Goal: Task Accomplishment & Management: Complete application form

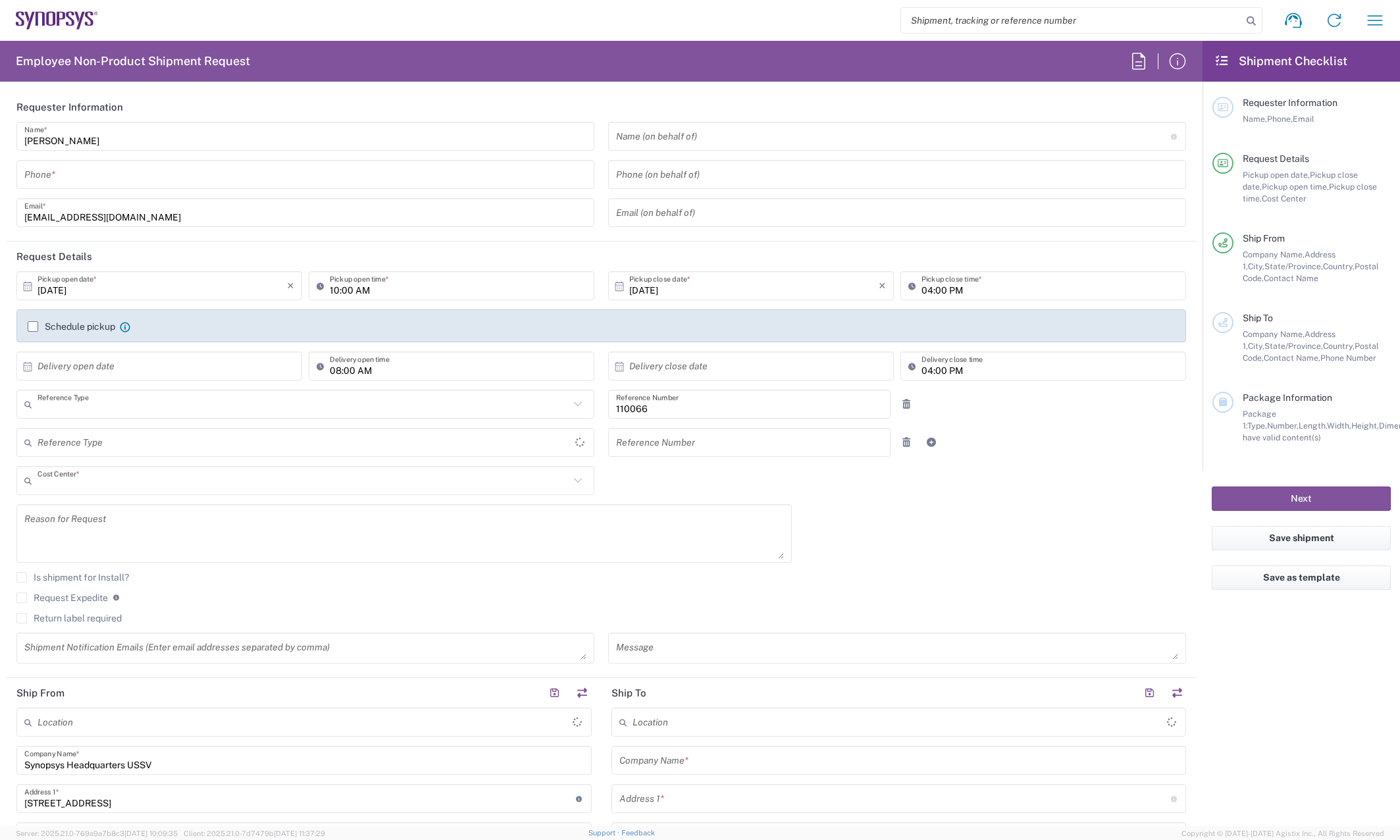
type input "Department"
type input "US01, CIO, IT, ESS2 110066"
type input "United States"
type input "California"
type input "United States"
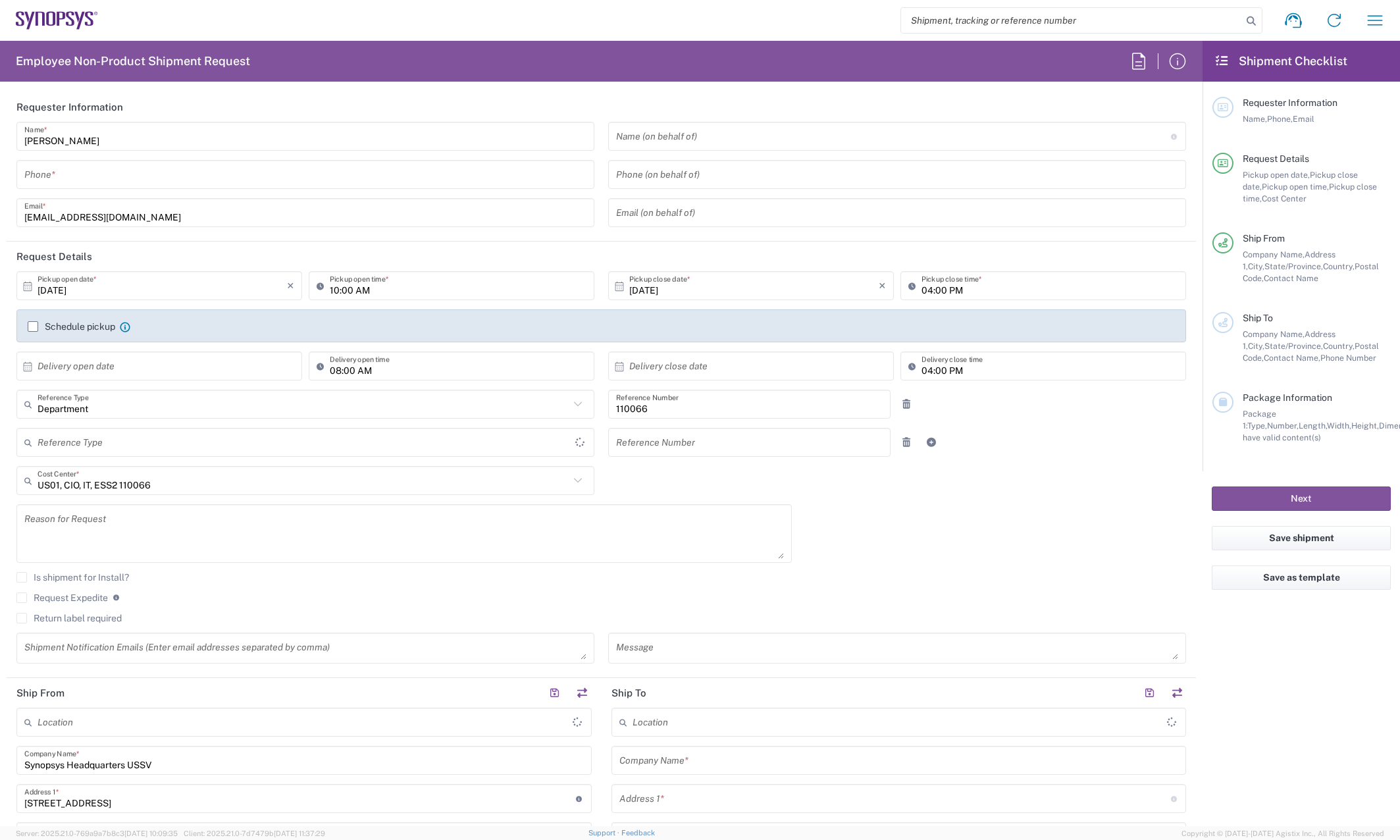
type input "Delivered at Place"
type input "Headquarters USSV"
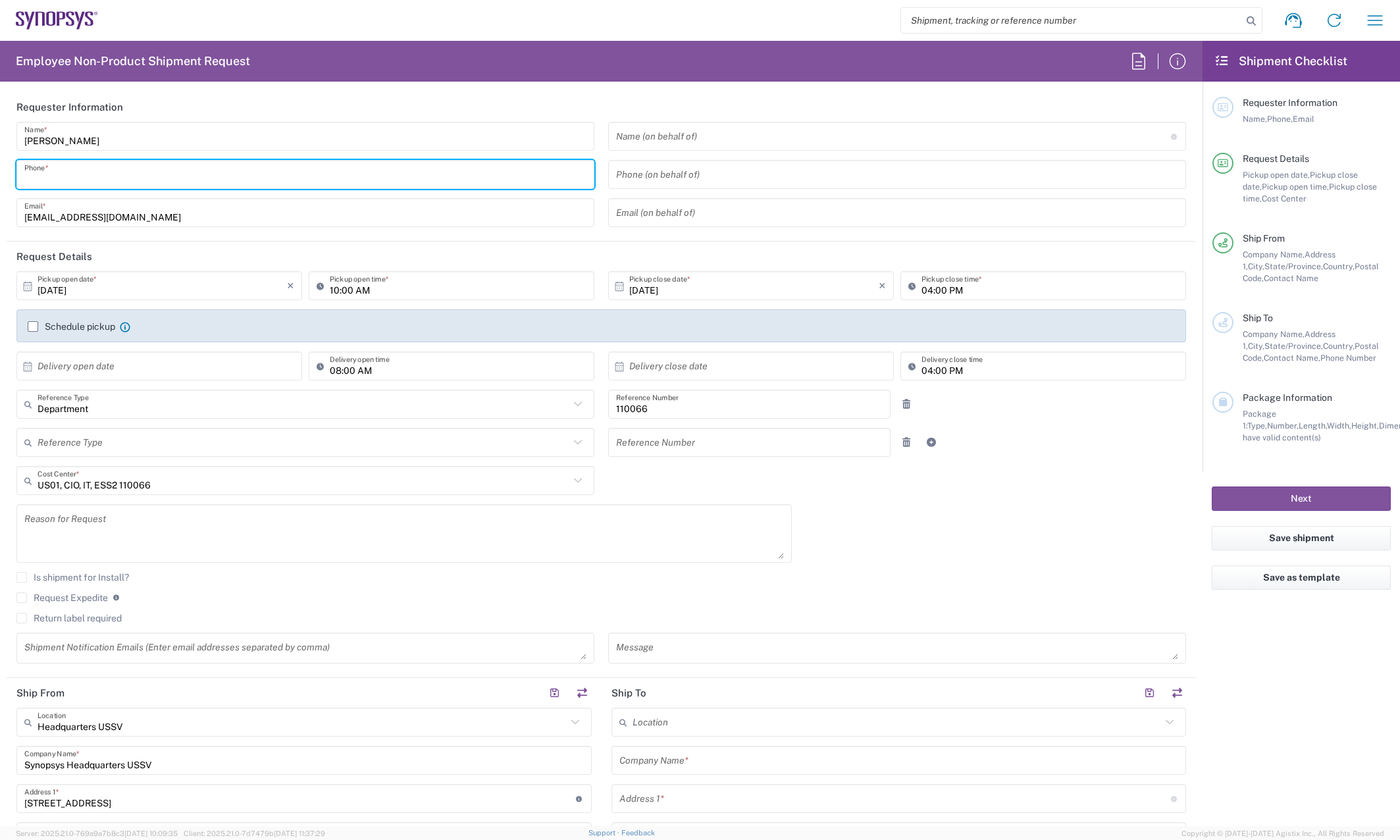
click at [389, 175] on input "tel" at bounding box center [305, 174] width 562 height 23
type input "4082036560"
type input "torres@synopsys.com"
type input "4082036560"
type input "California"
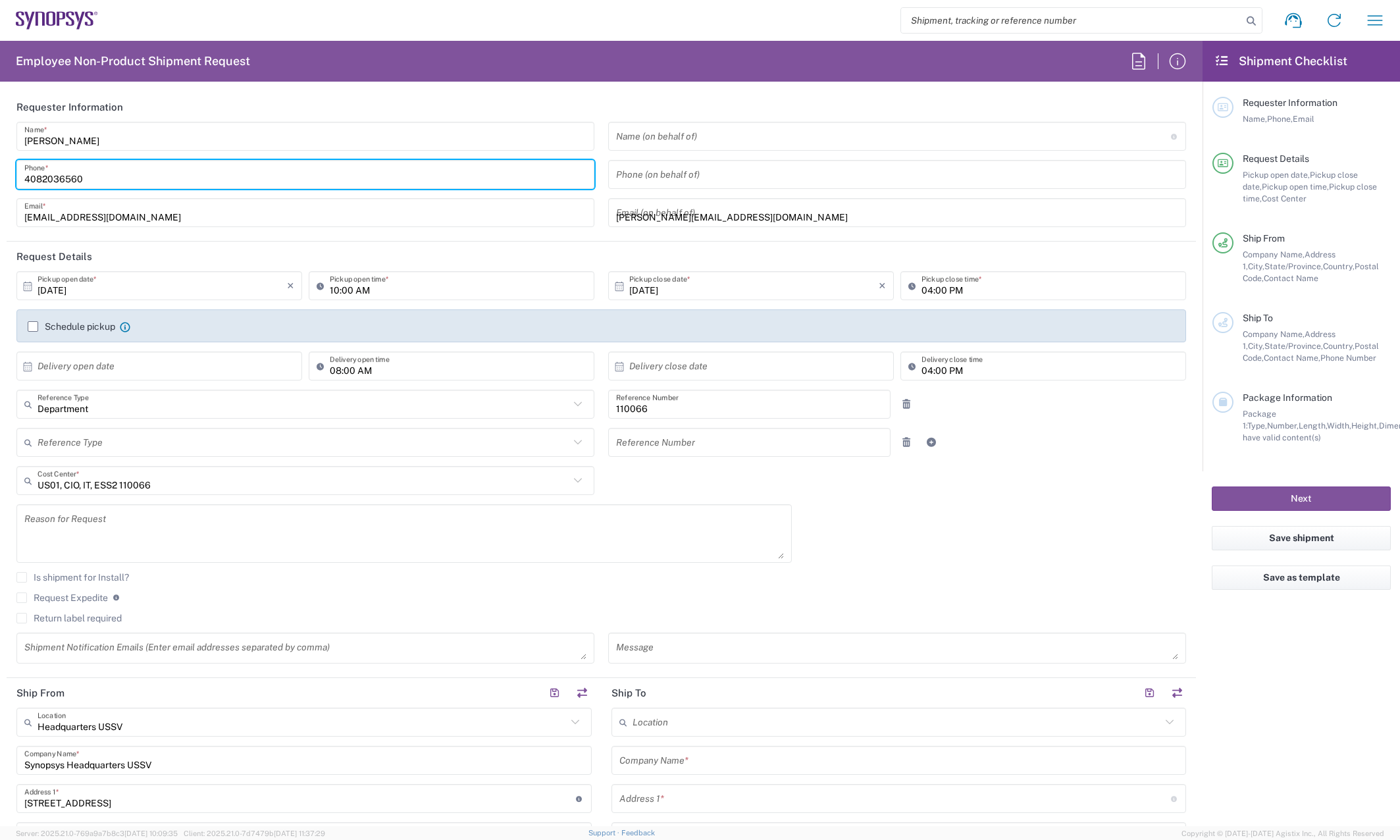
type input "4082036560"
type input "torres@synopsys.com"
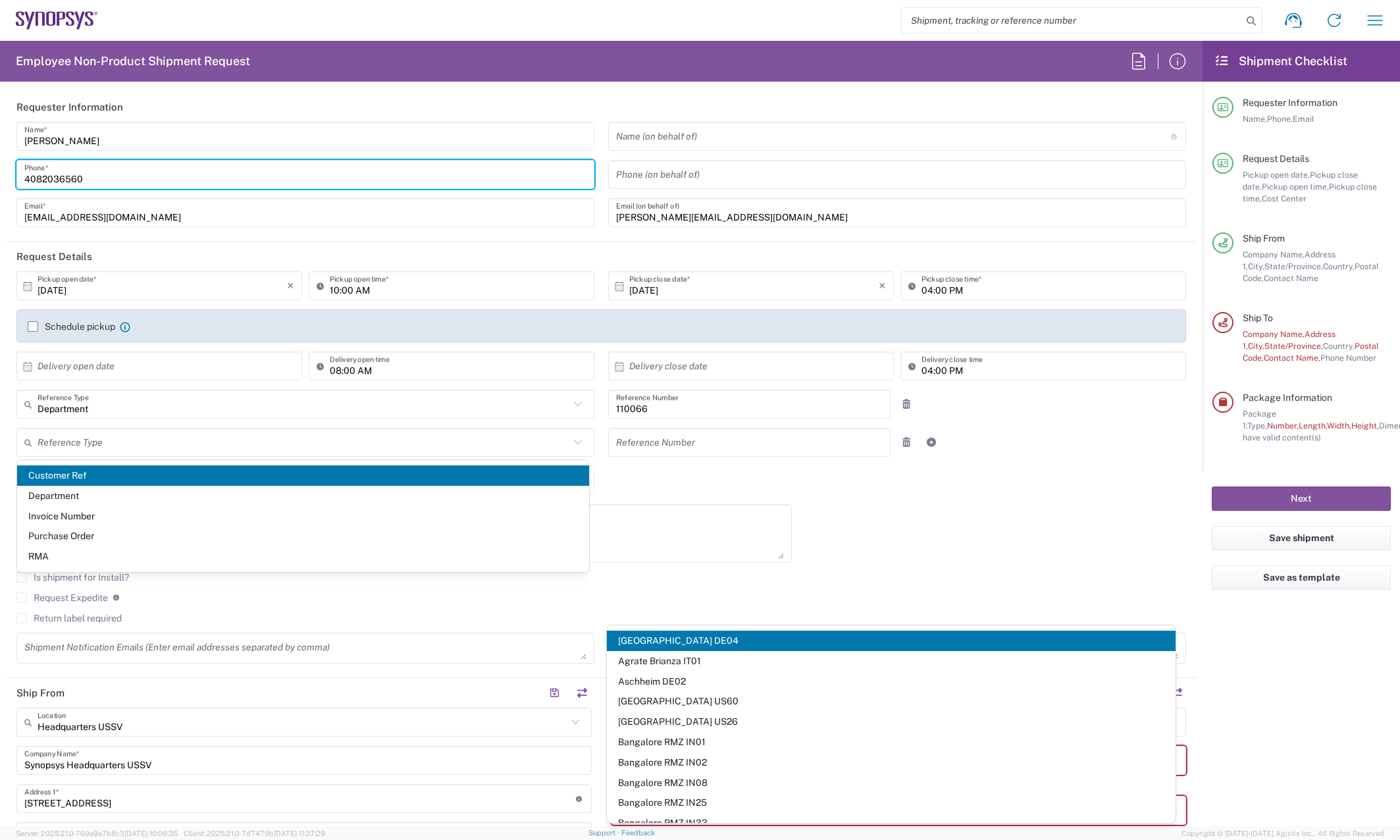
drag, startPoint x: 676, startPoint y: 211, endPoint x: 136, endPoint y: 268, distance: 543.0
click at [164, 222] on div "Thanh Nguyen Name * 4082036560 Phone * thanhngu@synopsys.com Email * Name (on b…" at bounding box center [601, 179] width 1183 height 114
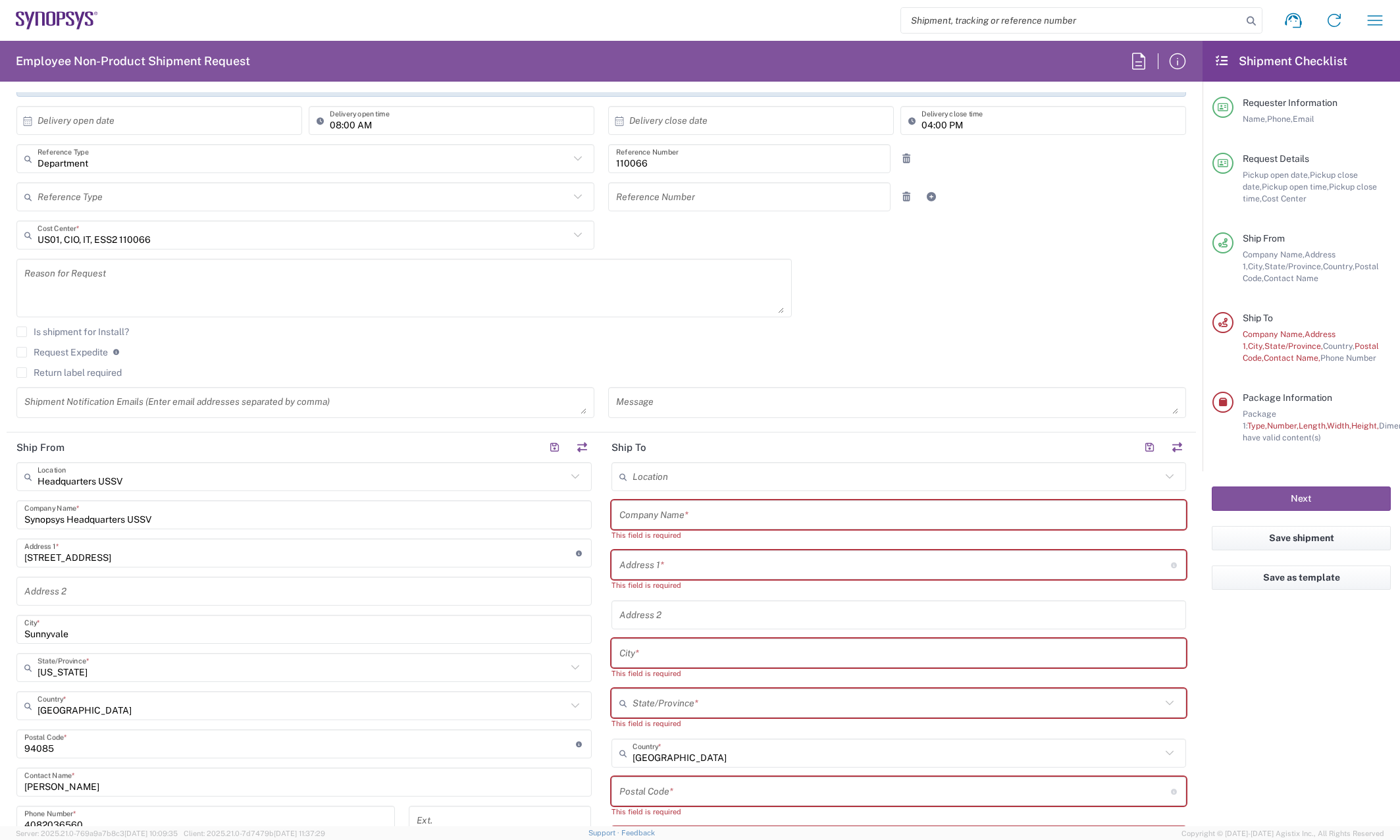
scroll to position [263, 0]
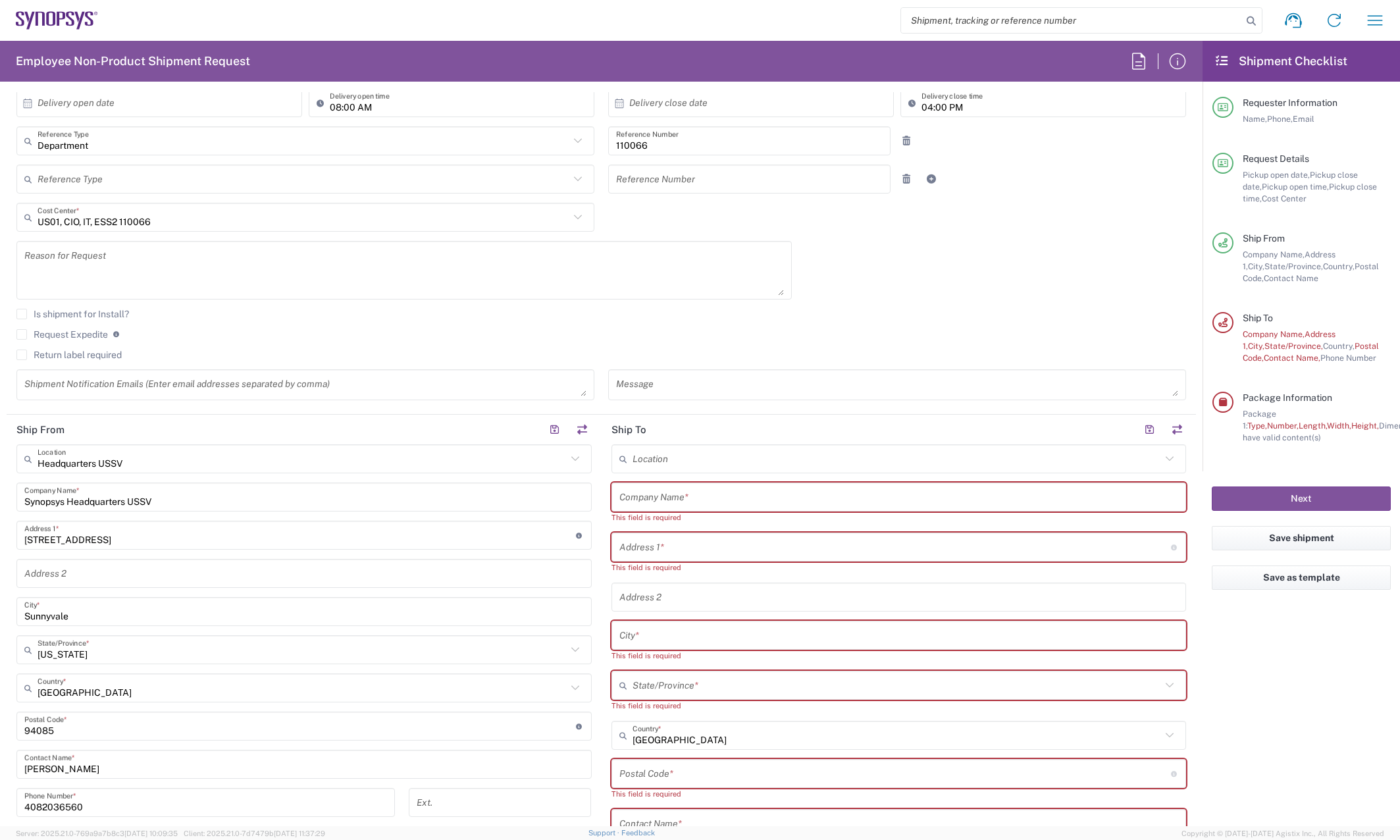
click at [743, 498] on input "text" at bounding box center [899, 497] width 559 height 23
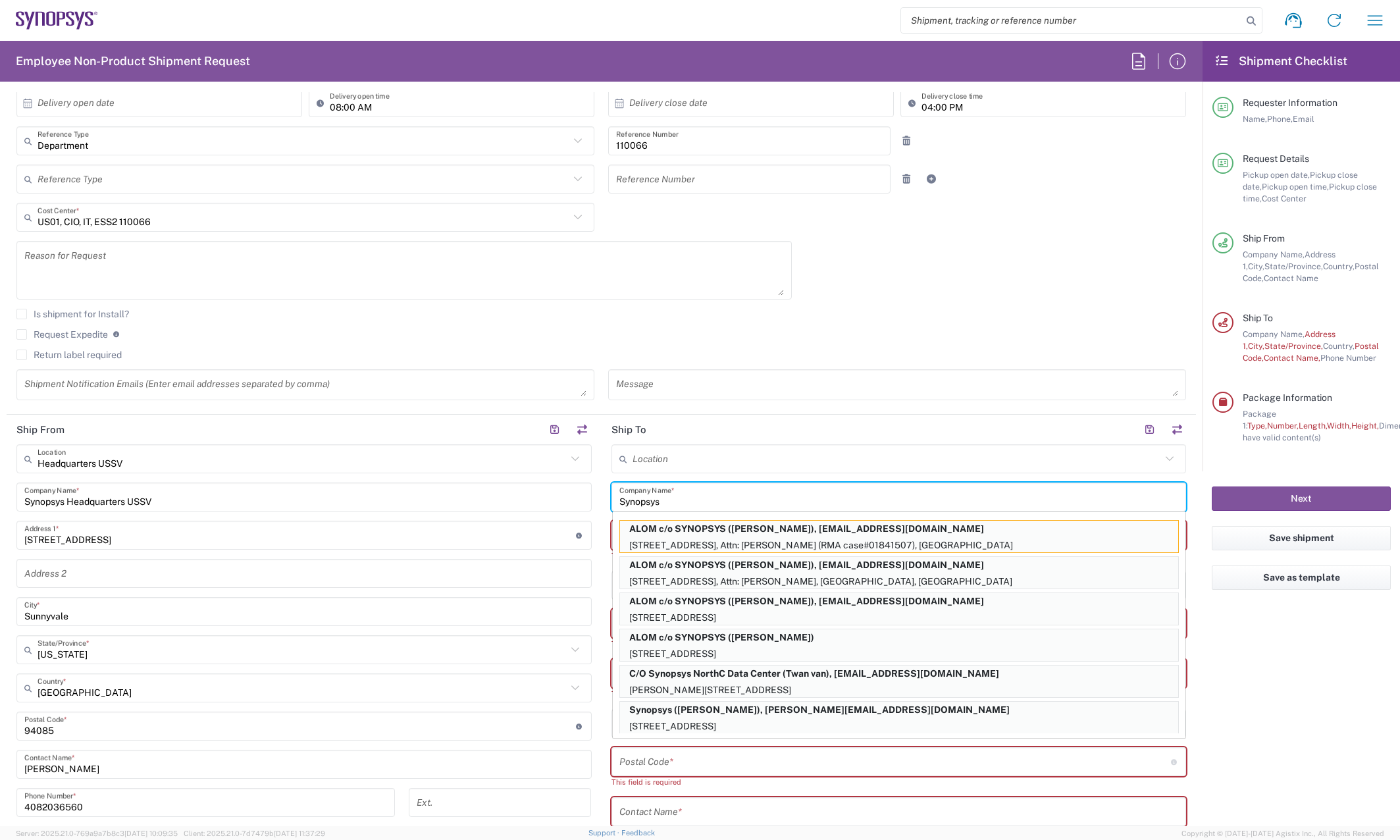
type input "Synopsys"
click at [1253, 663] on agx-form-checklist "Shipment Checklist Requester Information Name, Phone, Email Request Details Pic…" at bounding box center [1301, 432] width 198 height 785
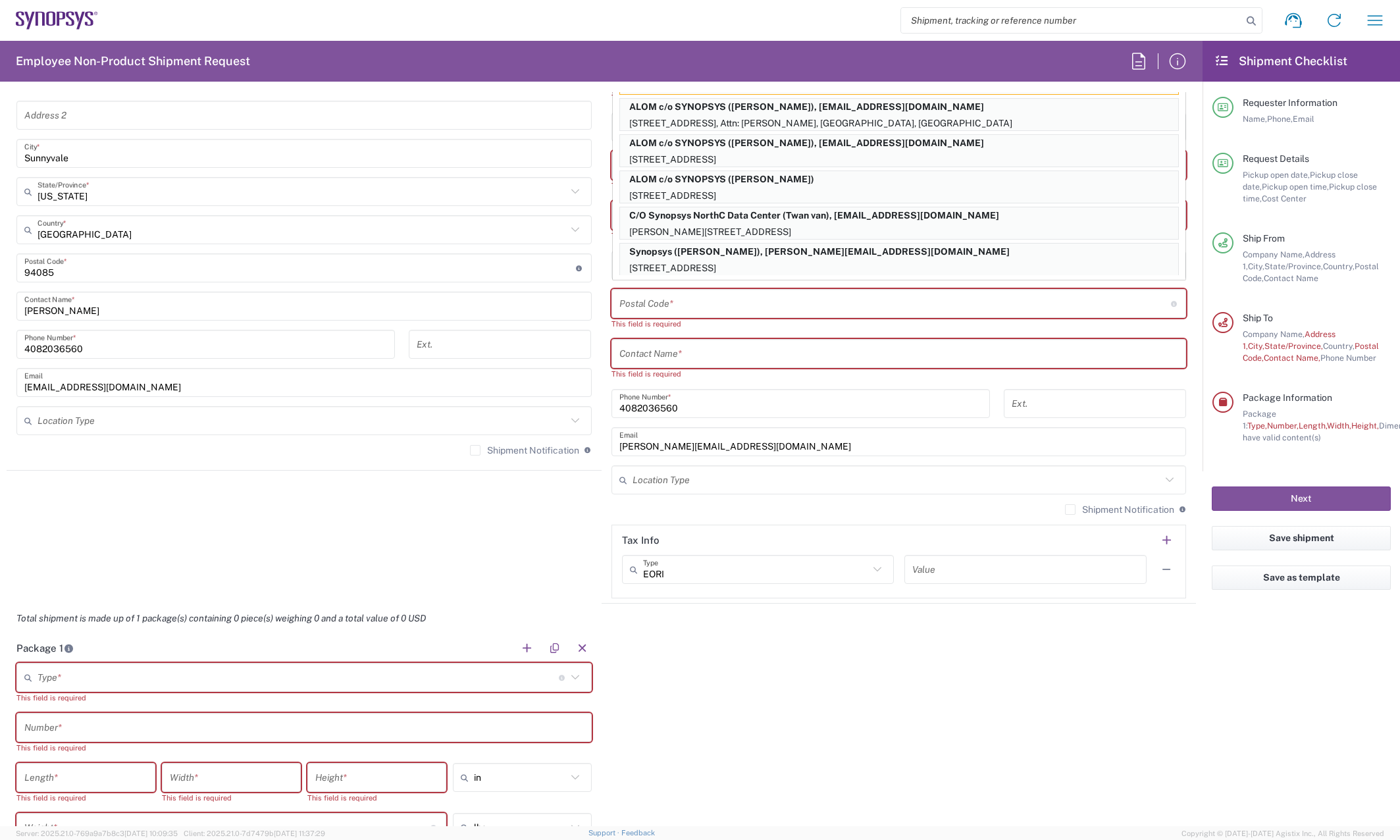
scroll to position [444, 0]
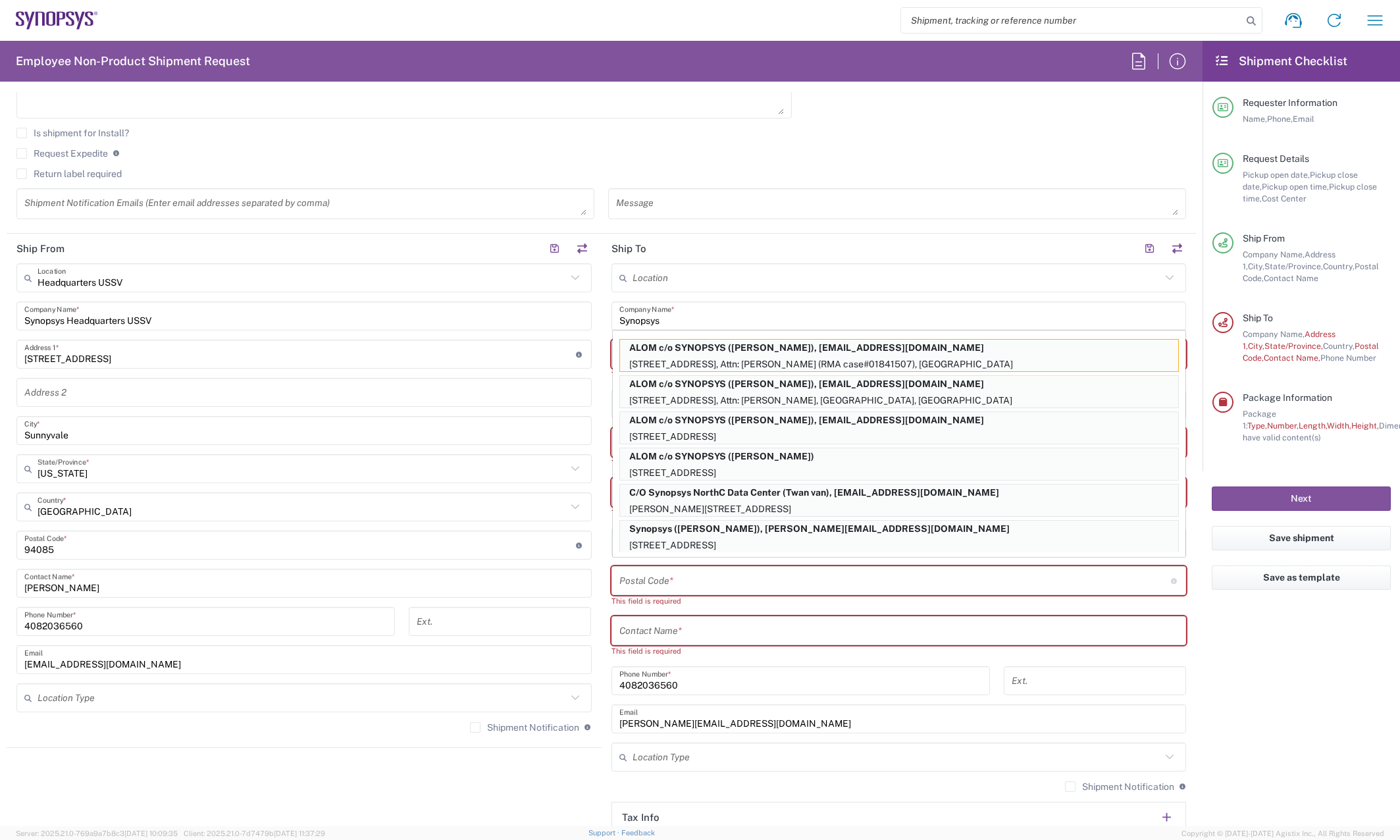
click at [1161, 284] on icon at bounding box center [1169, 278] width 17 height 17
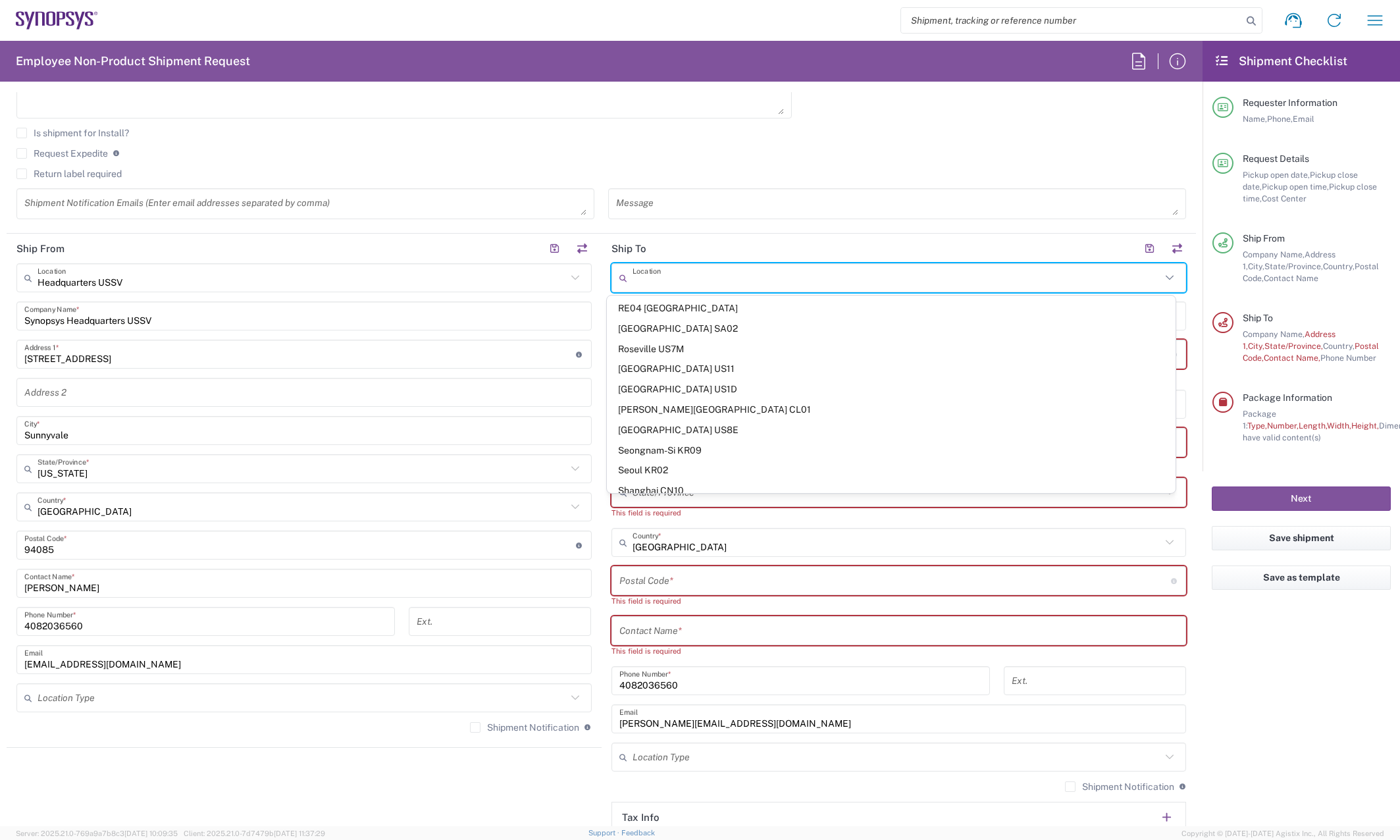
scroll to position [2500, 0]
click at [780, 282] on input "text" at bounding box center [897, 278] width 529 height 23
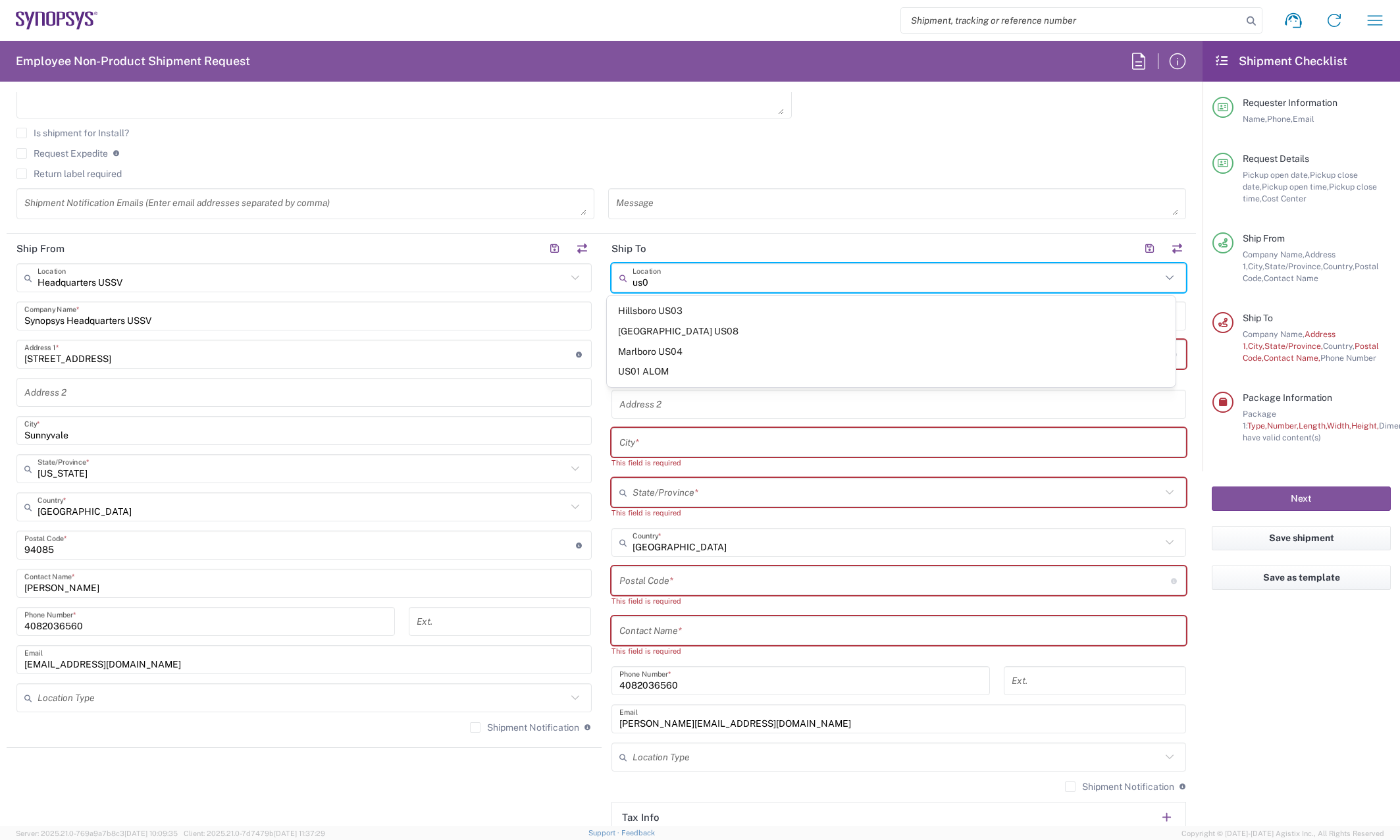
scroll to position [0, 0]
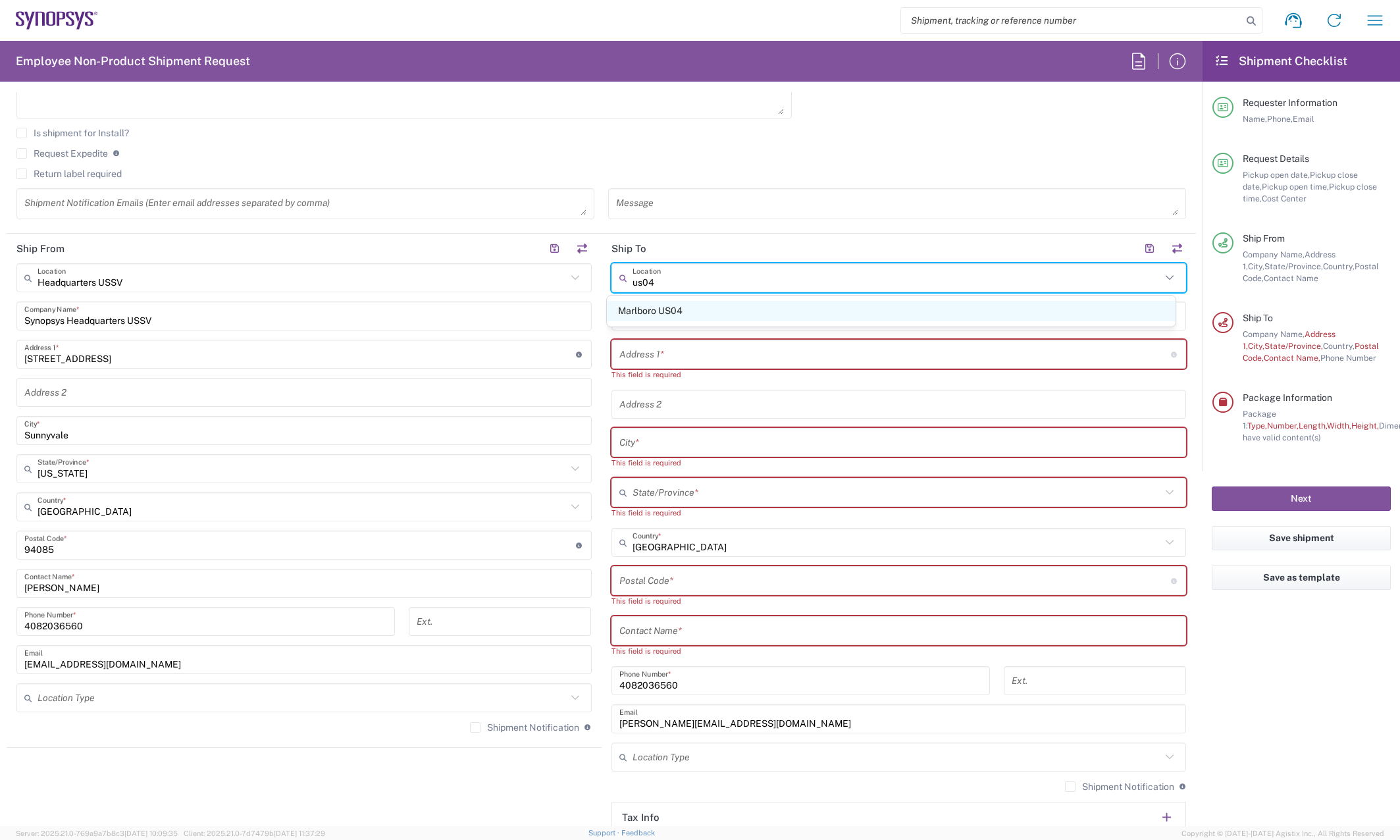
click at [757, 308] on span "Marlboro US04" at bounding box center [891, 311] width 569 height 21
type input "Marlboro US04"
type input "Synopsys Inc"
type input "11 Apex Drive"
type input "Suite 302B"
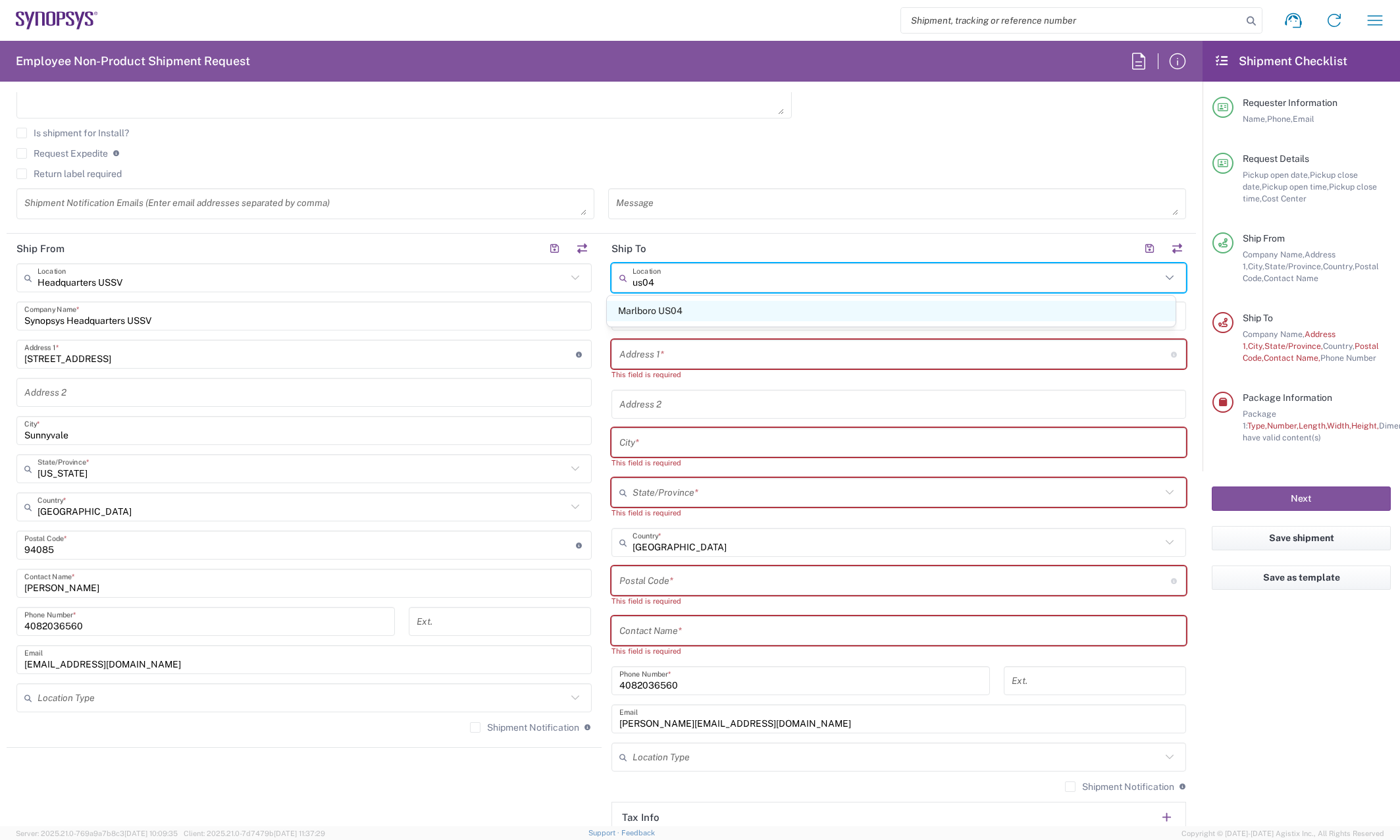
type input "Marlborough"
type input "Massachusetts"
type input "01752"
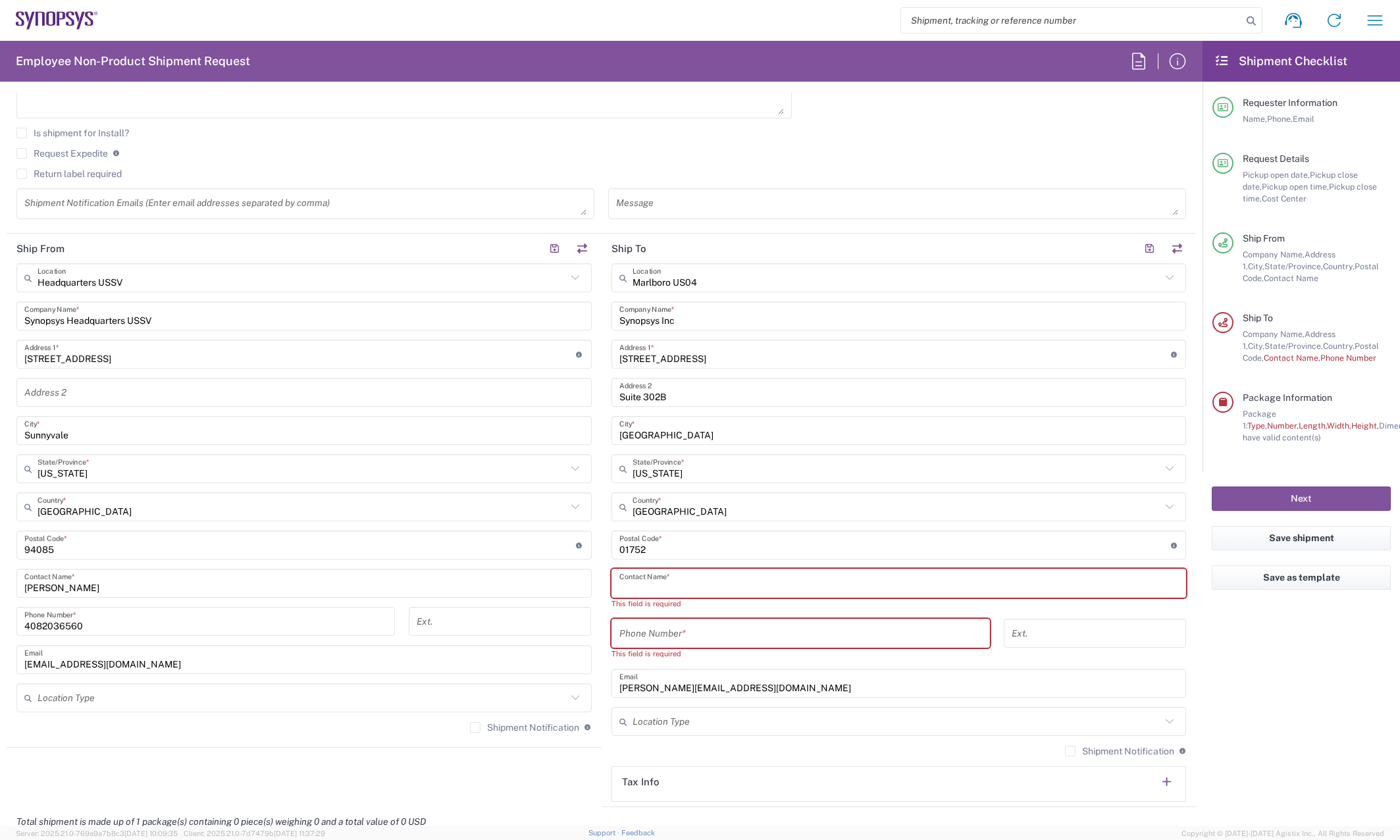
click at [705, 578] on input "text" at bounding box center [899, 584] width 559 height 23
paste input "IT-OSG Return"
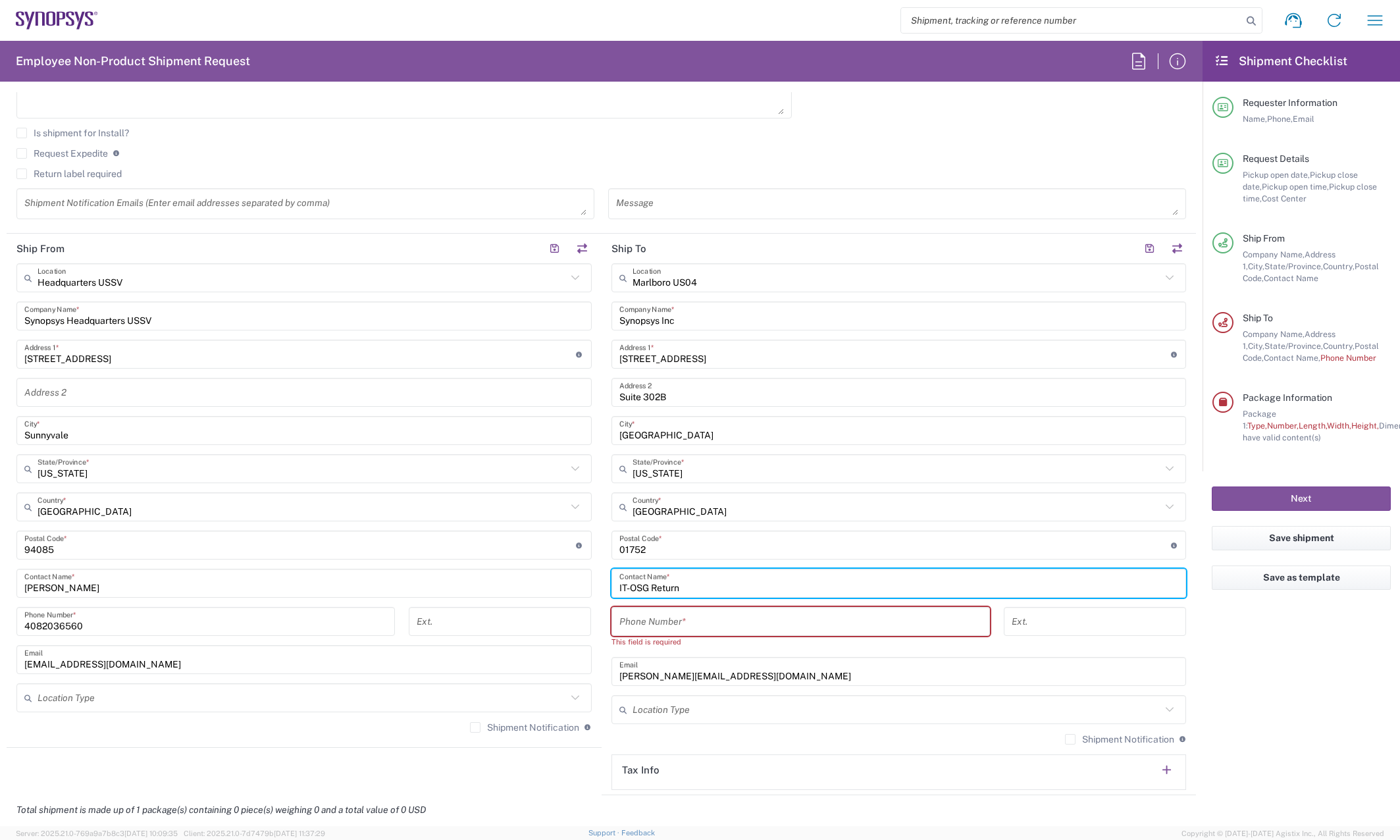
type input "IT-OSG Return"
click at [1316, 688] on agx-form-checklist "Shipment Checklist Requester Information Name, Phone, Email Request Details Pic…" at bounding box center [1301, 432] width 198 height 785
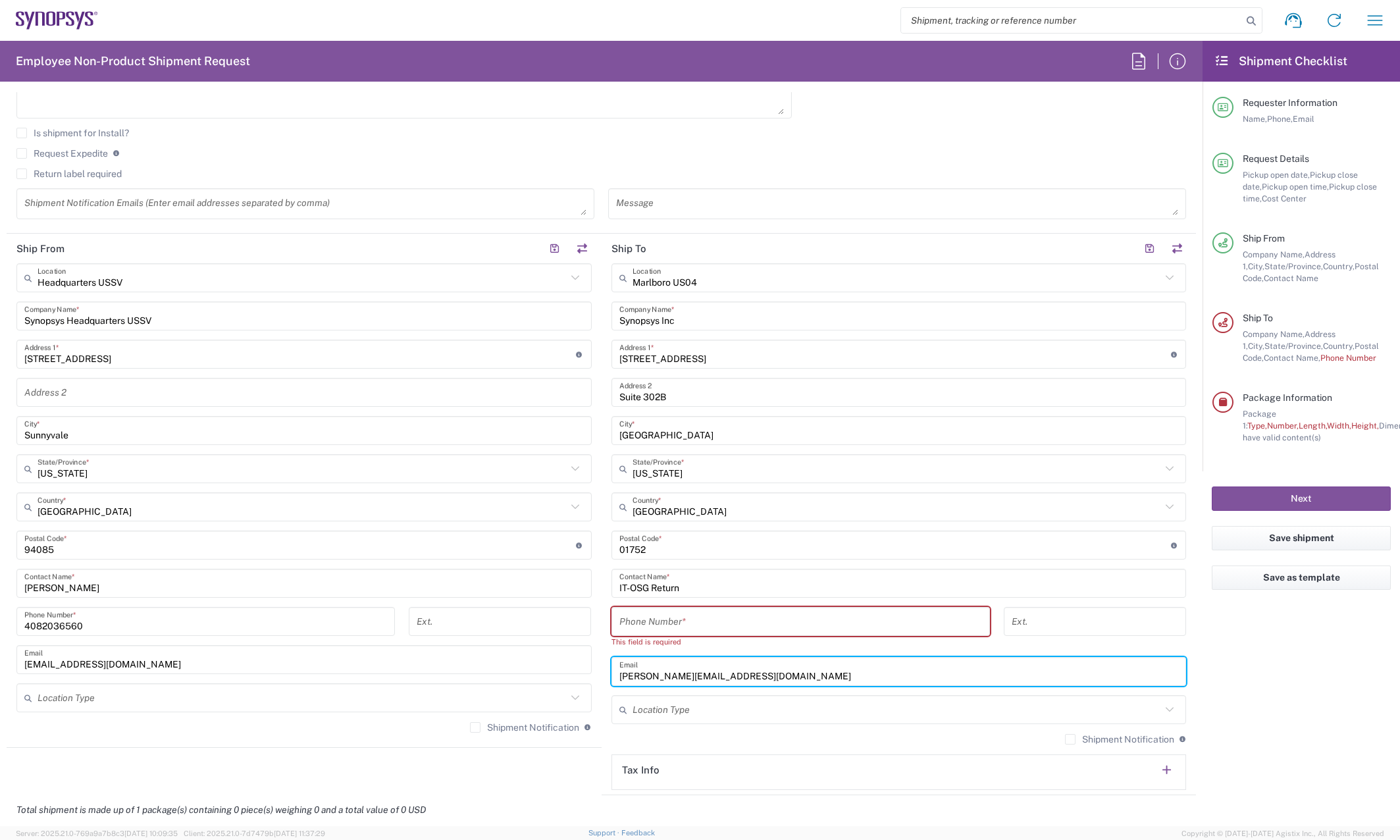
drag, startPoint x: 834, startPoint y: 676, endPoint x: 116, endPoint y: 641, distance: 718.9
click at [131, 641] on div "Ship From Headquarters USSV Location Headquarters USSV Aachen DE04 Agrate Brian…" at bounding box center [601, 514] width 1189 height 561
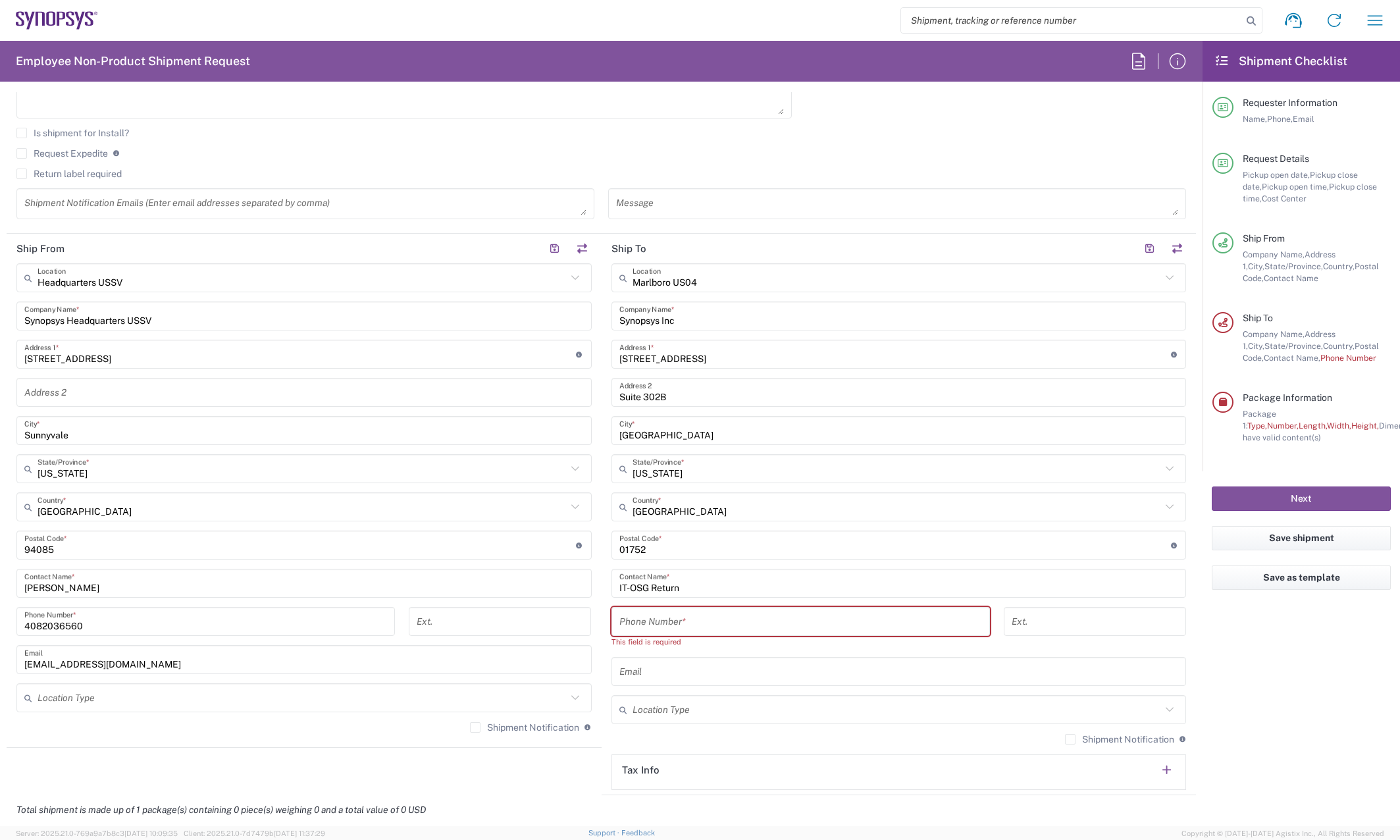
drag, startPoint x: 93, startPoint y: 633, endPoint x: -3, endPoint y: 651, distance: 97.7
click at [0, 651] on html "Shipment request Shipment tracking Employee non-product shipment request My shi…" at bounding box center [700, 420] width 1400 height 840
drag, startPoint x: 108, startPoint y: 627, endPoint x: -3, endPoint y: 624, distance: 111.0
click at [0, 624] on html "Shipment request Shipment tracking Employee non-product shipment request My shi…" at bounding box center [700, 420] width 1400 height 840
click at [842, 627] on input "tel" at bounding box center [800, 622] width 363 height 23
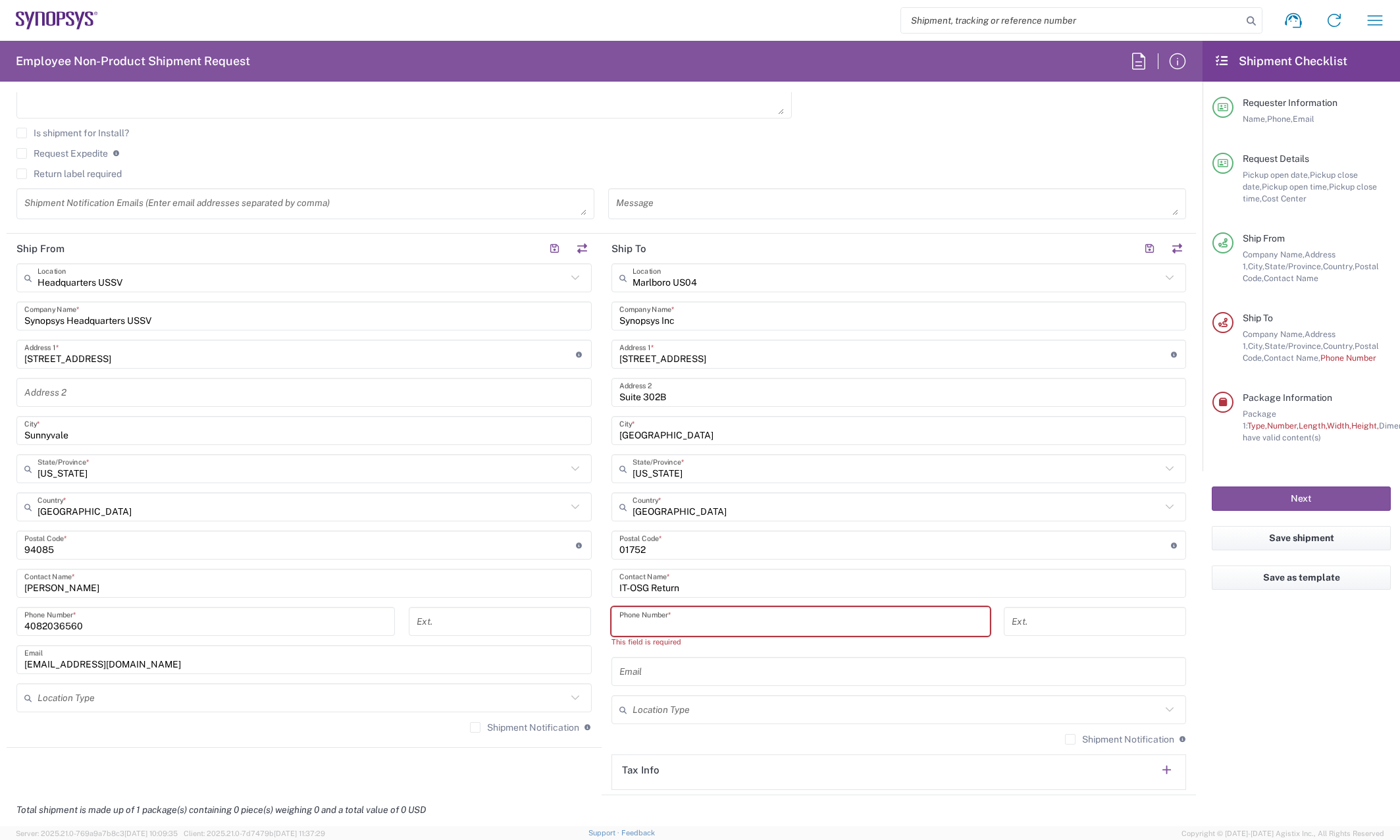
paste input "4082036560"
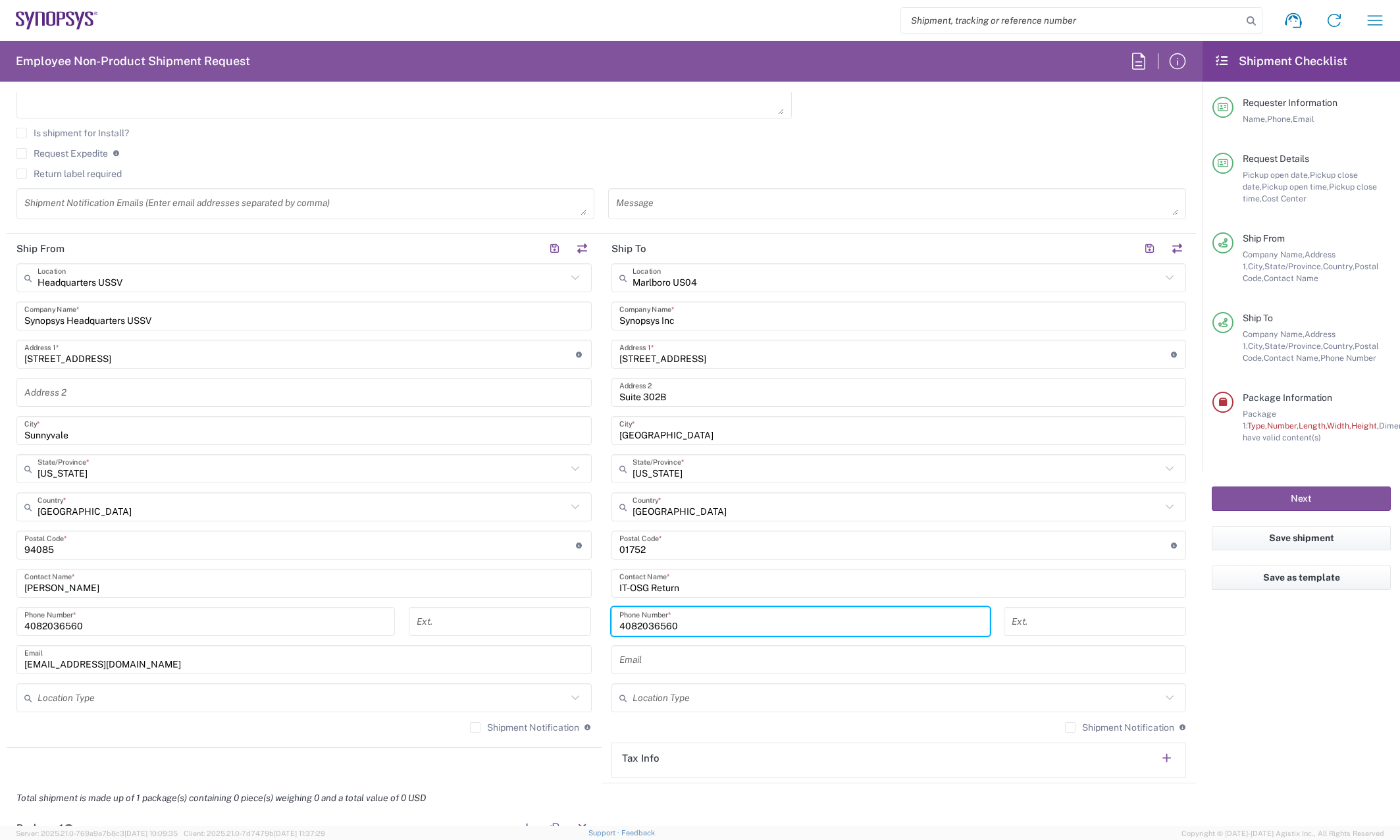
type input "4082036560"
drag, startPoint x: 1252, startPoint y: 713, endPoint x: 1211, endPoint y: 721, distance: 41.8
click at [1252, 713] on agx-form-checklist "Shipment Checklist Requester Information Name, Phone, Email Request Details Pic…" at bounding box center [1301, 432] width 198 height 785
click at [681, 662] on input "text" at bounding box center [899, 660] width 559 height 23
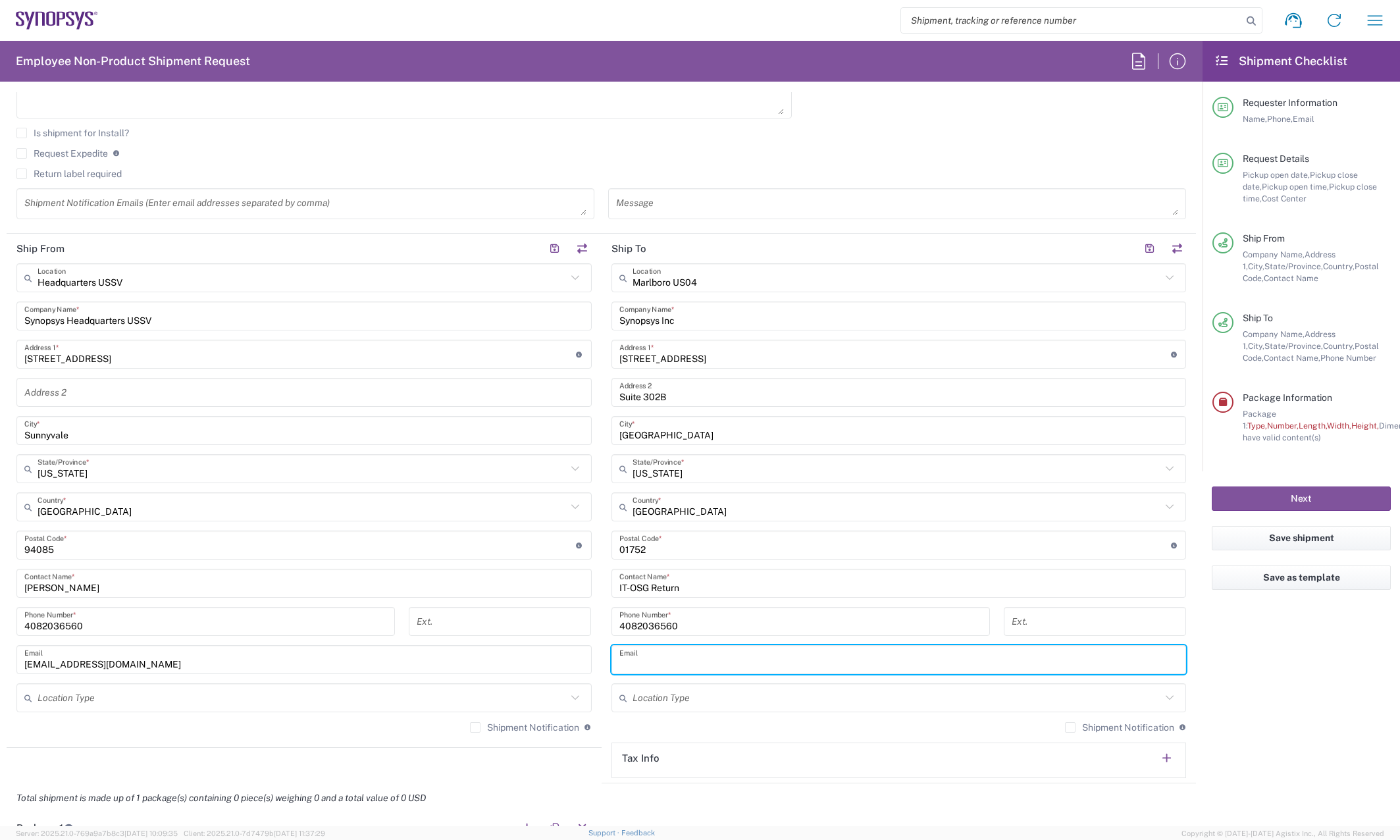
paste input "baudanza"
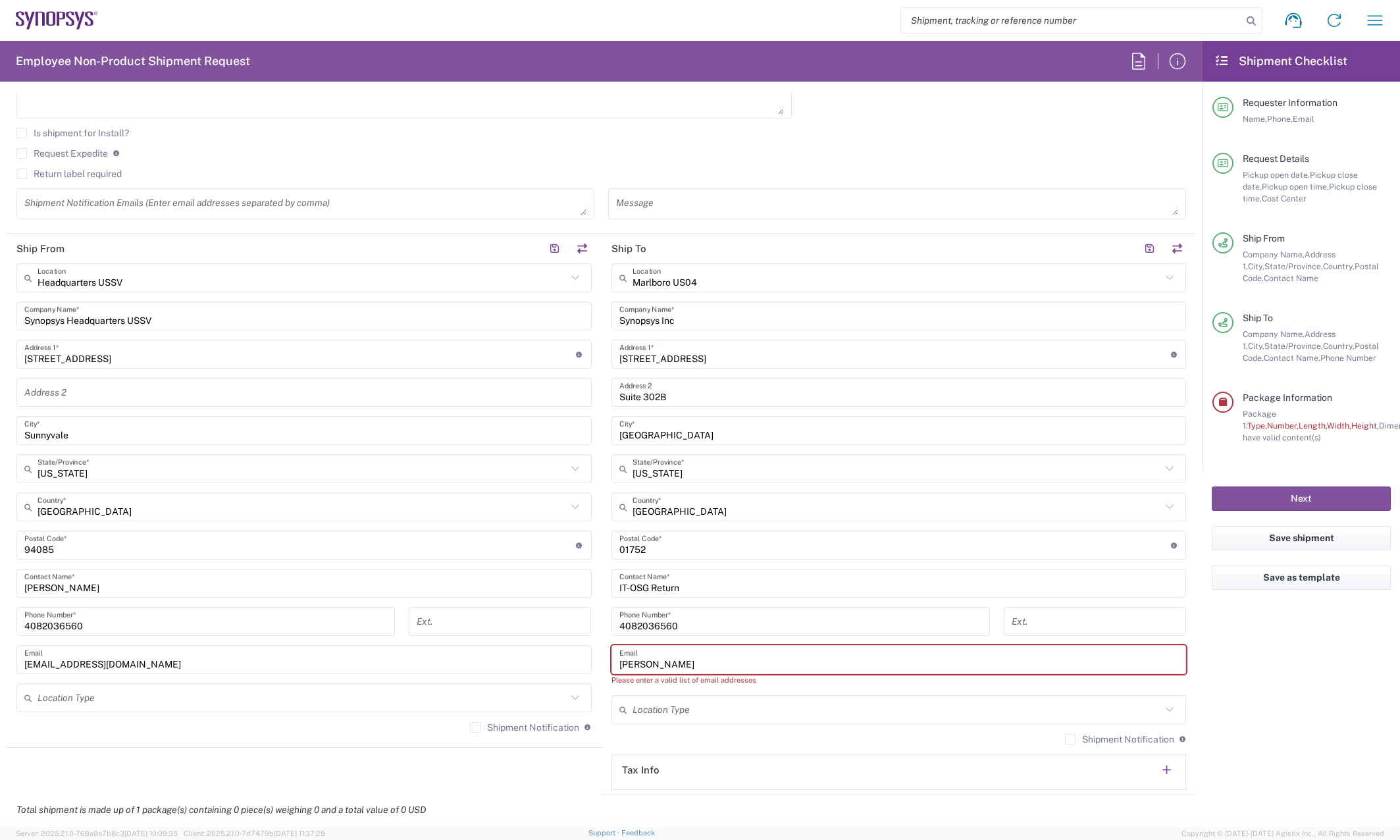
click at [1300, 665] on agx-form-checklist "Shipment Checklist Requester Information Name, Phone, Email Request Details Pic…" at bounding box center [1301, 432] width 198 height 785
click at [824, 652] on input "baudanza" at bounding box center [899, 660] width 559 height 23
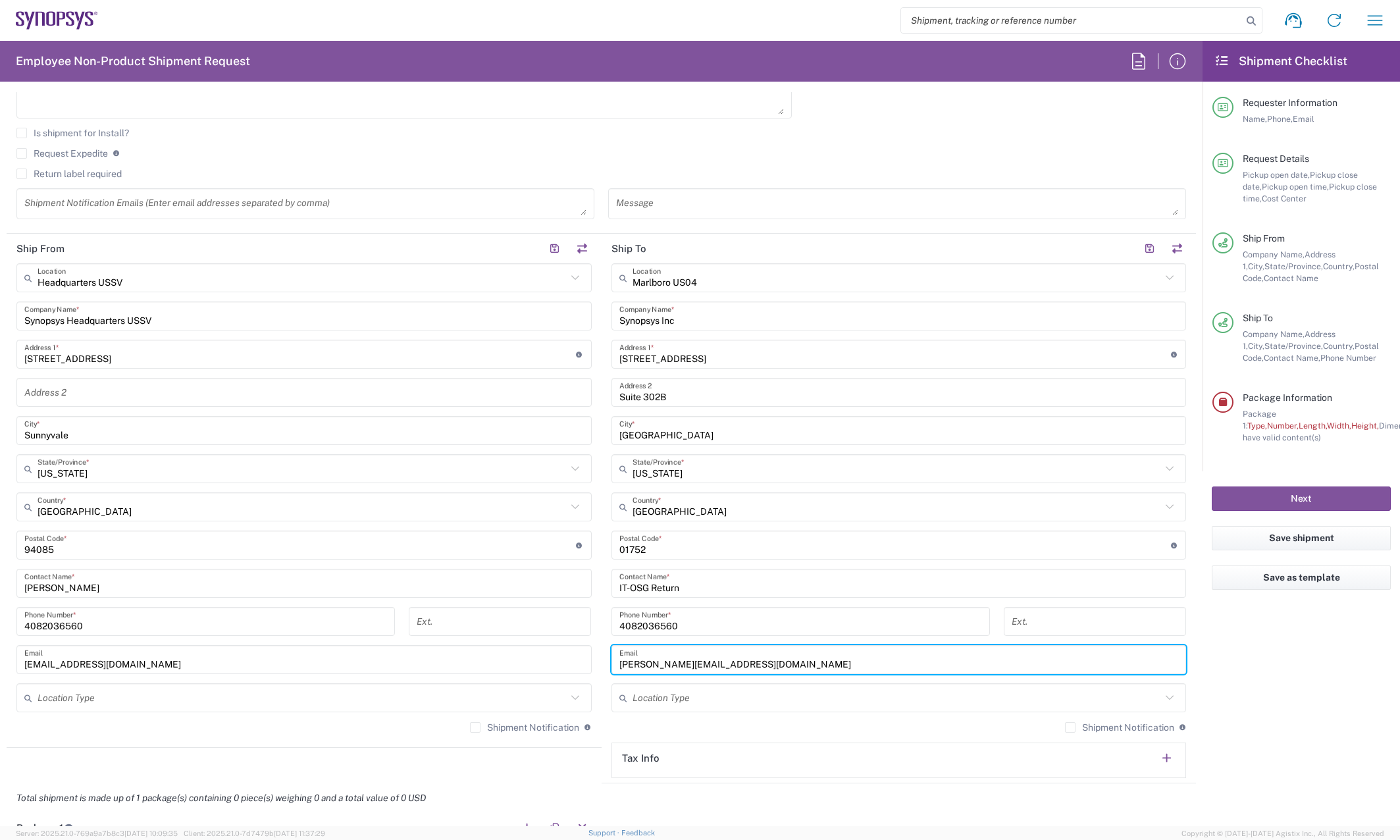
type input "baudanza@synopsys.com"
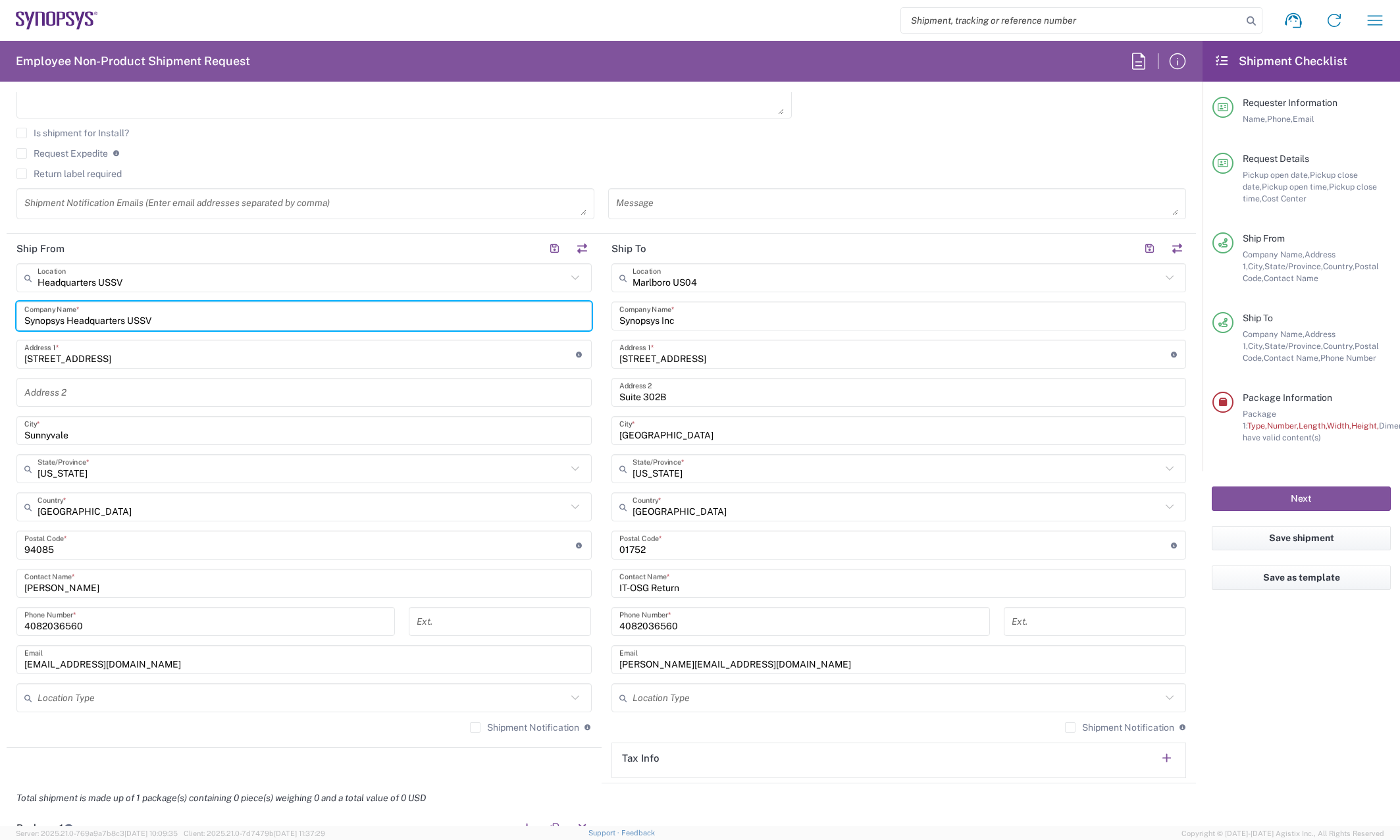
click at [227, 326] on input "Synopsys Headquarters USSV" at bounding box center [303, 316] width 559 height 23
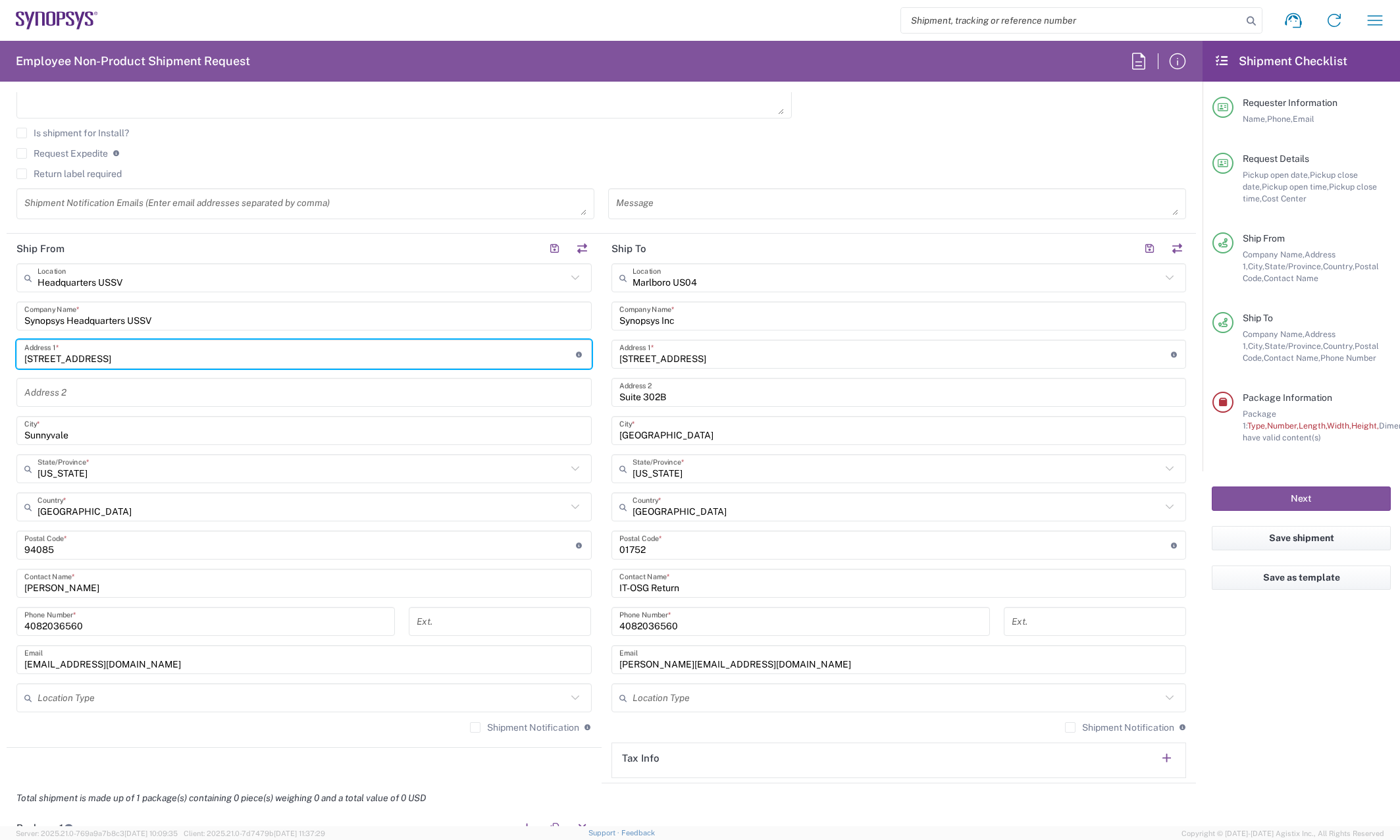
click at [219, 365] on input "[STREET_ADDRESS]" at bounding box center [299, 355] width 552 height 23
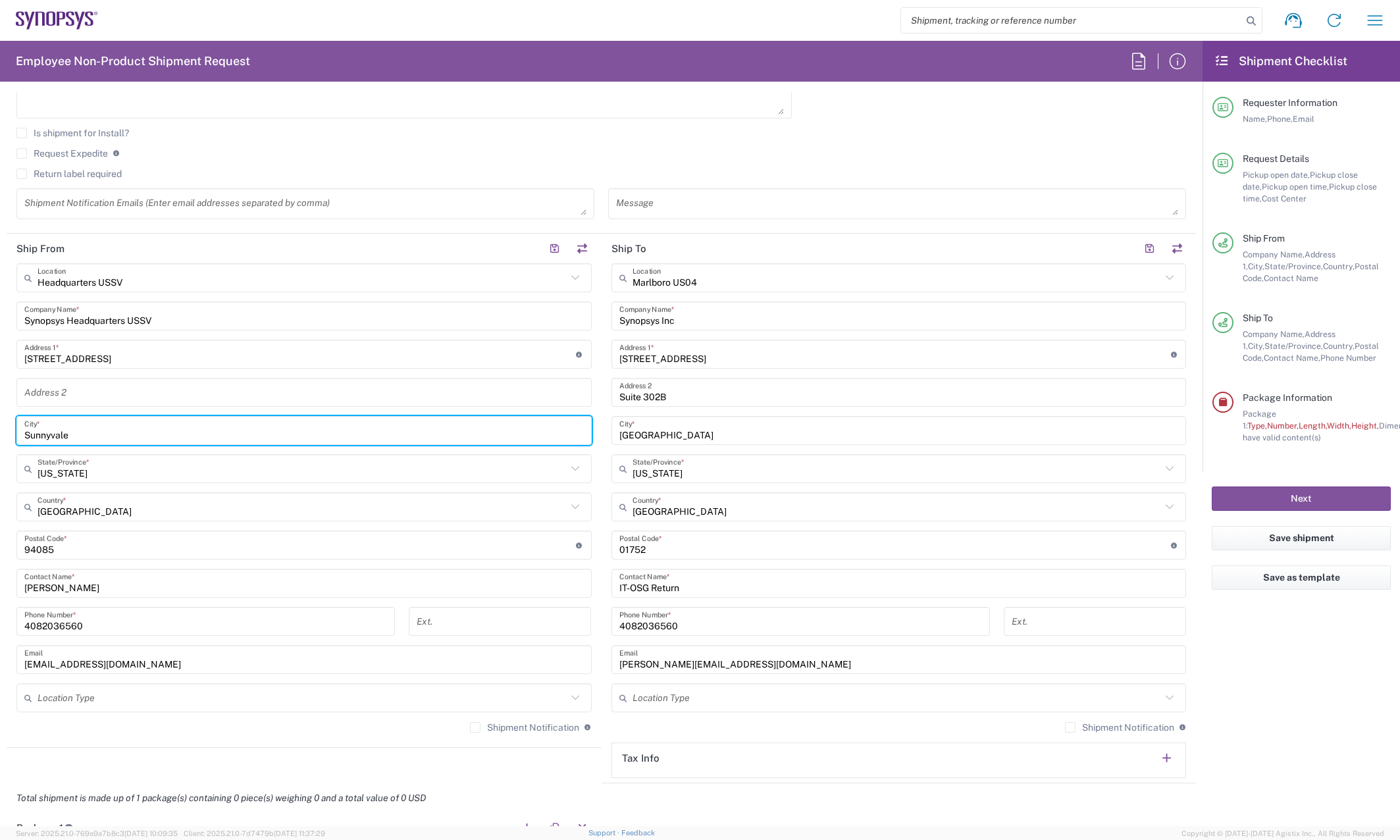
click at [170, 433] on input "Sunnyvale" at bounding box center [303, 431] width 559 height 23
click at [172, 476] on input "text" at bounding box center [302, 469] width 529 height 23
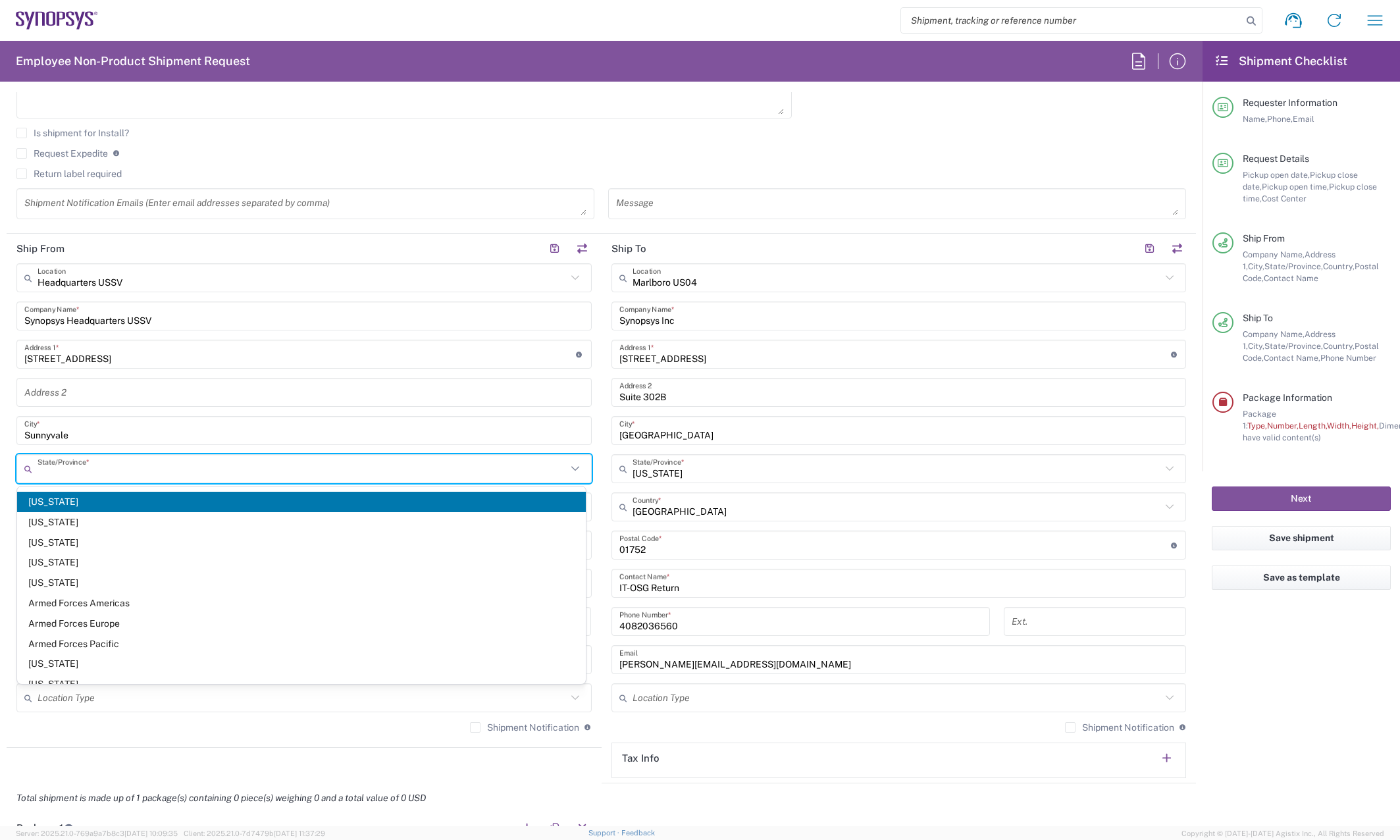
click at [1266, 730] on agx-form-checklist "Shipment Checklist Requester Information Name, Phone, Email Request Details Pic…" at bounding box center [1301, 432] width 198 height 785
type input "California"
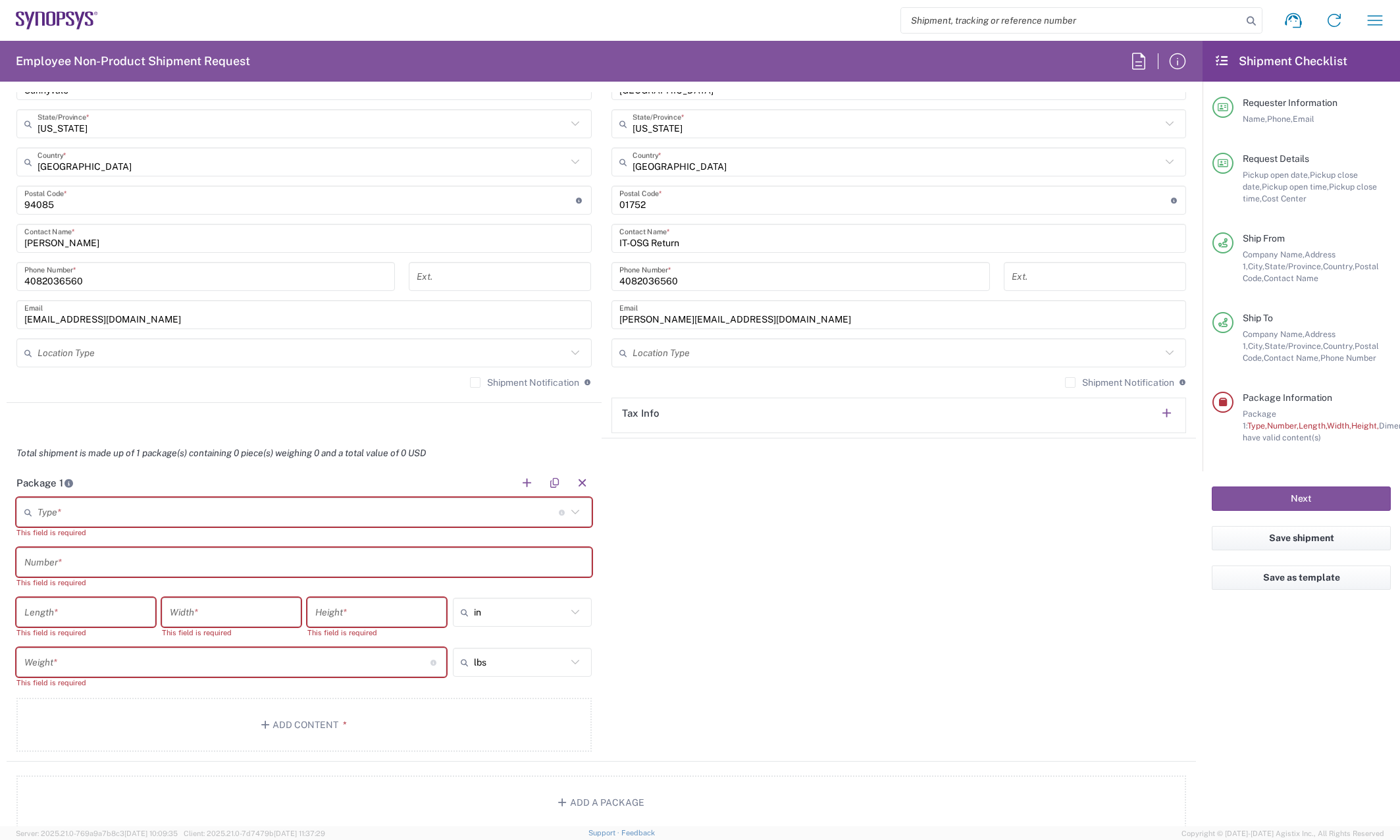
scroll to position [790, 0]
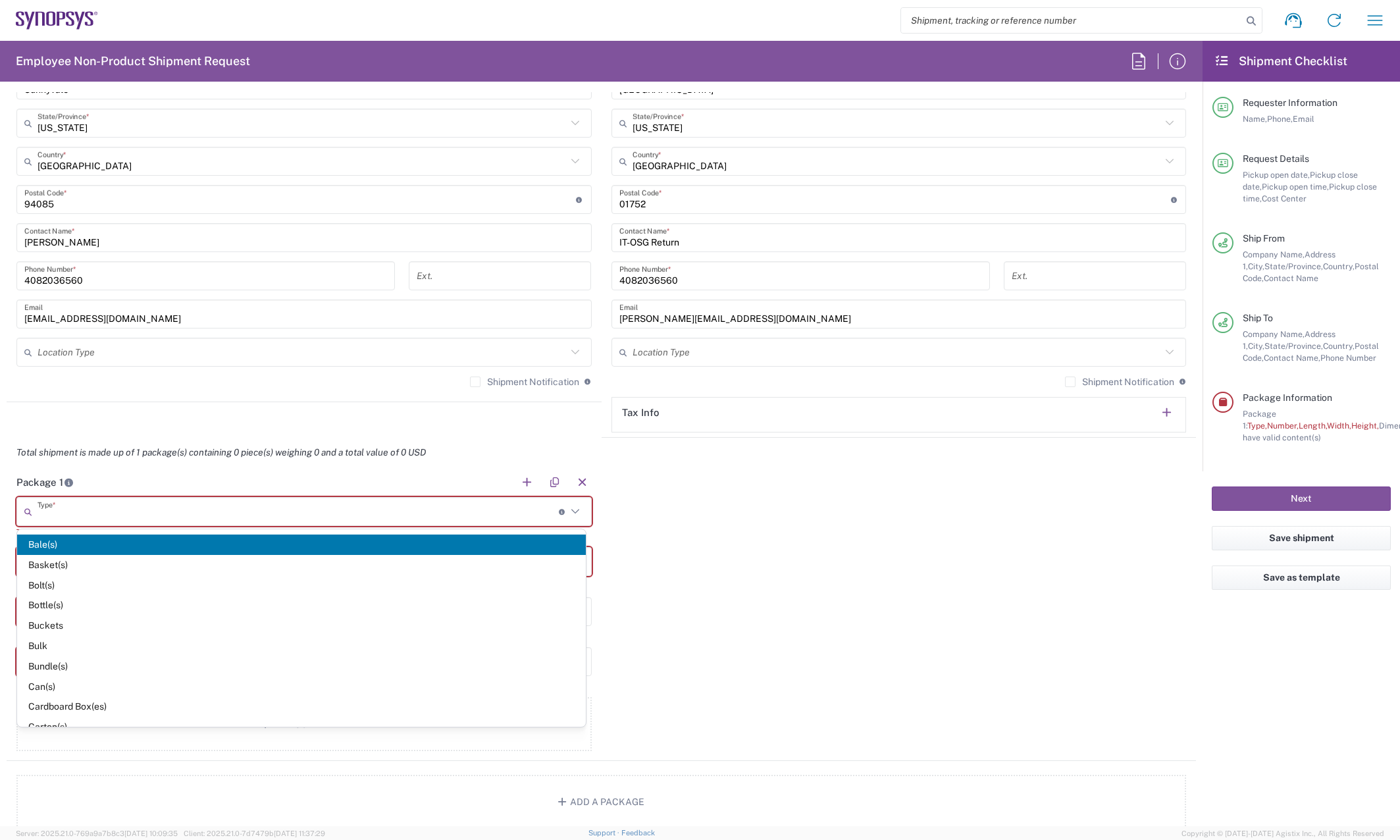
click at [332, 511] on input "text" at bounding box center [298, 512] width 521 height 23
click at [101, 708] on span "Cardboard Box(es)" at bounding box center [302, 706] width 569 height 21
type input "Cardboard Box(es)"
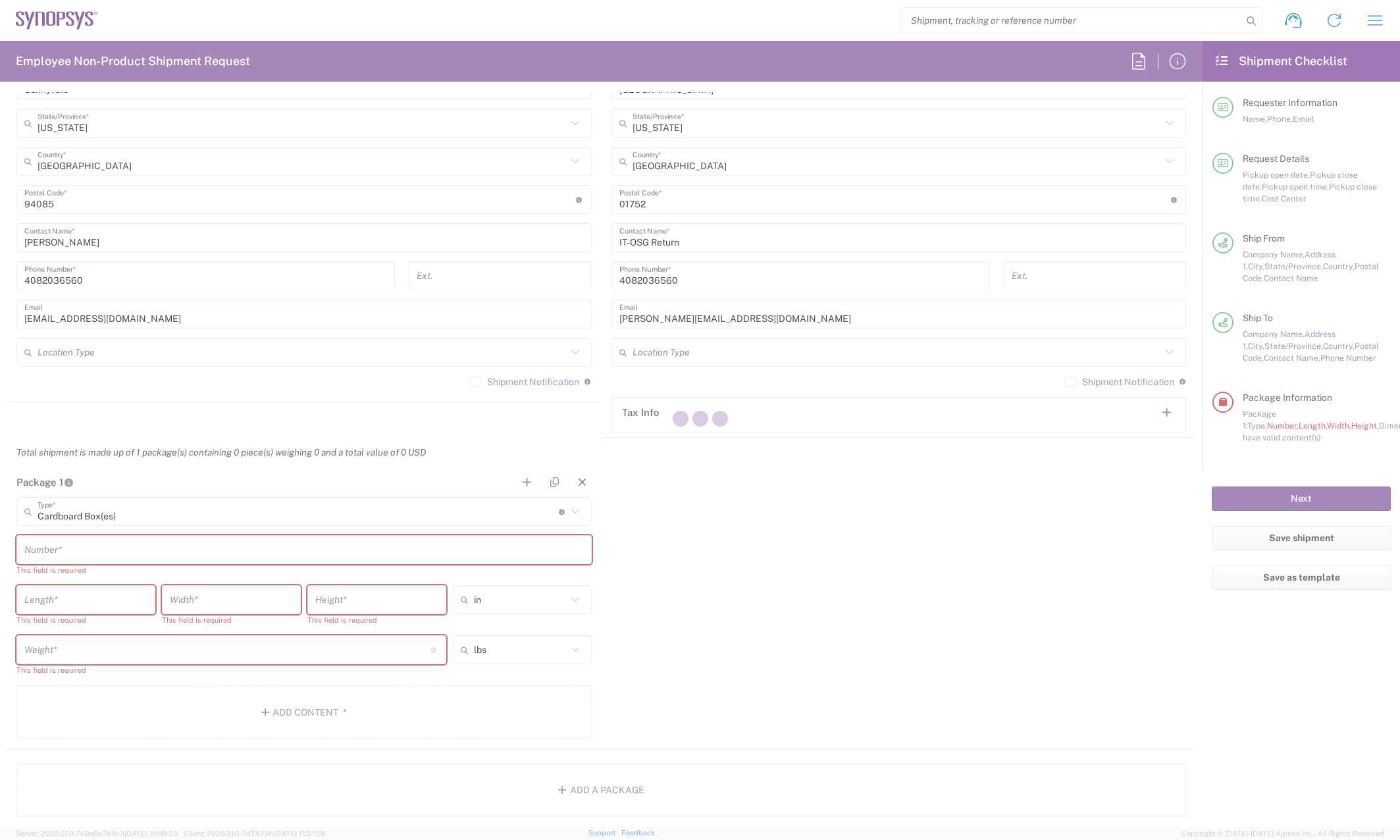
click at [131, 556] on div at bounding box center [700, 420] width 1400 height 840
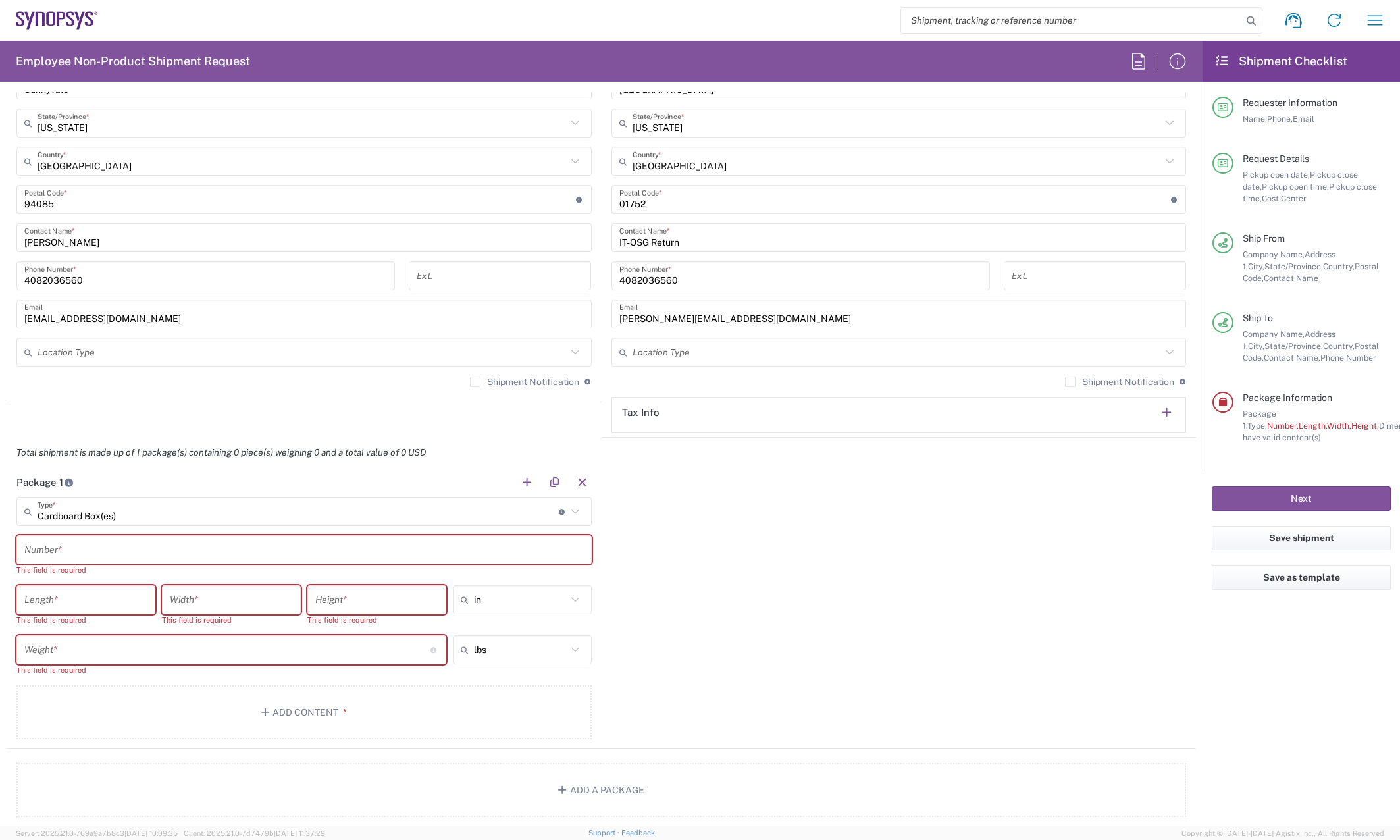
click at [323, 545] on input "text" at bounding box center [303, 550] width 559 height 23
click at [74, 554] on input "text" at bounding box center [303, 550] width 559 height 23
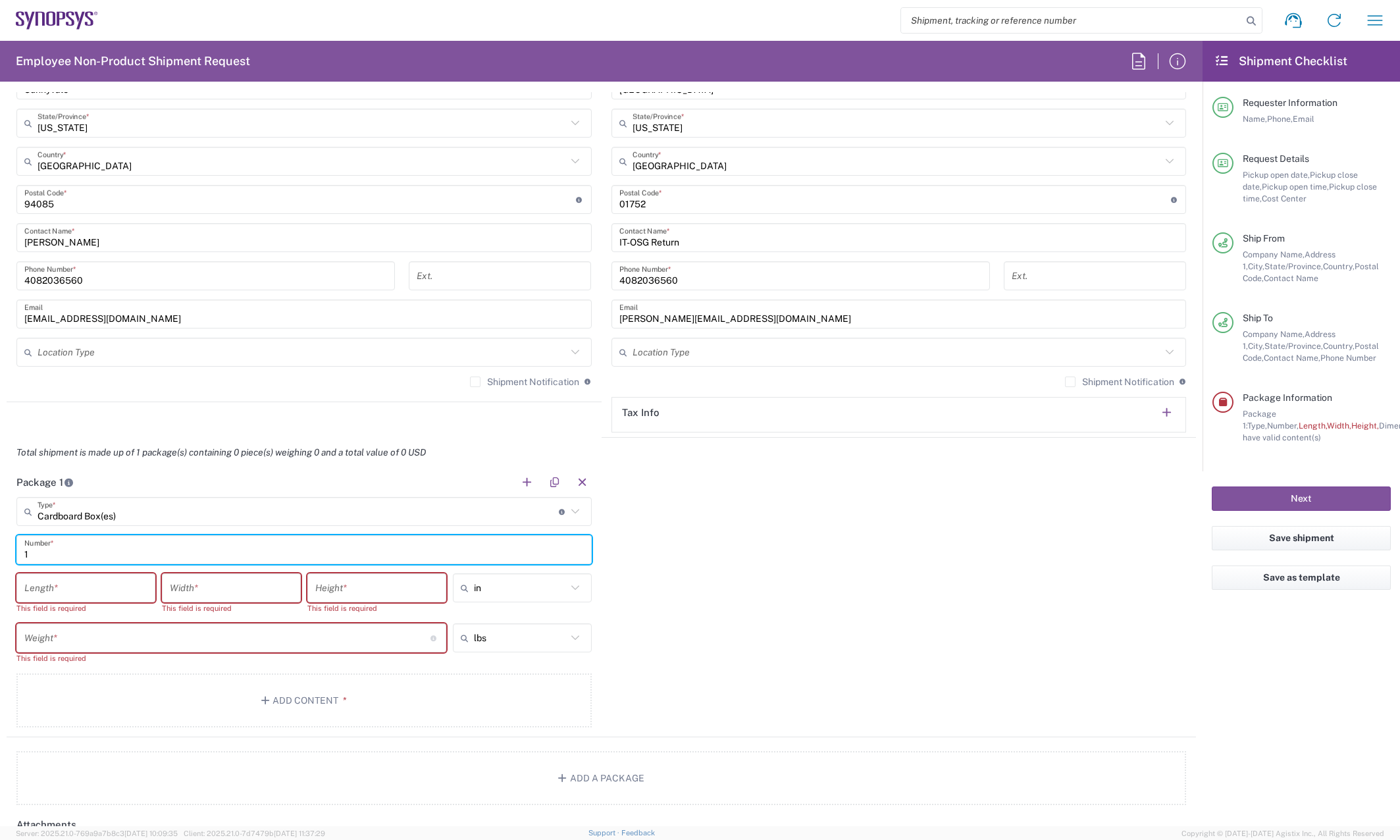
type input "1"
click at [67, 589] on input "number" at bounding box center [85, 588] width 123 height 23
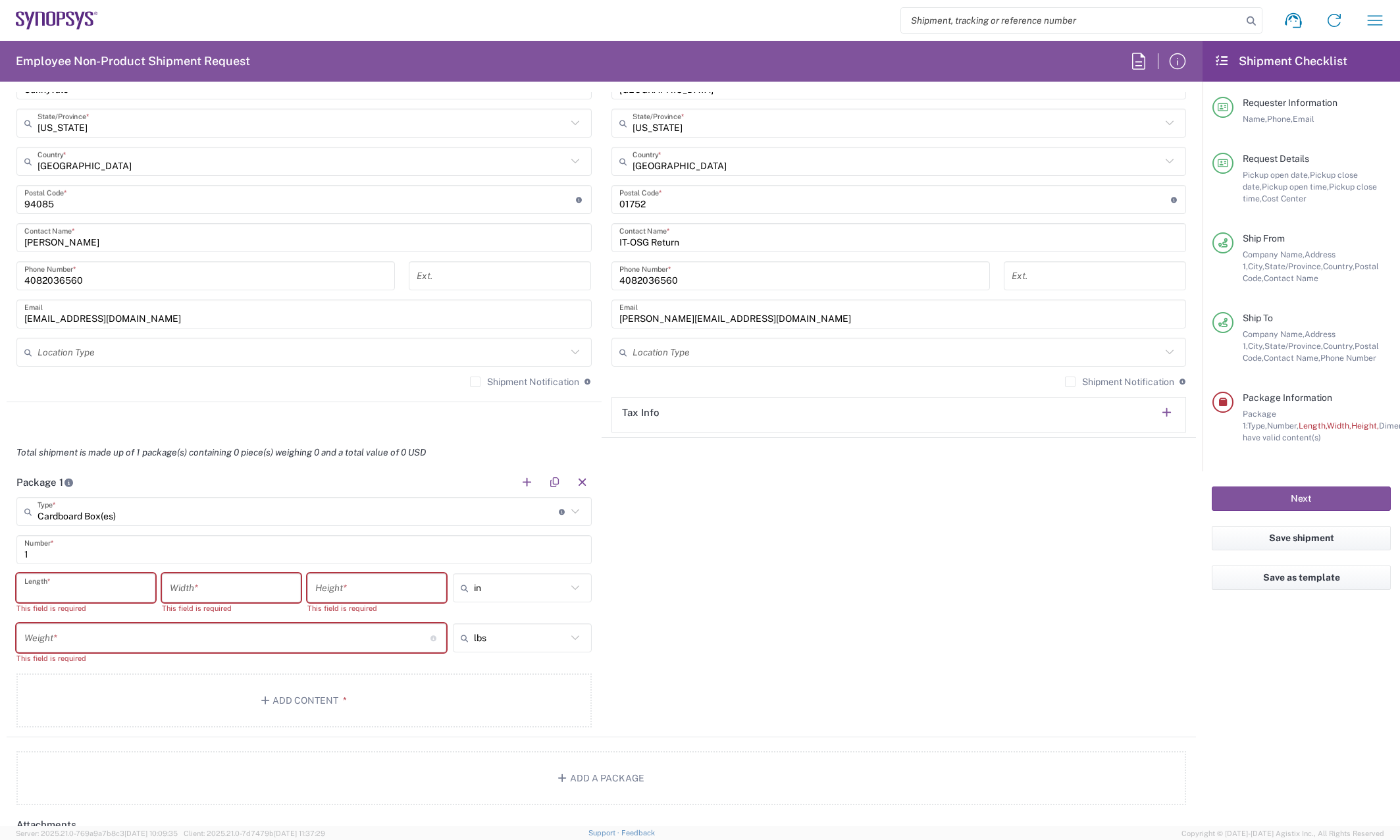
click at [95, 590] on input "number" at bounding box center [85, 588] width 123 height 23
type input "20"
type input "16"
type input "8"
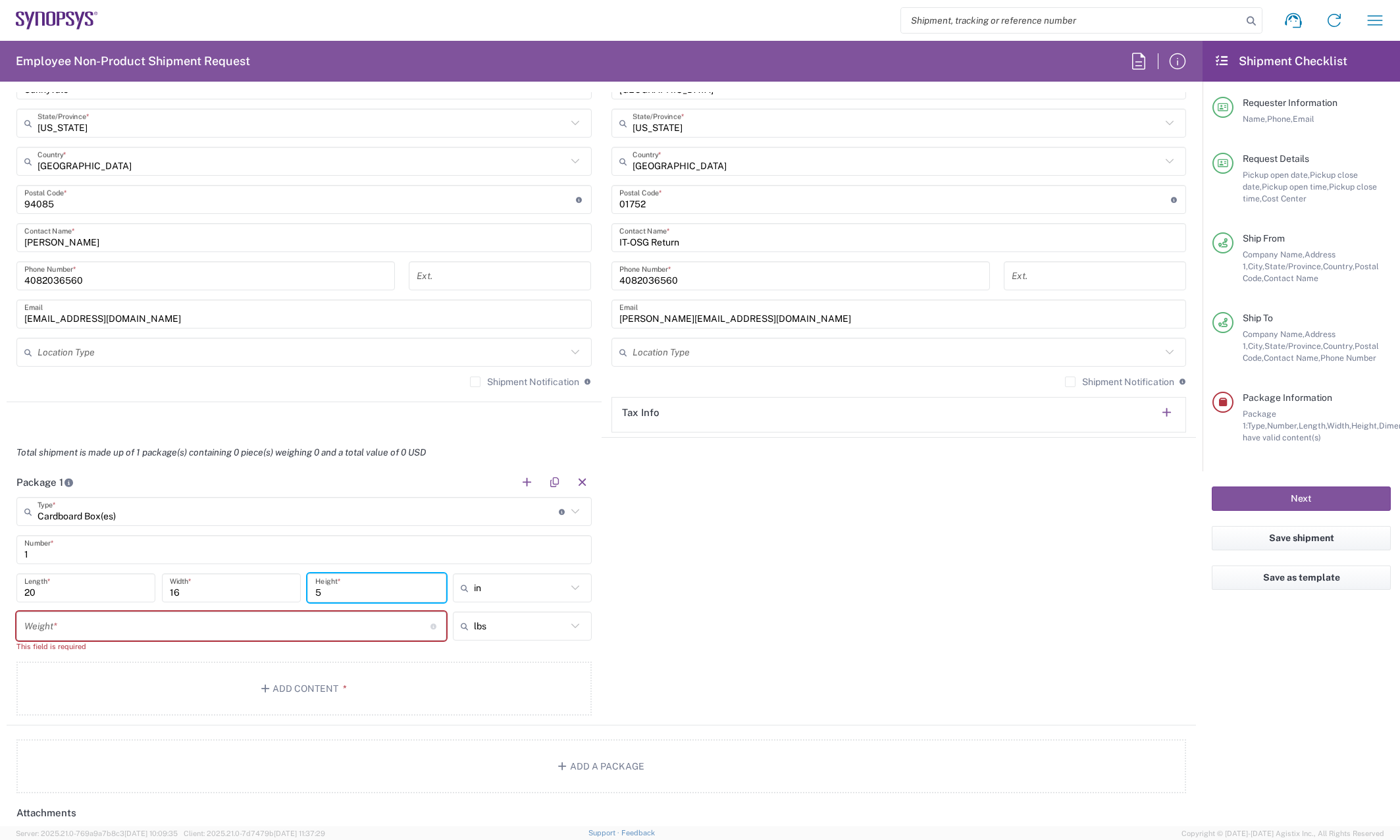
type input "5"
click at [194, 609] on div "16 Width *" at bounding box center [232, 592] width 146 height 38
click at [214, 627] on input "number" at bounding box center [227, 626] width 406 height 23
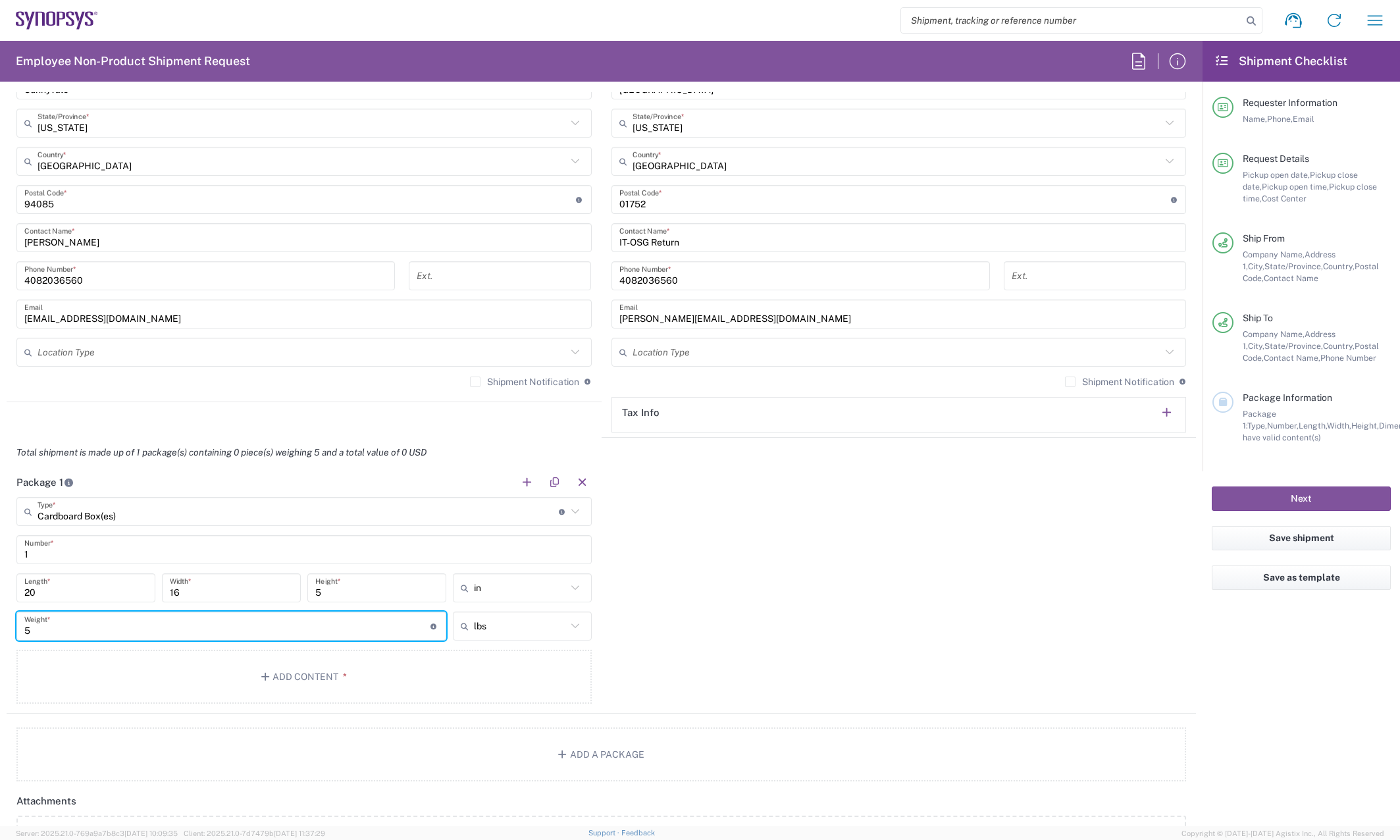
type input "5"
click at [738, 658] on div "Package 1 Cardboard Box(es) Type * Material used to package goods Bale(s) Baske…" at bounding box center [601, 590] width 1189 height 246
click at [363, 673] on button "Add Content *" at bounding box center [304, 676] width 576 height 54
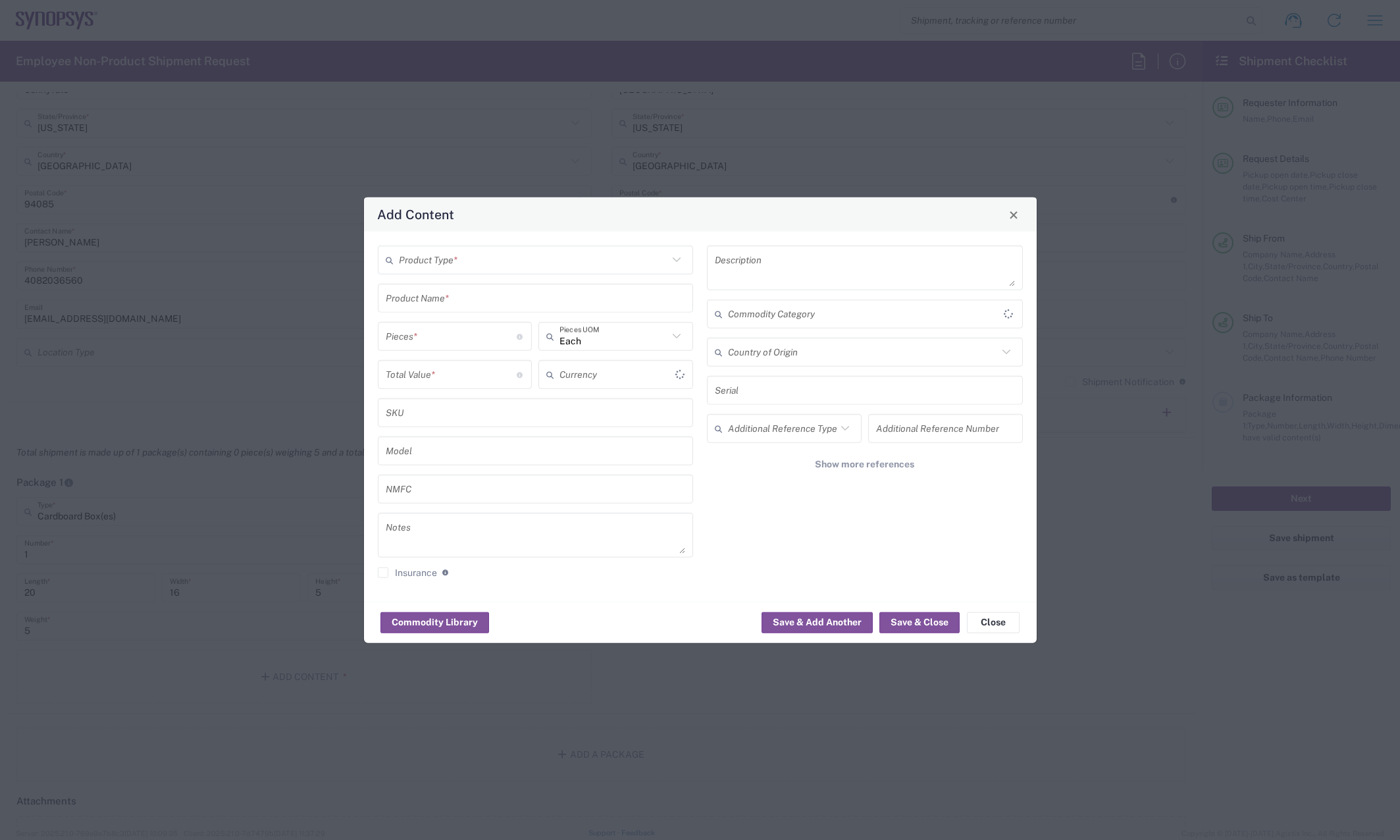
type input "US Dollar"
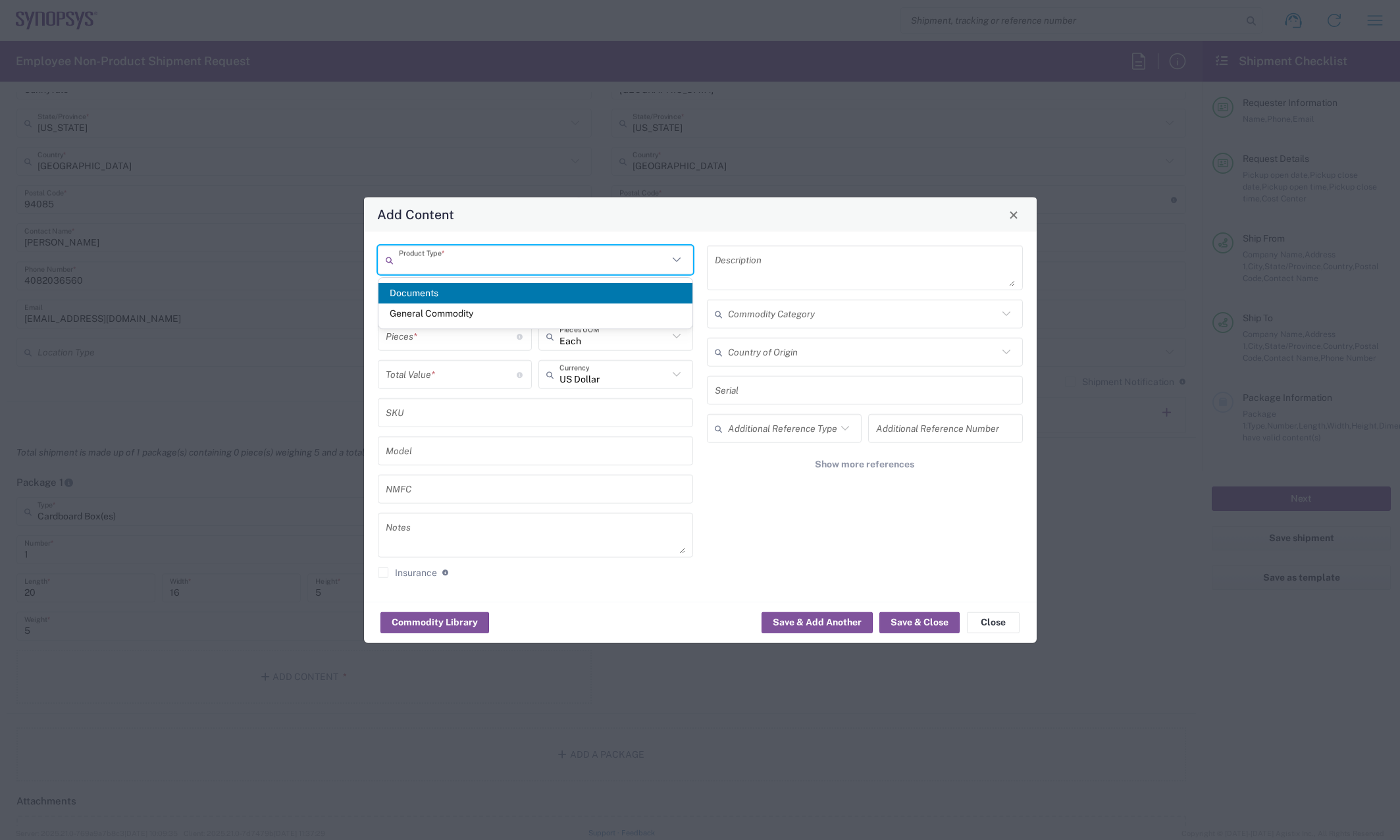
click at [502, 265] on input "text" at bounding box center [533, 260] width 270 height 23
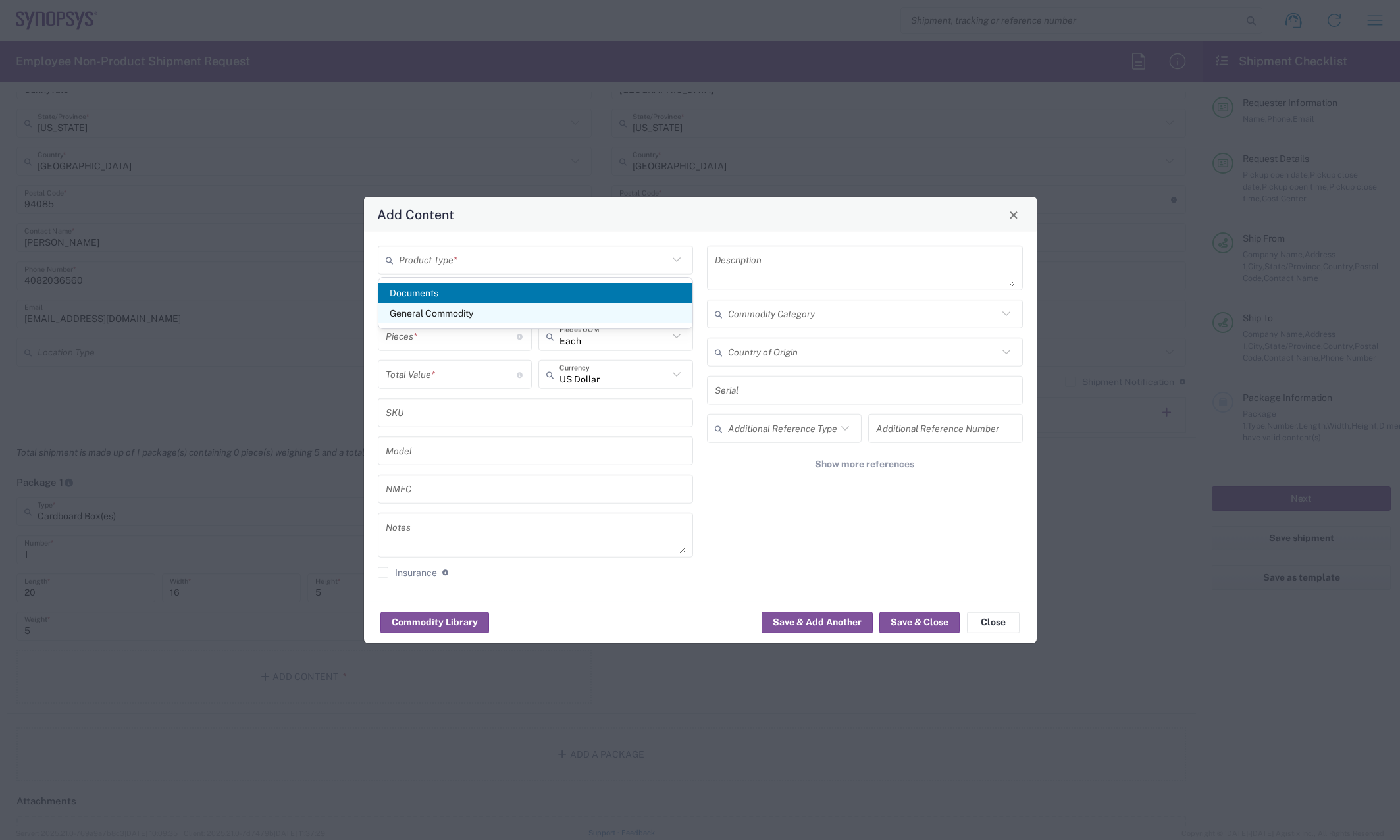
click at [490, 314] on span "General Commodity" at bounding box center [536, 313] width 314 height 21
type input "General Commodity"
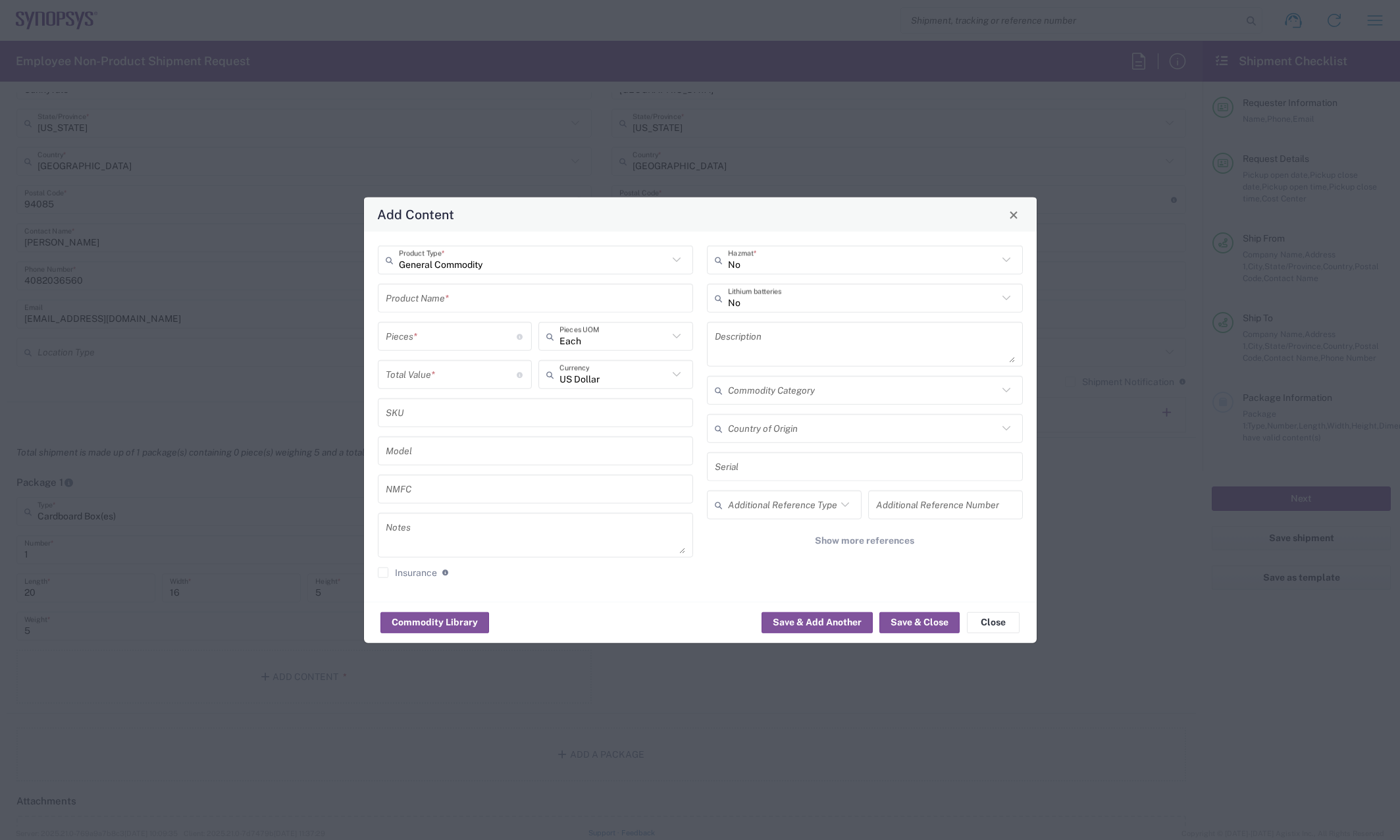
click at [484, 304] on input "text" at bounding box center [535, 298] width 300 height 23
click at [676, 203] on div "Add Content" at bounding box center [700, 214] width 672 height 34
click at [703, 454] on div "No Hazmat * No Lithium batteries Description Commodity Category Country of Orig…" at bounding box center [865, 417] width 330 height 342
click at [572, 330] on div "Dell Laptop" at bounding box center [535, 328] width 313 height 22
type input "Dell Laptop"
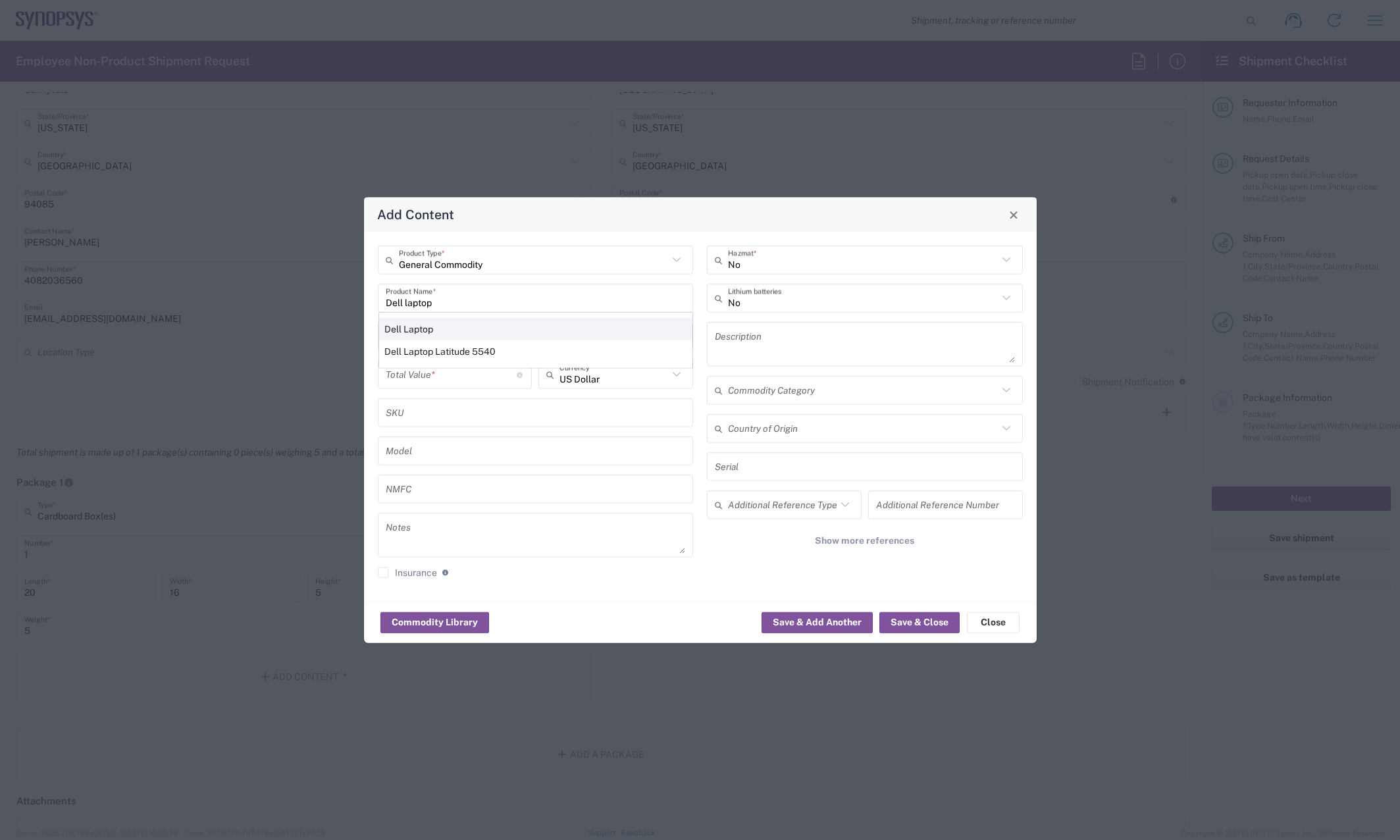
type textarea "Dell Laptop"
click at [453, 343] on input "number" at bounding box center [451, 336] width 131 height 23
type input "1"
click at [432, 375] on input "number" at bounding box center [451, 375] width 131 height 23
type input "1000"
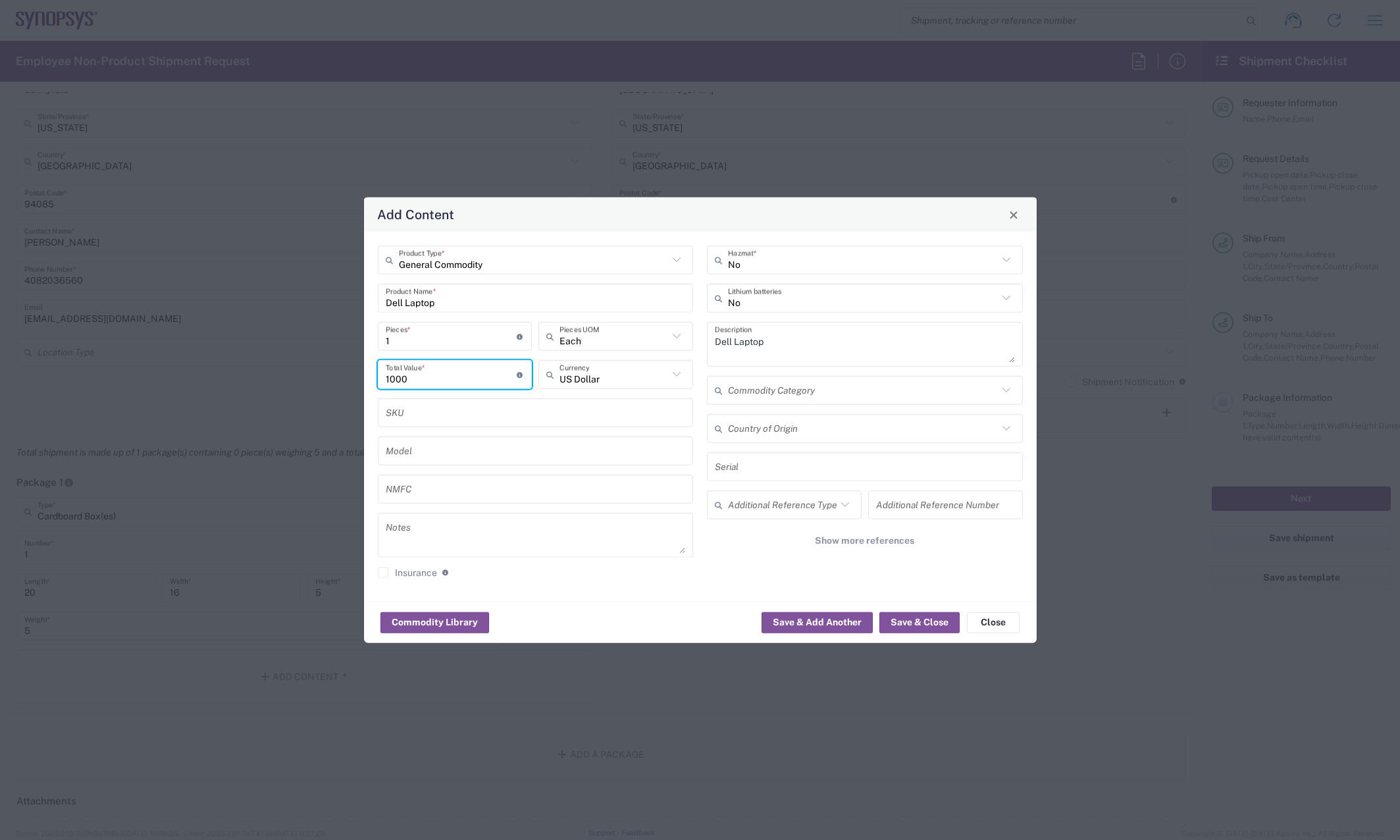
click at [624, 217] on div "Add Content" at bounding box center [700, 214] width 672 height 34
click at [918, 624] on button "Save & Close" at bounding box center [919, 621] width 80 height 21
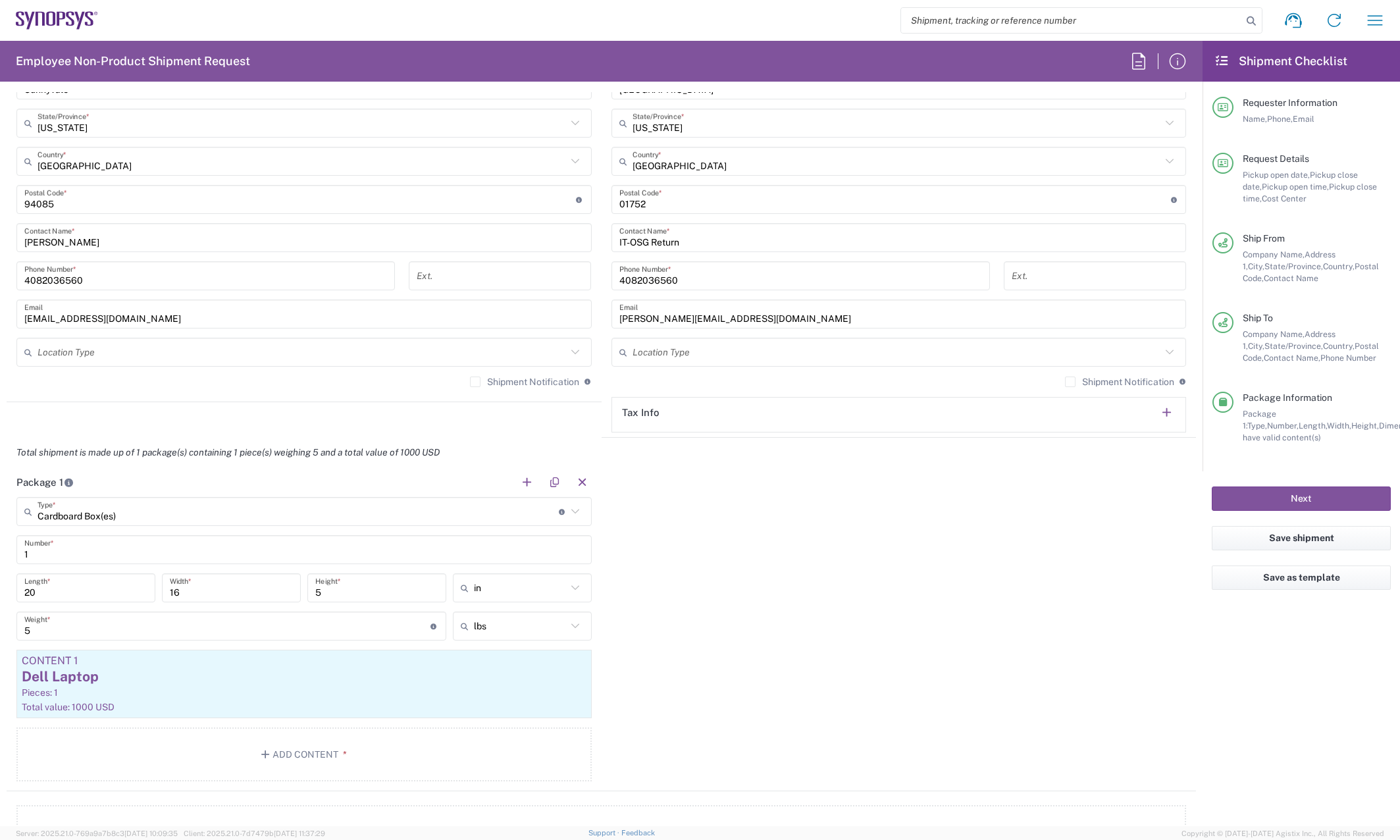
click at [853, 633] on div "Package 1 Cardboard Box(es) Type * Material used to package goods Bale(s) Baske…" at bounding box center [601, 629] width 1189 height 324
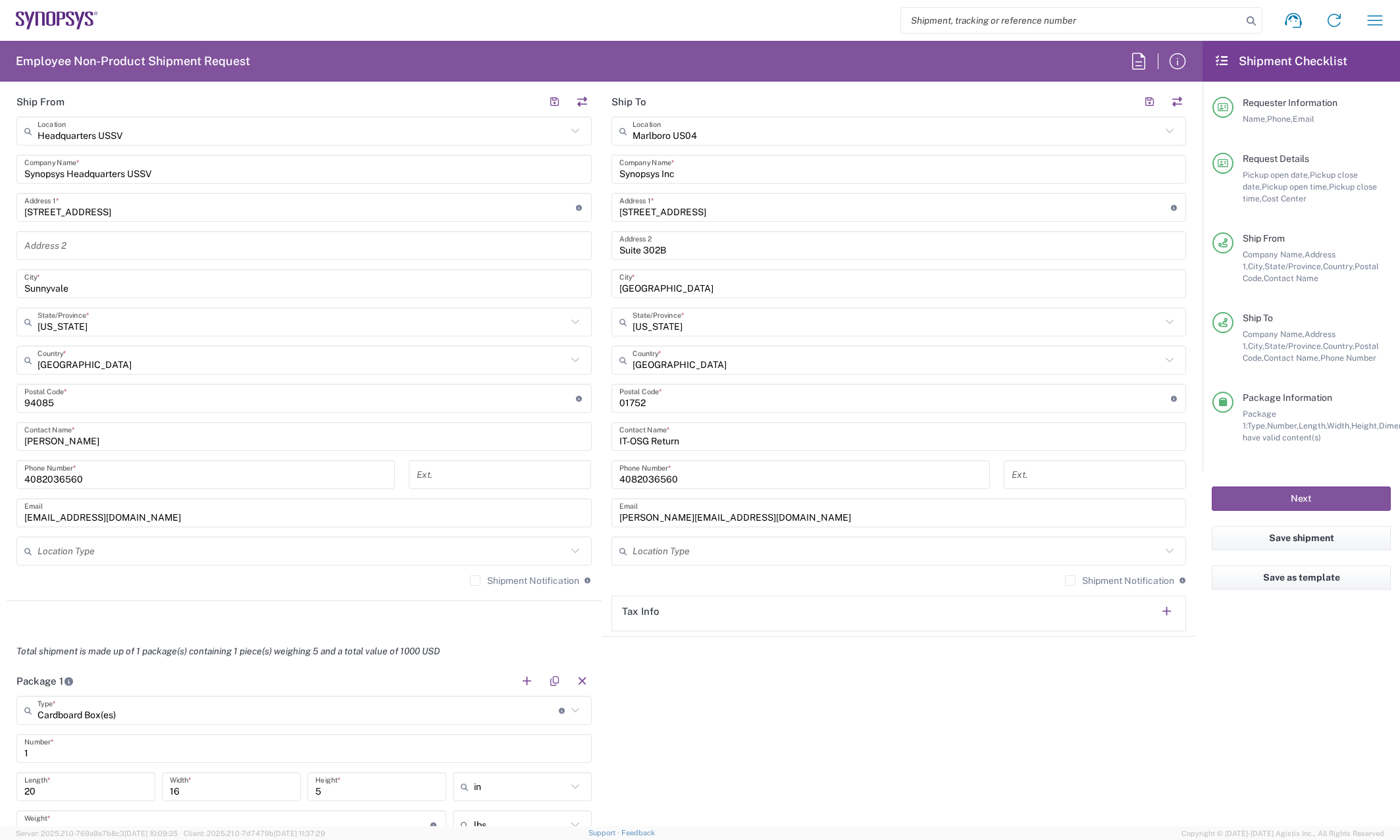
scroll to position [592, 0]
click at [1055, 746] on div "Package 1 Cardboard Box(es) Type * Material used to package goods Bale(s) Baske…" at bounding box center [601, 827] width 1189 height 324
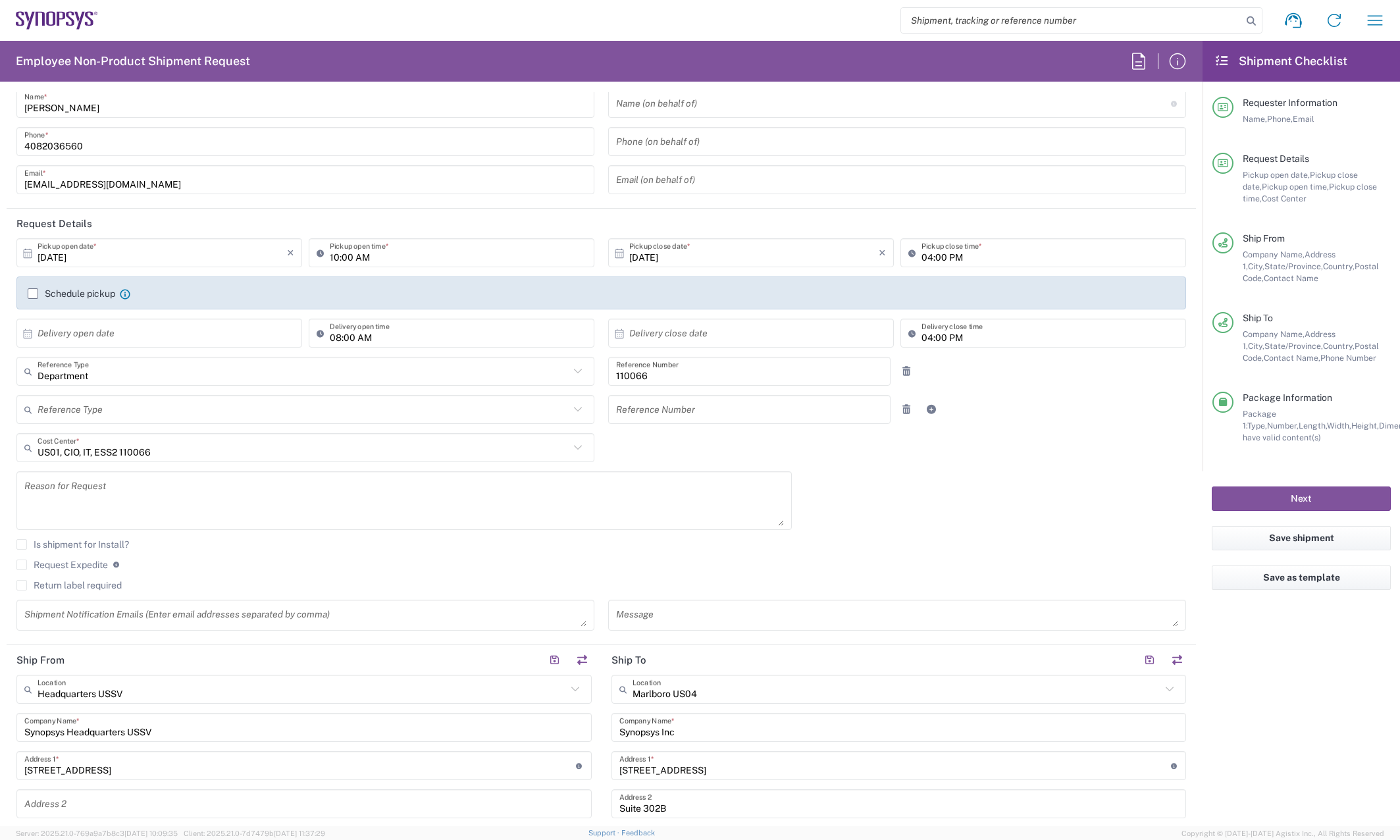
scroll to position [0, 0]
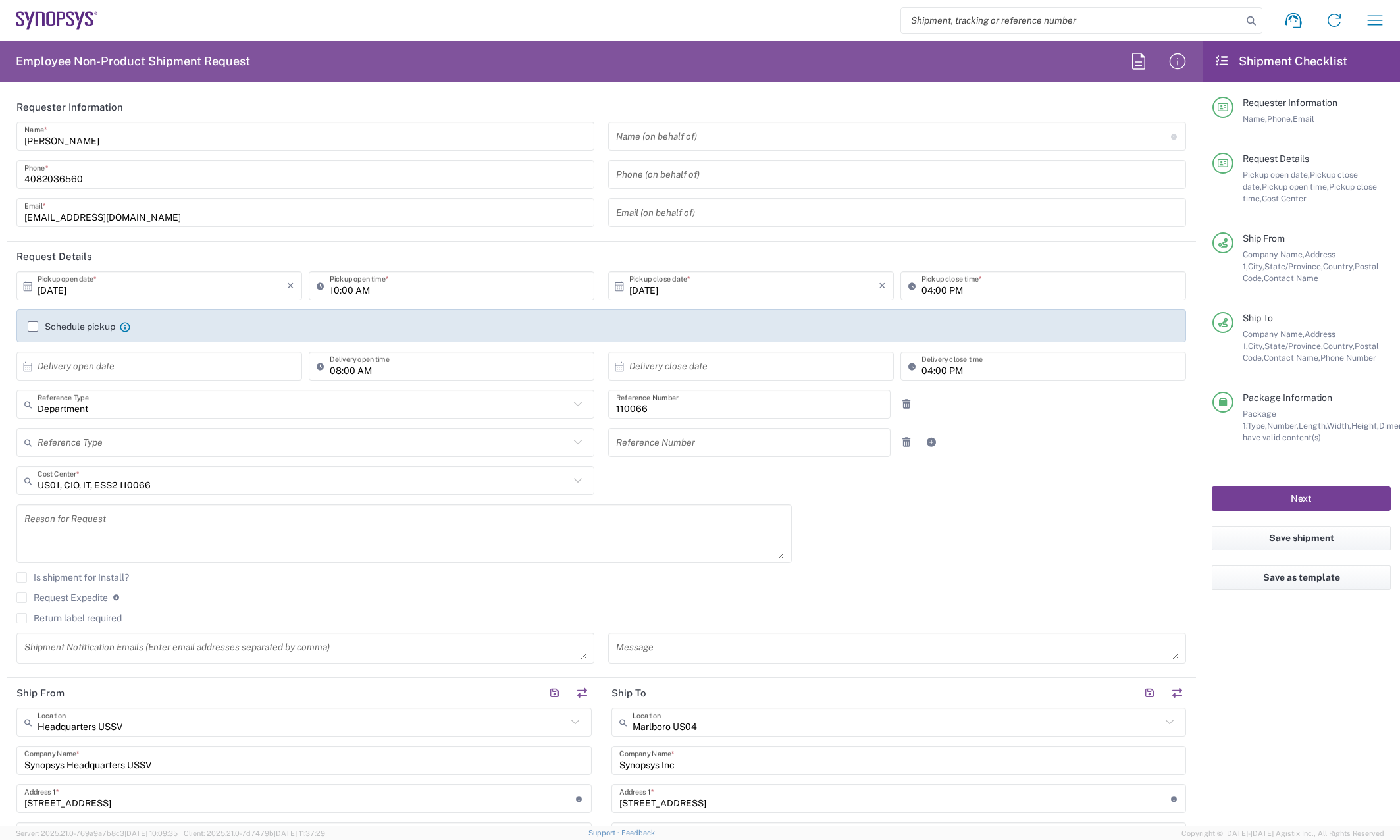
click at [1288, 501] on button "Next" at bounding box center [1301, 498] width 179 height 24
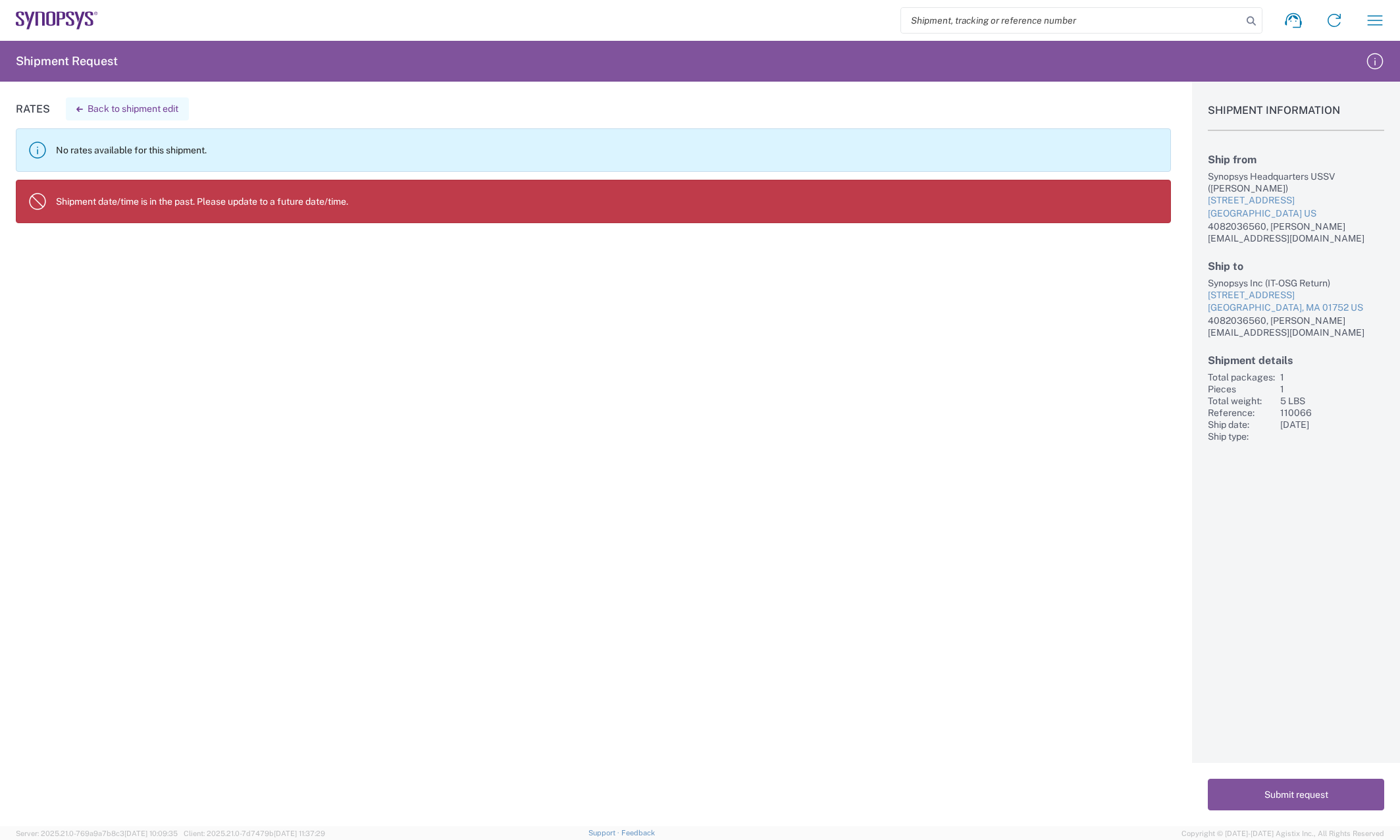
click at [122, 111] on button "Back to shipment edit" at bounding box center [127, 109] width 123 height 23
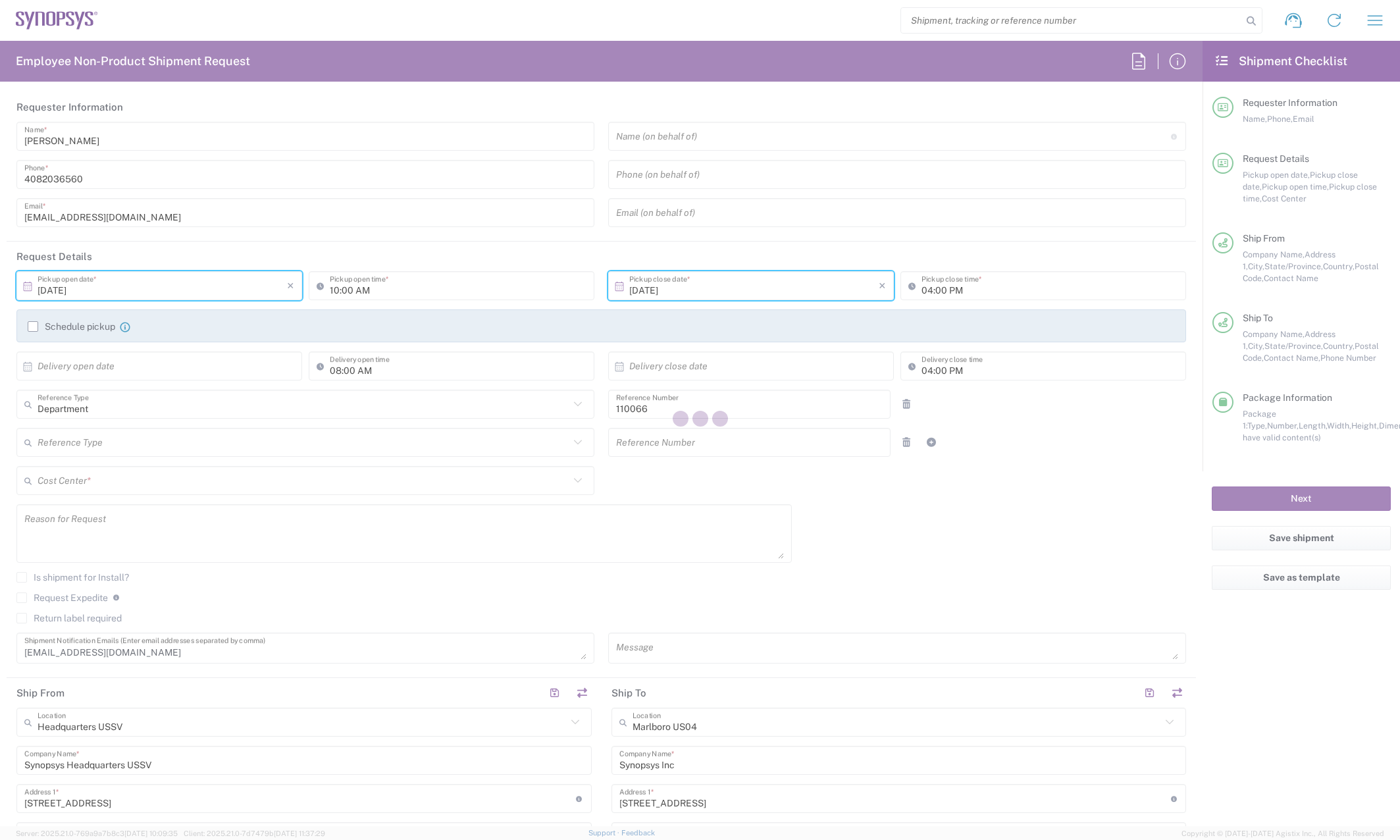
type input "Massachusetts"
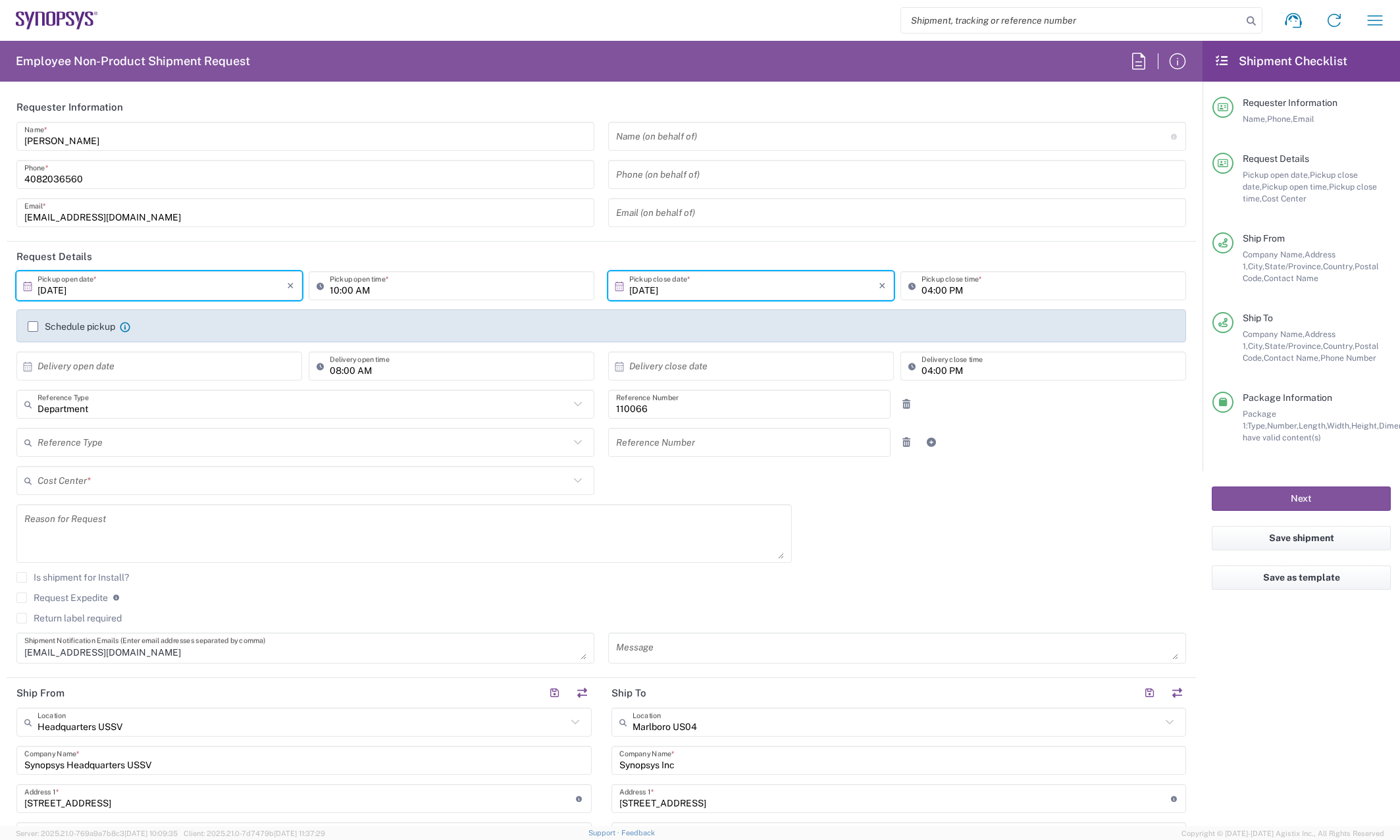
type input "California"
type input "Cardboard Box(es)"
type input "US01, CIO, IT, ESS2 110066"
click at [148, 286] on input "10/14/2025" at bounding box center [162, 286] width 250 height 23
click at [137, 387] on span "14" at bounding box center [141, 388] width 19 height 18
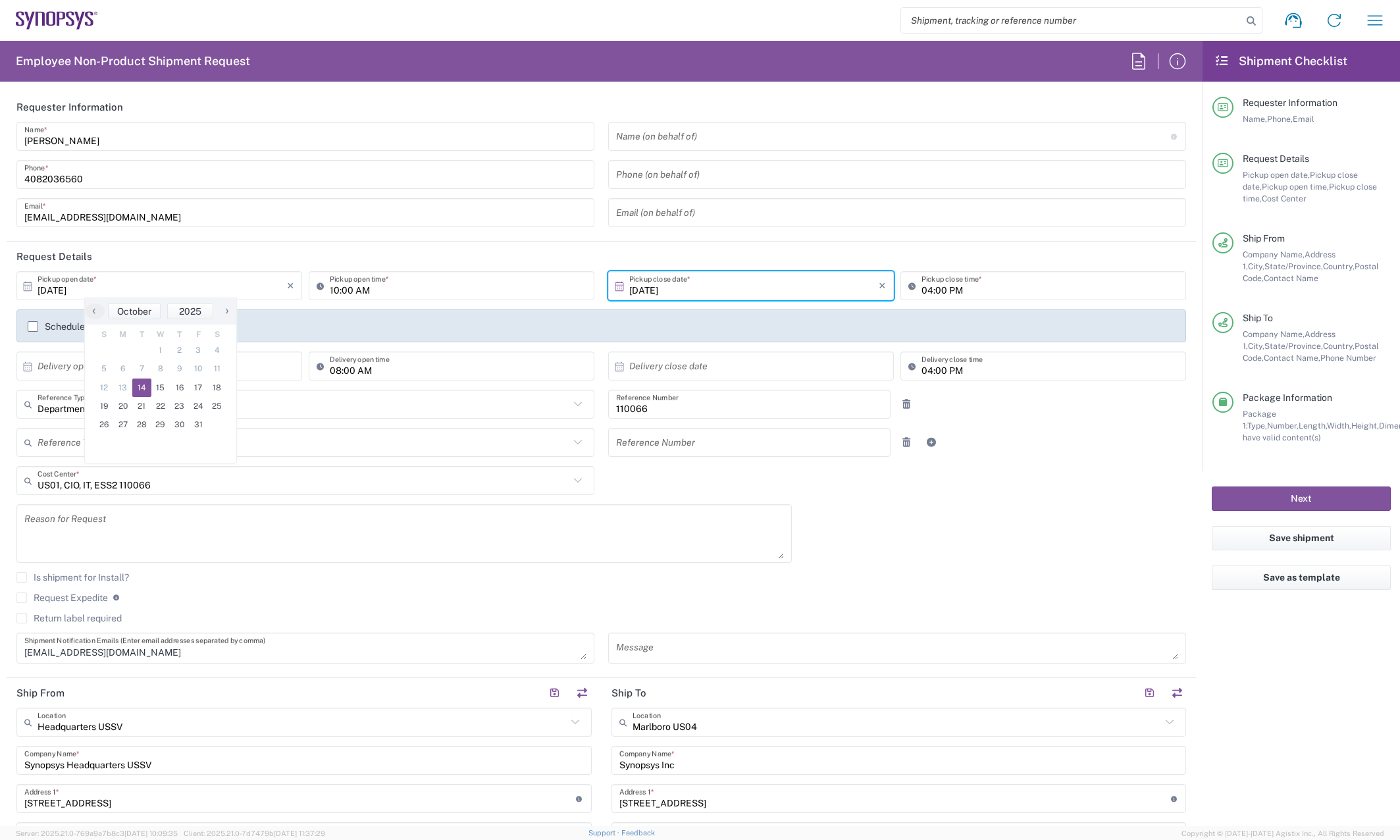
click at [411, 288] on input "10:00 AM" at bounding box center [458, 286] width 256 height 23
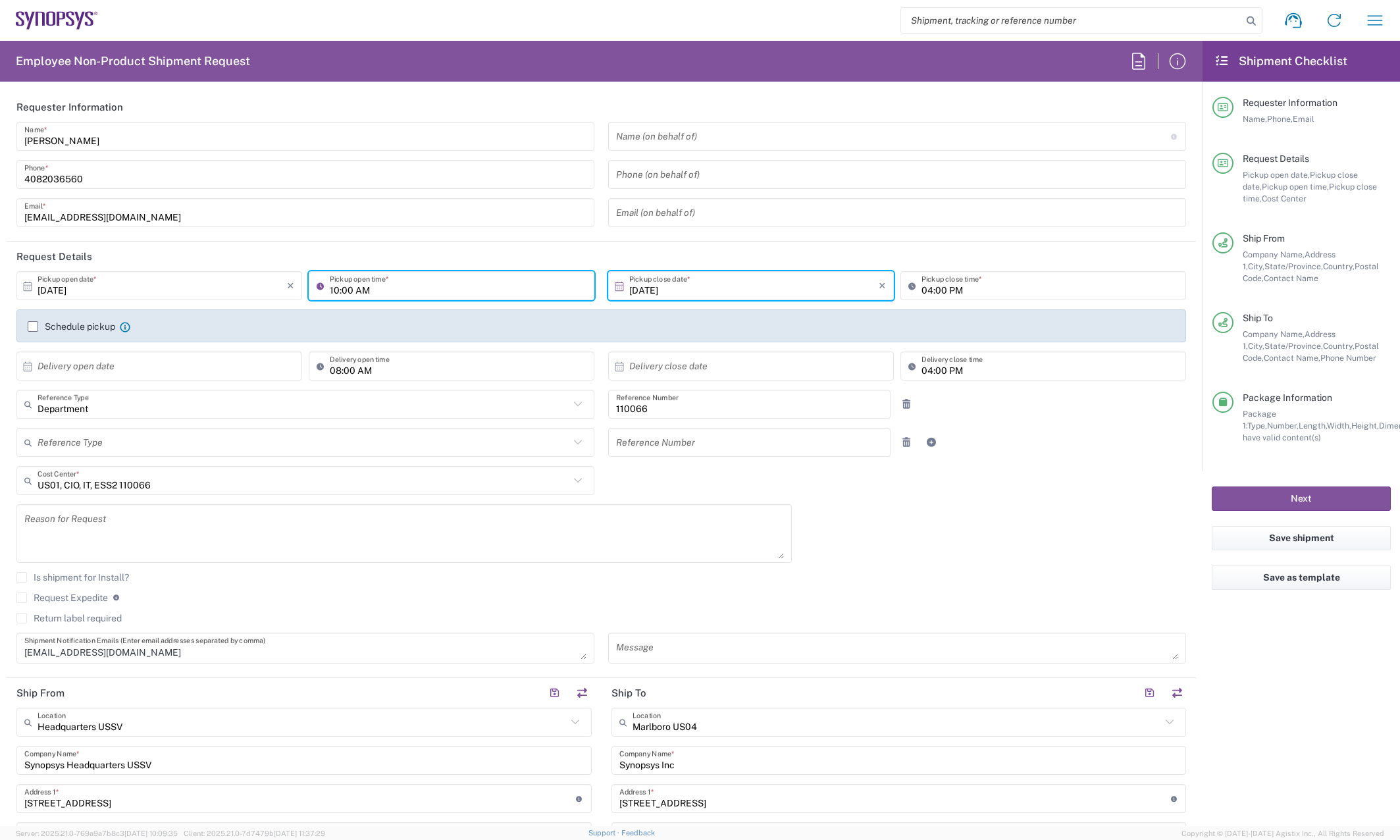
click at [558, 286] on input "10:00 AM" at bounding box center [458, 286] width 256 height 23
click at [335, 291] on input "10:00 AM" at bounding box center [458, 286] width 256 height 23
click at [466, 284] on input "11:00 AM" at bounding box center [458, 286] width 256 height 23
type input "11:00 AM"
click at [1303, 496] on button "Next" at bounding box center [1301, 498] width 179 height 24
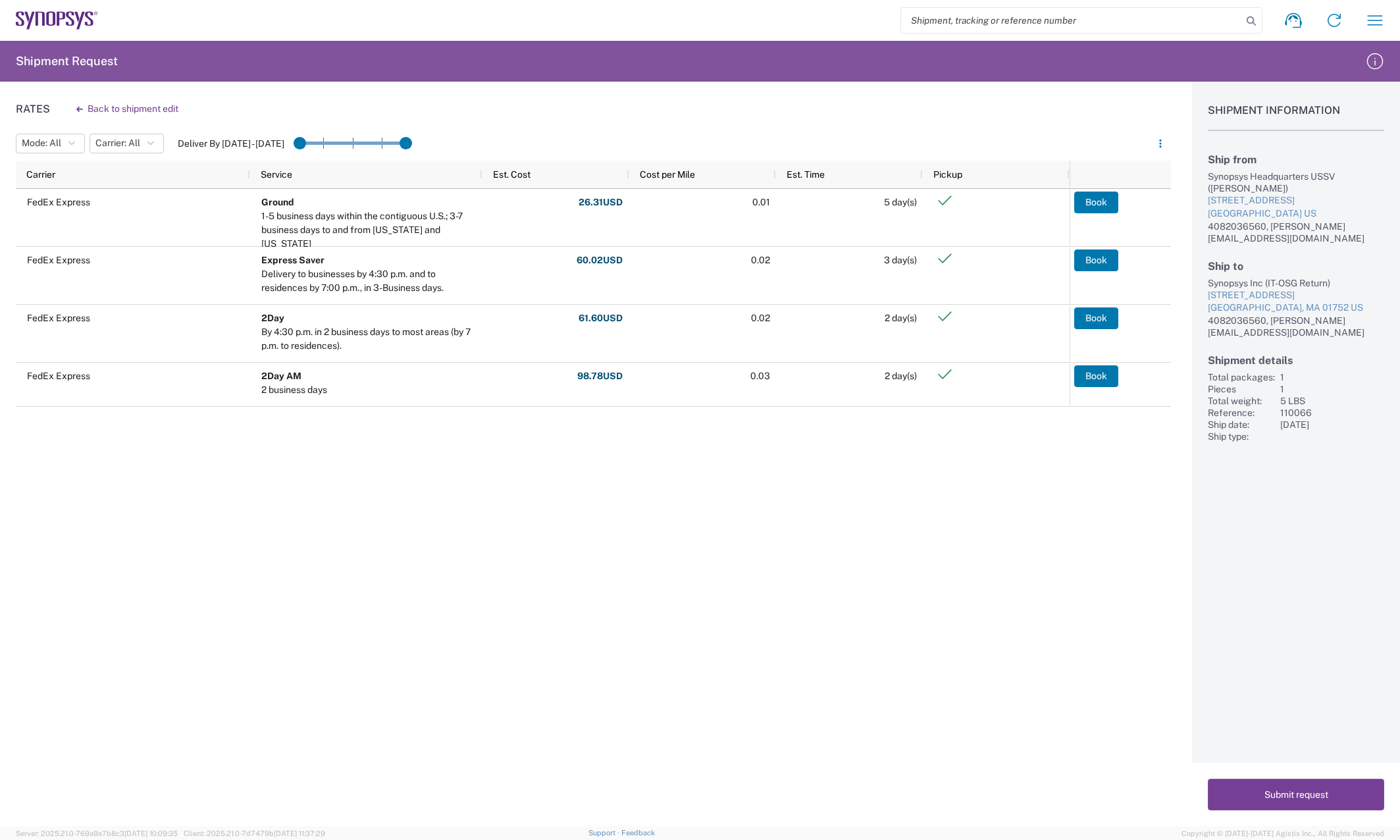
click at [1301, 788] on button "Submit request" at bounding box center [1295, 795] width 176 height 31
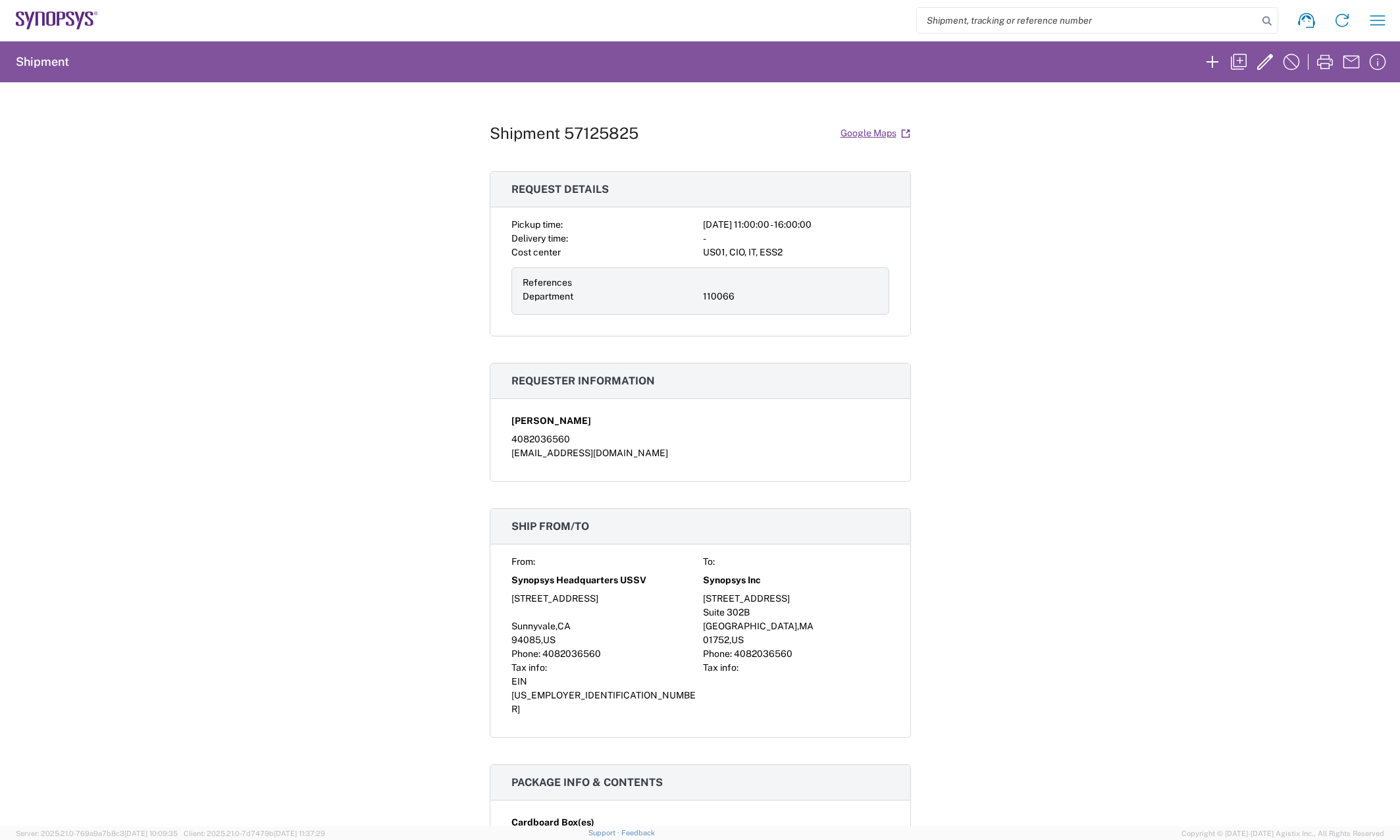
drag, startPoint x: 1085, startPoint y: 501, endPoint x: 1075, endPoint y: 513, distance: 15.6
click at [1083, 502] on div "Shipment 57125825 Google Maps Request details Pickup time: 2025-10-14 11:00:00 …" at bounding box center [700, 453] width 1400 height 743
click at [1229, 446] on div "Shipment 57125825 Google Maps Request details Pickup time: 2025-10-14 11:00:00 …" at bounding box center [700, 453] width 1400 height 743
click at [1326, 53] on icon "button" at bounding box center [1324, 61] width 21 height 21
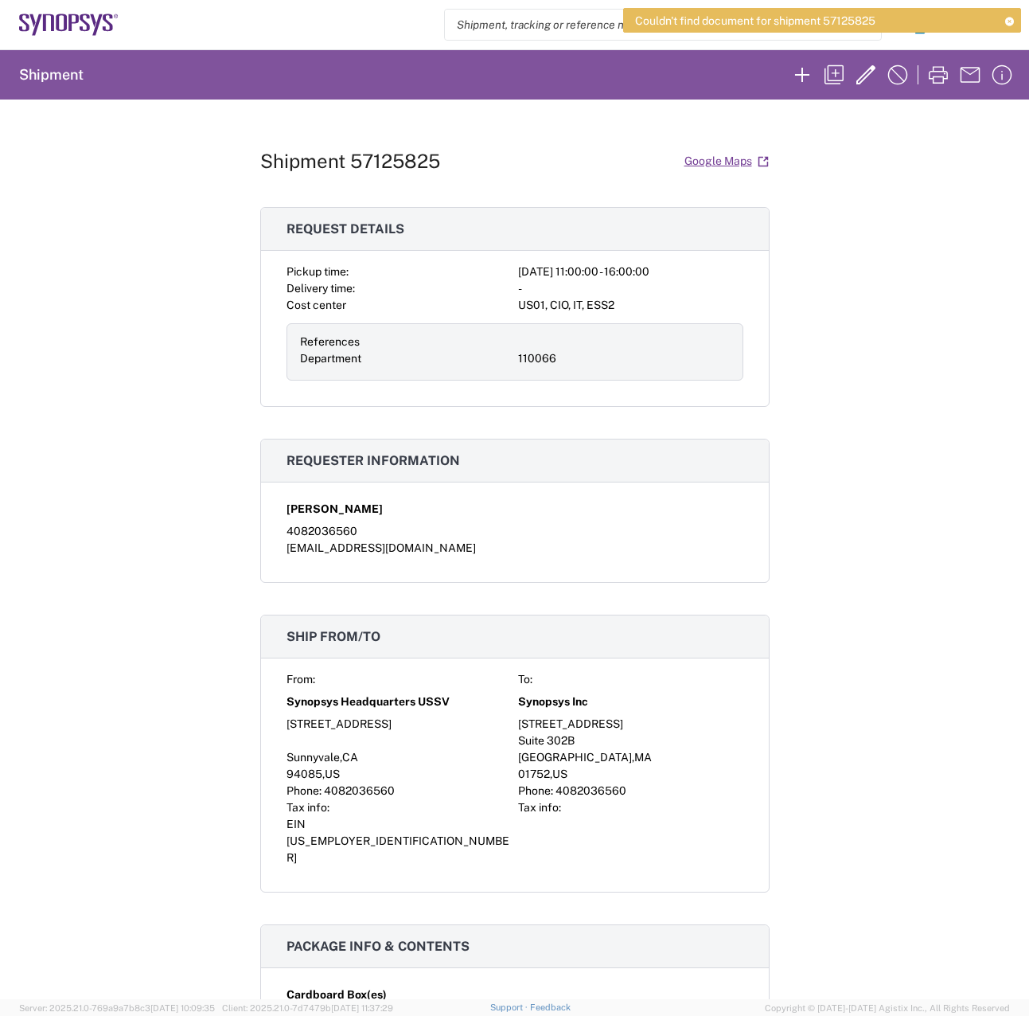
drag, startPoint x: 2, startPoint y: 376, endPoint x: 534, endPoint y: 80, distance: 608.9
click at [914, 320] on div "Shipment 57125825 Google Maps Request details Pickup time: 2025-10-14 11:00:00 …" at bounding box center [514, 548] width 1029 height 899
click at [927, 75] on icon "button" at bounding box center [938, 74] width 25 height 25
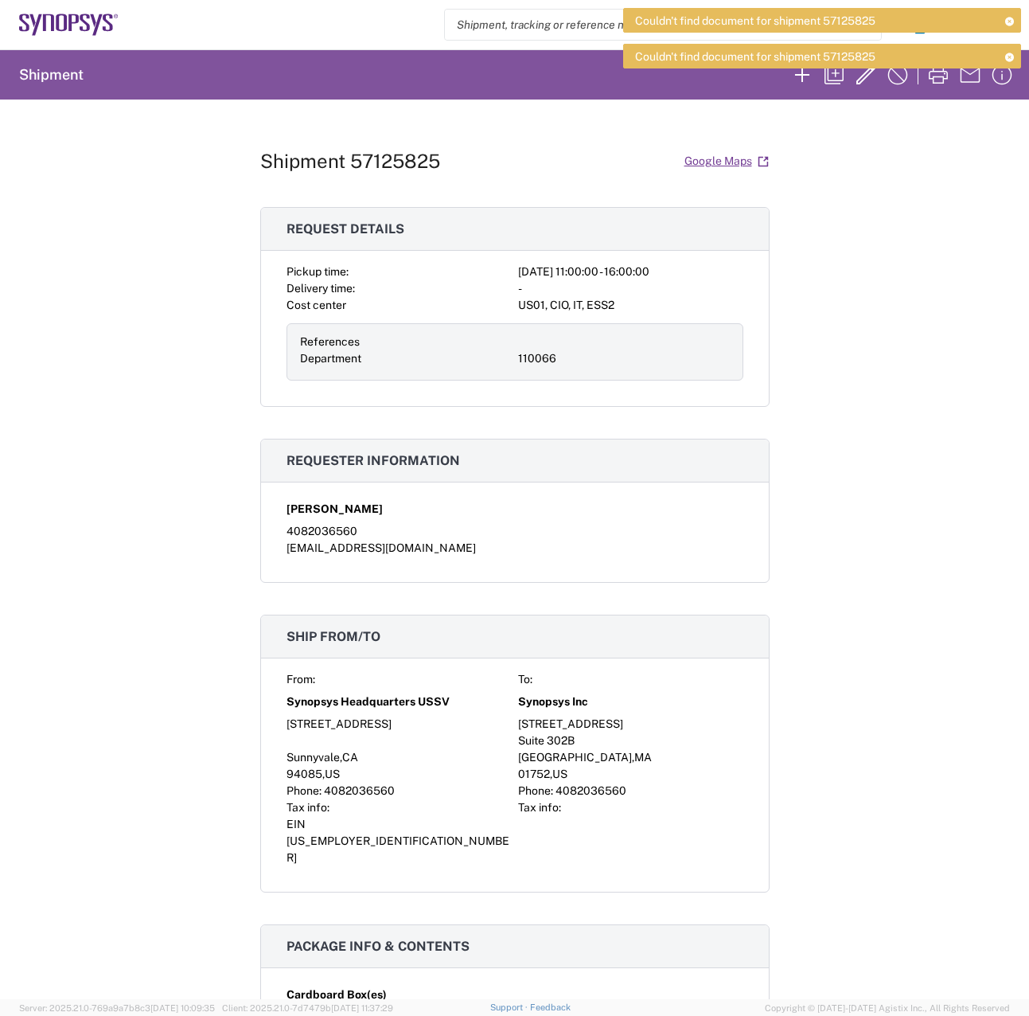
click at [122, 265] on div "Shipment 57125825 Google Maps Request details Pickup time: 2025-10-14 11:00:00 …" at bounding box center [514, 548] width 1029 height 899
click at [934, 82] on icon "button" at bounding box center [938, 74] width 25 height 25
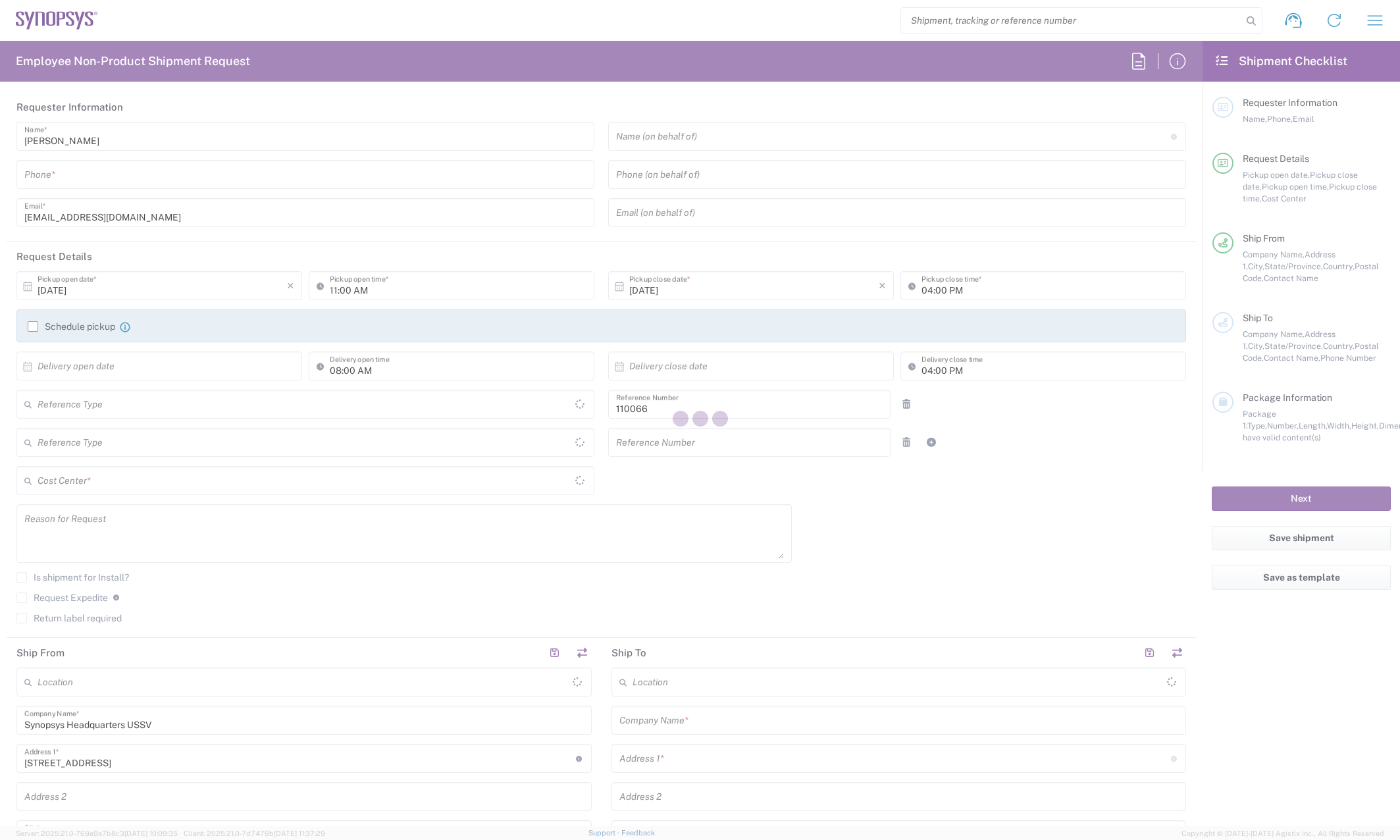
type input "US01, CIO, IT, ESS2 110066"
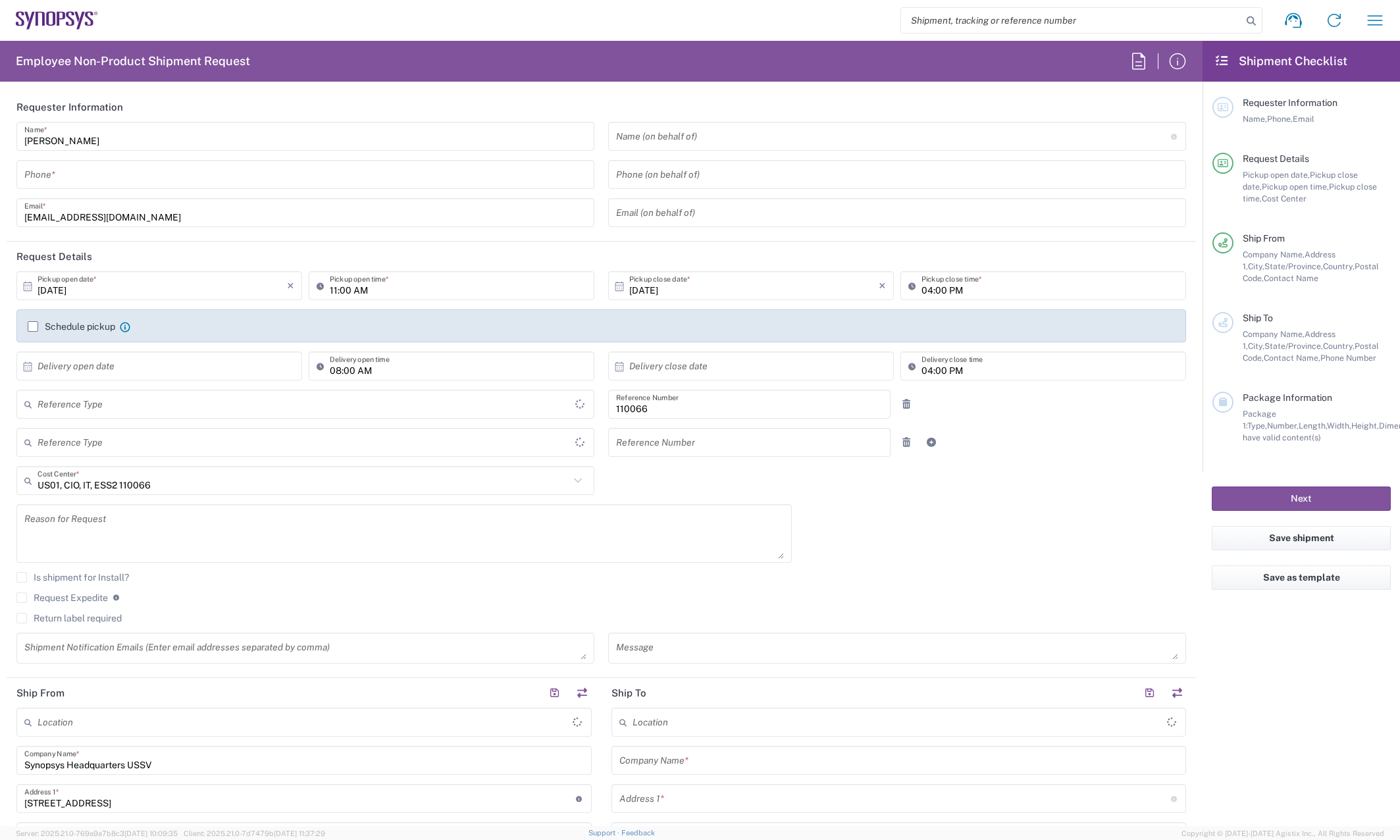
type input "[US_STATE]"
type input "[GEOGRAPHIC_DATA]"
type input "Delivered at Place"
type input "United States"
type input "Department"
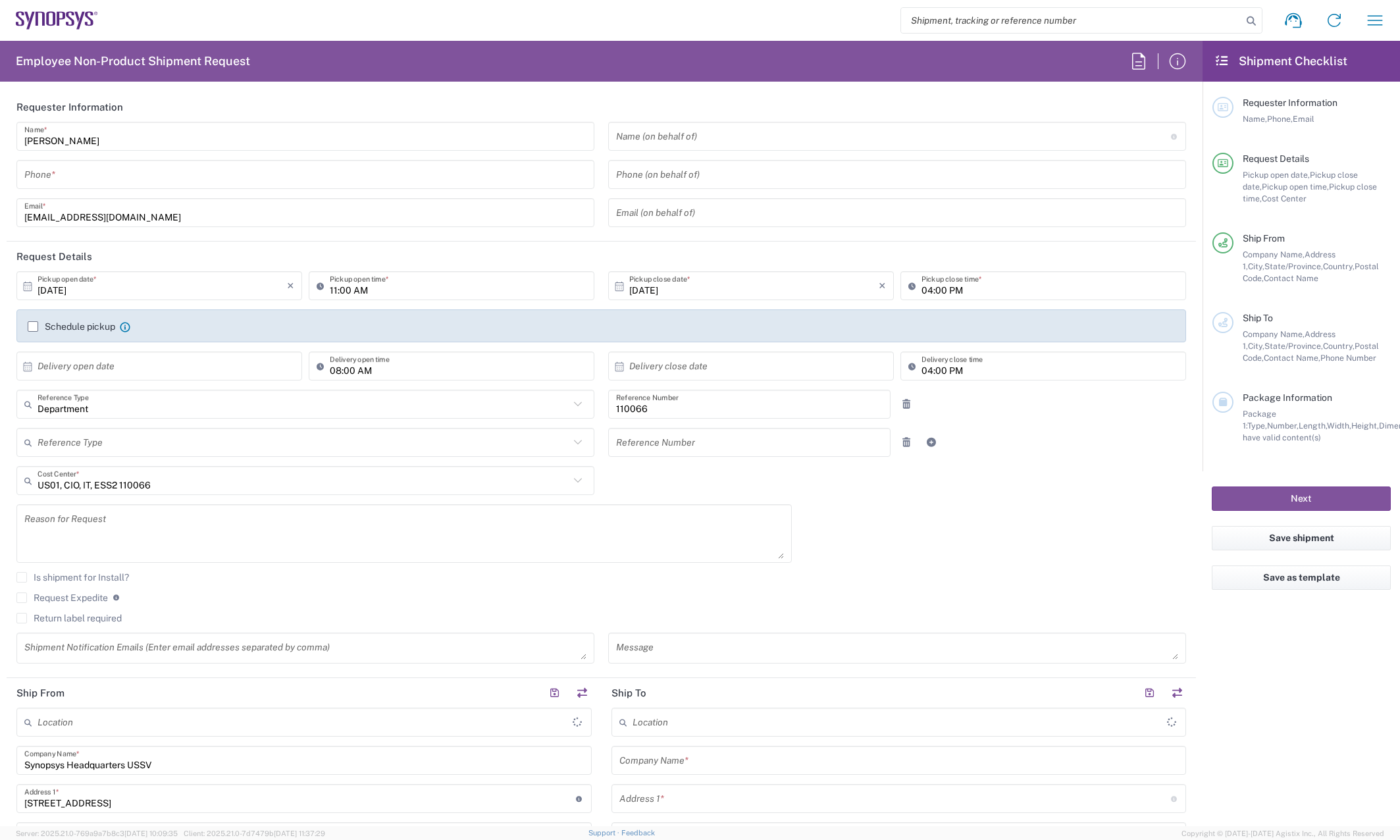
type input "Headquarters USSV"
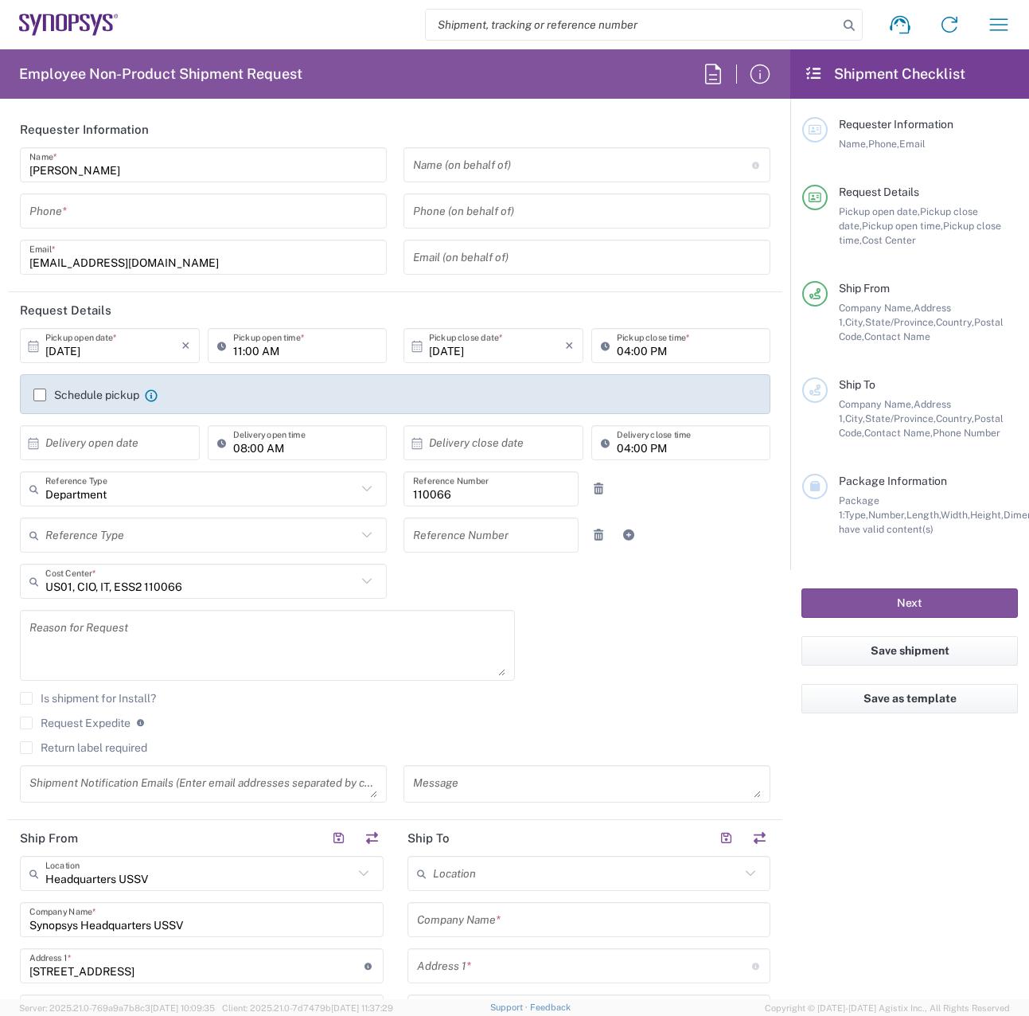
click at [509, 174] on input "text" at bounding box center [582, 165] width 339 height 28
paste input "Cathy Daza"
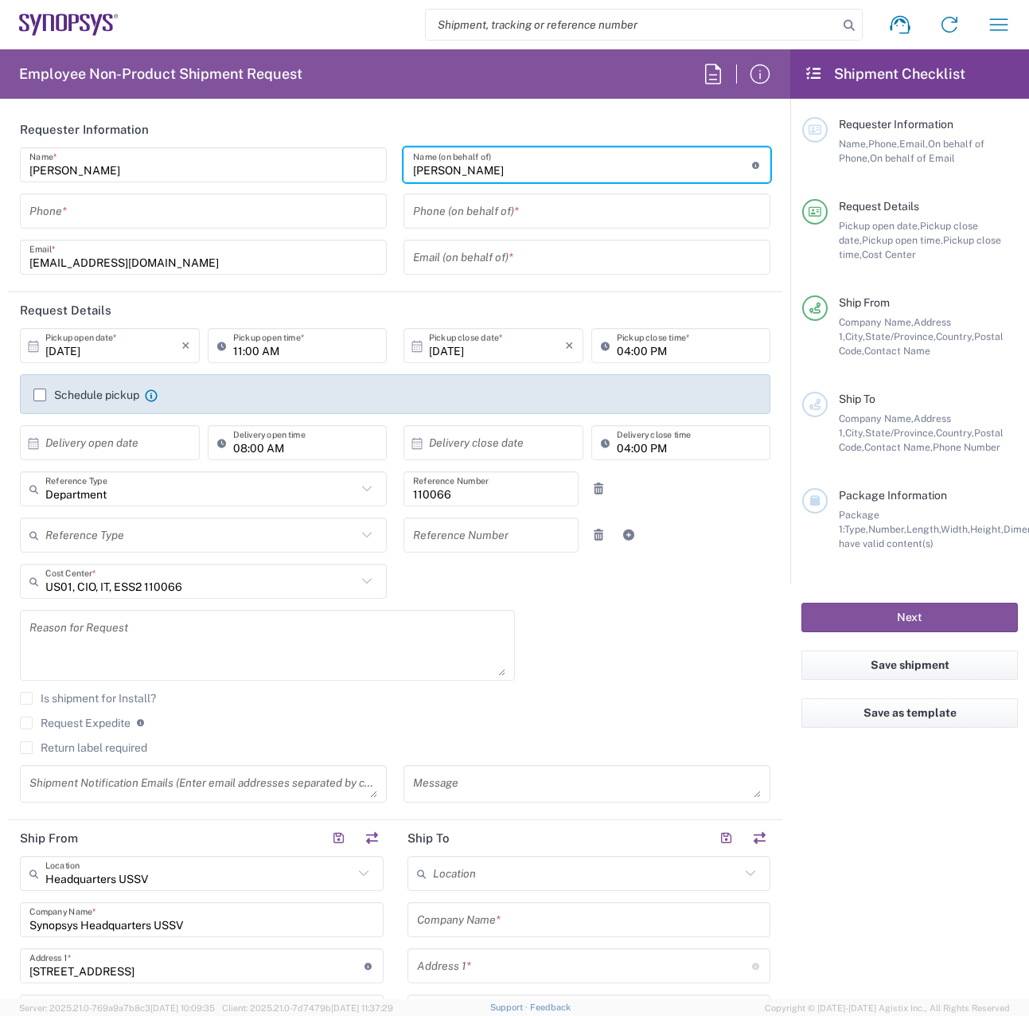
type input "Cathy Daza"
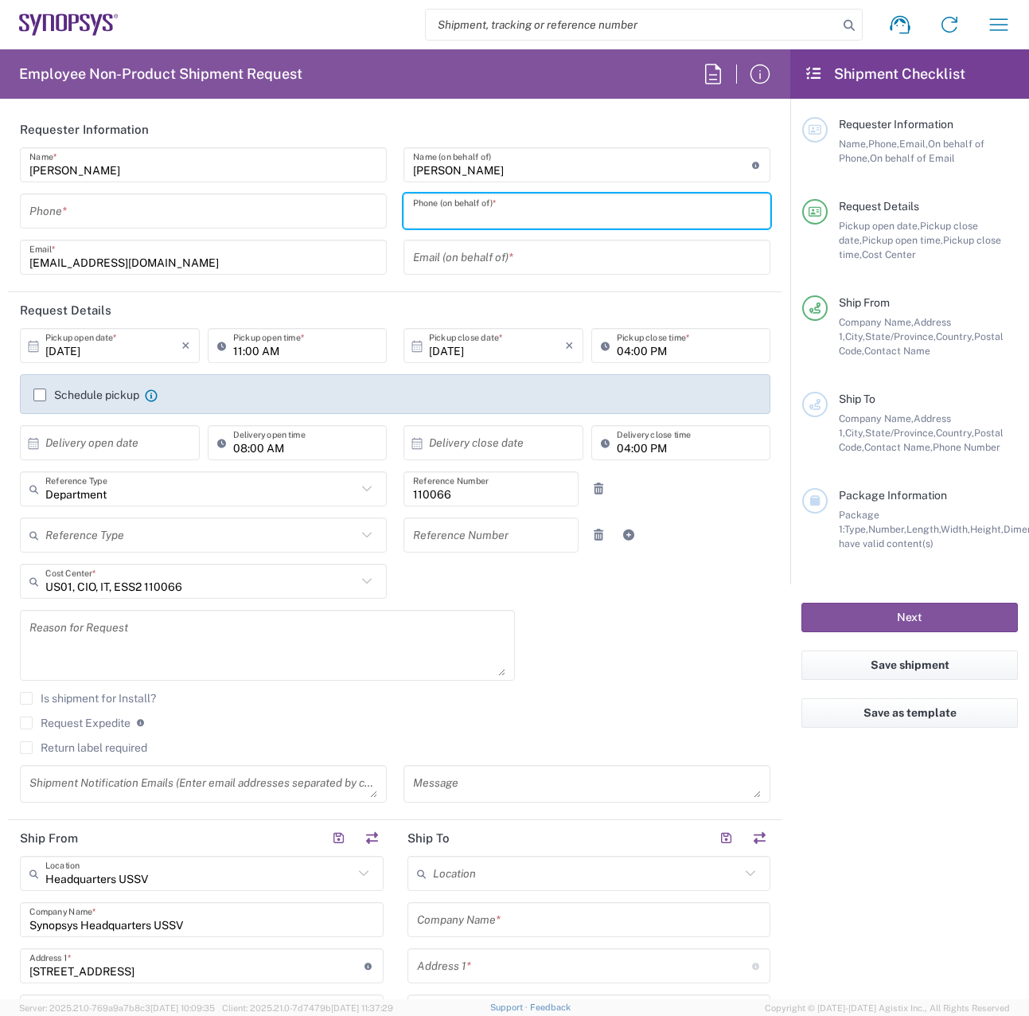
click at [495, 215] on input "tel" at bounding box center [587, 211] width 348 height 28
paste input "[PHONE_NUMBER]"
type input "[PHONE_NUMBER]"
click at [450, 259] on input "text" at bounding box center [587, 258] width 348 height 28
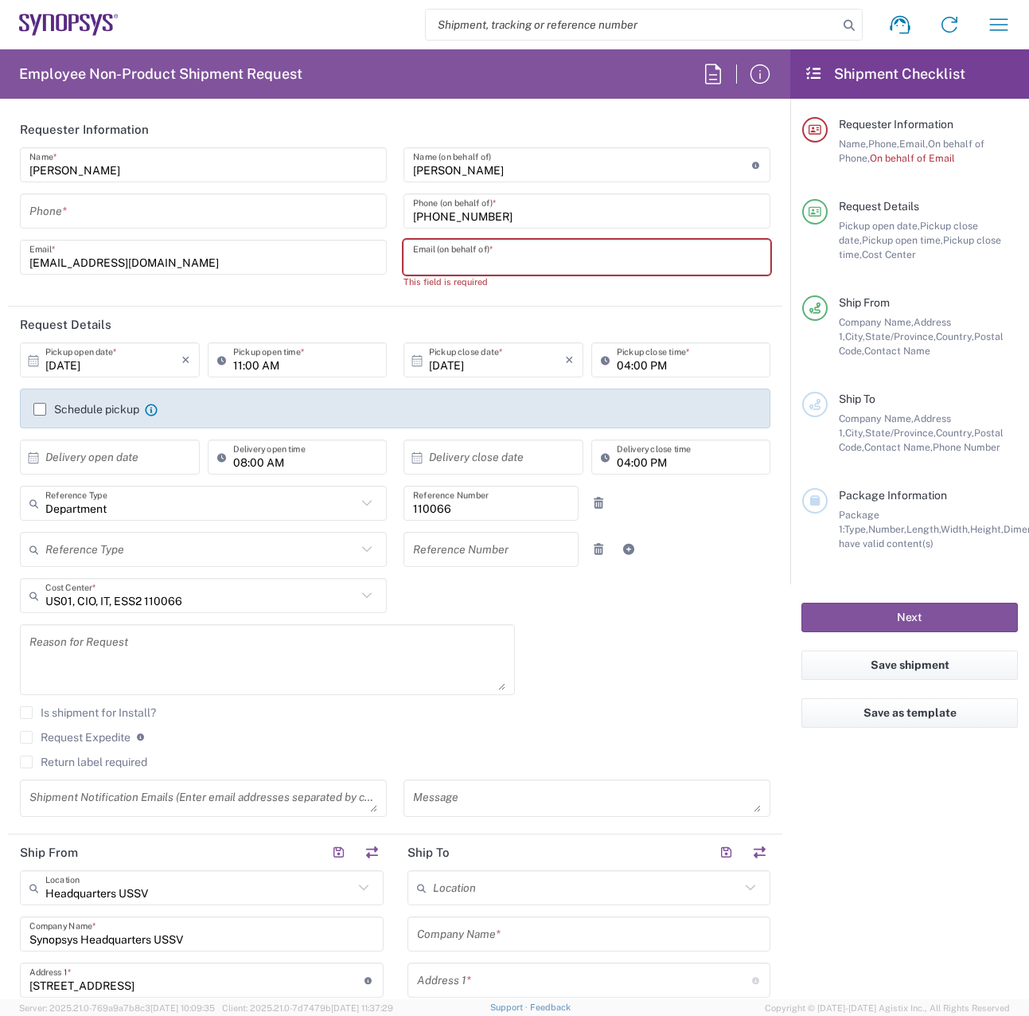
click at [544, 263] on input "text" at bounding box center [587, 258] width 348 height 28
paste input "cdaza@synopsys.com"
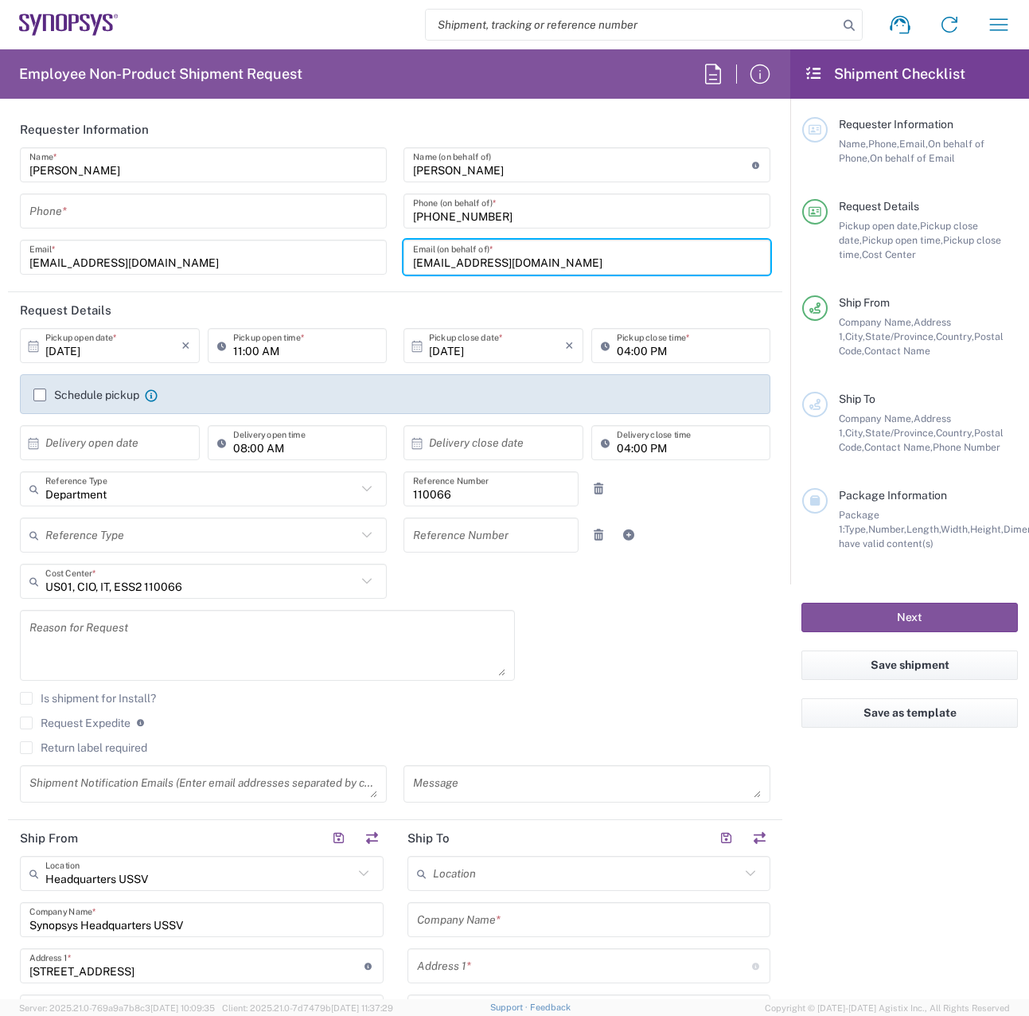
type input "cdaza@synopsys.com"
click at [571, 134] on header "Requester Information" at bounding box center [395, 129] width 774 height 36
click at [57, 208] on input "tel" at bounding box center [203, 211] width 348 height 28
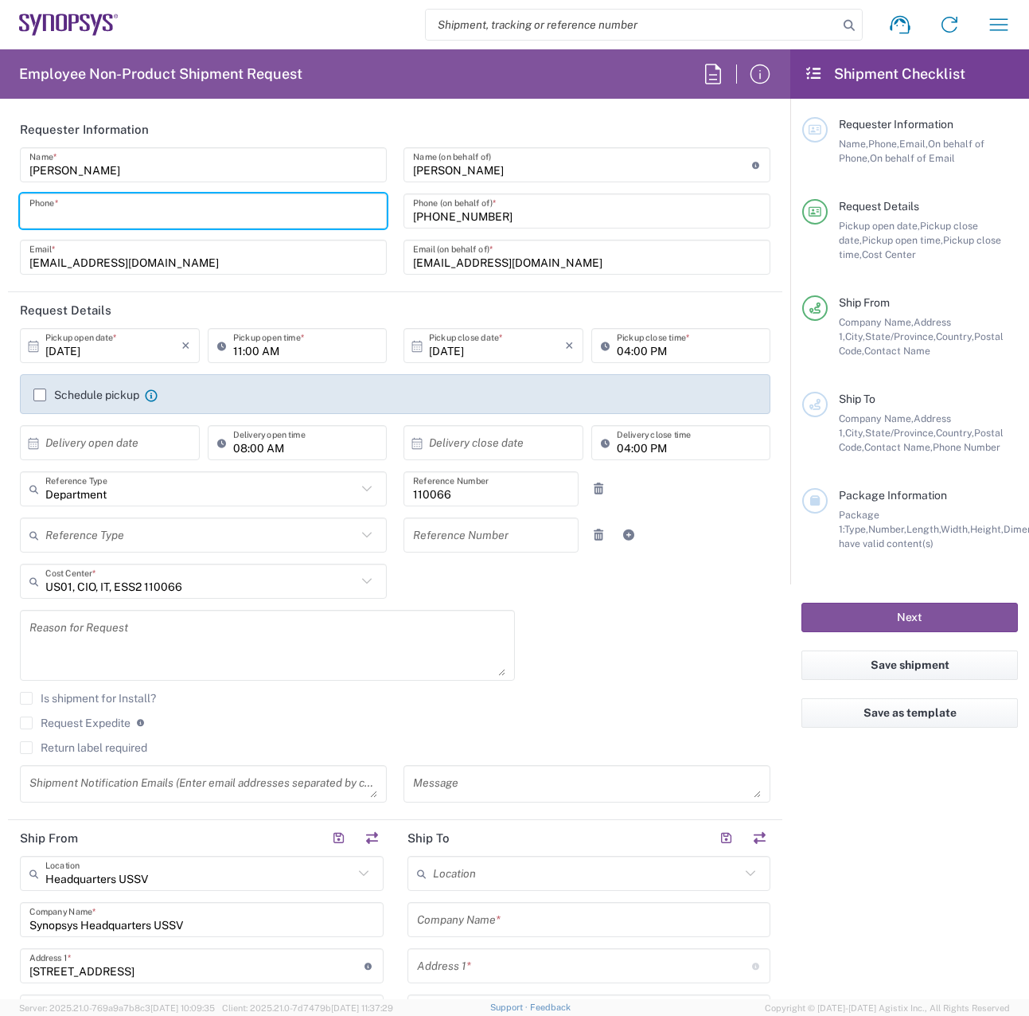
type input "4082036560"
type input "California"
type input "4082036560"
type input "torres@synopsys.com"
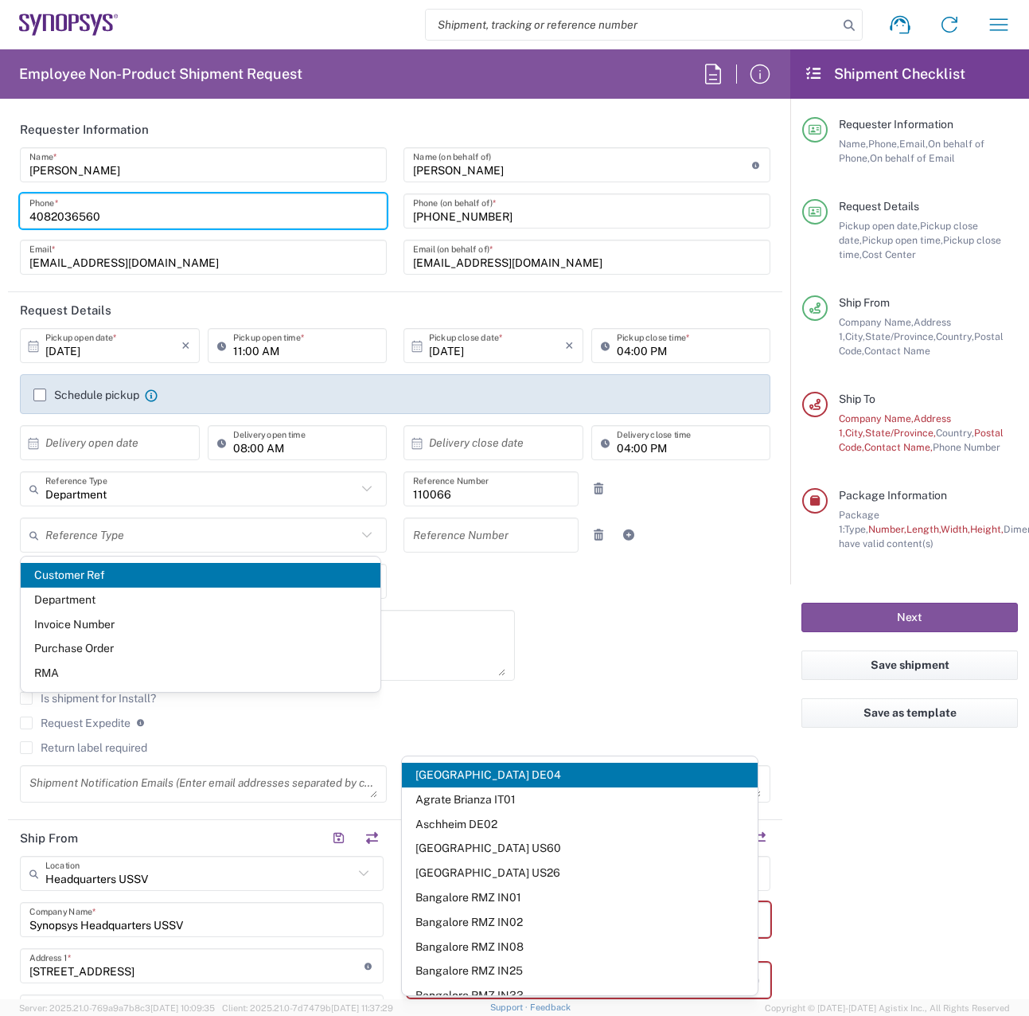
click at [273, 117] on header "Requester Information" at bounding box center [395, 129] width 774 height 36
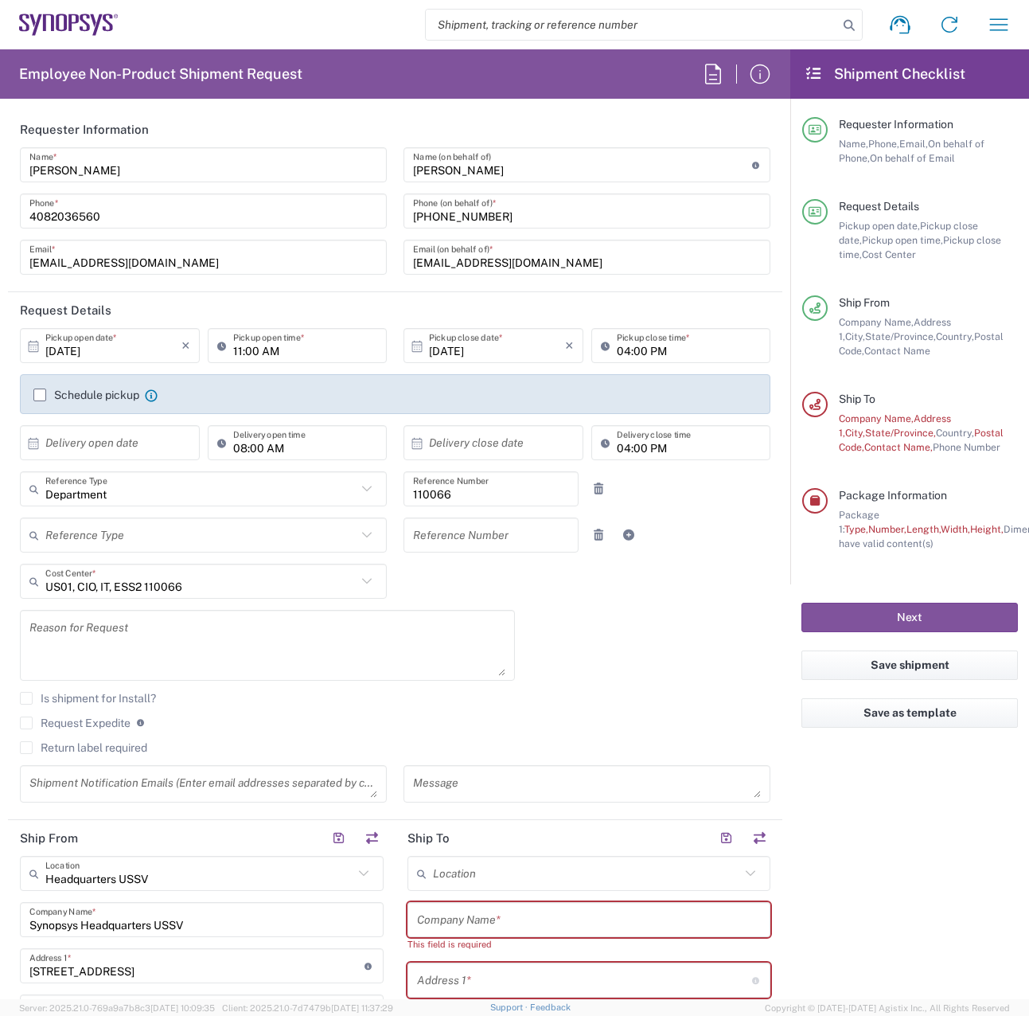
click at [357, 584] on icon at bounding box center [367, 581] width 21 height 21
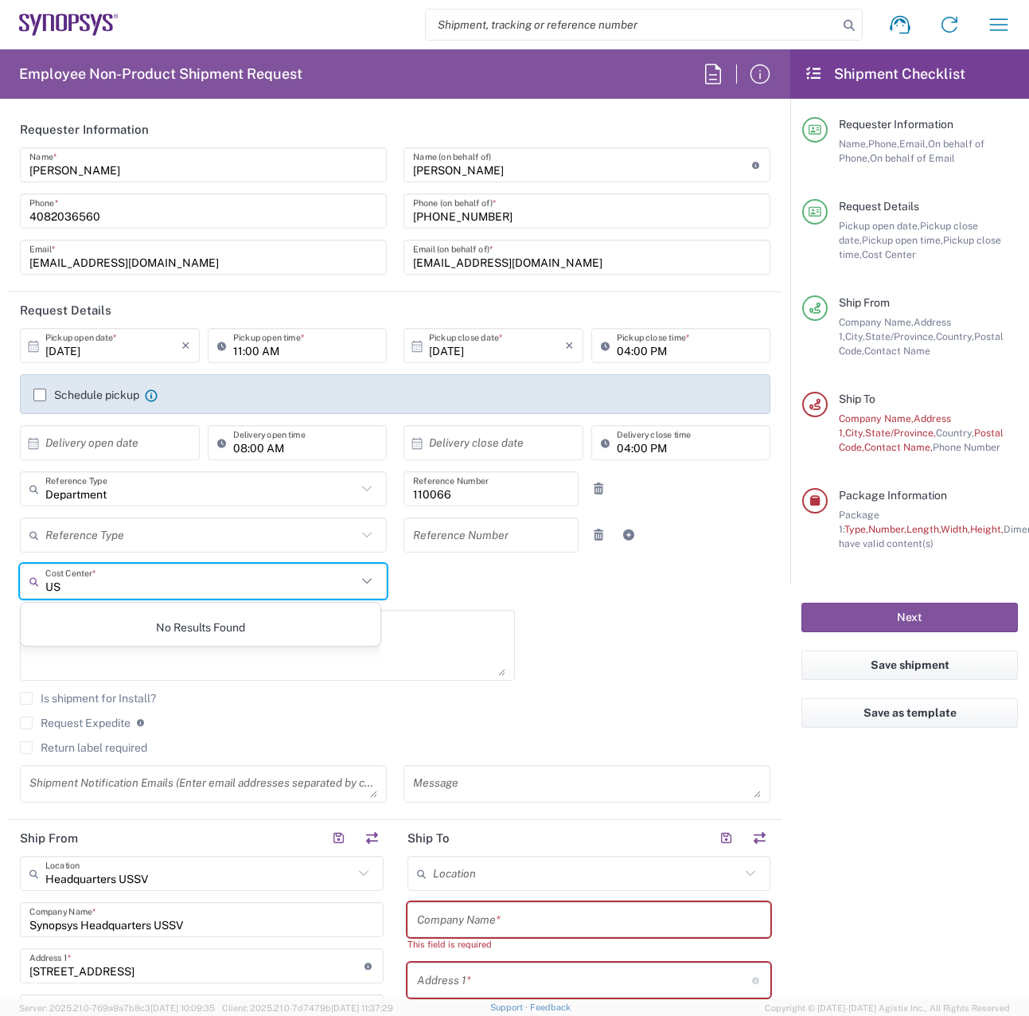
type input "U"
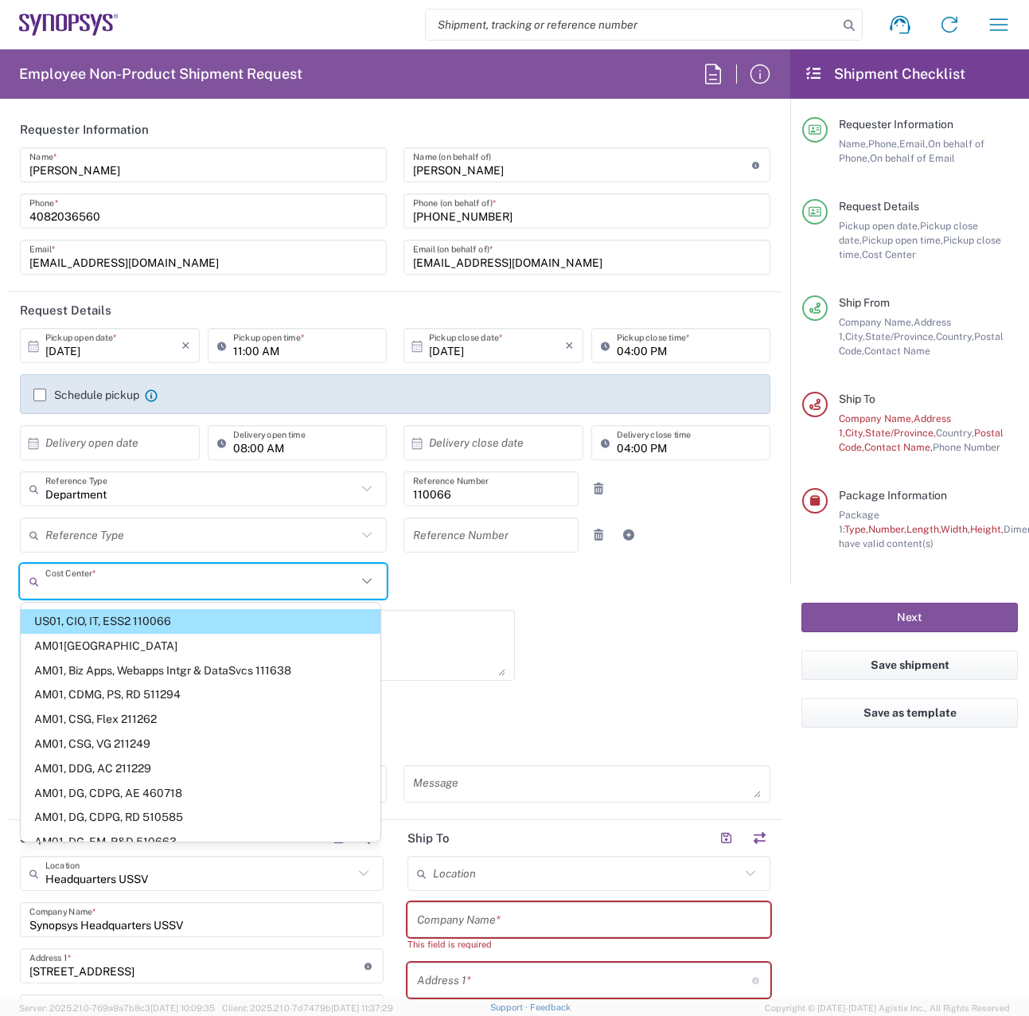
click at [586, 618] on div "10/14/2025 × Pickup open date * Cancel Apply 11:00 AM Pickup open time * 10/14/…" at bounding box center [395, 570] width 767 height 485
type input "US01, CIO, IT, ESS2 110066"
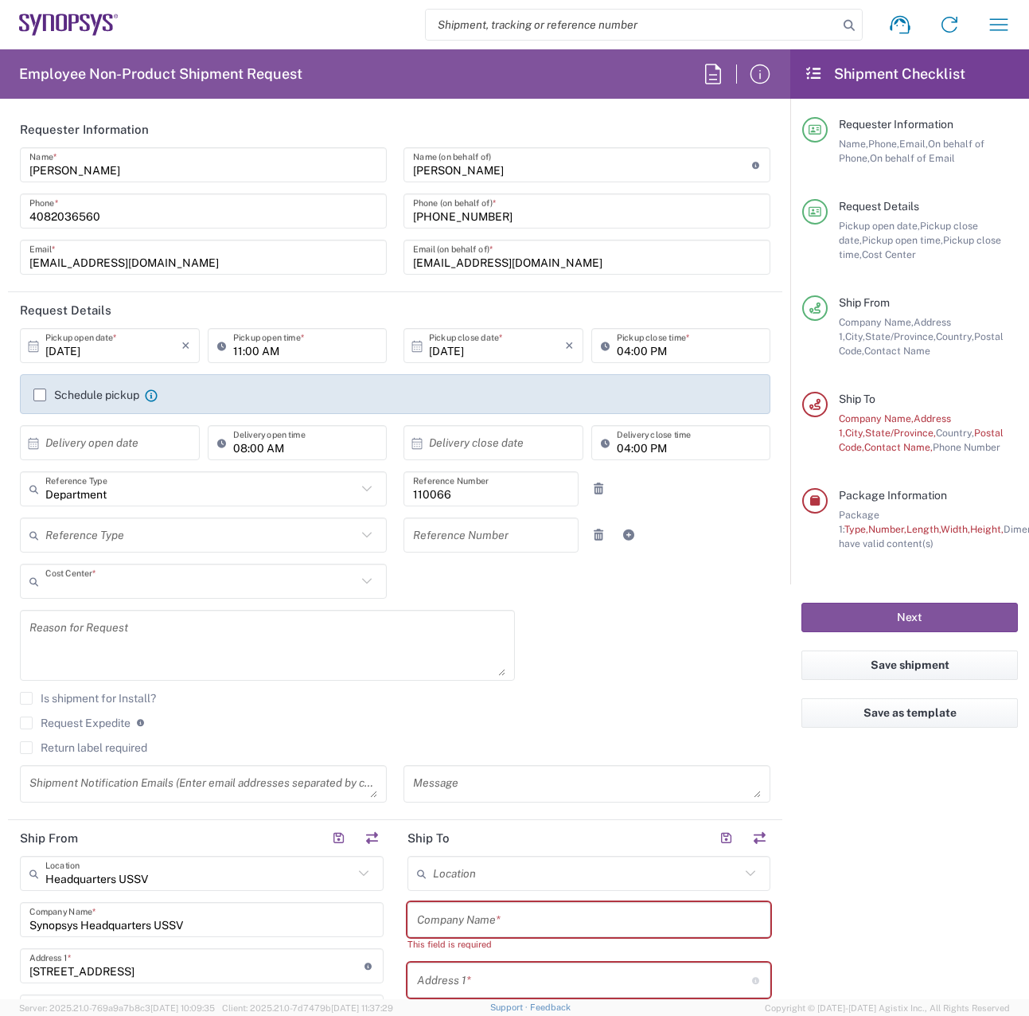
click at [205, 588] on input "text" at bounding box center [200, 581] width 311 height 28
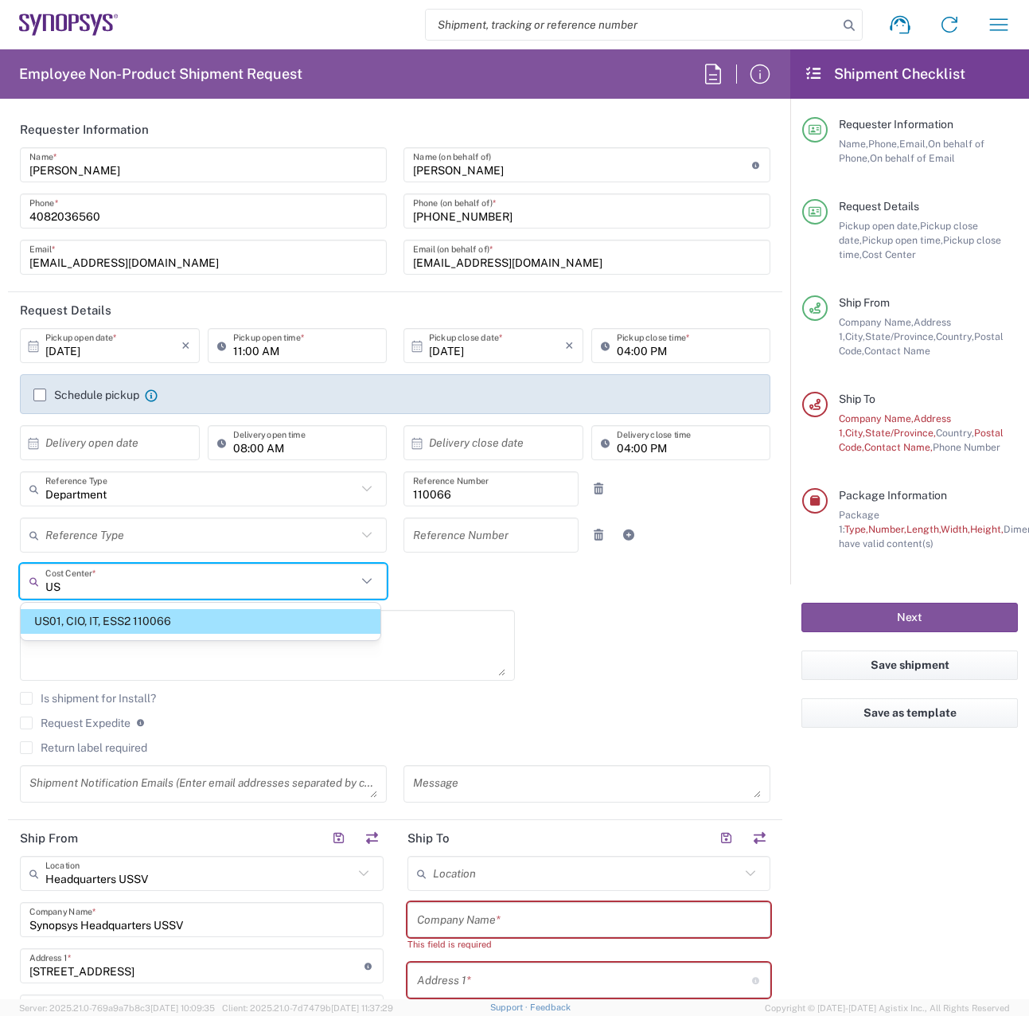
type input "U"
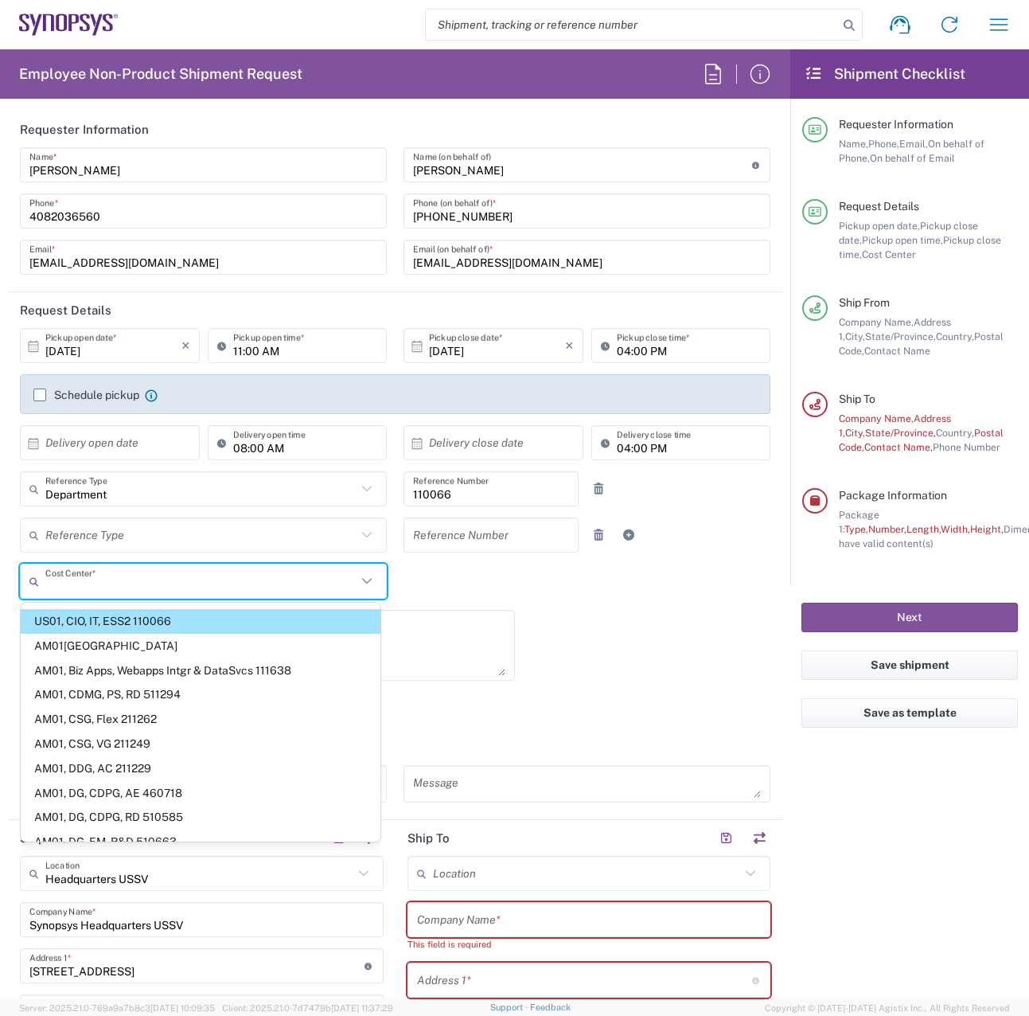
click at [610, 634] on div "10/14/2025 × Pickup open date * Cancel Apply 11:00 AM Pickup open time * 10/14/…" at bounding box center [395, 570] width 767 height 485
type input "US01, CIO, IT, ESS2 110066"
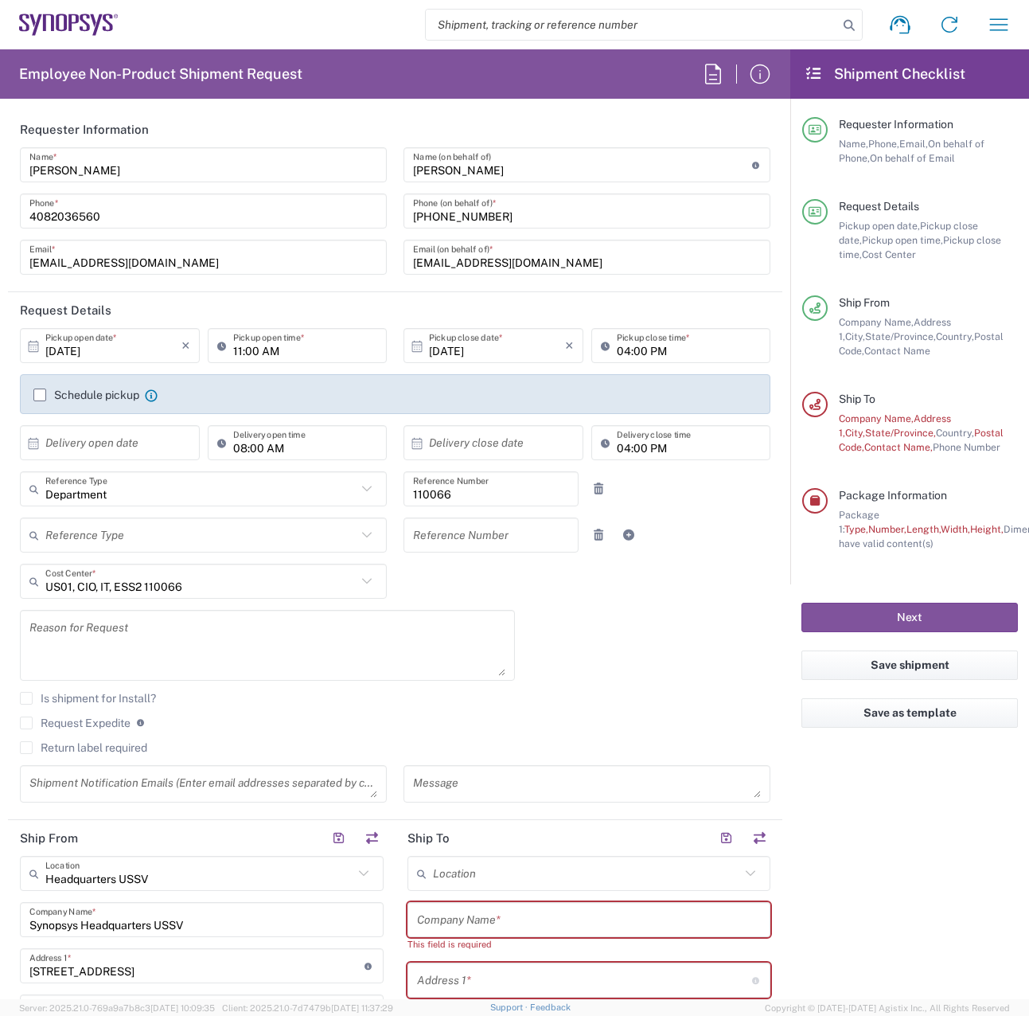
click at [366, 575] on icon at bounding box center [367, 581] width 21 height 21
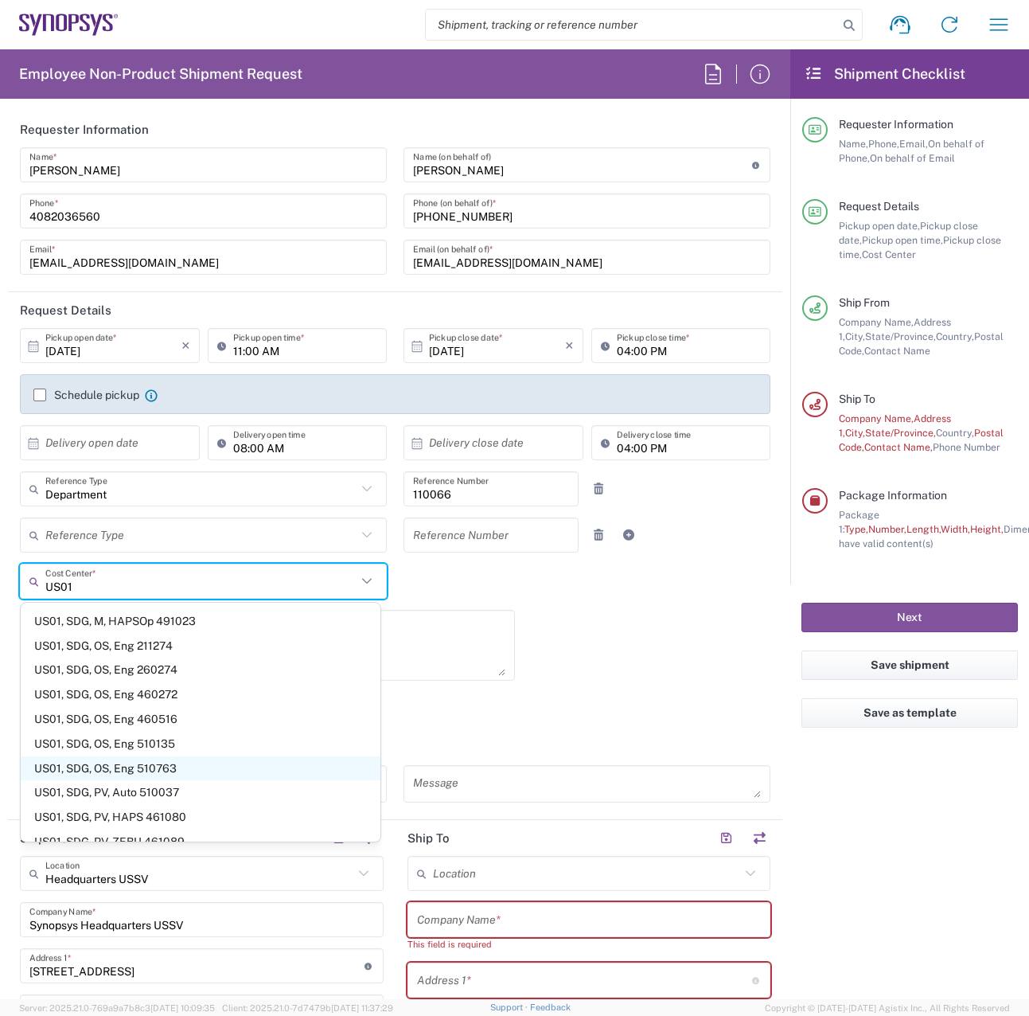
scroll to position [30118, 0]
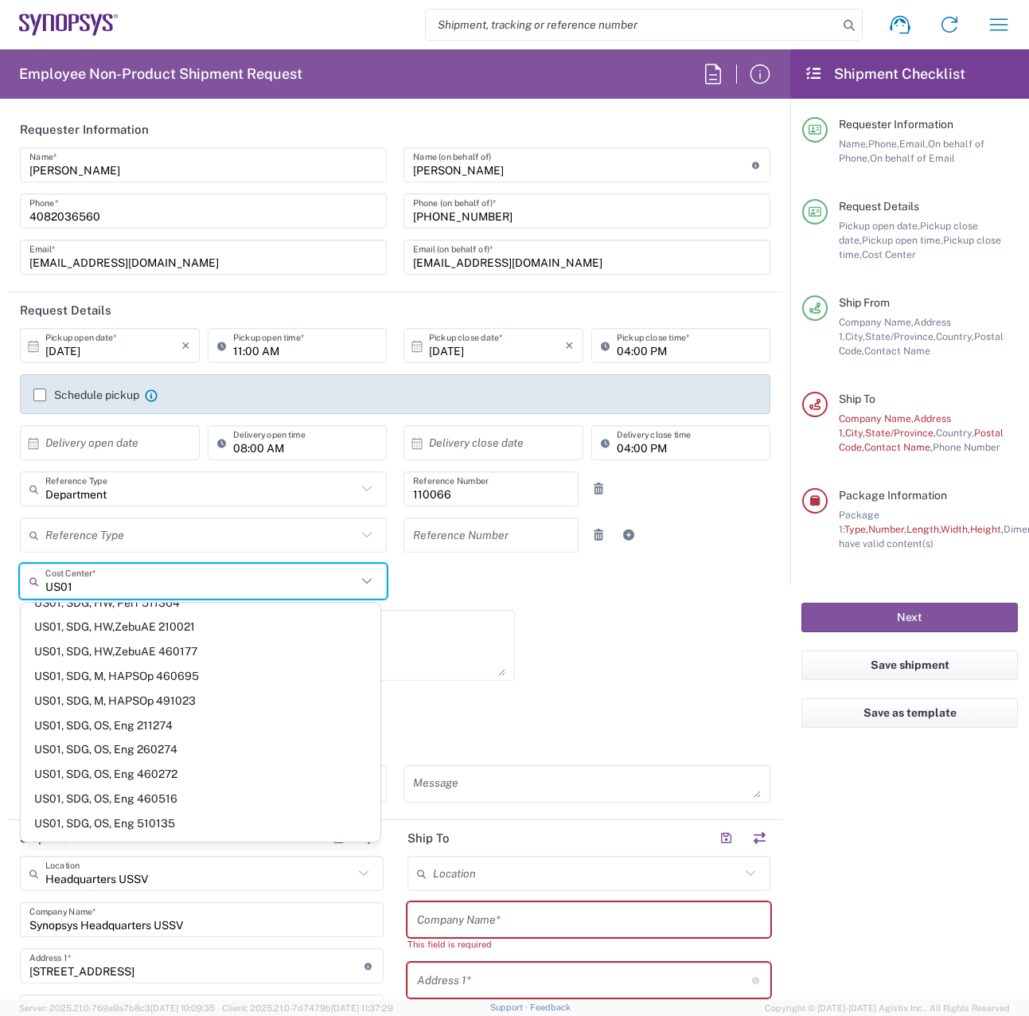
type input "US01"
click at [171, 811] on span "US01, SDG, OS, Eng 510135" at bounding box center [201, 823] width 360 height 25
type input "510135"
type input "US01, SDG, OS, Eng 510135"
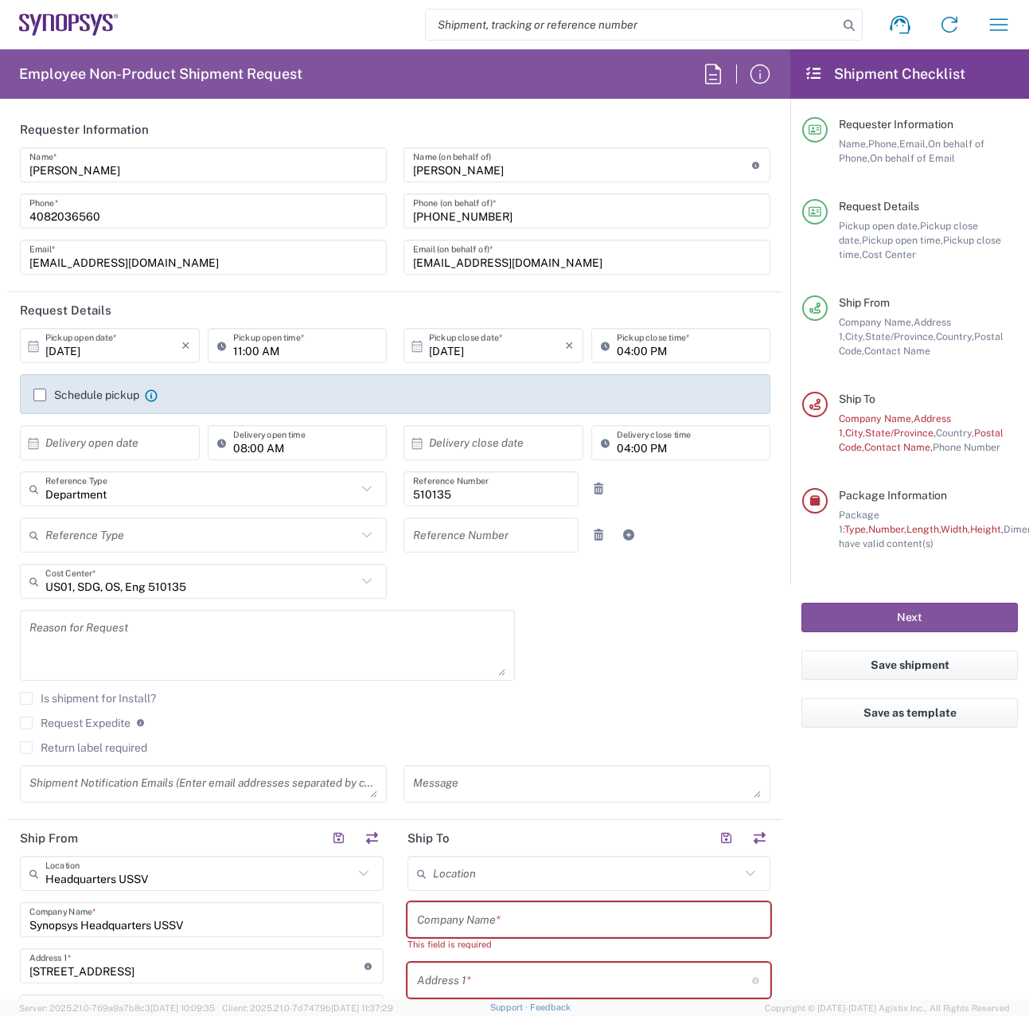
click at [607, 641] on div "10/14/2025 × Pickup open date * Cancel Apply 11:00 AM Pickup open time * 10/14/…" at bounding box center [395, 570] width 767 height 485
click at [195, 637] on textarea at bounding box center [267, 644] width 476 height 61
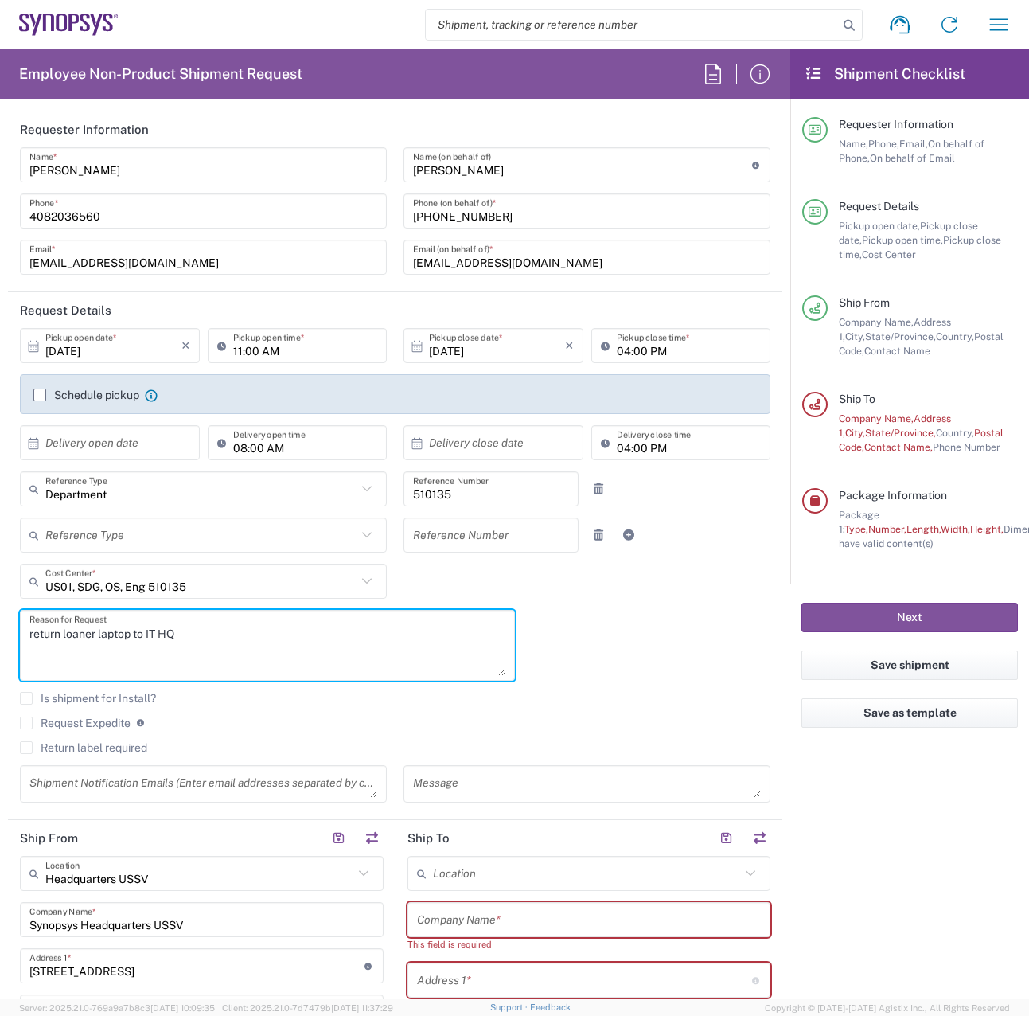
type textarea "return loaner laptop to IT HQ"
click at [650, 637] on div "10/14/2025 × Pickup open date * Cancel Apply 11:00 AM Pickup open time * 10/14/…" at bounding box center [395, 570] width 767 height 485
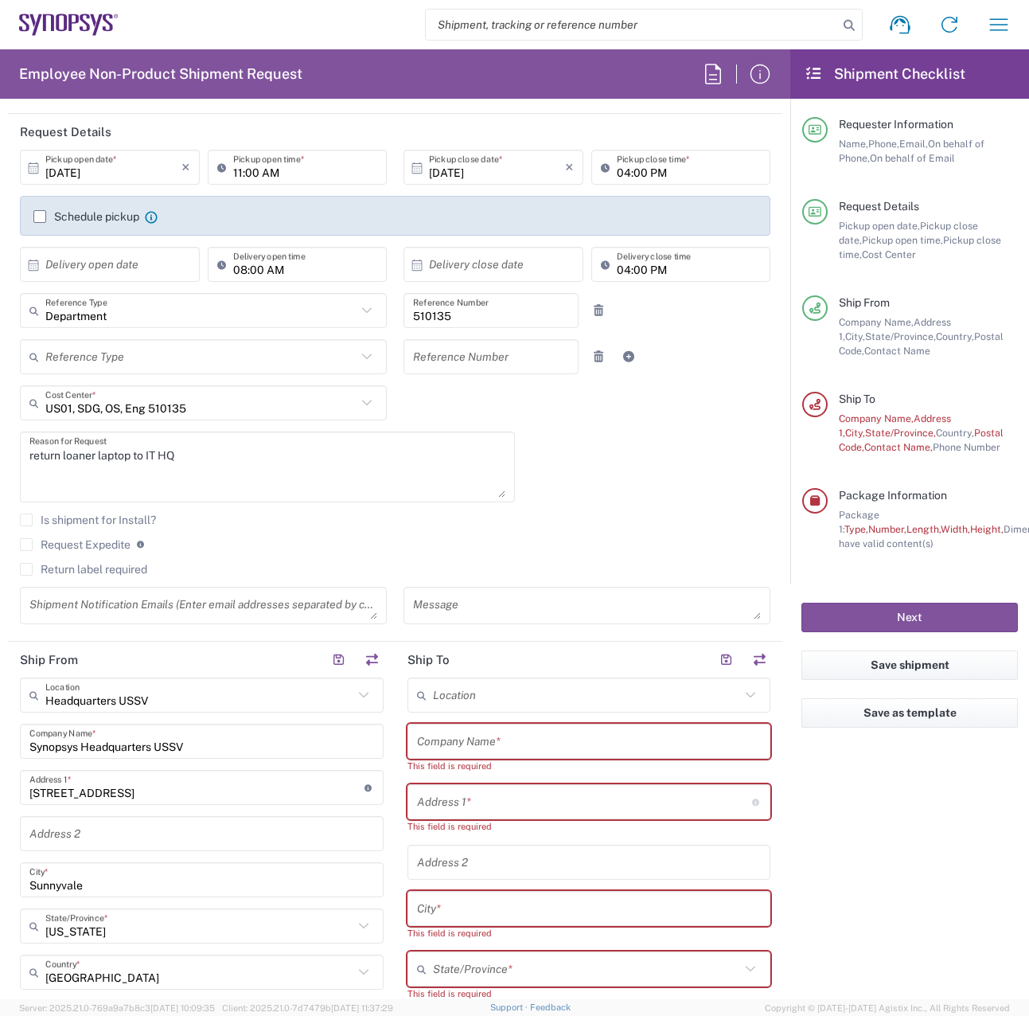
scroll to position [239, 0]
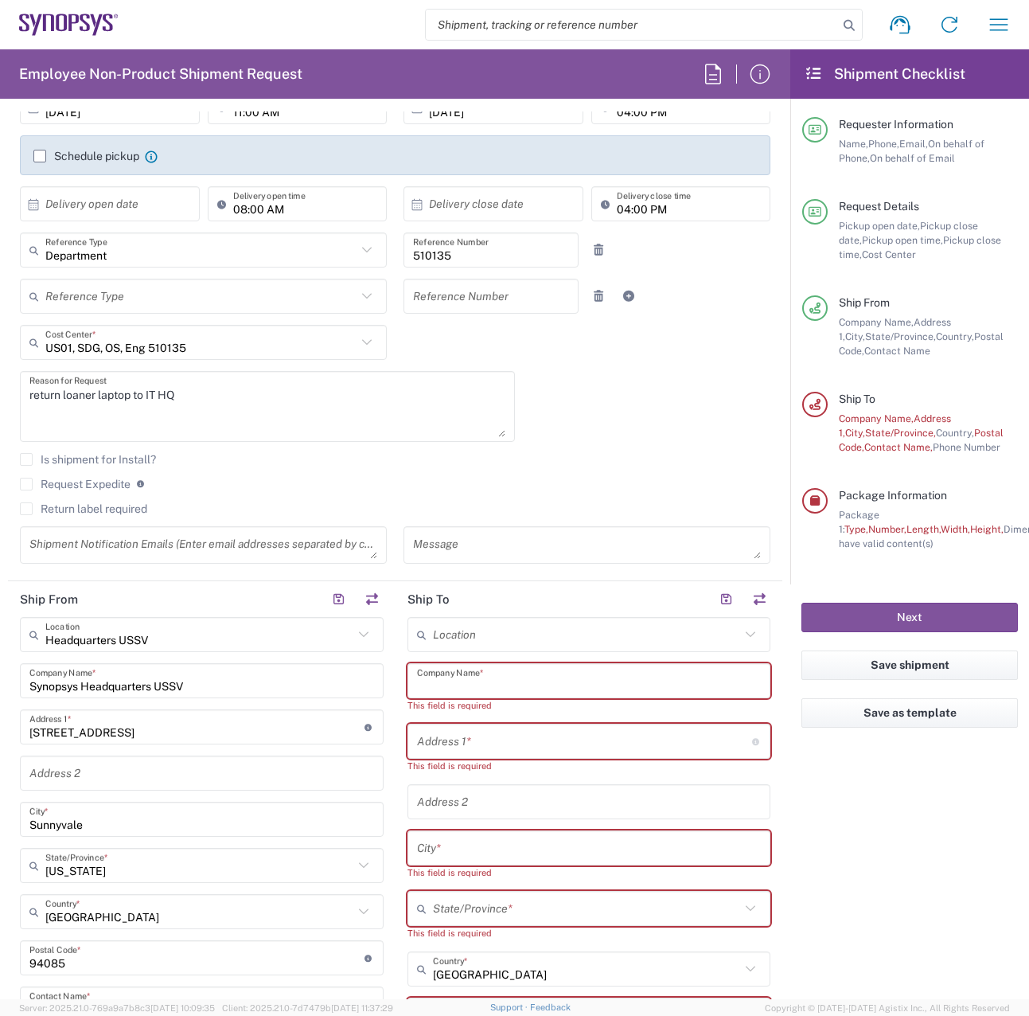
click at [598, 677] on input "text" at bounding box center [589, 681] width 345 height 28
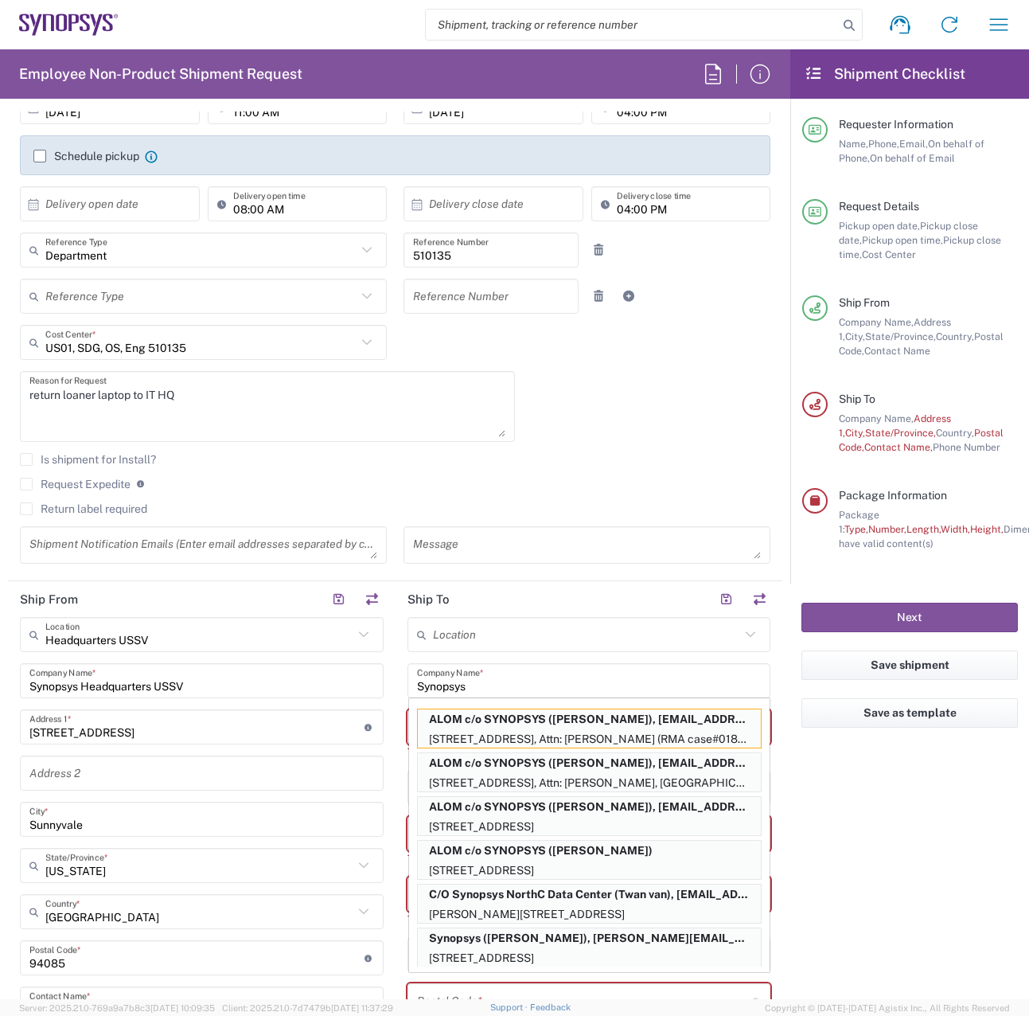
click at [556, 734] on p "48105 Warm Springs Blvd., Attn: Lisa Young (RMA case#01841507), Fremont, CA, 94…" at bounding box center [589, 739] width 343 height 20
type input "ALOM c/o SYNOPSYS"
type input "48105 Warm Springs Blvd."
type input "Attn: Lisa Young (RMA case#01841507)"
type input "Fremont"
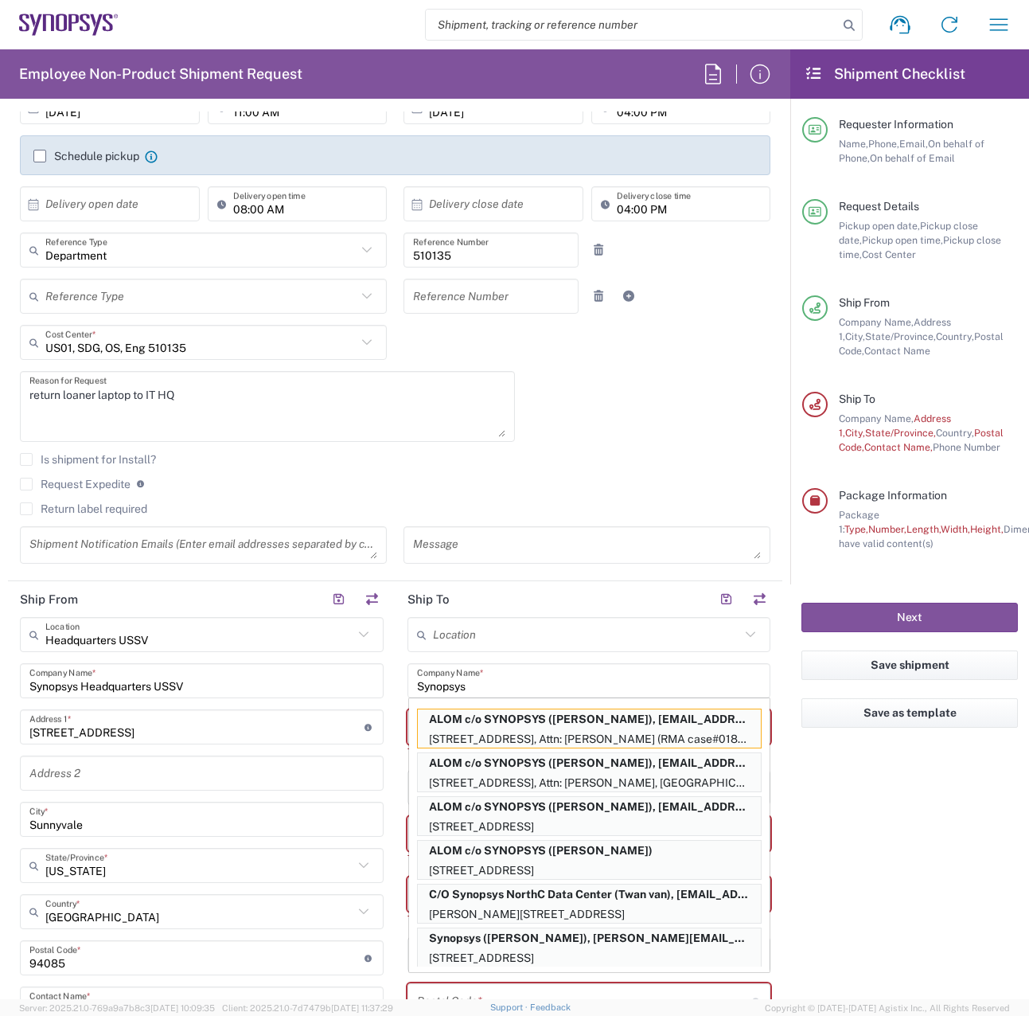
type input "California"
type input "94539"
type input "Lisa Young"
type input "5102999093"
type input "synopsyssupport@alom.com"
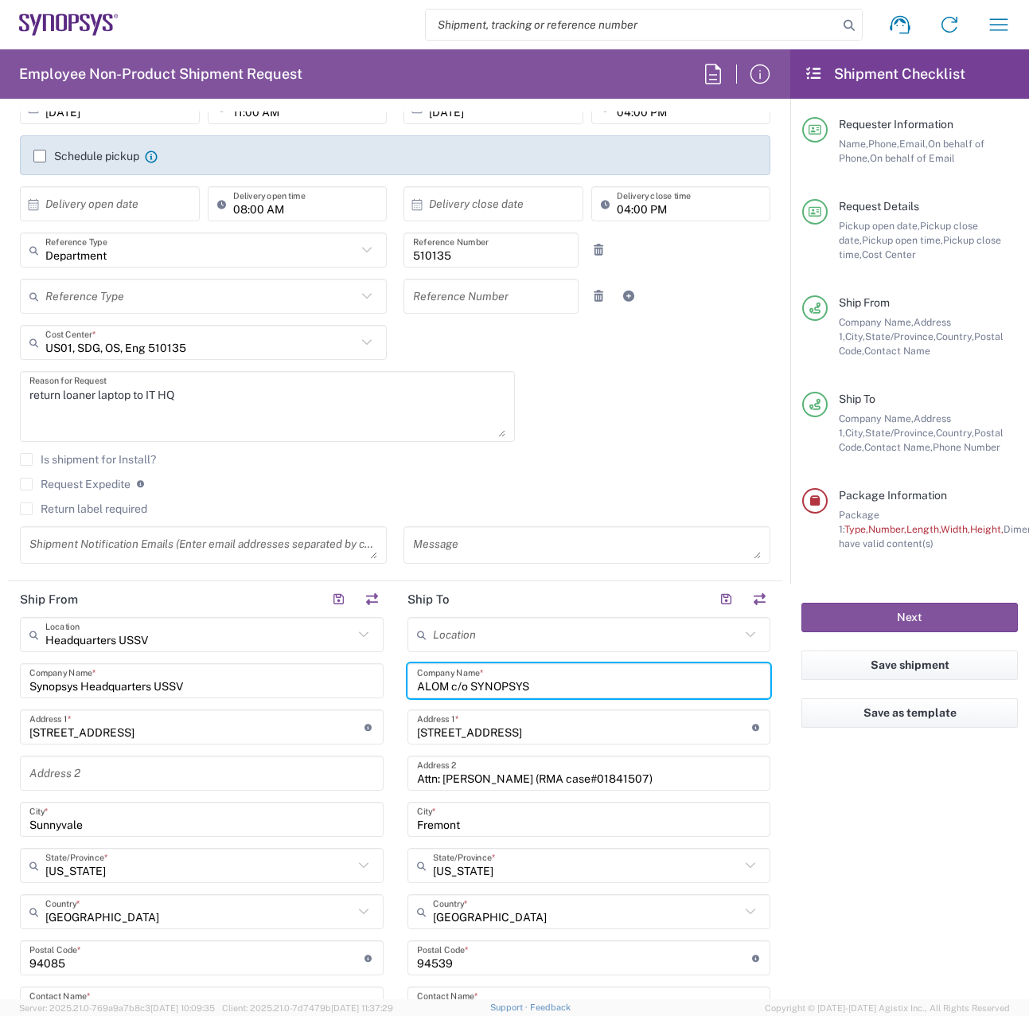
drag, startPoint x: 549, startPoint y: 676, endPoint x: 268, endPoint y: 676, distance: 280.9
click at [268, 676] on div "Ship From Headquarters USSV Location Headquarters USSV Aachen DE04 Agrate Brian…" at bounding box center [395, 936] width 774 height 711
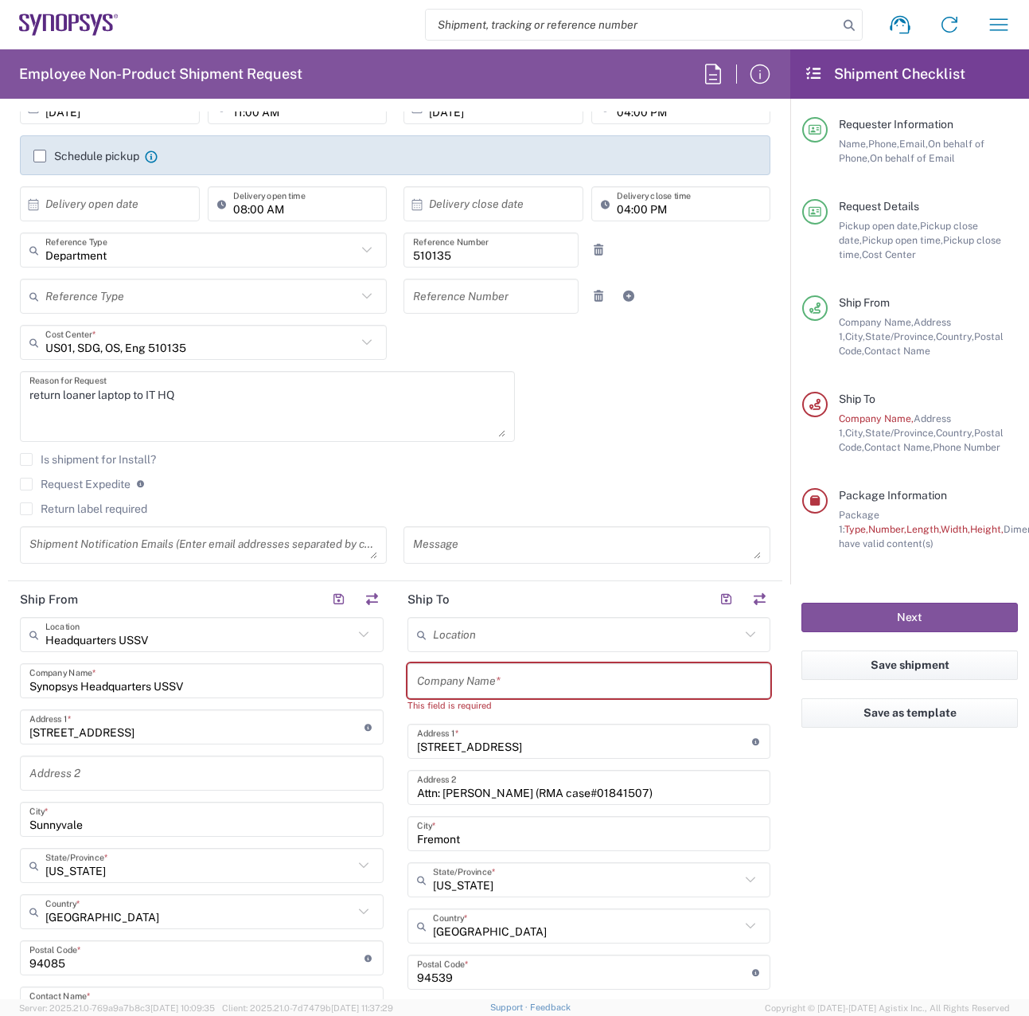
click at [740, 631] on icon at bounding box center [750, 634] width 21 height 21
click at [489, 677] on span "US01 ALOM" at bounding box center [580, 674] width 356 height 25
type input "US01 ALOM"
type input "Synopsys c/o ALOM"
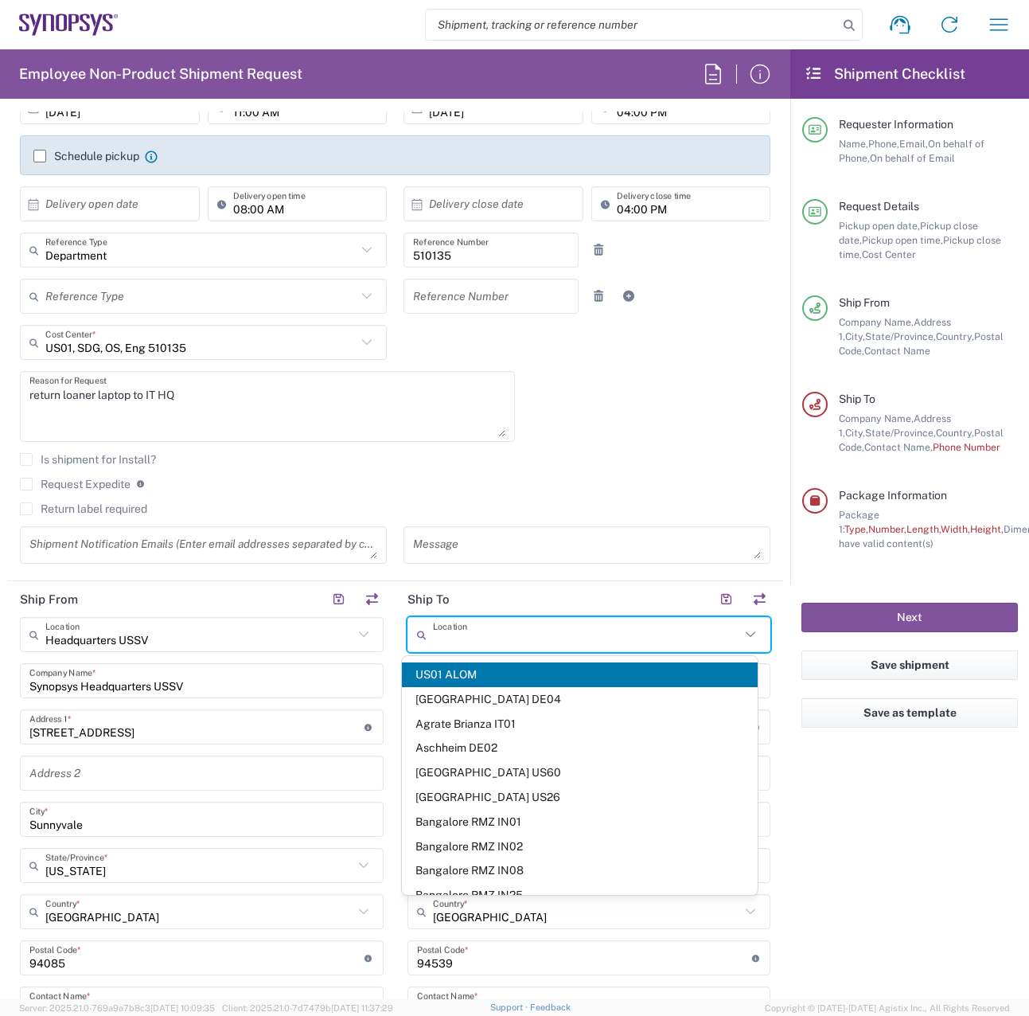
click at [564, 632] on input "text" at bounding box center [587, 635] width 308 height 28
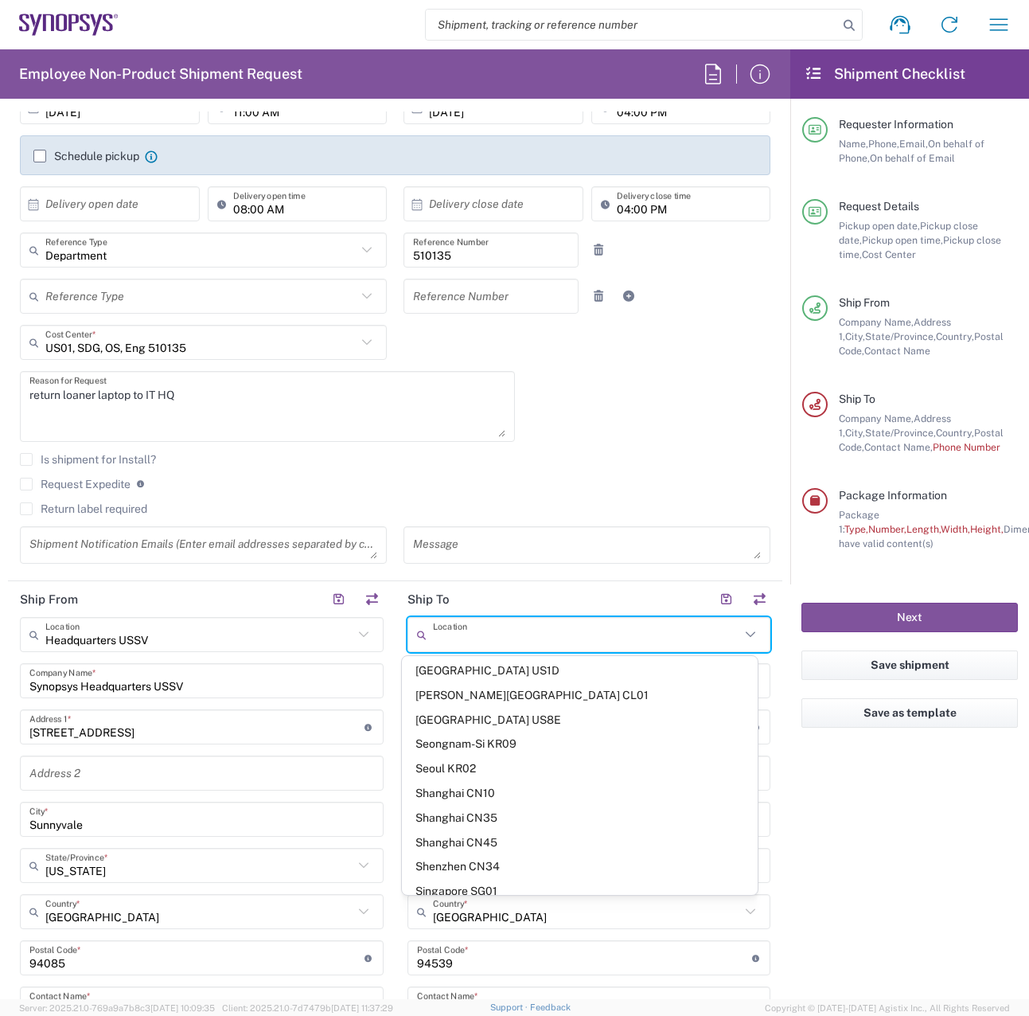
scroll to position [3139, 0]
click at [953, 822] on agx-form-checklist "Shipment Checklist Requester Information Name, Phone, Email, On behalf of Phone…" at bounding box center [909, 523] width 239 height 949
type input "US01 ALOM"
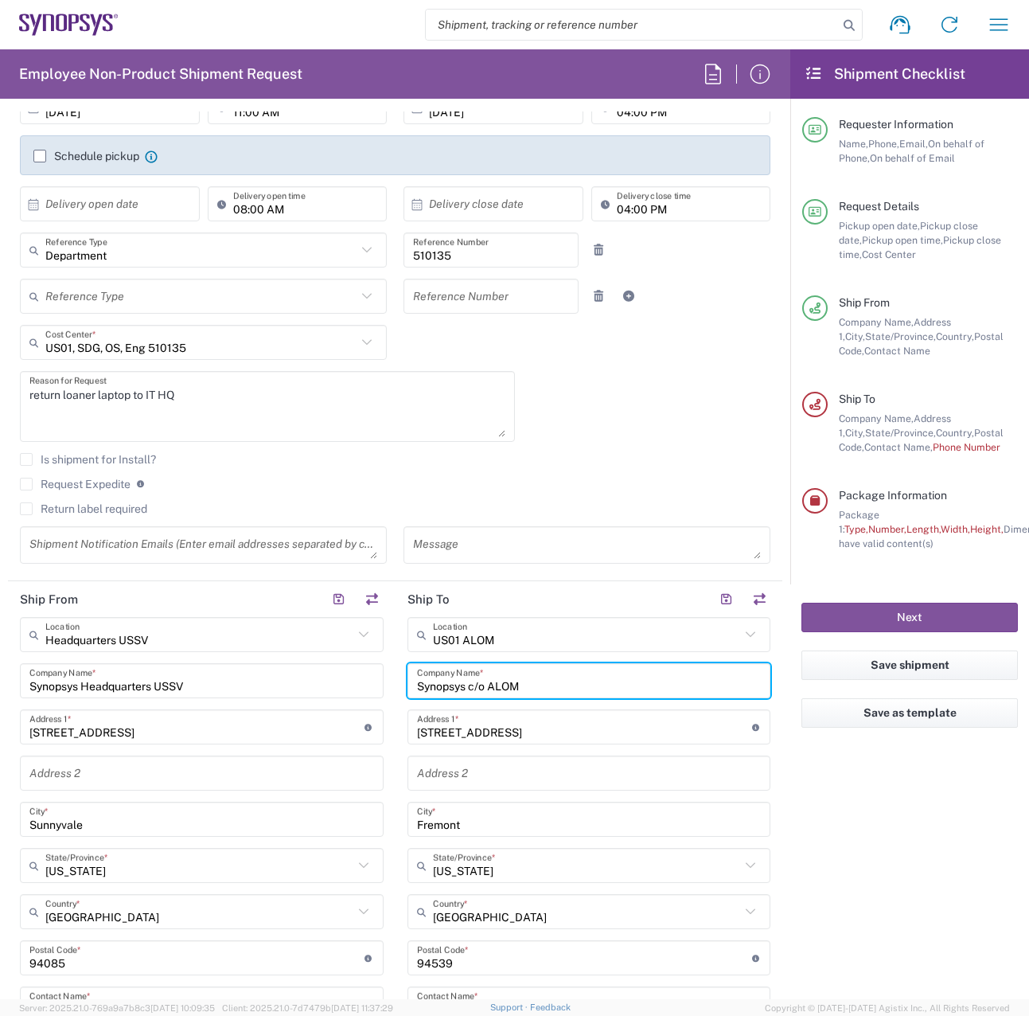
drag, startPoint x: 591, startPoint y: 686, endPoint x: 459, endPoint y: 700, distance: 132.1
click at [459, 700] on div "US01 ALOM Location US01 ALOM Aachen DE04 Agrate Brianza IT01 Aschheim DE02 Atla…" at bounding box center [589, 935] width 364 height 637
type input "Synopsys"
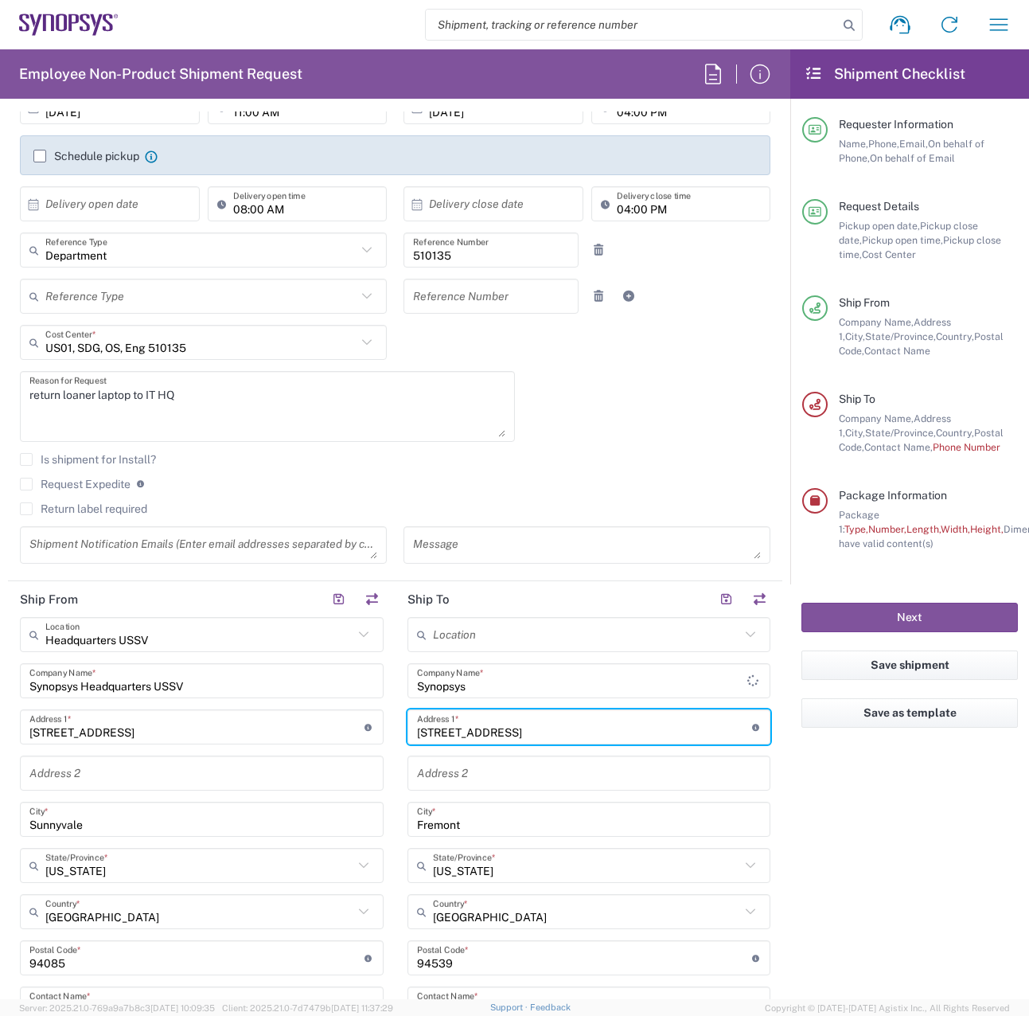
drag, startPoint x: 567, startPoint y: 734, endPoint x: 261, endPoint y: 728, distance: 306.5
click at [265, 728] on div "Ship From Headquarters USSV Location Headquarters USSV Aachen DE04 Agrate Brian…" at bounding box center [395, 920] width 774 height 679
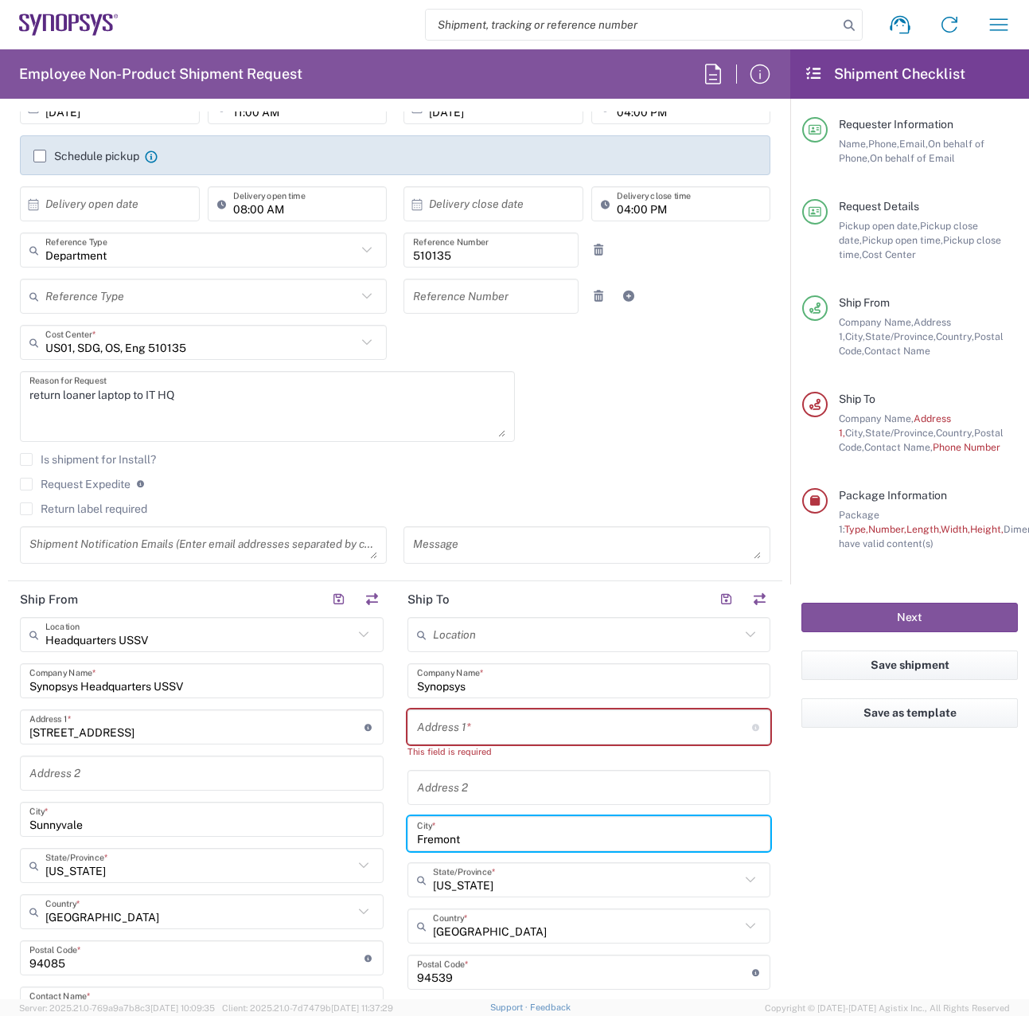
drag, startPoint x: 567, startPoint y: 843, endPoint x: 215, endPoint y: 844, distance: 352.6
click at [217, 844] on div "Ship From Headquarters USSV Location Headquarters USSV Aachen DE04 Agrate Brian…" at bounding box center [395, 927] width 774 height 693
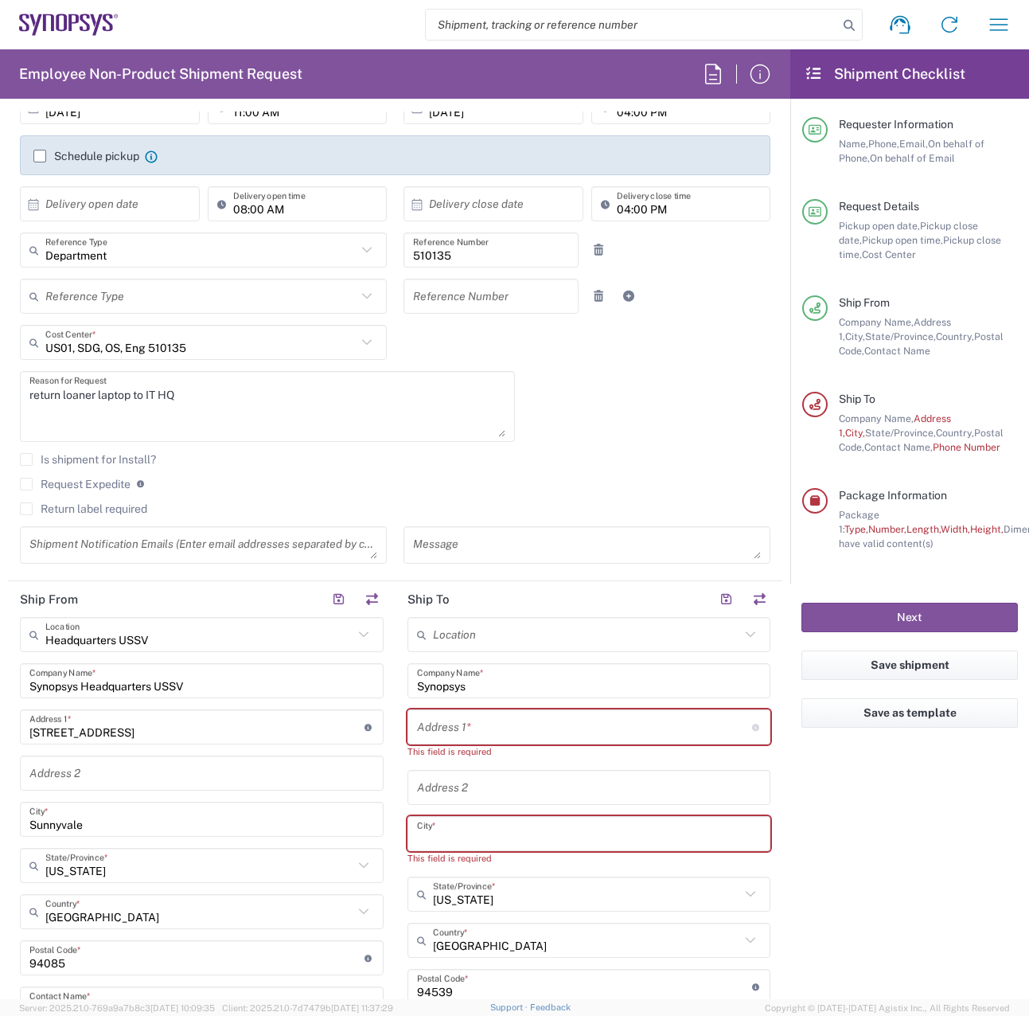
click at [895, 909] on agx-form-checklist "Shipment Checklist Requester Information Name, Phone, Email, On behalf of Phone…" at bounding box center [909, 523] width 239 height 949
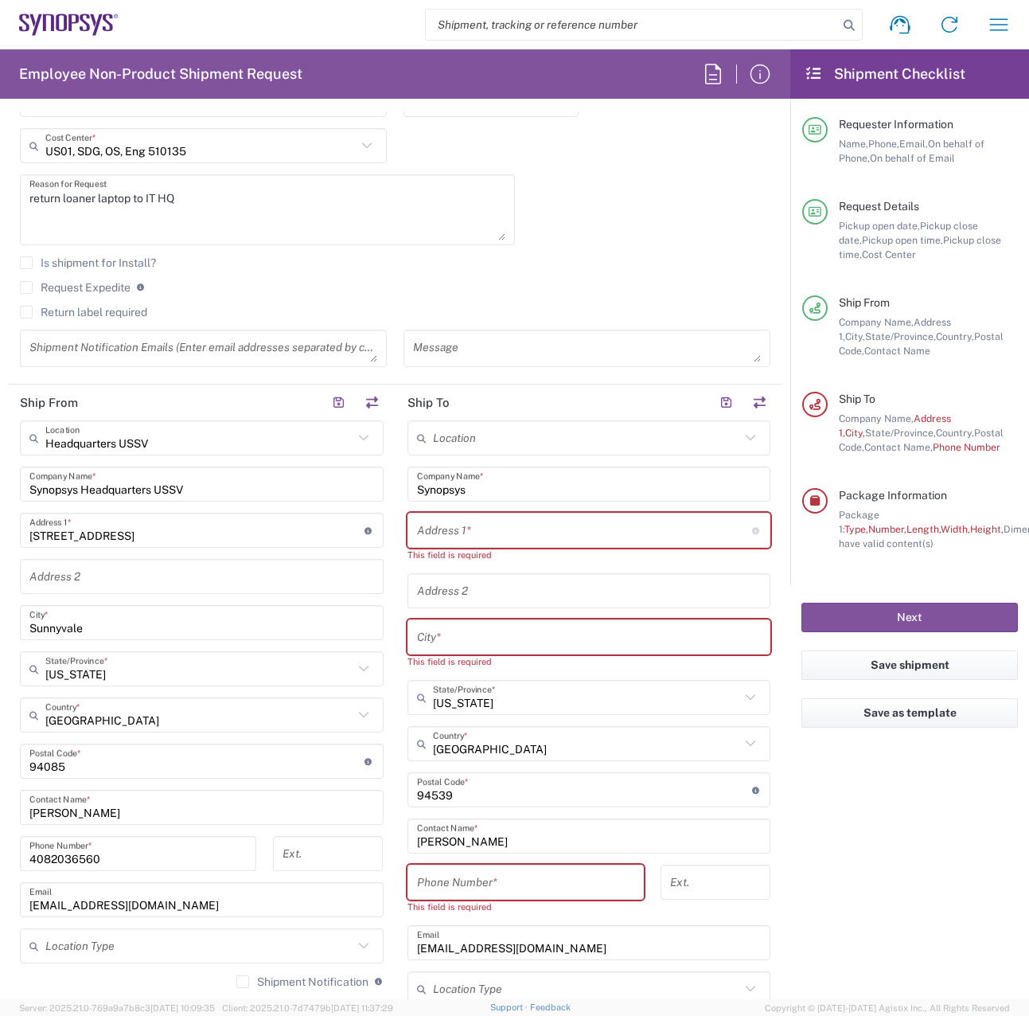
scroll to position [478, 0]
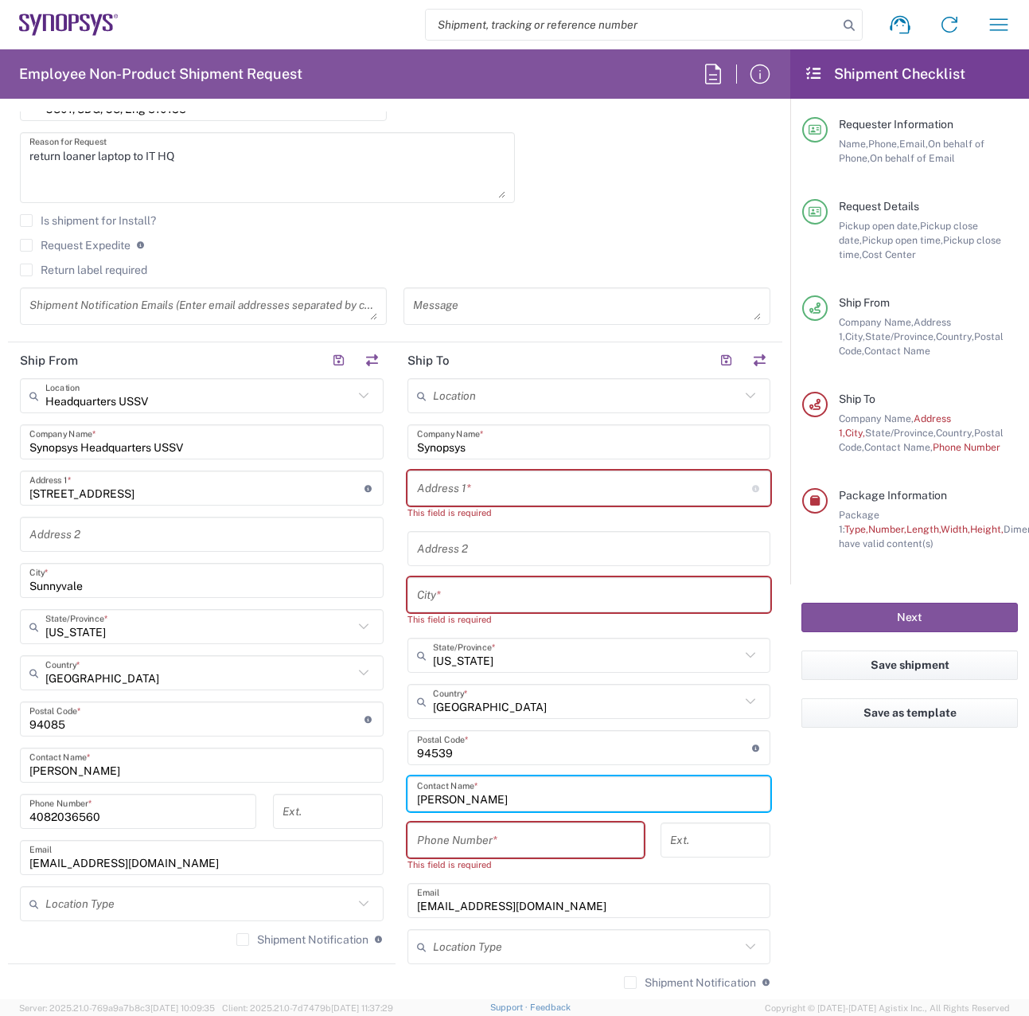
drag, startPoint x: 493, startPoint y: 797, endPoint x: 286, endPoint y: 799, distance: 206.9
click at [286, 799] on div "Ship From Headquarters USSV Location Headquarters USSV Aachen DE04 Agrate Brian…" at bounding box center [395, 696] width 774 height 708
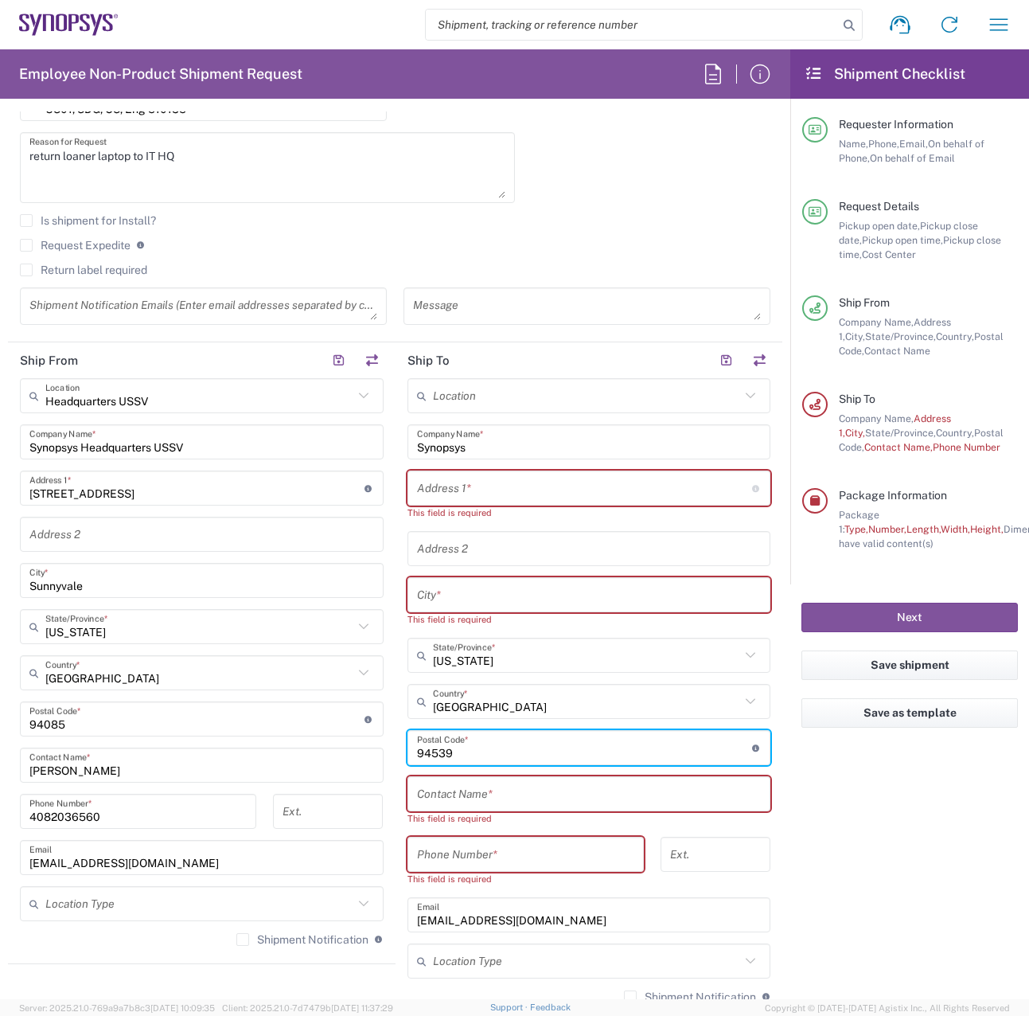
drag, startPoint x: 501, startPoint y: 748, endPoint x: 211, endPoint y: 751, distance: 290.5
click at [212, 751] on div "Ship From Headquarters USSV Location Headquarters USSV Aachen DE04 Agrate Brian…" at bounding box center [395, 703] width 774 height 722
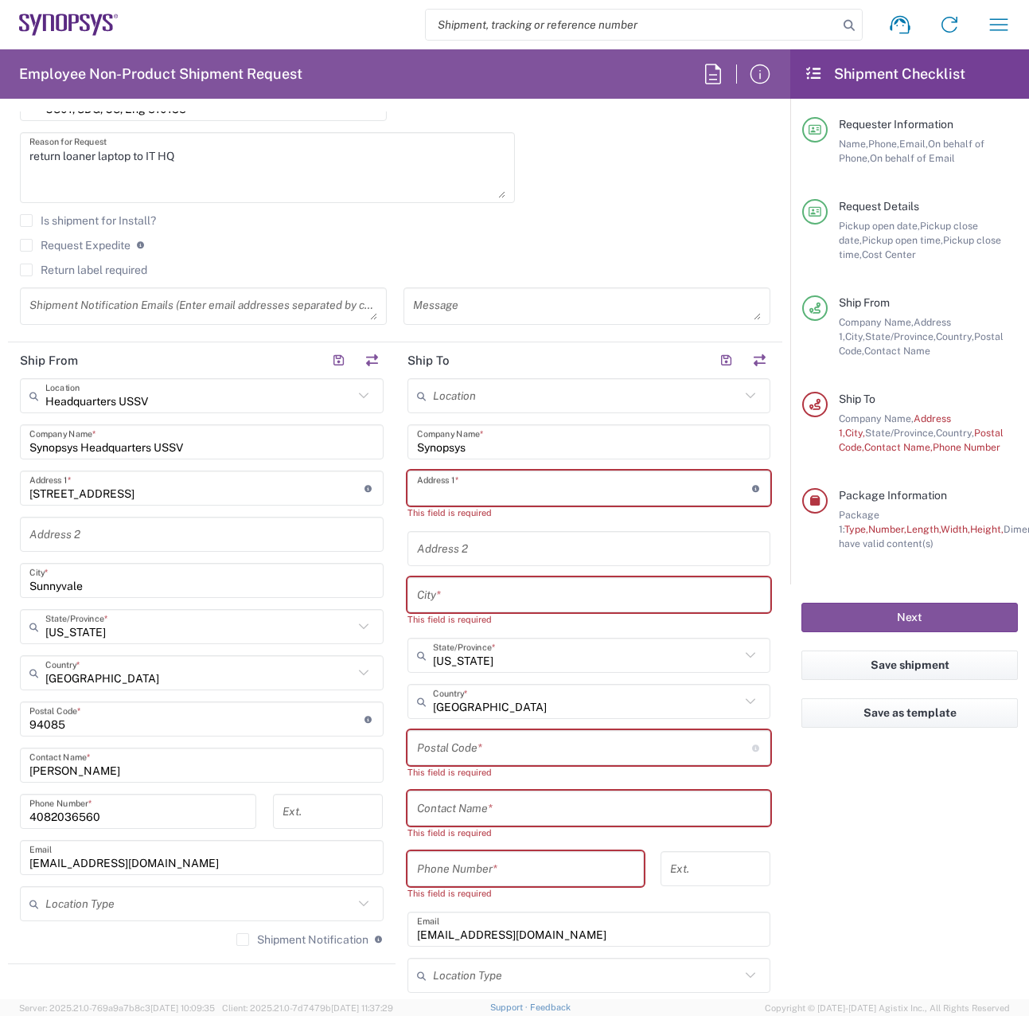
click at [548, 479] on input "text" at bounding box center [584, 488] width 335 height 28
drag, startPoint x: 133, startPoint y: 491, endPoint x: -43, endPoint y: 489, distance: 175.9
click at [0, 489] on html "Shipment request Shipment tracking Employee non-product shipment request My shi…" at bounding box center [514, 508] width 1029 height 1016
click at [623, 492] on input "text" at bounding box center [584, 488] width 335 height 28
paste input "[STREET_ADDRESS]"
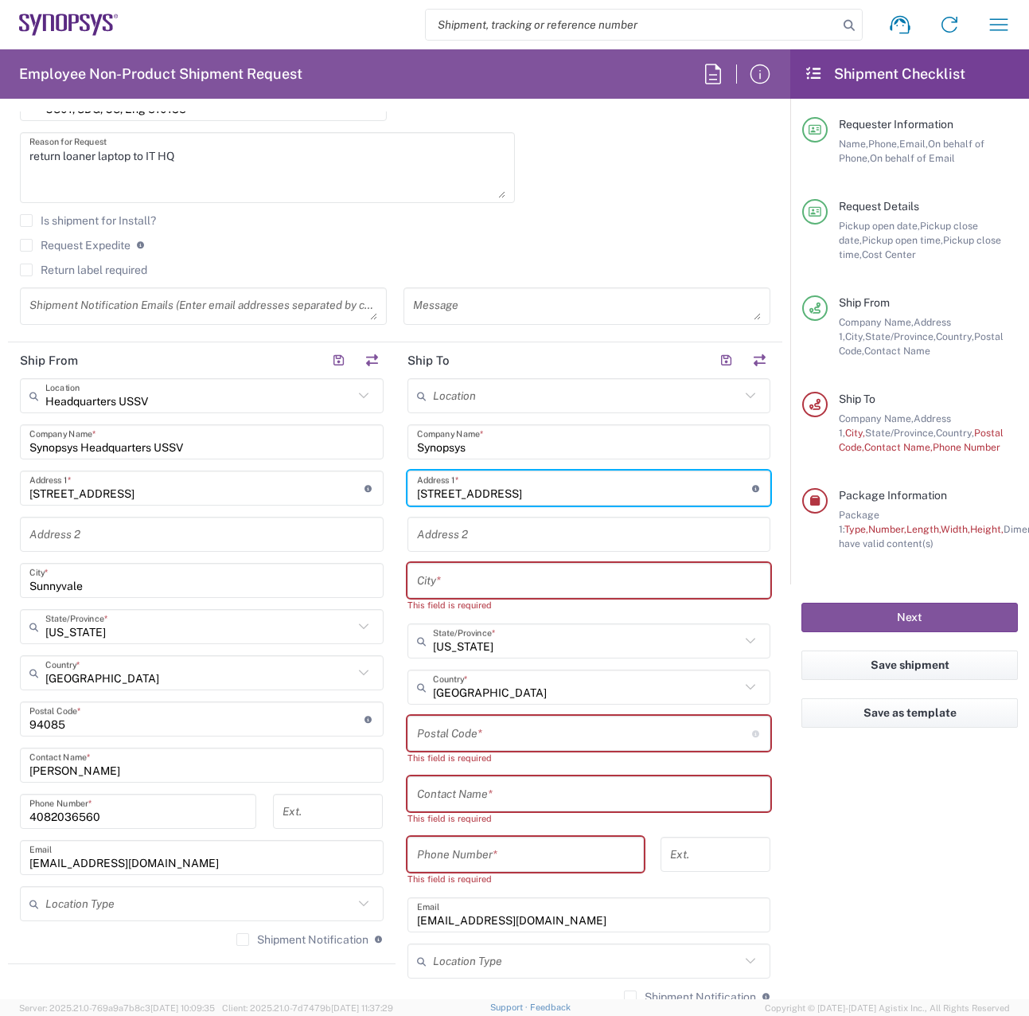
type input "[STREET_ADDRESS]"
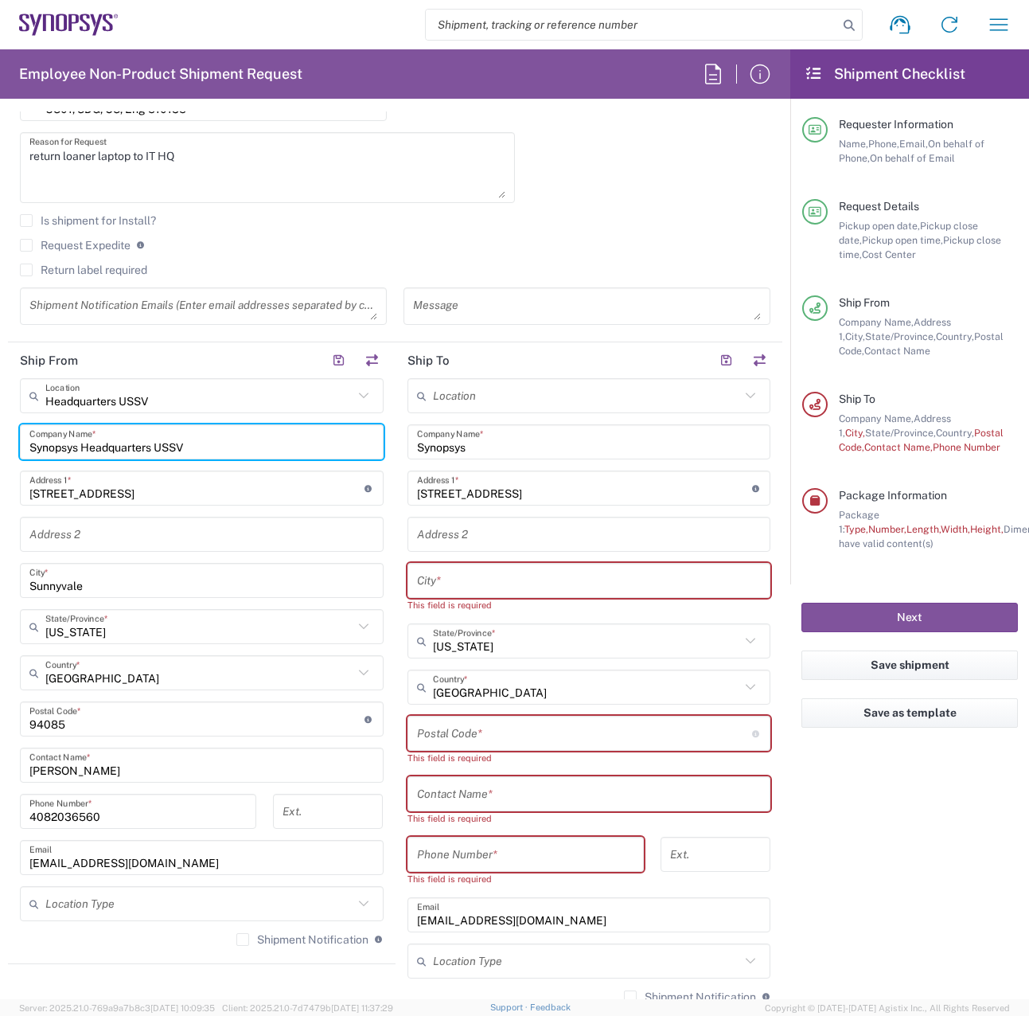
drag, startPoint x: 282, startPoint y: 439, endPoint x: -58, endPoint y: 443, distance: 339.9
click at [0, 443] on html "Shipment request Shipment tracking Employee non-product shipment request My shi…" at bounding box center [514, 508] width 1029 height 1016
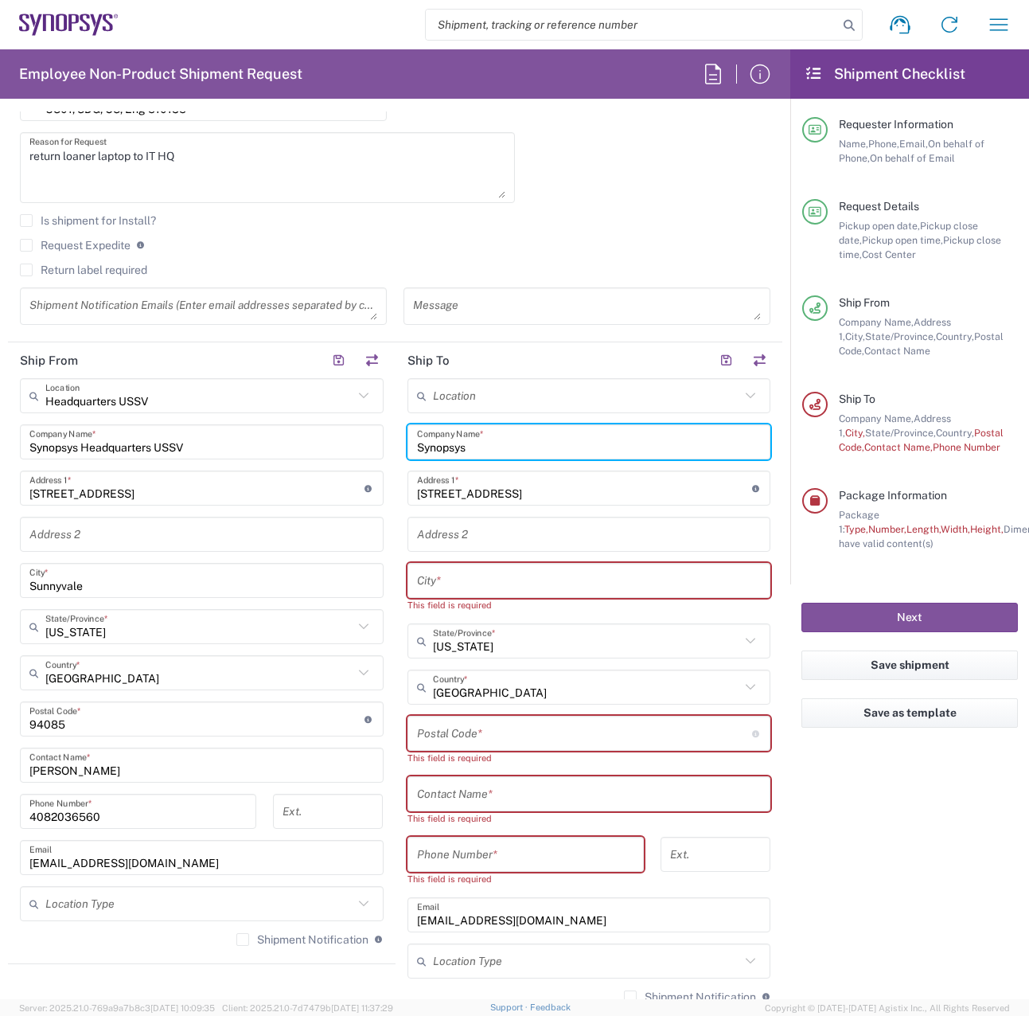
drag, startPoint x: 498, startPoint y: 451, endPoint x: 334, endPoint y: 451, distance: 164.0
click at [334, 451] on div "Ship From Headquarters USSV Location Headquarters USSV Aachen DE04 Agrate Brian…" at bounding box center [395, 703] width 774 height 722
paste input "Headquarters USSV"
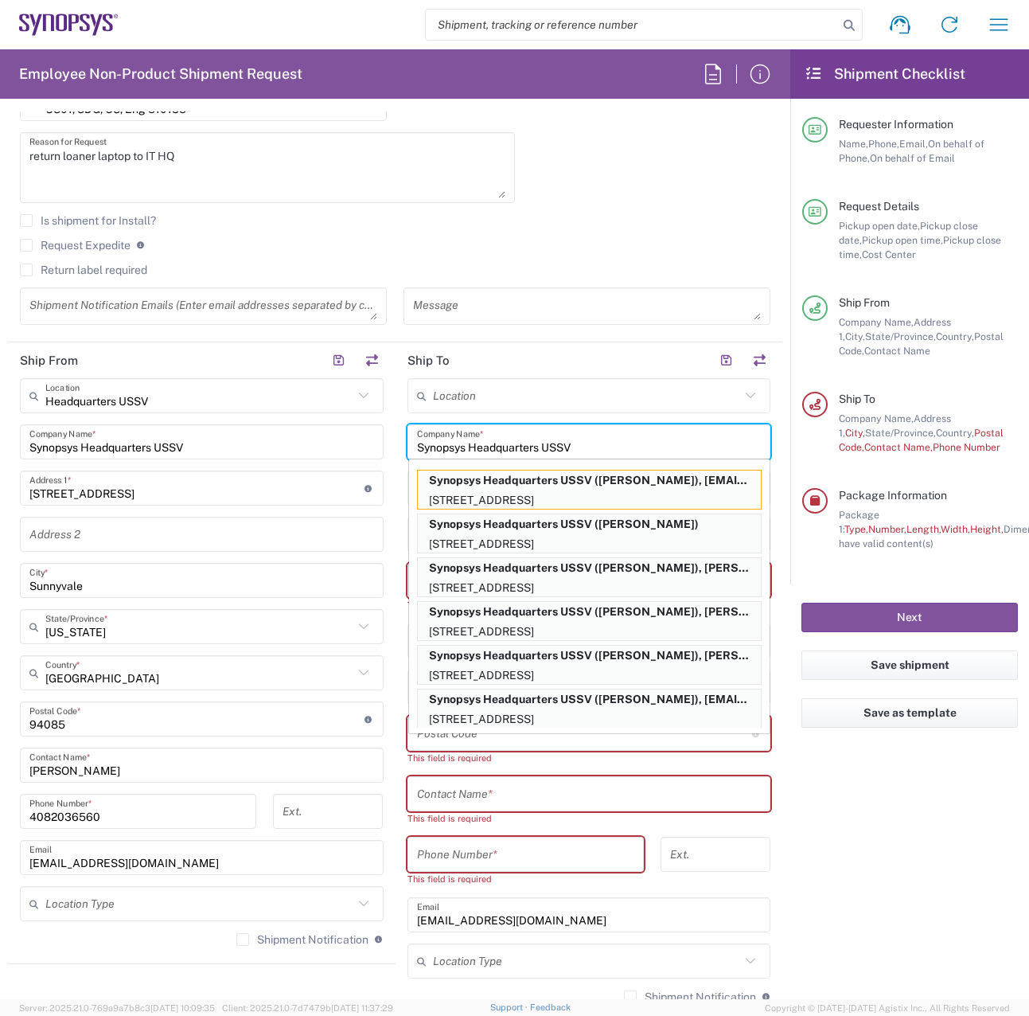
type input "Synopsys Headquarters USSV"
click at [938, 862] on agx-form-checklist "Shipment Checklist Requester Information Name, Phone, Email, On behalf of Phone…" at bounding box center [909, 523] width 239 height 949
click at [932, 862] on agx-form-checklist "Shipment Checklist Requester Information Name, Phone, Email, On behalf of Phone…" at bounding box center [909, 523] width 239 height 949
click at [526, 796] on input "text" at bounding box center [589, 794] width 345 height 28
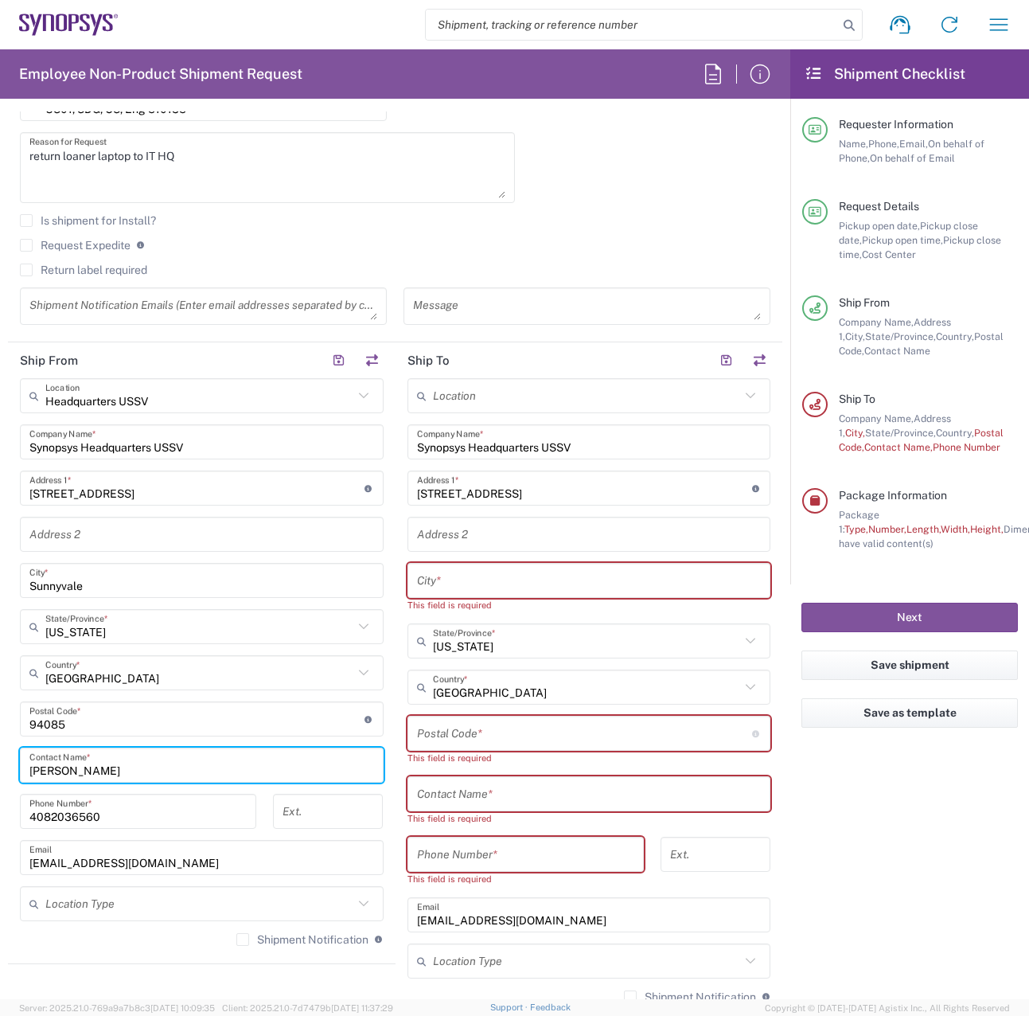
drag, startPoint x: 158, startPoint y: 761, endPoint x: -115, endPoint y: 761, distance: 273.0
click at [0, 761] on html "Shipment request Shipment tracking Employee non-product shipment request My shi…" at bounding box center [514, 508] width 1029 height 1016
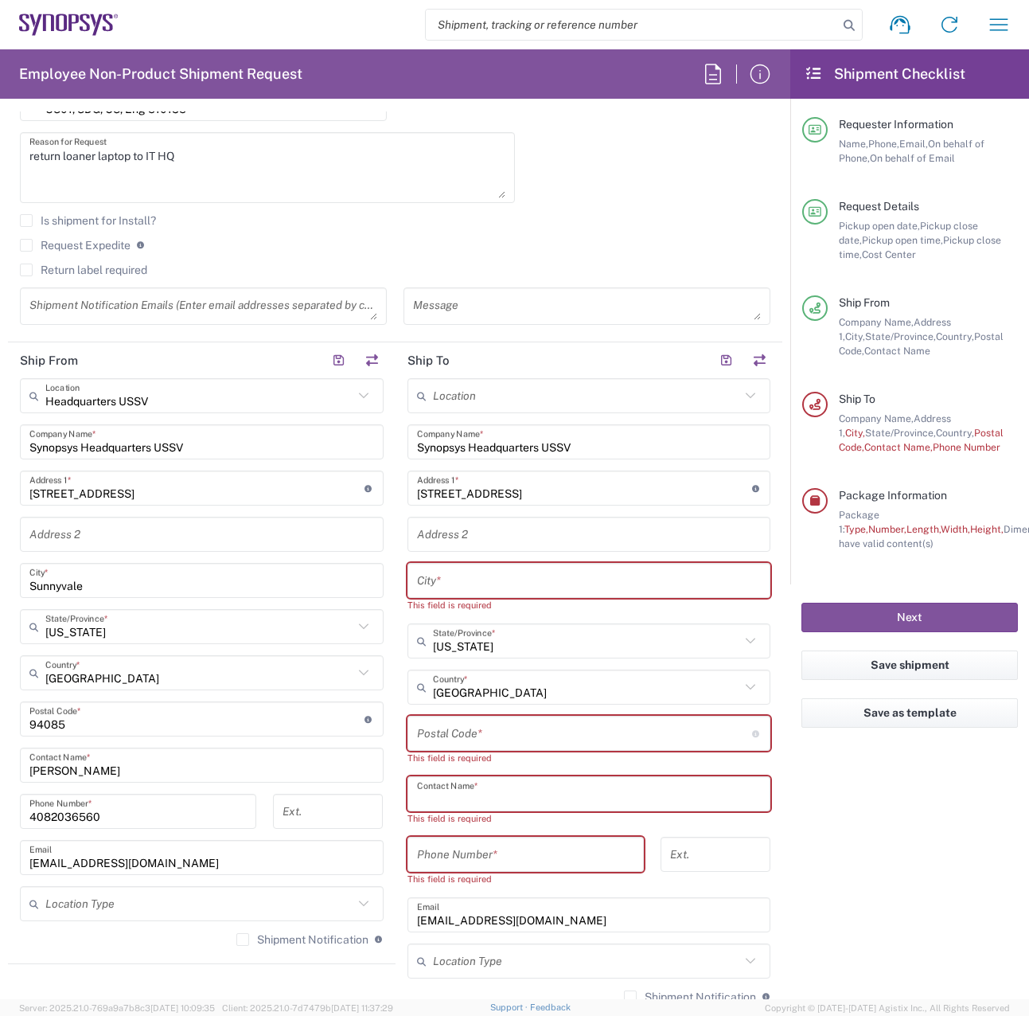
click at [590, 789] on input "text" at bounding box center [589, 794] width 345 height 28
paste input "[PERSON_NAME]"
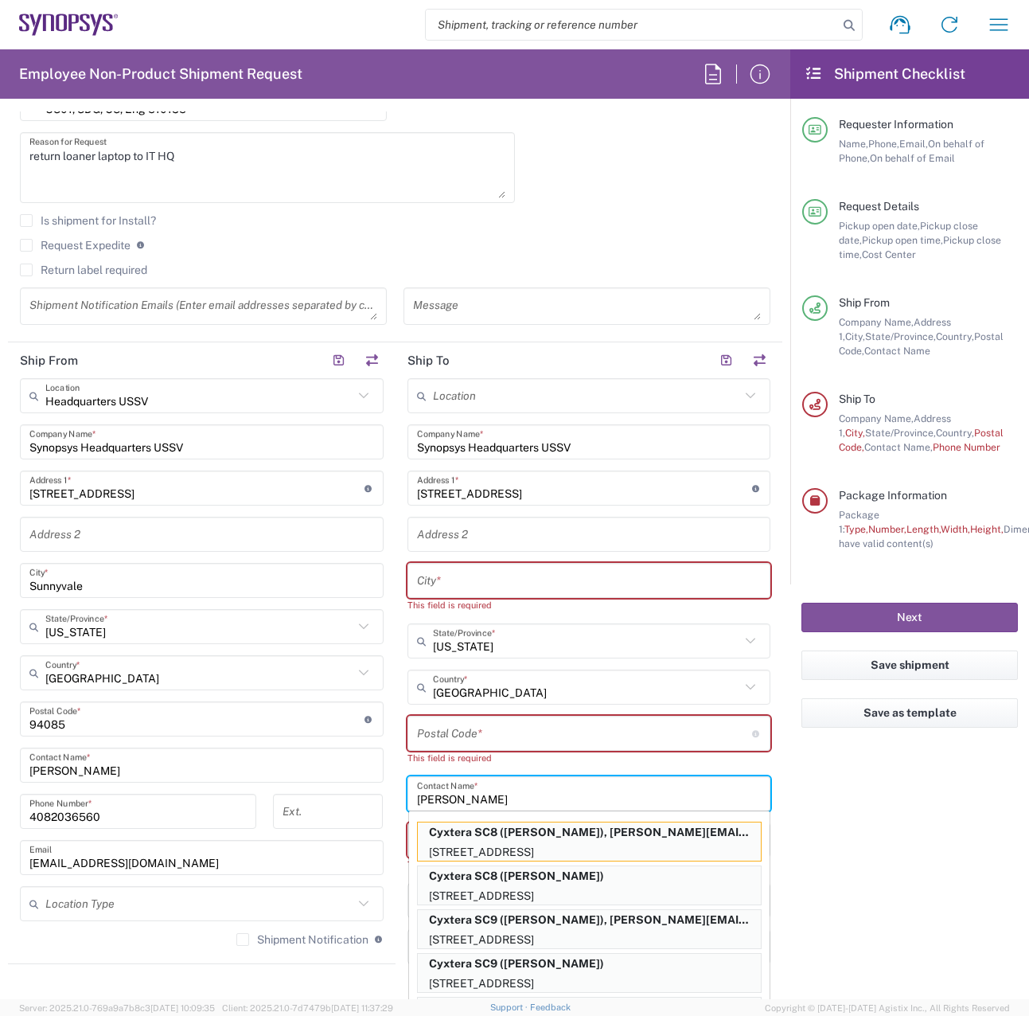
type input "[PERSON_NAME]"
click at [893, 834] on agx-form-checklist "Shipment Checklist Requester Information Name, Phone, Email, On behalf of Phone…" at bounding box center [909, 523] width 239 height 949
drag, startPoint x: 186, startPoint y: 811, endPoint x: -175, endPoint y: 816, distance: 361.4
click at [0, 816] on html "Shipment request Shipment tracking Employee non-product shipment request My shi…" at bounding box center [514, 508] width 1029 height 1016
click at [931, 824] on agx-form-checklist "Shipment Checklist Requester Information Name, Phone, Email, On behalf of Phone…" at bounding box center [909, 523] width 239 height 949
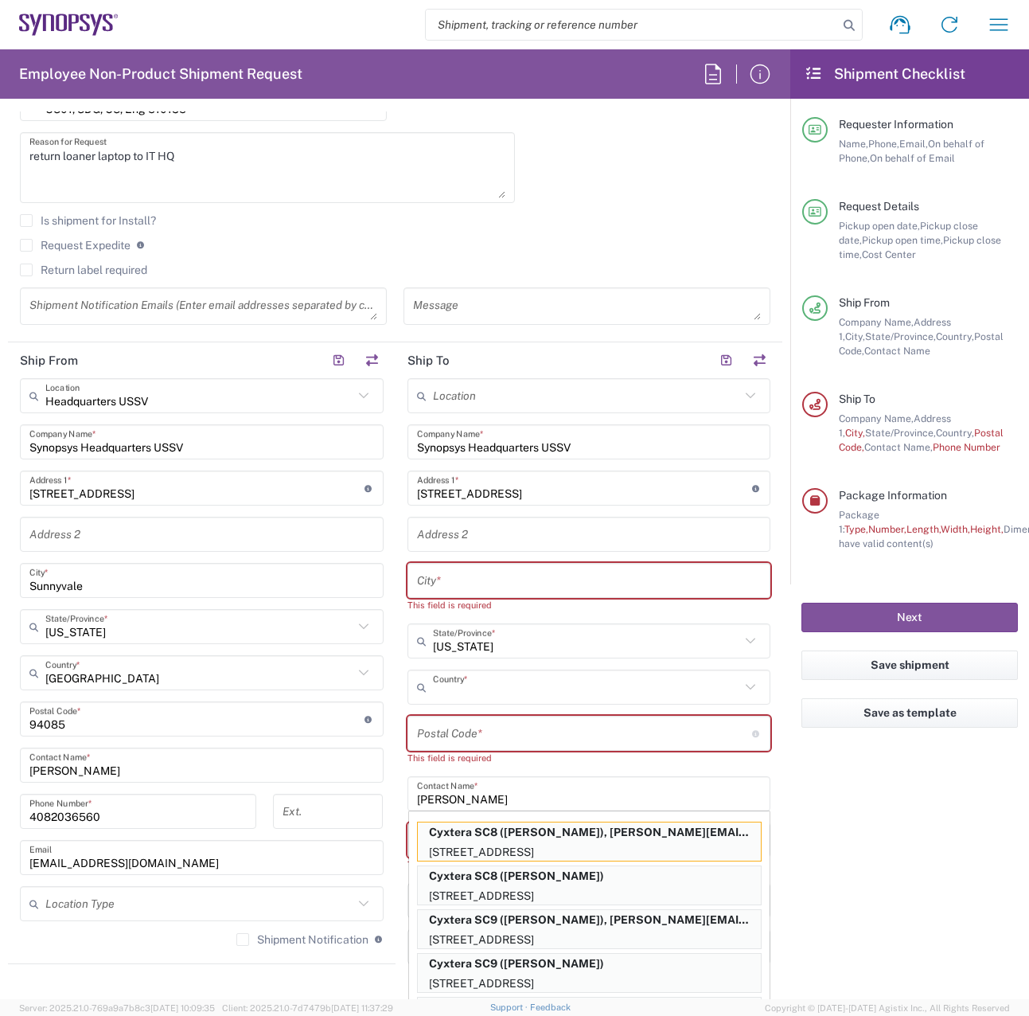
click at [580, 688] on input "text" at bounding box center [587, 687] width 308 height 28
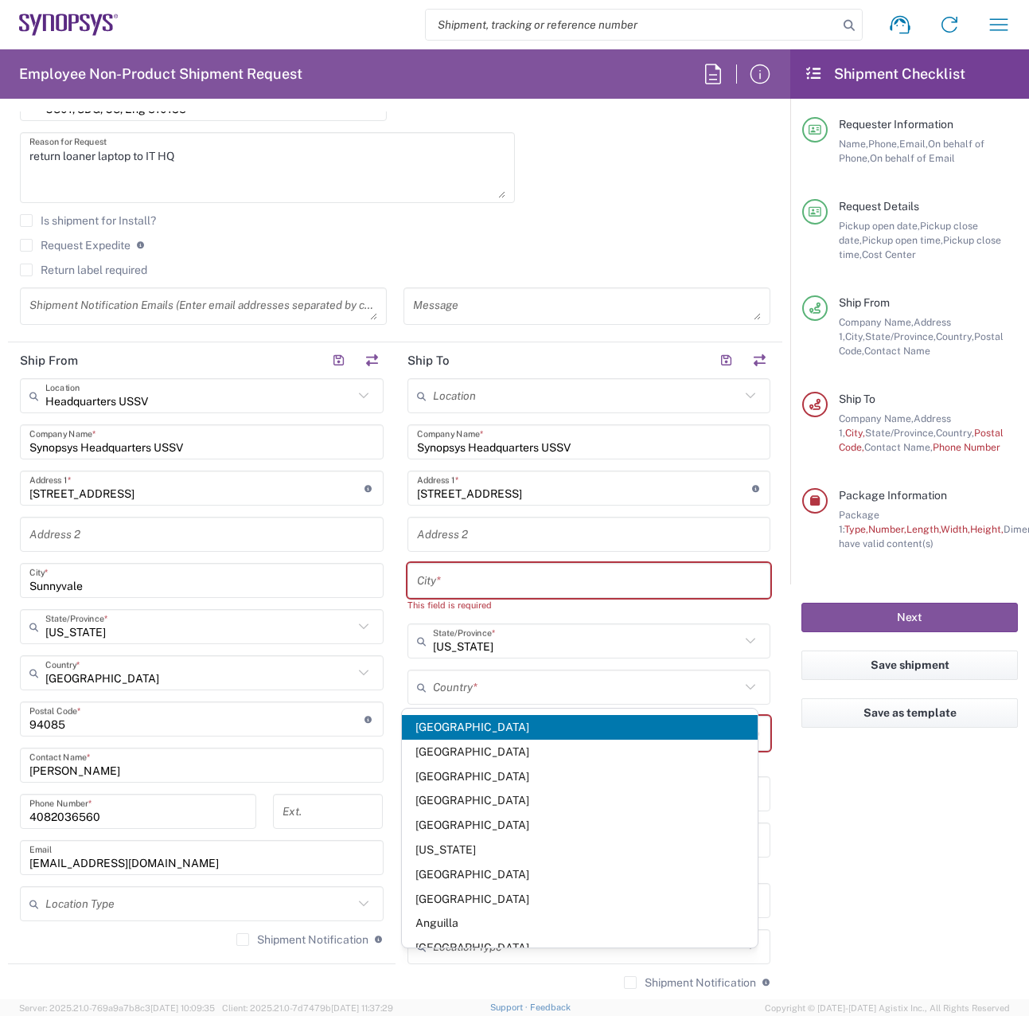
click at [868, 801] on agx-form-checklist "Shipment Checklist Requester Information Name, Phone, Email, On behalf of Phone…" at bounding box center [909, 523] width 239 height 949
type input "United States"
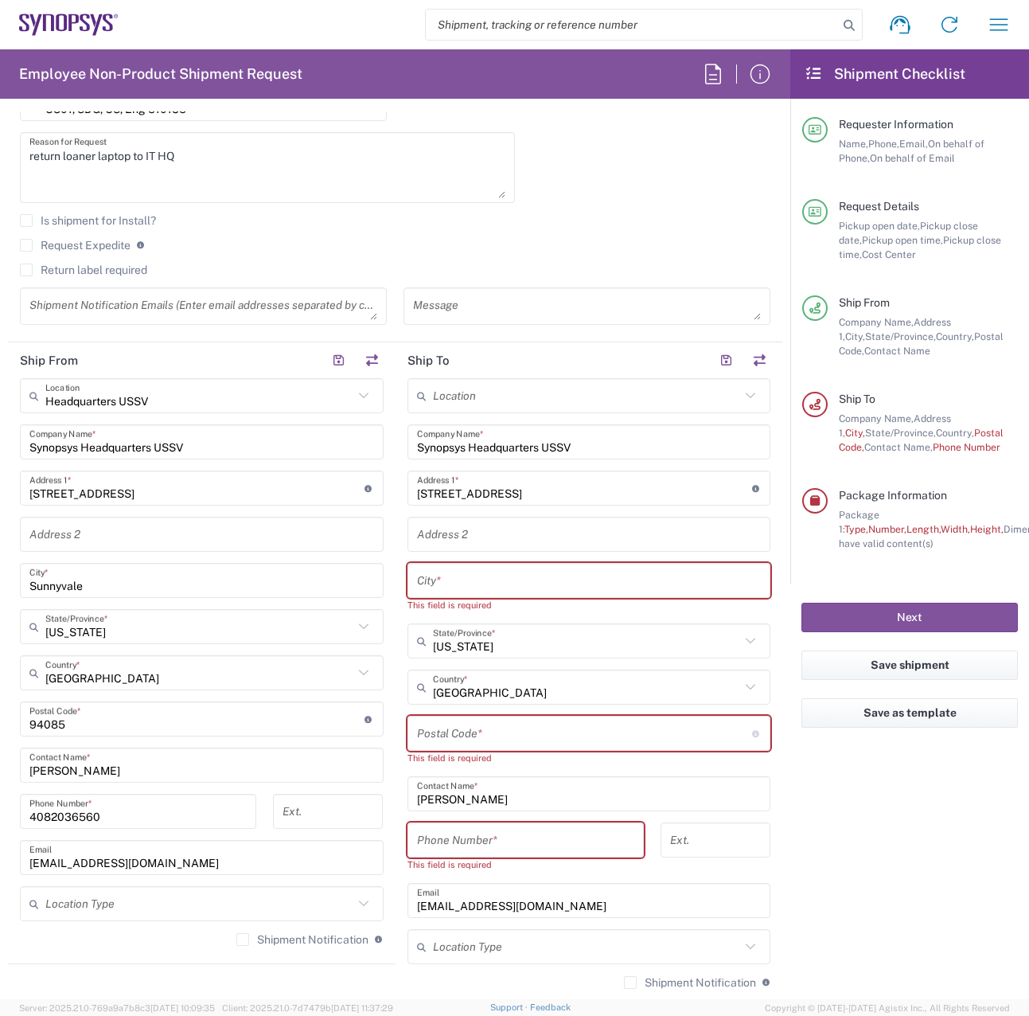
click at [551, 852] on input "tel" at bounding box center [525, 840] width 217 height 28
paste input "4082036560"
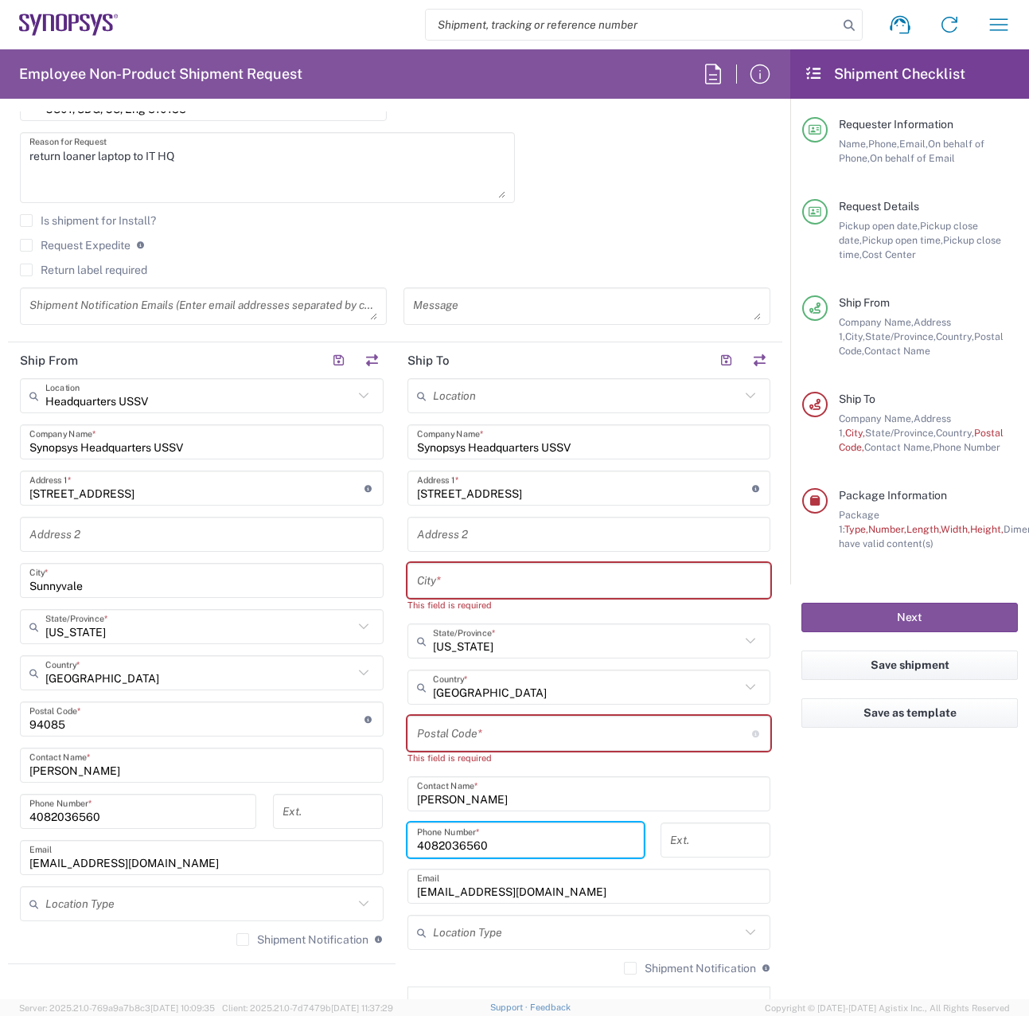
type input "4082036560"
click at [834, 831] on agx-form-checklist "Shipment Checklist Requester Information Name, Phone, Email, On behalf of Phone…" at bounding box center [909, 523] width 239 height 949
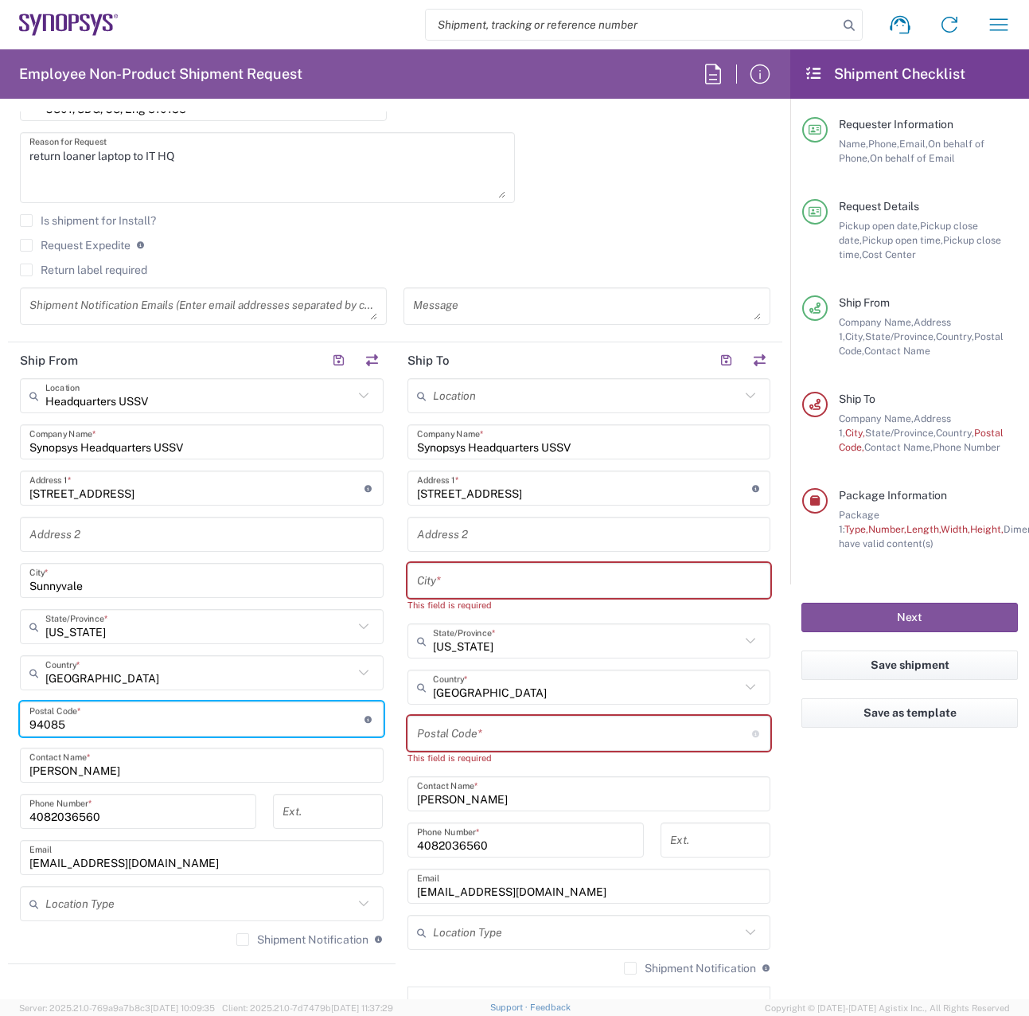
drag, startPoint x: 94, startPoint y: 727, endPoint x: -279, endPoint y: 725, distance: 372.5
click at [0, 725] on html "Shipment request Shipment tracking Employee non-product shipment request My shi…" at bounding box center [514, 508] width 1029 height 1016
click at [497, 735] on input "undefined" at bounding box center [584, 733] width 335 height 28
paste input "94085"
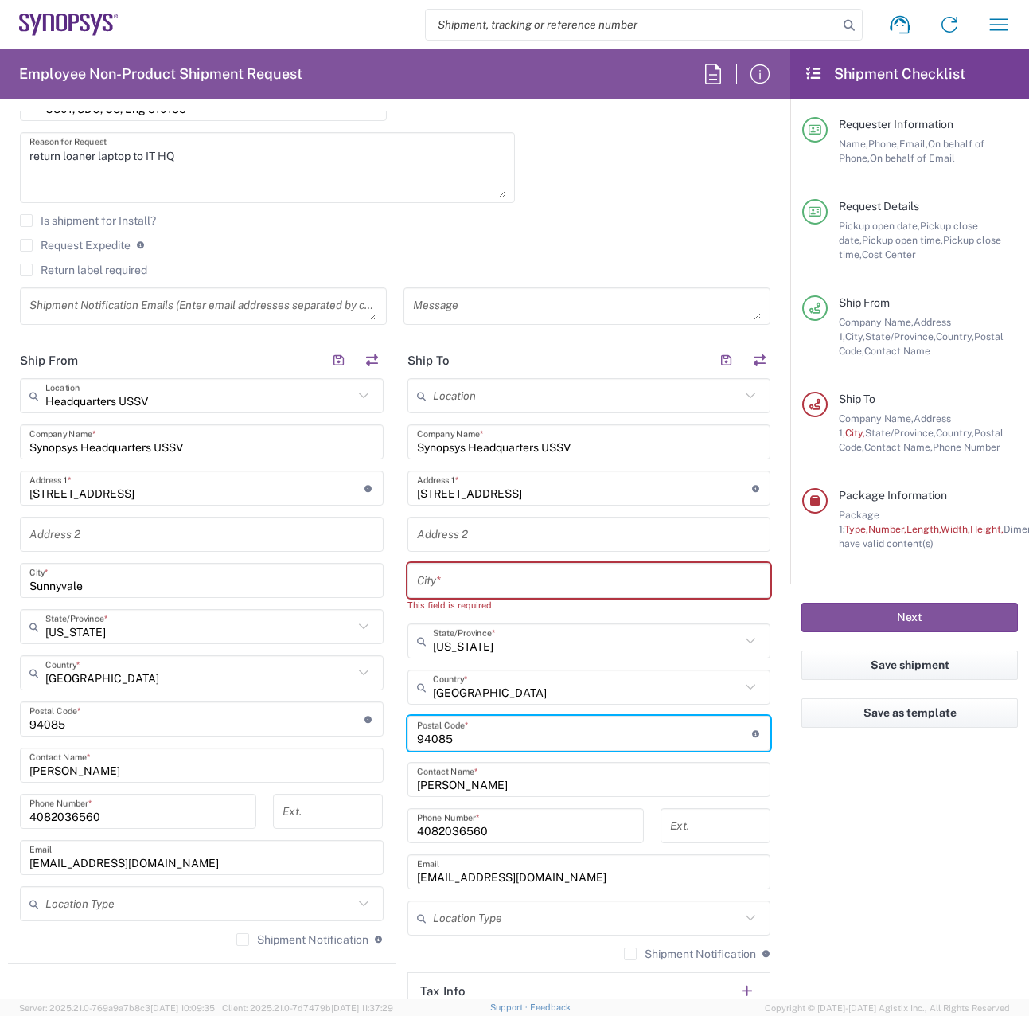
type input "94085"
click at [871, 833] on agx-form-checklist "Shipment Checklist Requester Information Name, Phone, Email, On behalf of Phone…" at bounding box center [909, 523] width 239 height 949
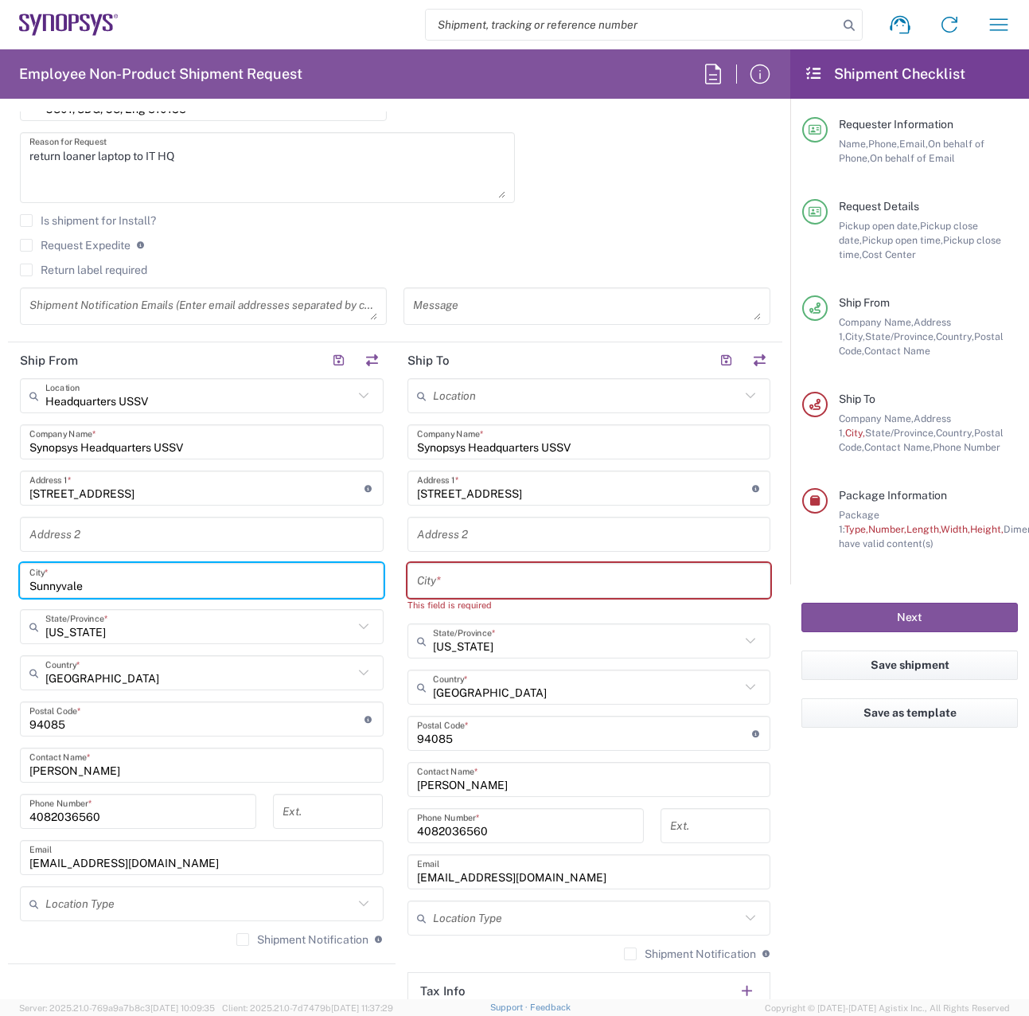
drag, startPoint x: 113, startPoint y: 583, endPoint x: -147, endPoint y: 590, distance: 260.3
click at [0, 590] on html "Shipment request Shipment tracking Employee non-product shipment request My shi…" at bounding box center [514, 508] width 1029 height 1016
click at [526, 584] on input "text" at bounding box center [589, 581] width 345 height 28
paste input "Sunnyvale"
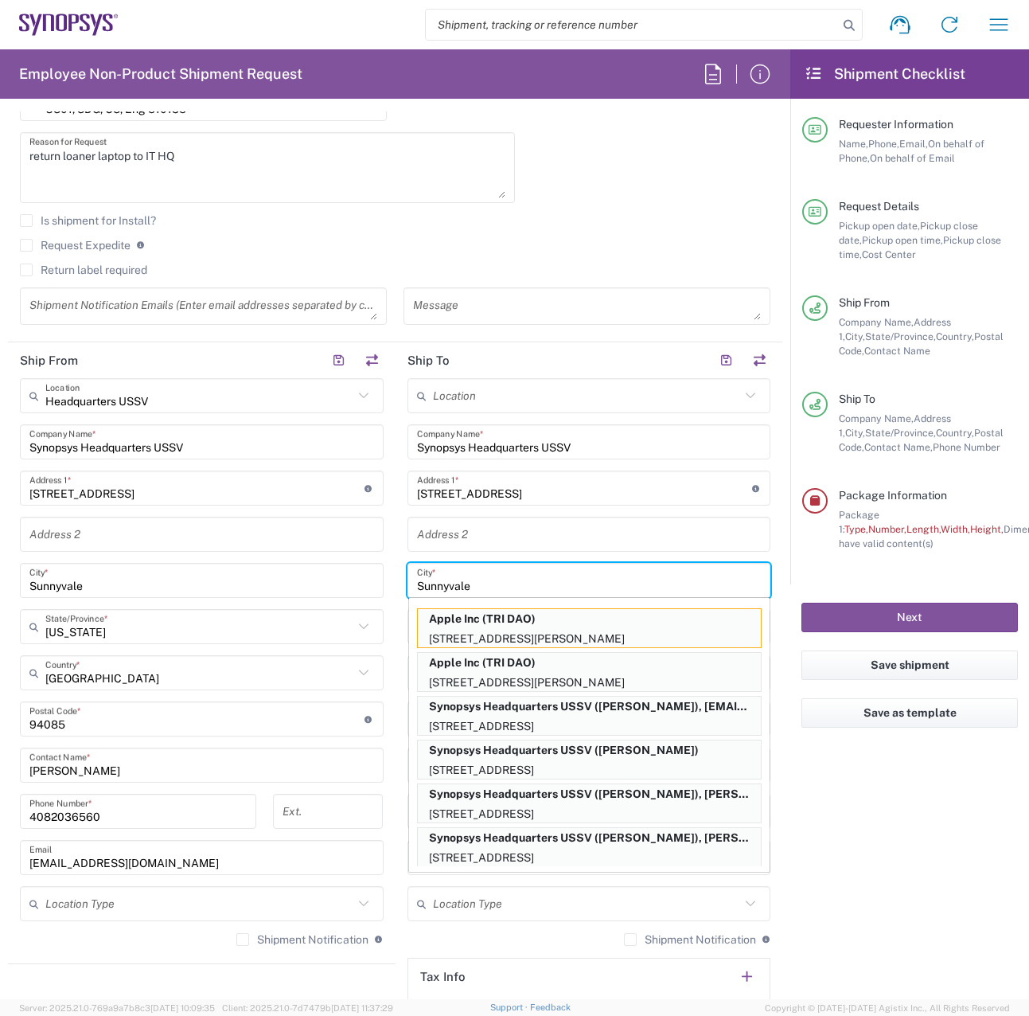
type input "Sunnyvale"
click at [606, 303] on textarea at bounding box center [587, 306] width 348 height 28
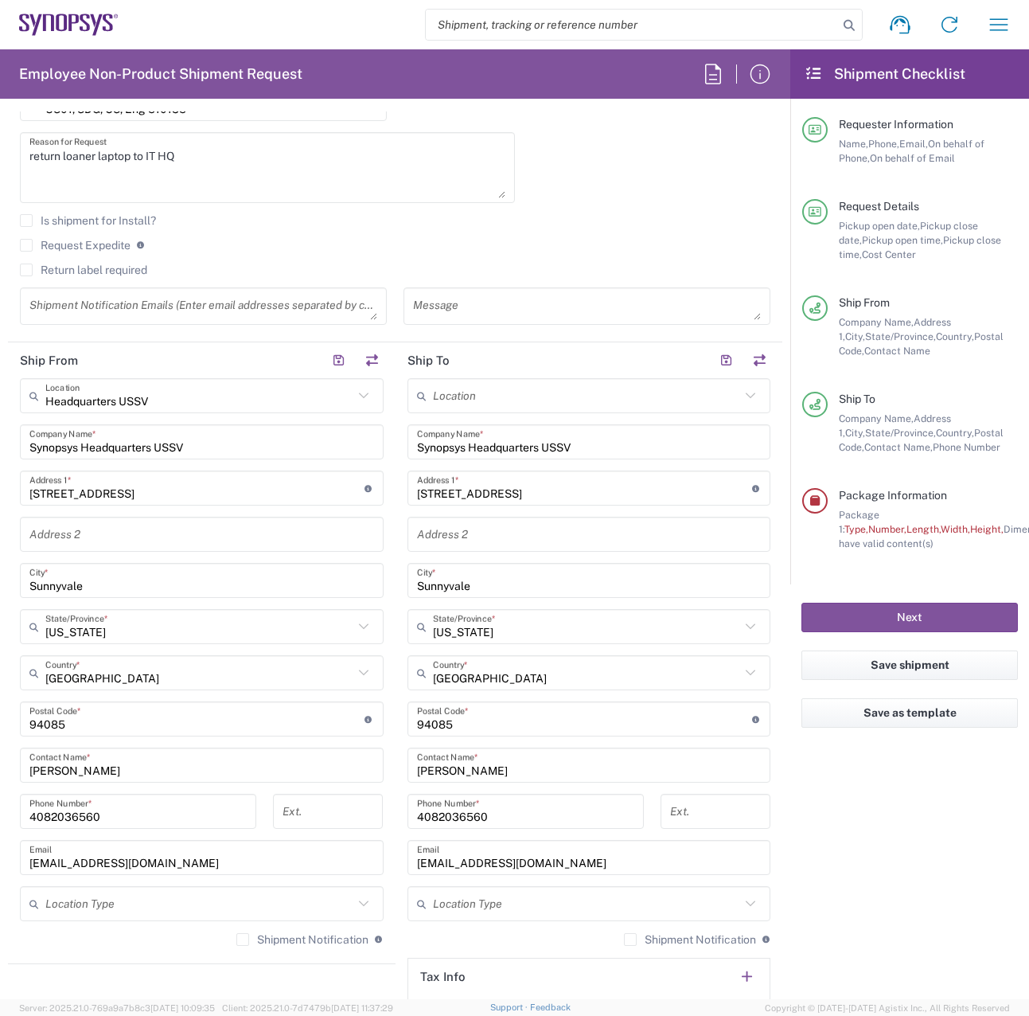
click at [626, 267] on agx-checkbox-control "Return label required" at bounding box center [395, 269] width 751 height 13
click at [661, 778] on input "[PERSON_NAME]" at bounding box center [589, 765] width 345 height 28
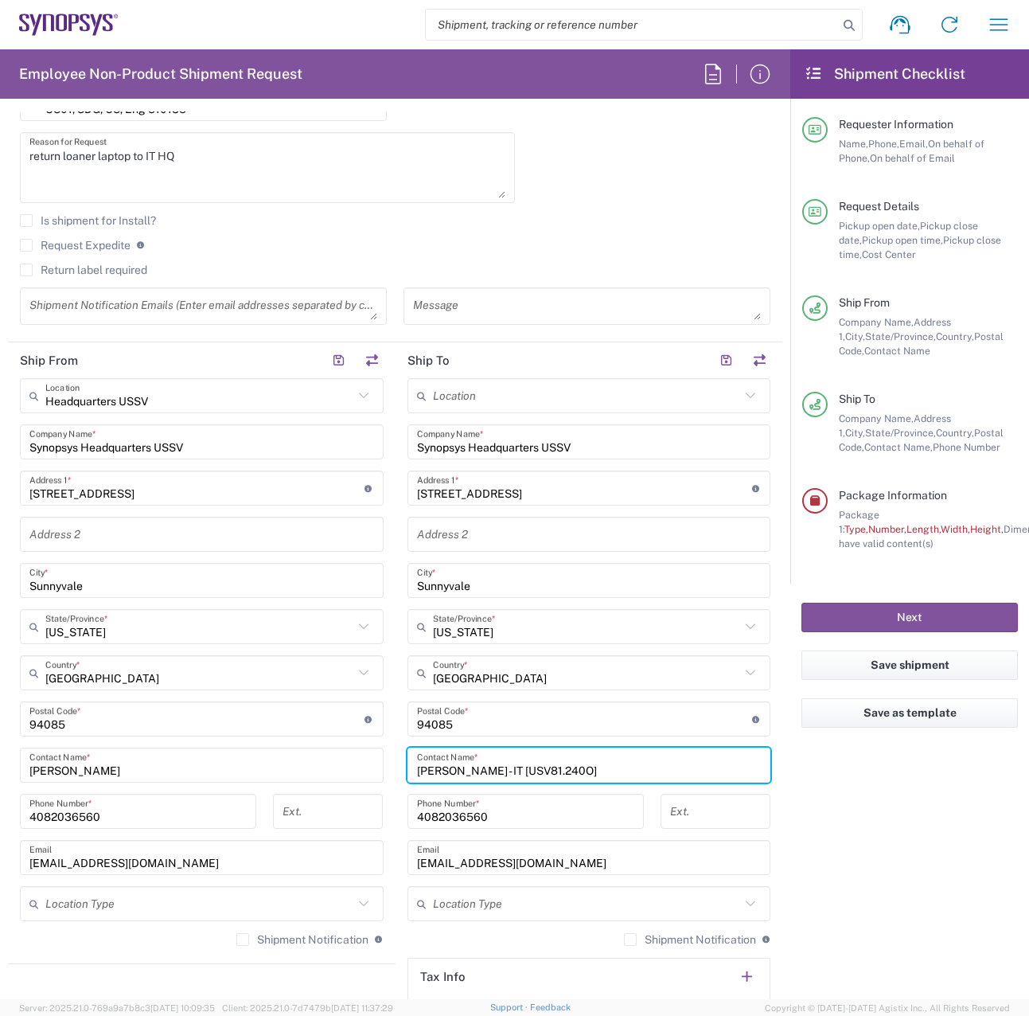
type input "Thanh Nguyen - IT [USV81.240O]"
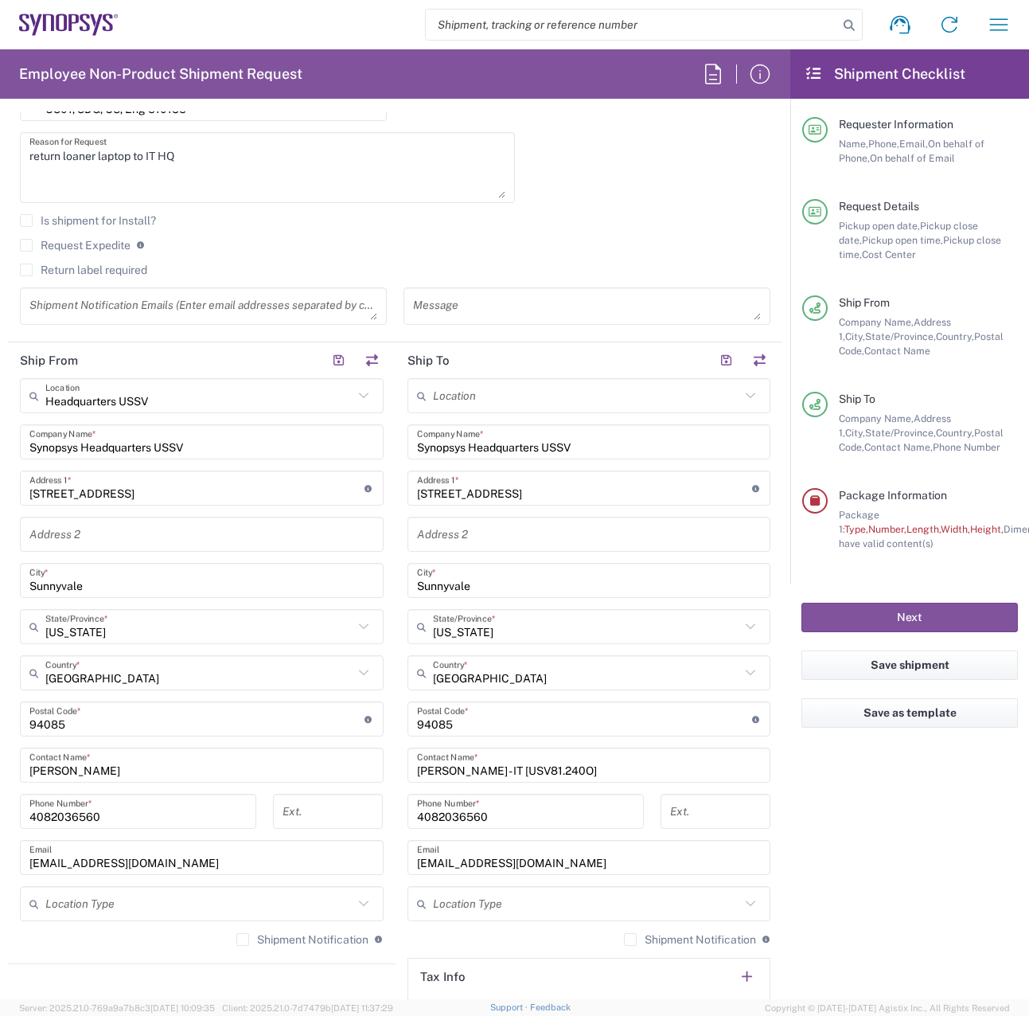
click at [851, 856] on agx-form-checklist "Shipment Checklist Requester Information Name, Phone, Email, On behalf of Phone…" at bounding box center [909, 523] width 239 height 949
drag, startPoint x: 185, startPoint y: 864, endPoint x: -124, endPoint y: 869, distance: 309.6
click at [0, 869] on html "Shipment request Shipment tracking Employee non-product shipment request My shi…" at bounding box center [514, 508] width 1029 height 1016
paste input "cdaza"
type input "cdaza@synopsys.com"
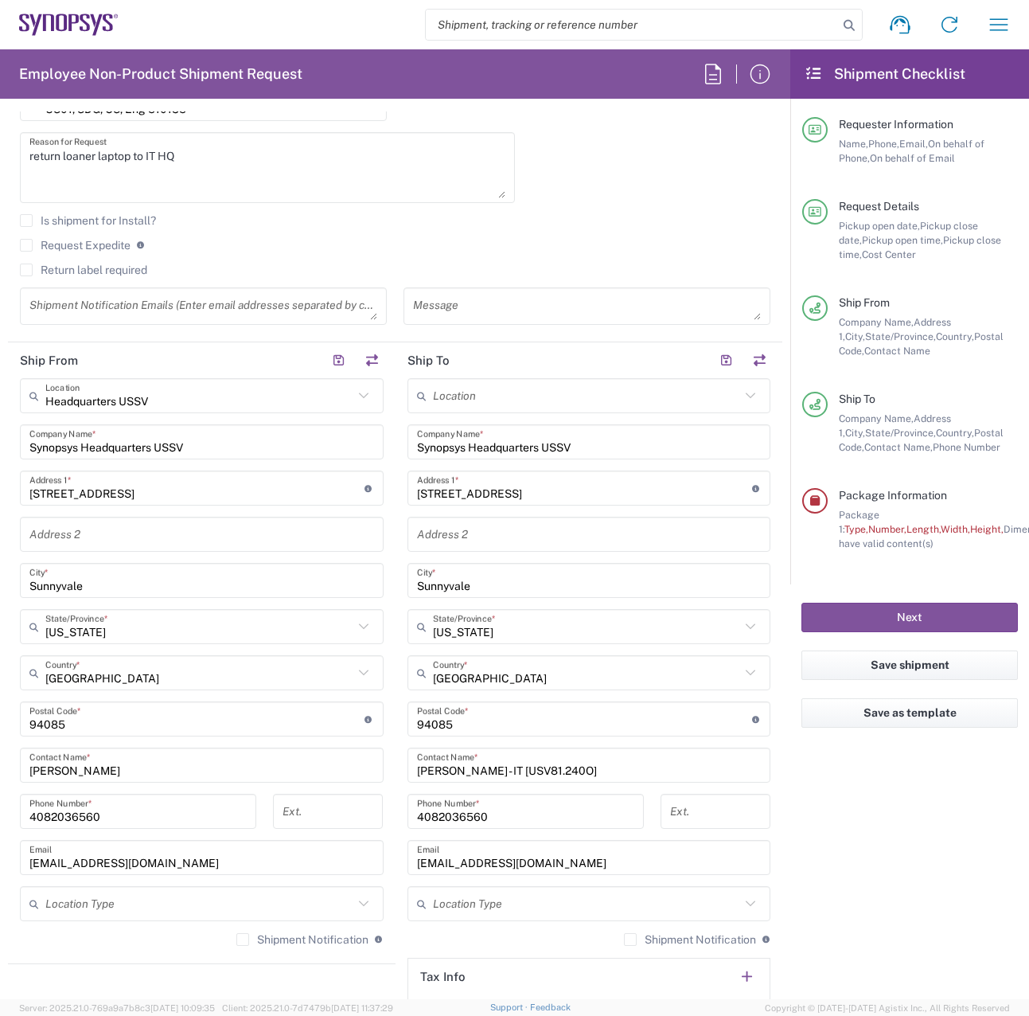
click at [358, 394] on icon at bounding box center [363, 395] width 10 height 6
click at [115, 441] on span "Pasadena US8K" at bounding box center [199, 435] width 356 height 25
type input "Pasadena US8K"
type input "Synopsys Inc"
type input "[STREET_ADDRESS][PERSON_NAME]"
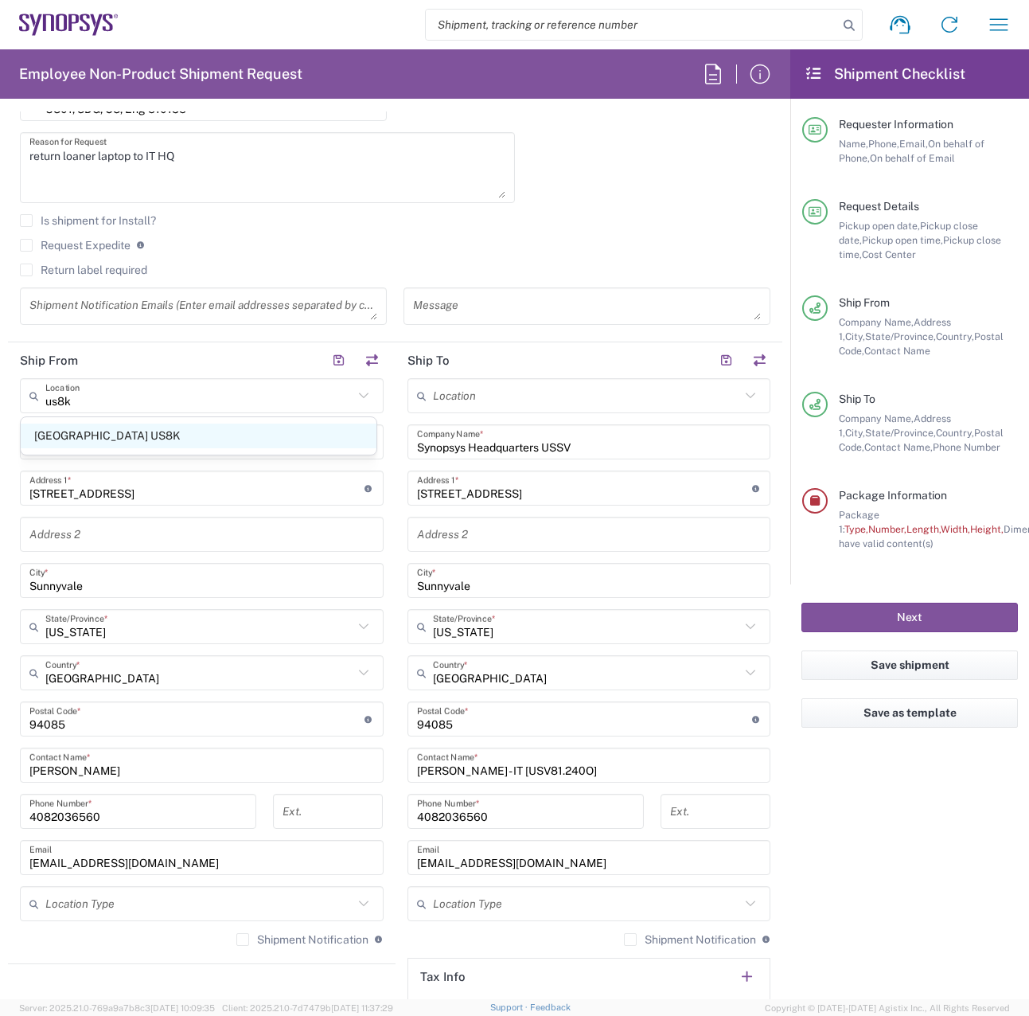
type input "Suite 400"
type input "[GEOGRAPHIC_DATA]"
type input "91101"
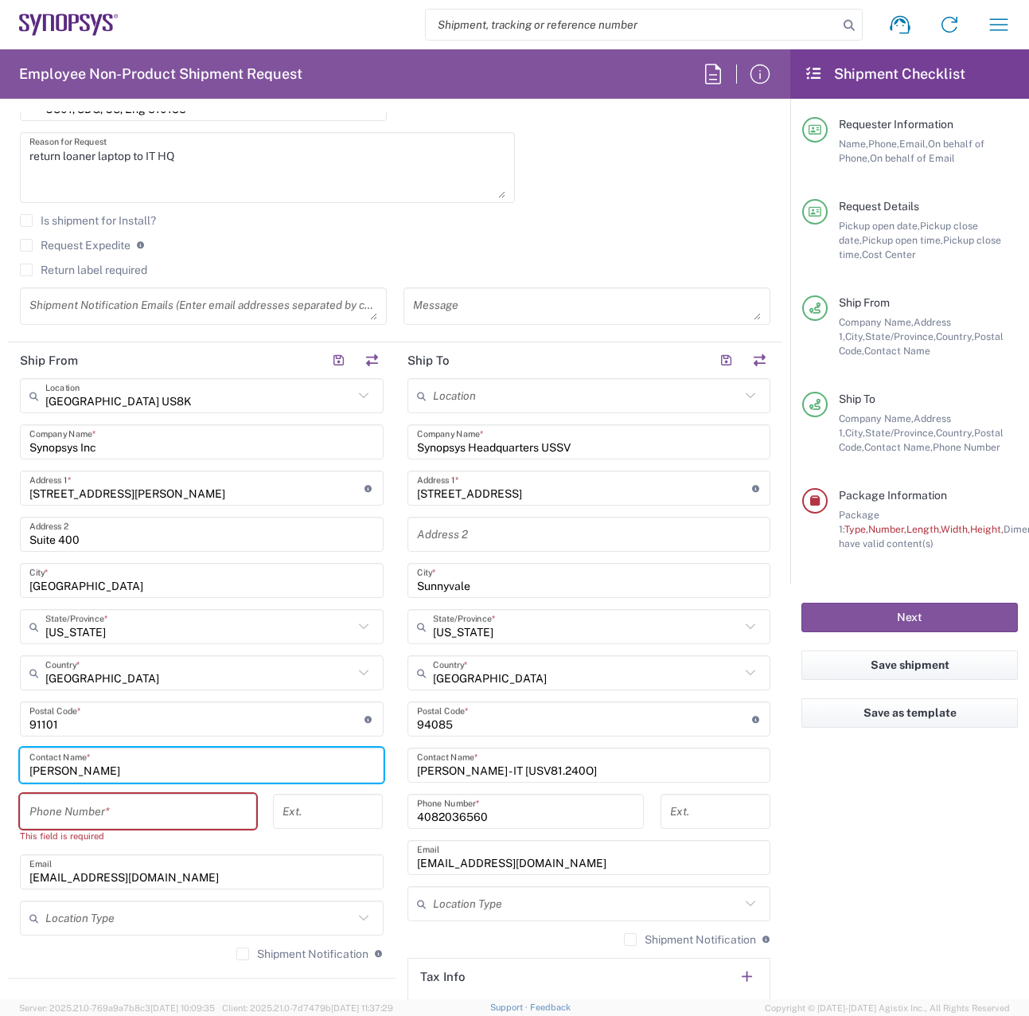
drag, startPoint x: 165, startPoint y: 763, endPoint x: -72, endPoint y: 772, distance: 237.3
click at [0, 772] on html "Shipment request Shipment tracking Employee non-product shipment request My shi…" at bounding box center [514, 508] width 1029 height 1016
paste input "Cathy Daza"
type input "Cathy Daza"
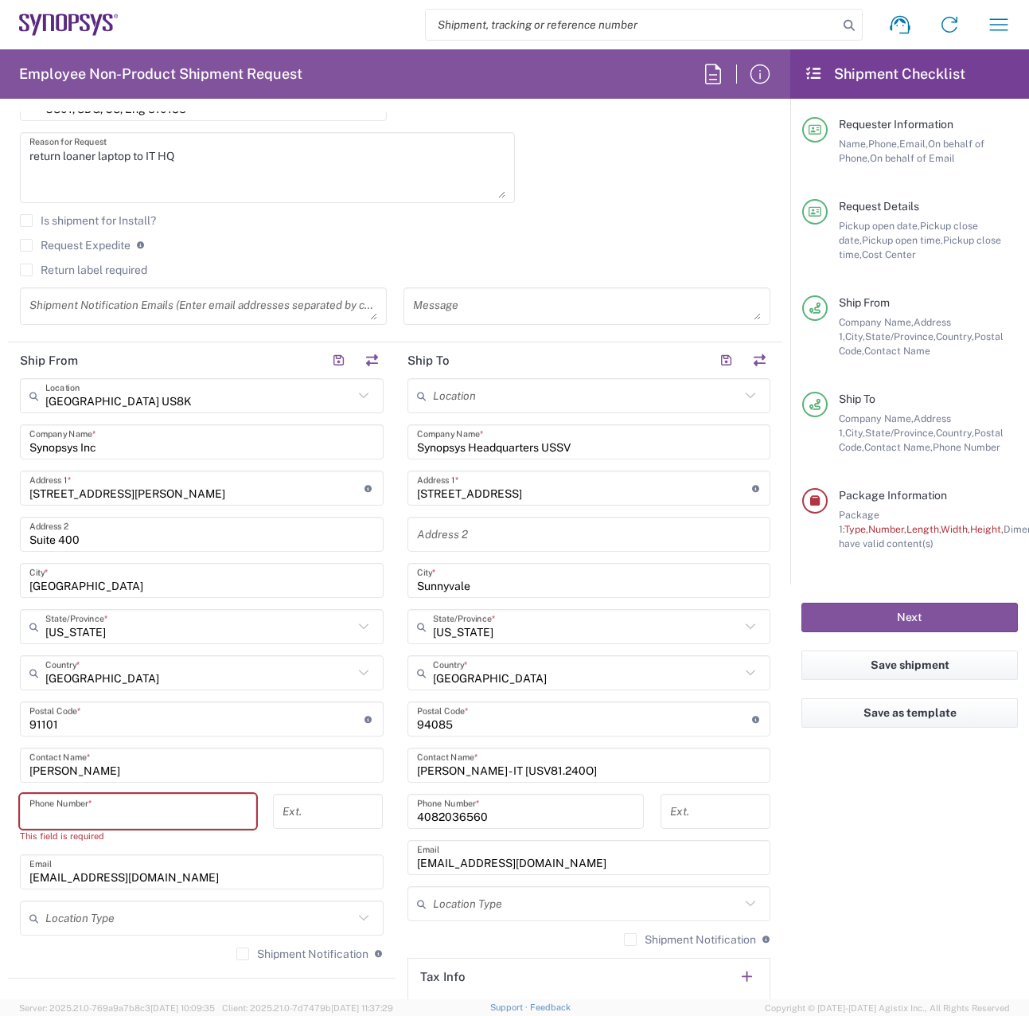
click at [154, 816] on input "tel" at bounding box center [137, 811] width 217 height 28
paste input "[PHONE_NUMBER]"
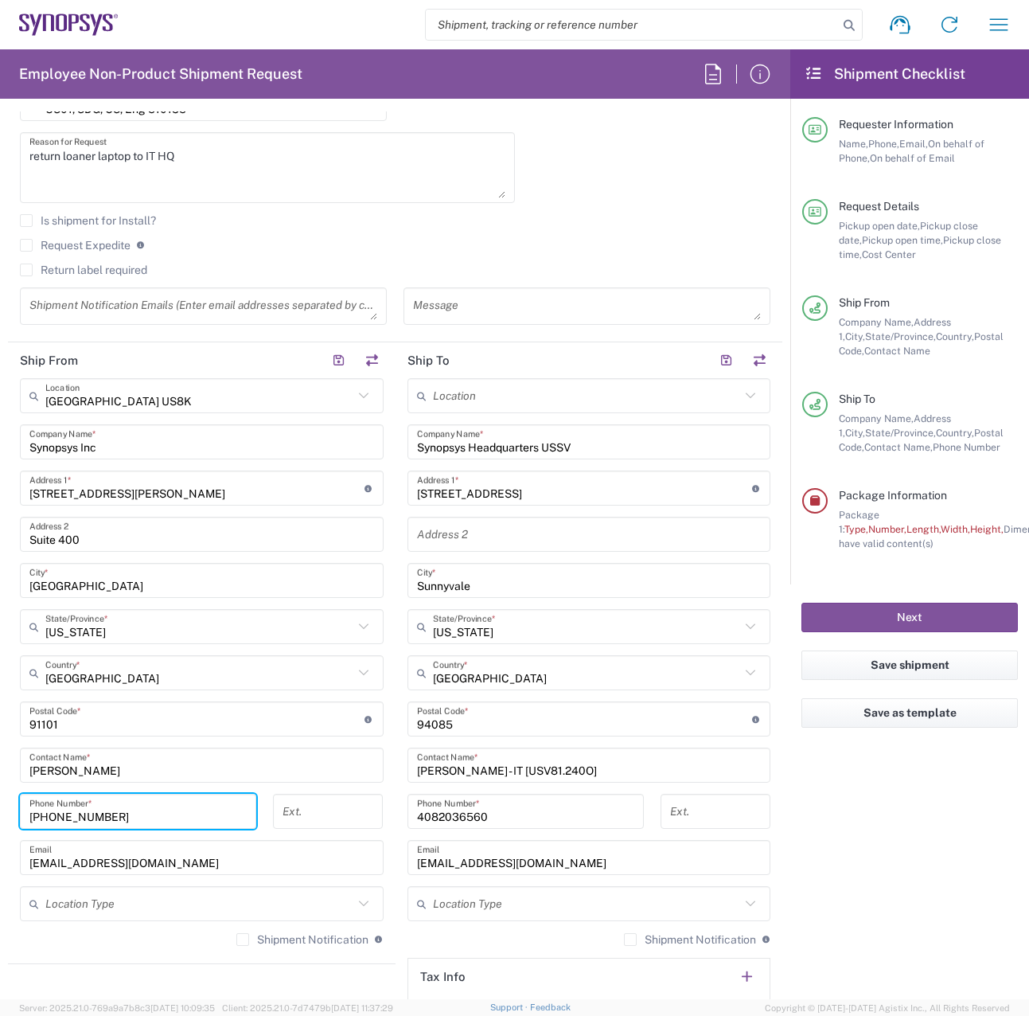
type input "[PHONE_NUMBER]"
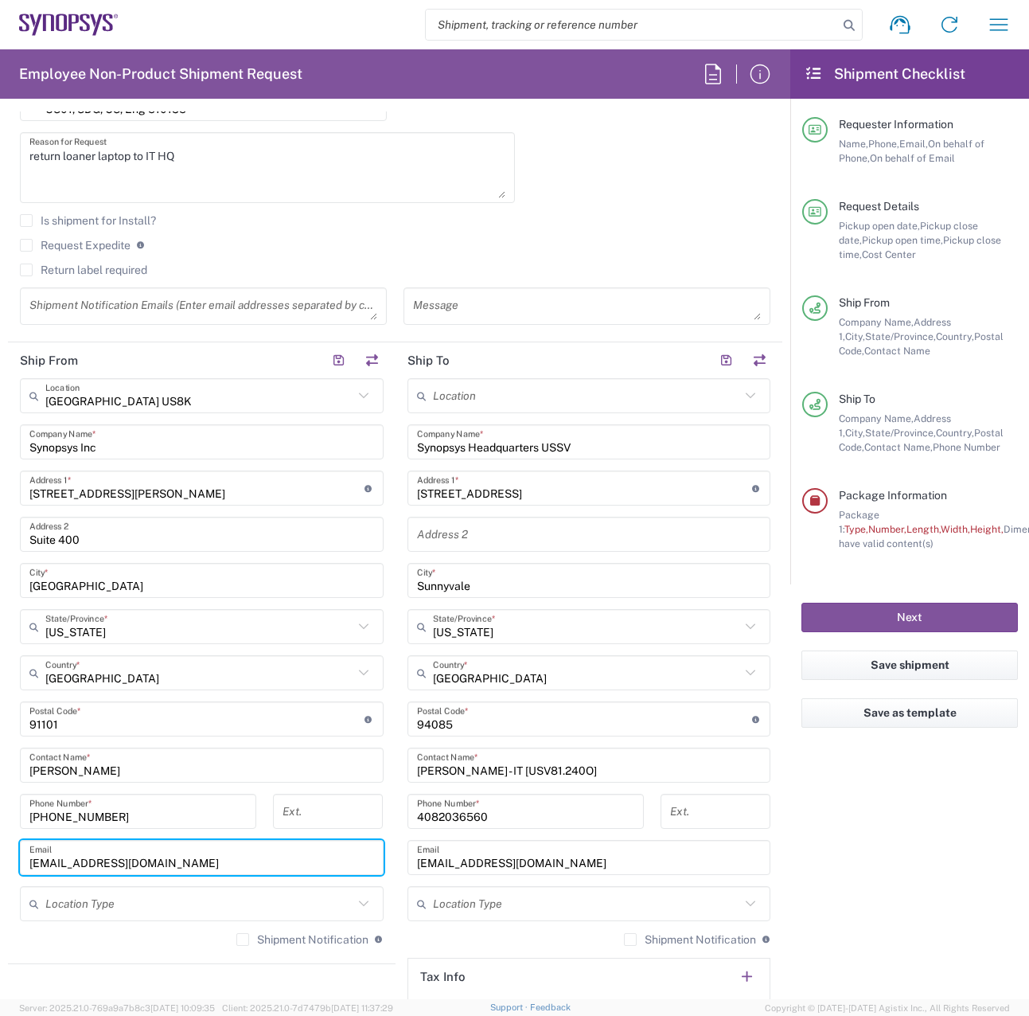
drag, startPoint x: 191, startPoint y: 870, endPoint x: 59, endPoint y: 871, distance: 132.1
click at [59, 871] on input "cdaza@synopsys.com" at bounding box center [201, 858] width 345 height 28
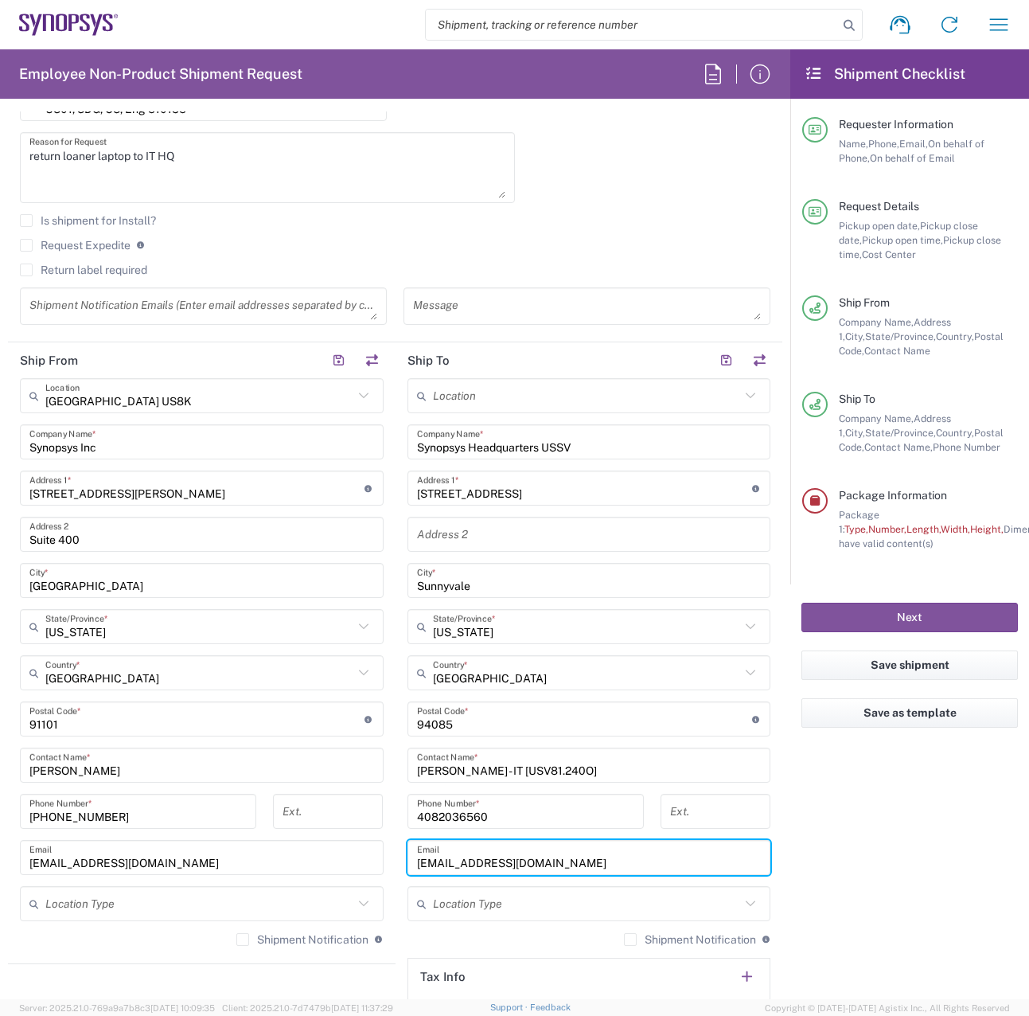
drag, startPoint x: 597, startPoint y: 860, endPoint x: 252, endPoint y: 856, distance: 344.6
click at [252, 856] on div "Ship From Pasadena US8K Location Pasadena US8K Aachen DE04 Agrate Brianza IT01 …" at bounding box center [395, 674] width 774 height 665
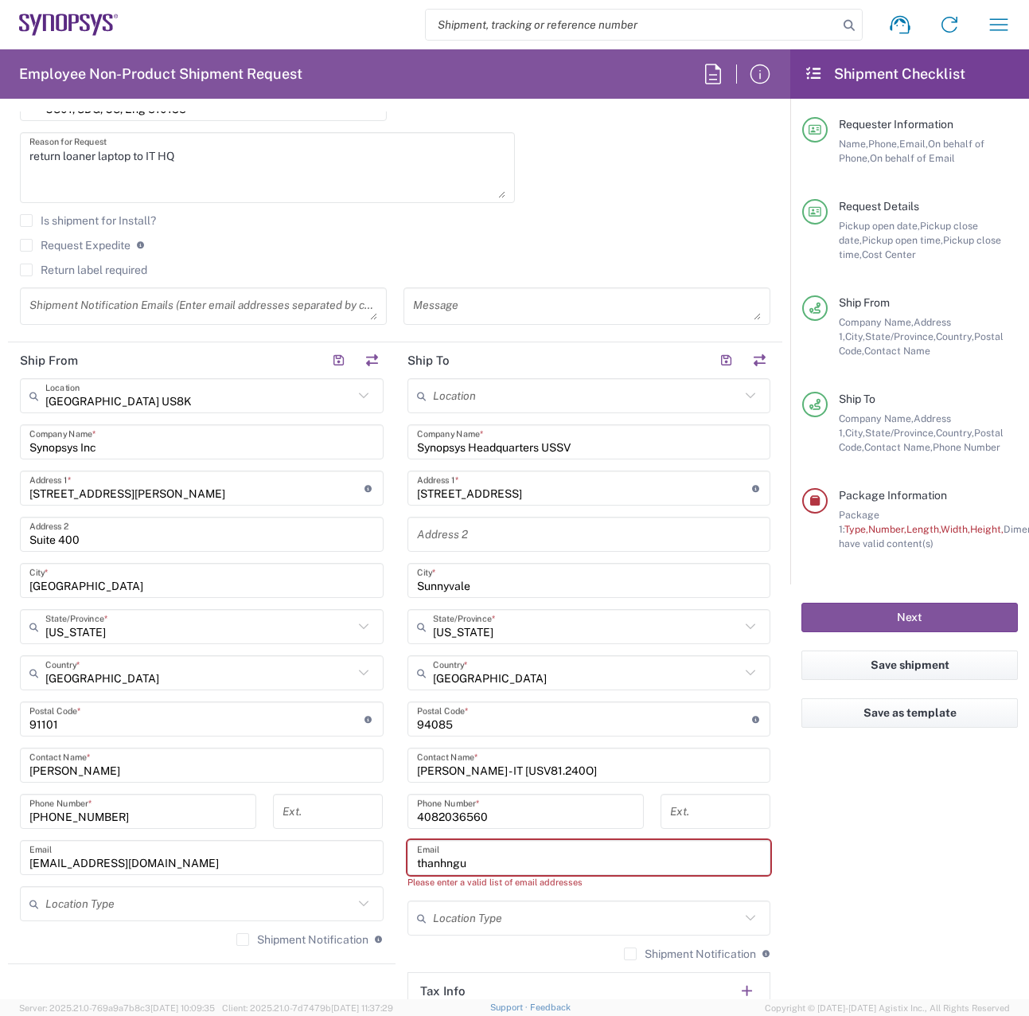
paste input "@synopsys.com"
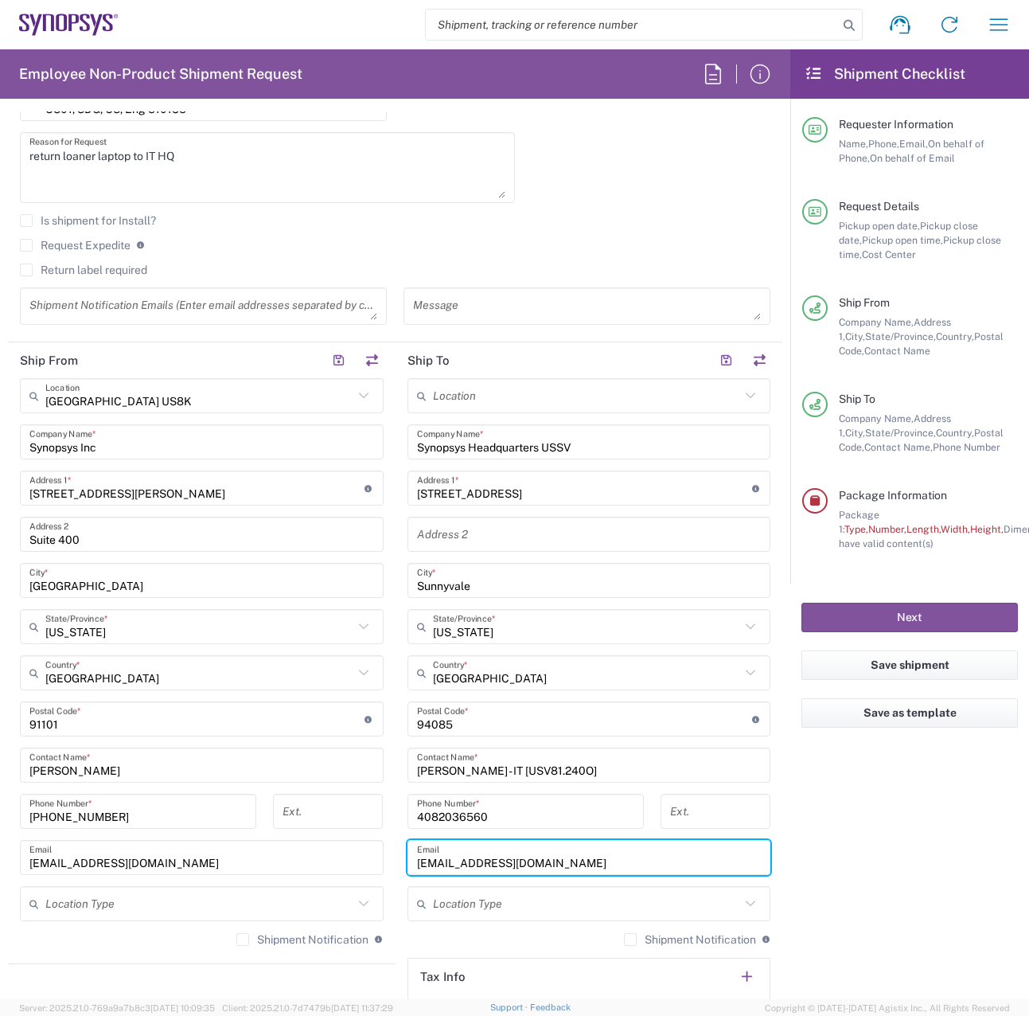
type input "[EMAIL_ADDRESS][DOMAIN_NAME]"
click at [915, 850] on agx-form-checklist "Shipment Checklist Requester Information Name, Phone, Email, On behalf of Phone…" at bounding box center [909, 523] width 239 height 949
click at [870, 929] on agx-form-checklist "Shipment Checklist Requester Information Name, Phone, Email, On behalf of Phone…" at bounding box center [909, 523] width 239 height 949
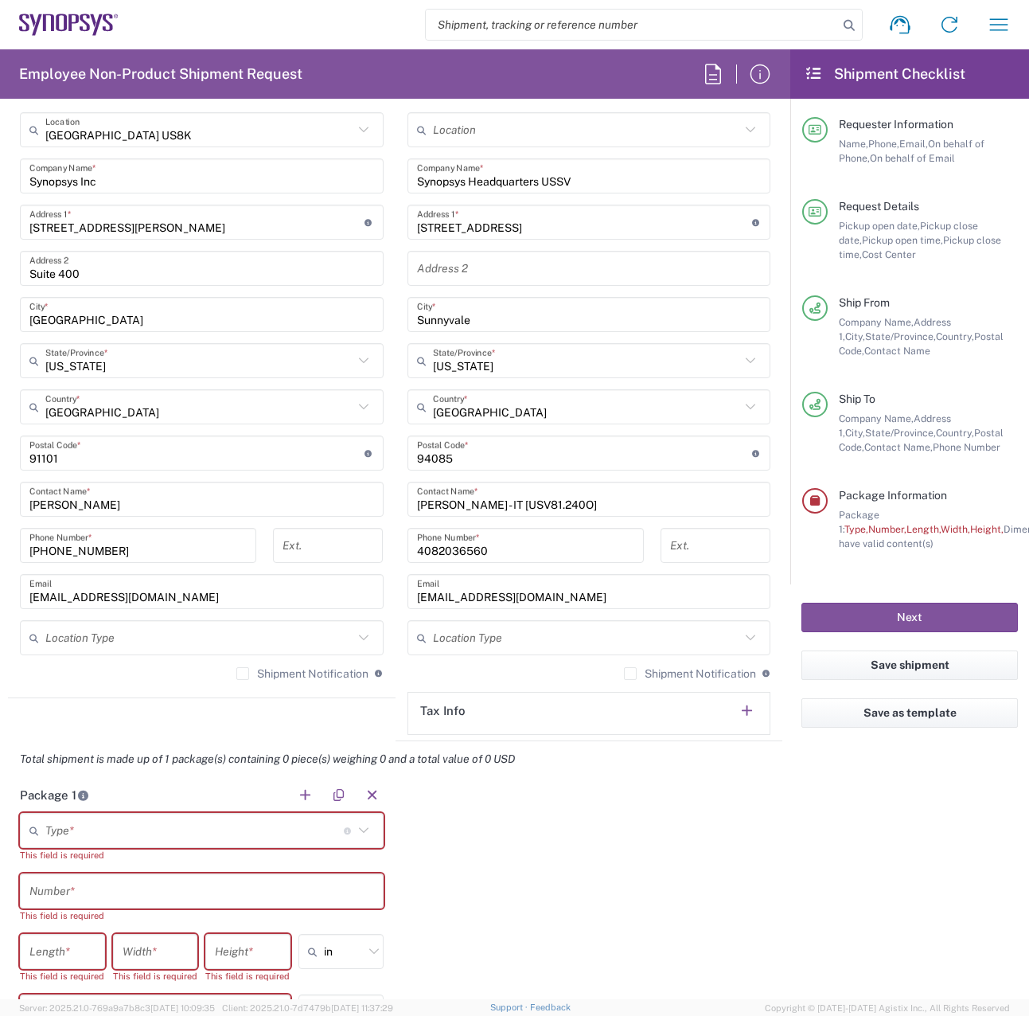
scroll to position [1035, 0]
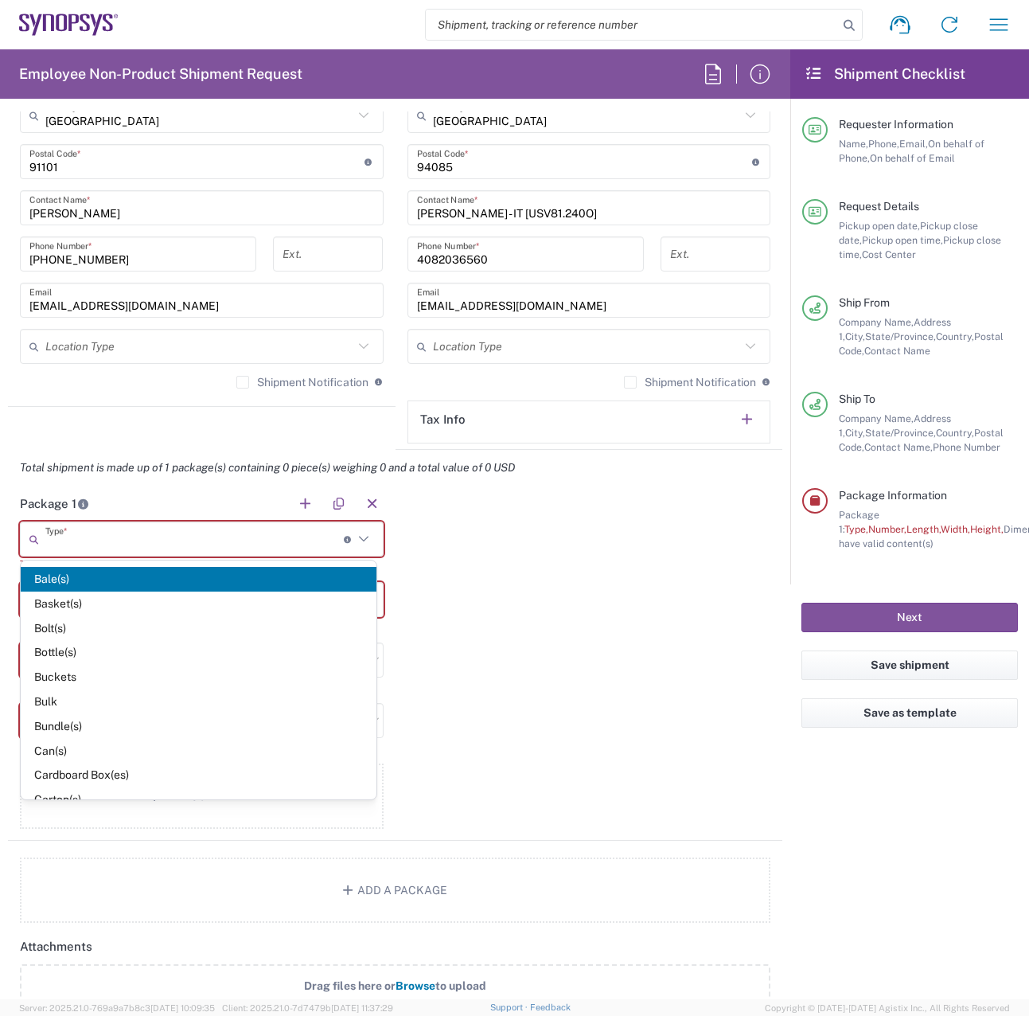
click at [165, 539] on input "text" at bounding box center [194, 539] width 298 height 28
click at [160, 767] on span "Cardboard Box(es)" at bounding box center [199, 774] width 356 height 25
type input "Cardboard Box(es)"
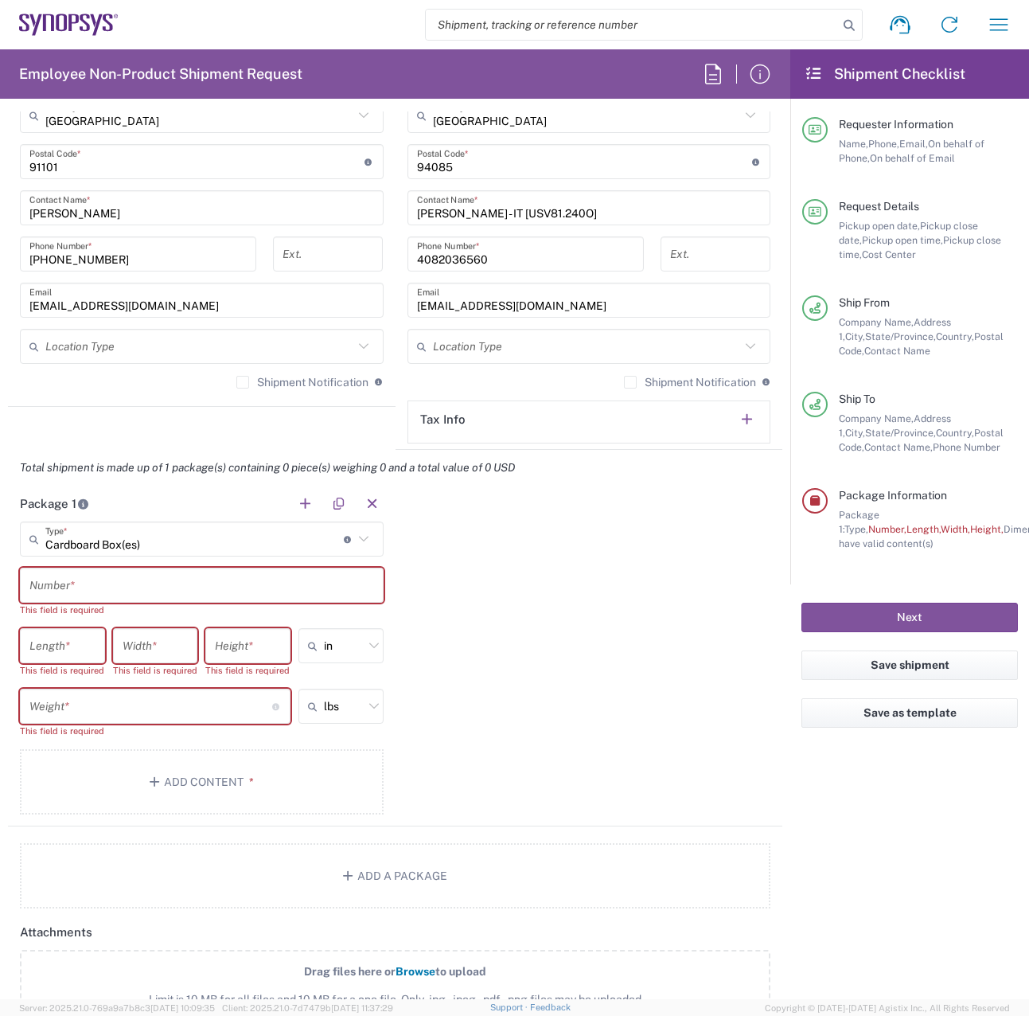
click at [112, 598] on input "text" at bounding box center [201, 585] width 345 height 28
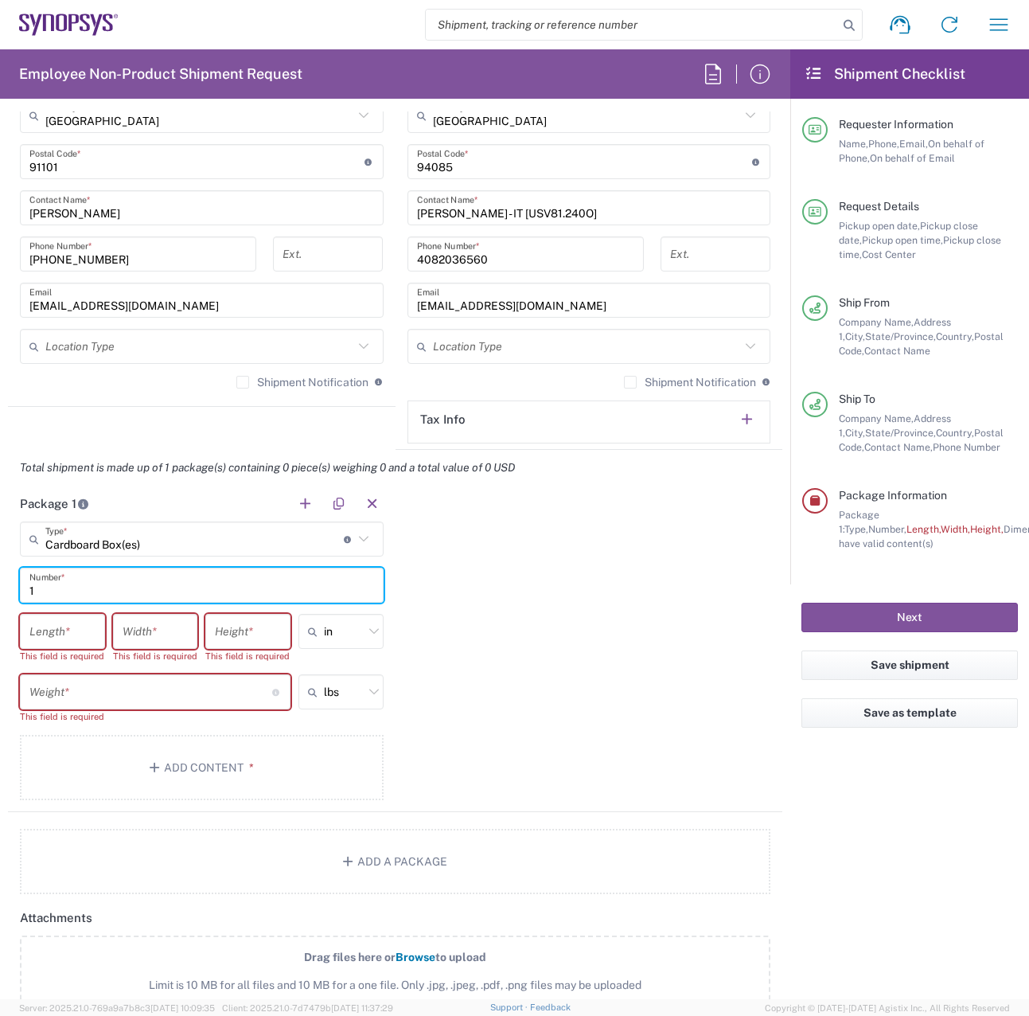
type input "1"
click at [72, 633] on input "number" at bounding box center [62, 632] width 66 height 28
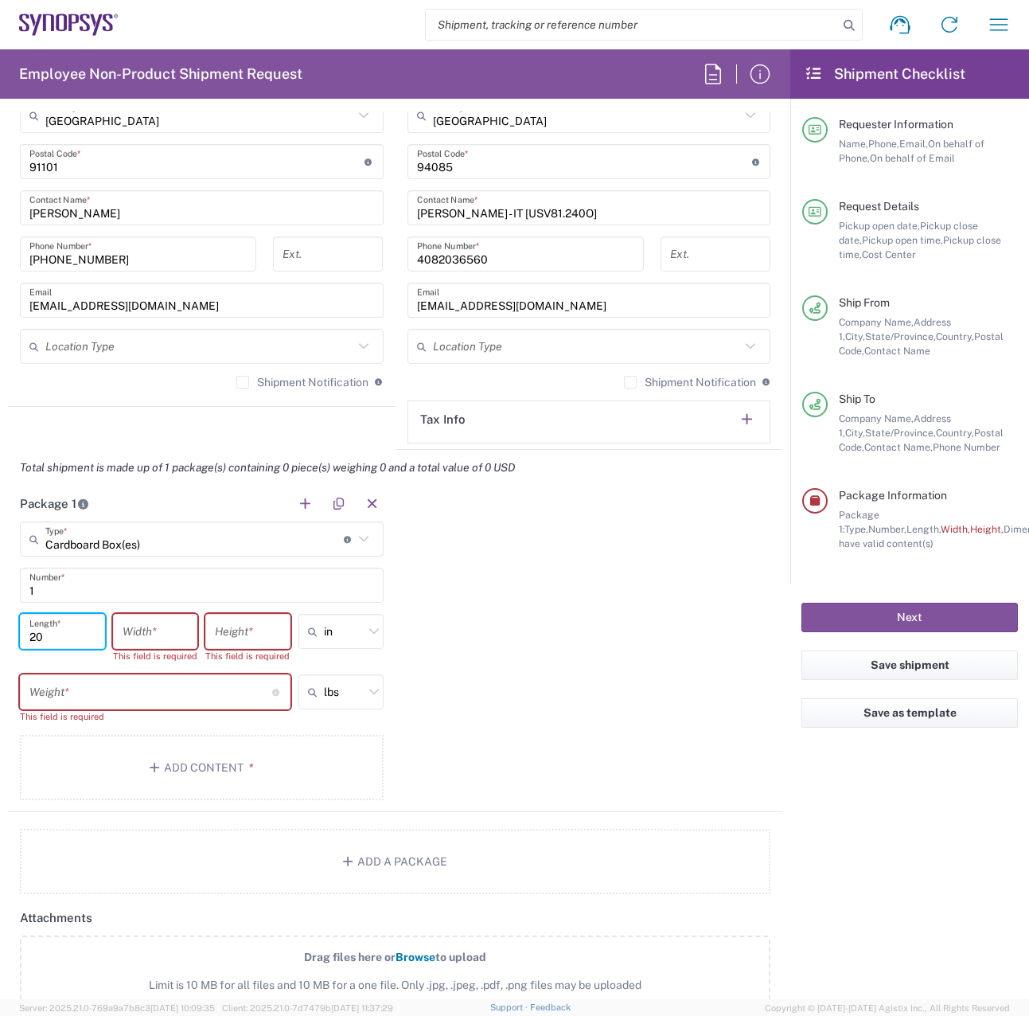
type input "20"
type input "16"
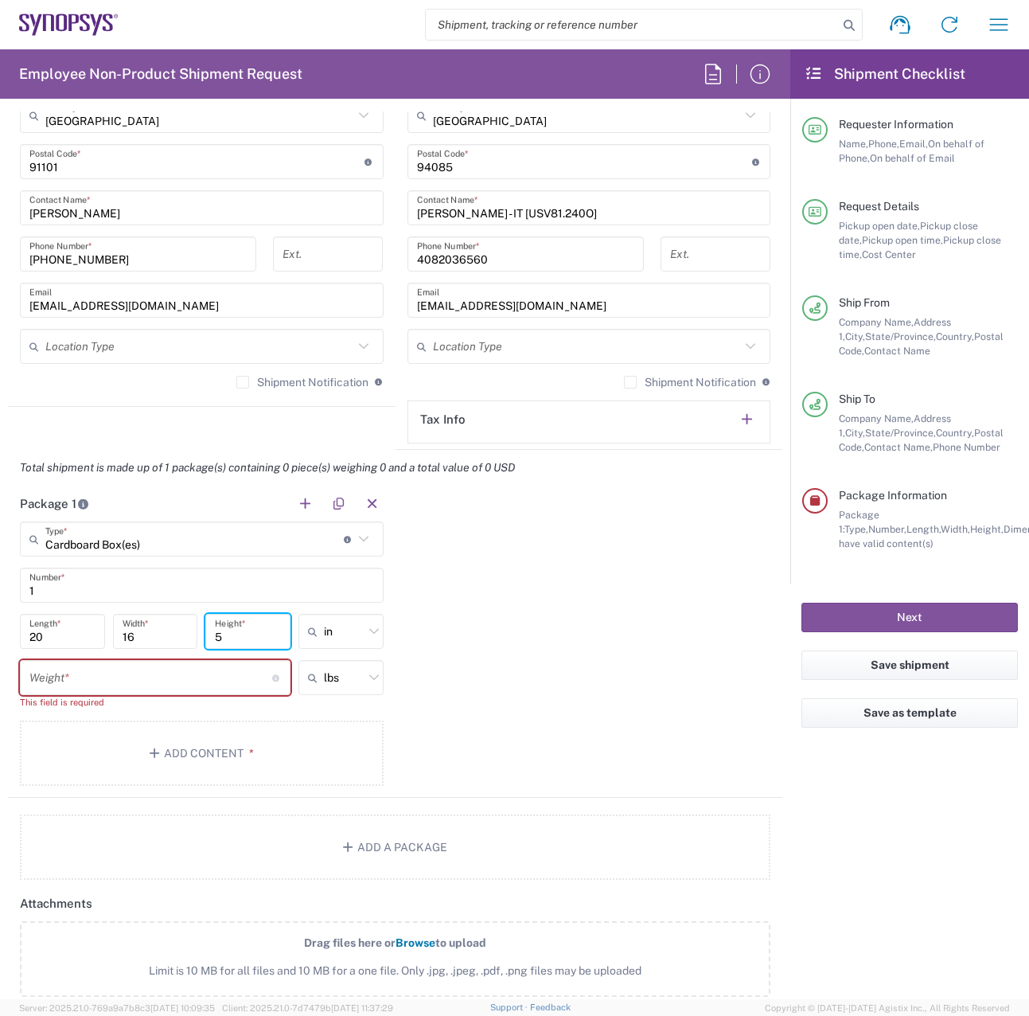
type input "5"
click at [84, 664] on input "number" at bounding box center [150, 678] width 243 height 28
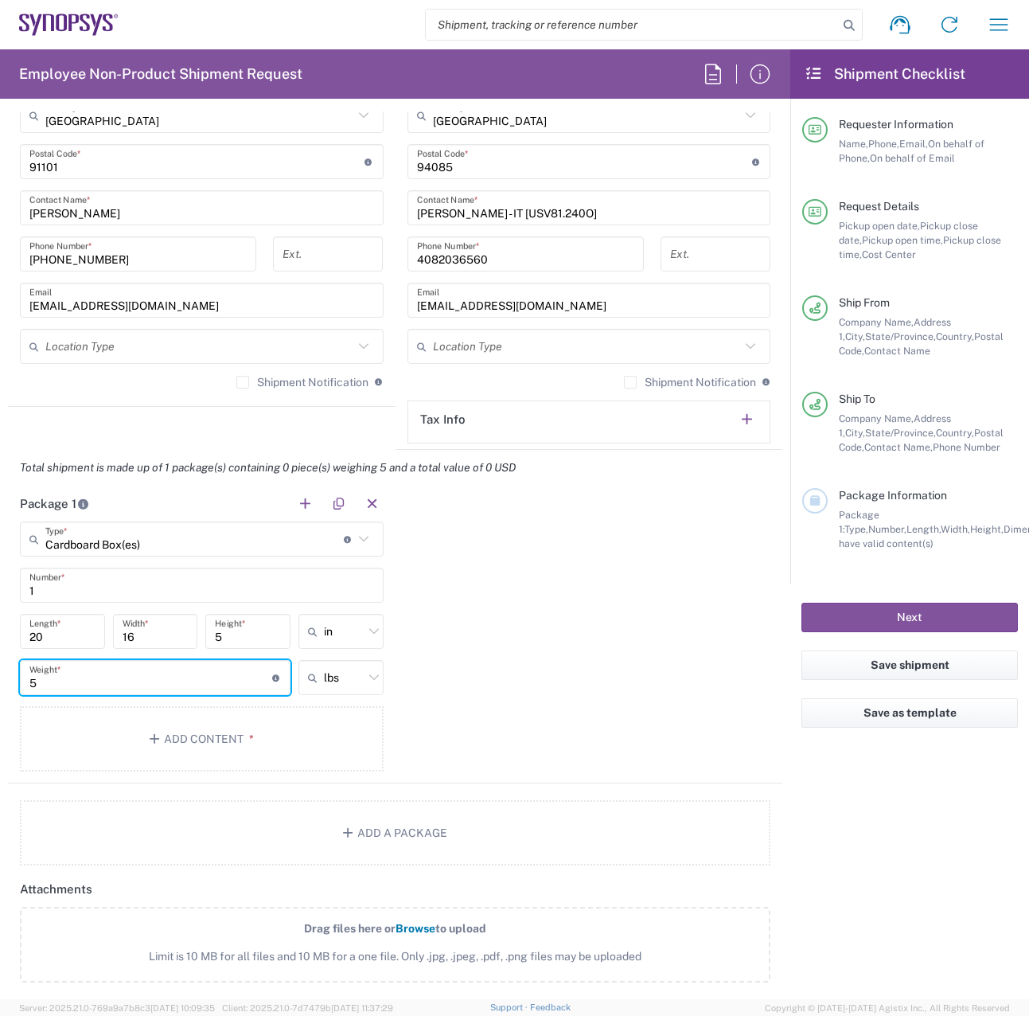
type input "5"
drag, startPoint x: 528, startPoint y: 692, endPoint x: 535, endPoint y: 733, distance: 41.9
click at [532, 706] on div "Package 1 Cardboard Box(es) Type * Material used to package goods Bale(s) Baske…" at bounding box center [395, 634] width 774 height 298
click at [329, 762] on button "Add Content *" at bounding box center [202, 738] width 364 height 65
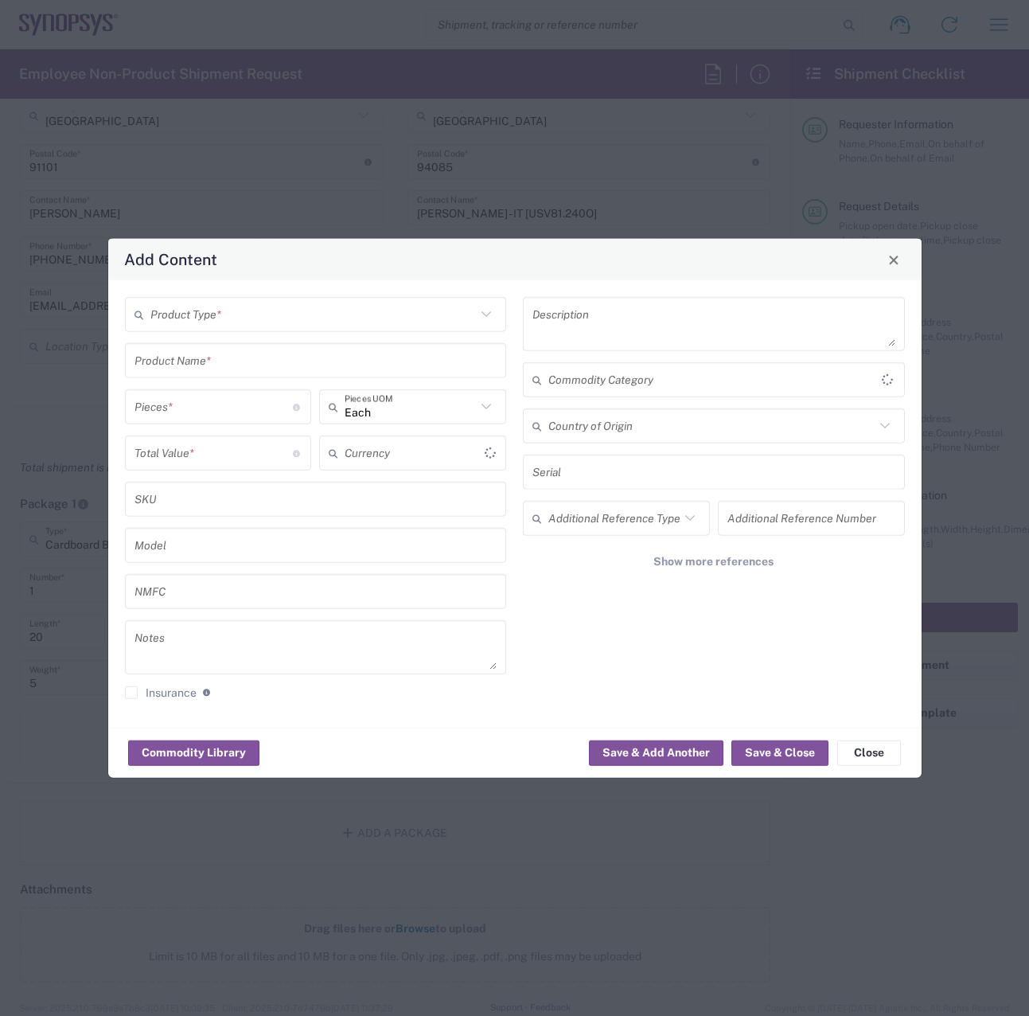
type input "US Dollar"
click at [283, 318] on input "text" at bounding box center [313, 314] width 326 height 28
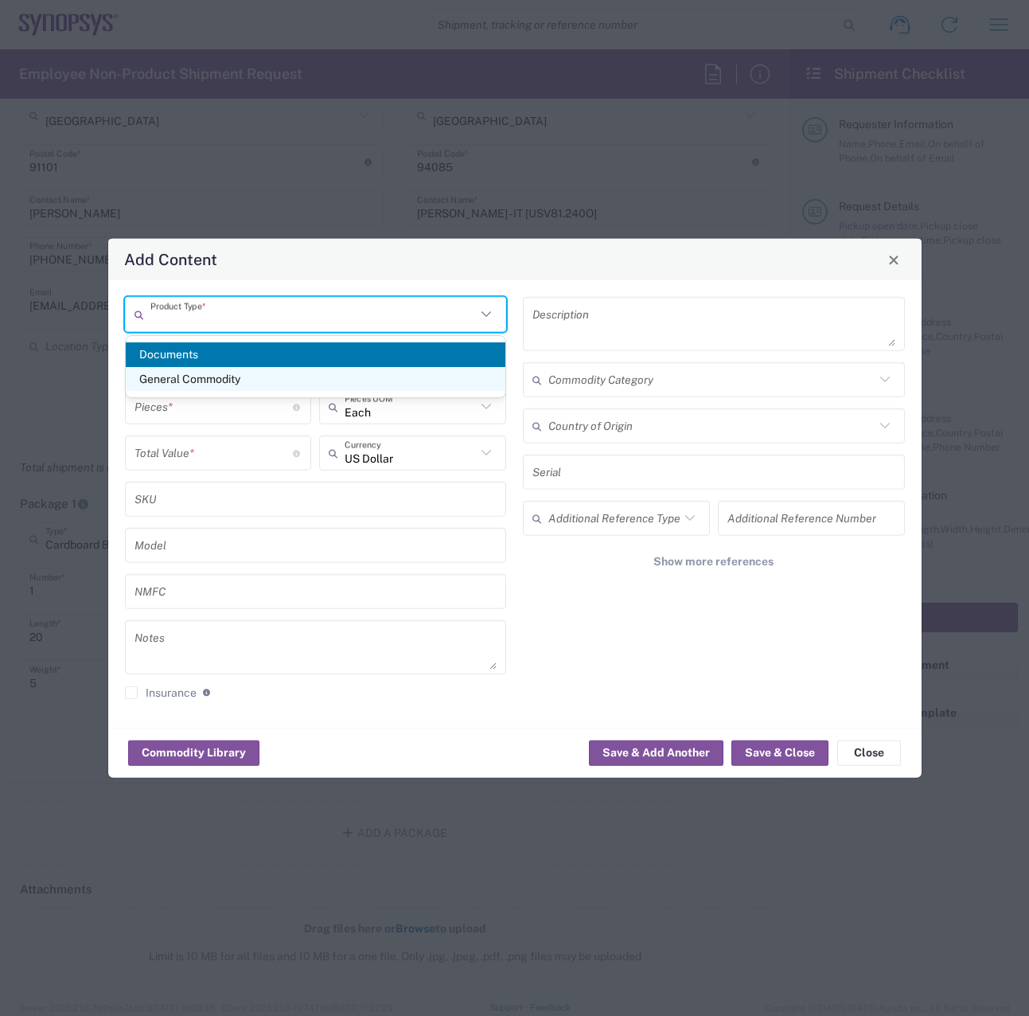
click at [263, 382] on span "General Commodity" at bounding box center [316, 379] width 380 height 25
type input "General Commodity"
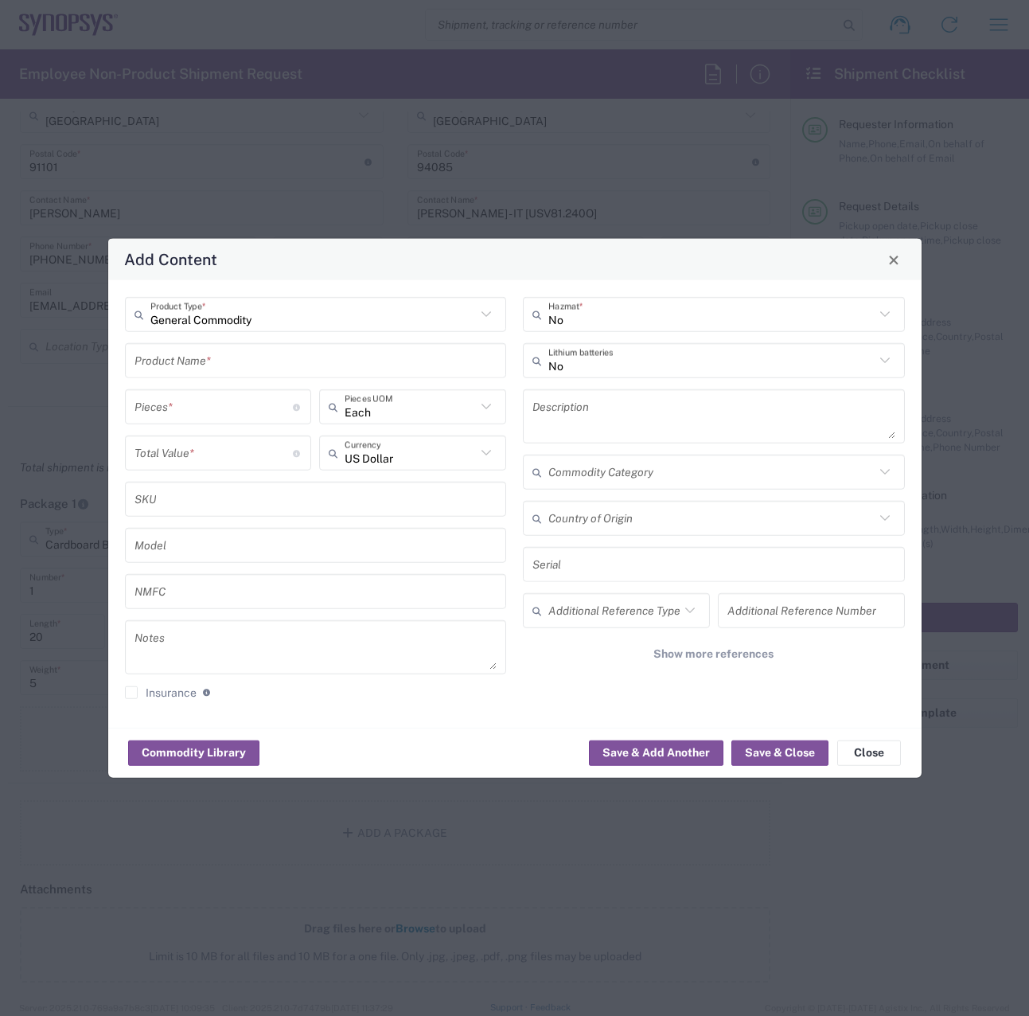
click at [256, 361] on input "text" at bounding box center [316, 360] width 363 height 28
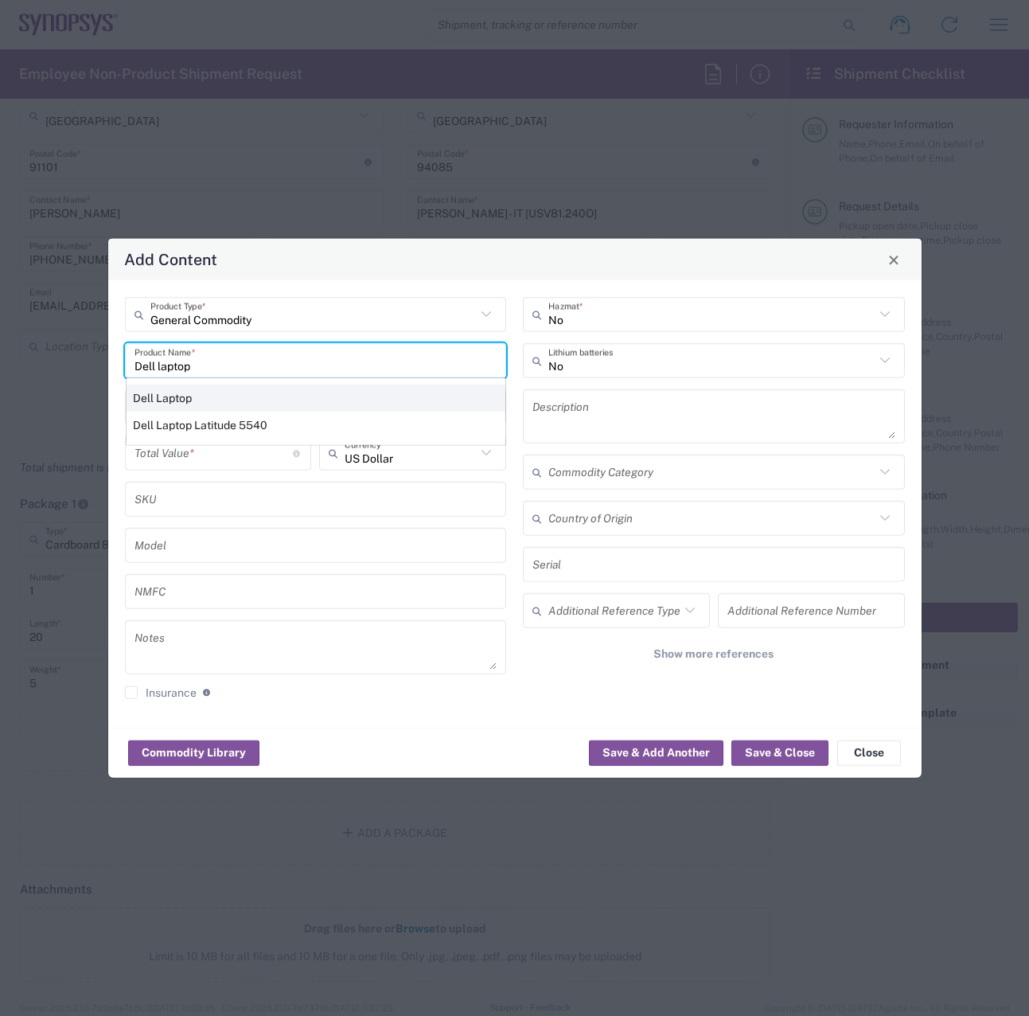
click at [228, 397] on div "Dell Laptop" at bounding box center [316, 397] width 379 height 27
type input "Dell Laptop"
type textarea "Dell Laptop"
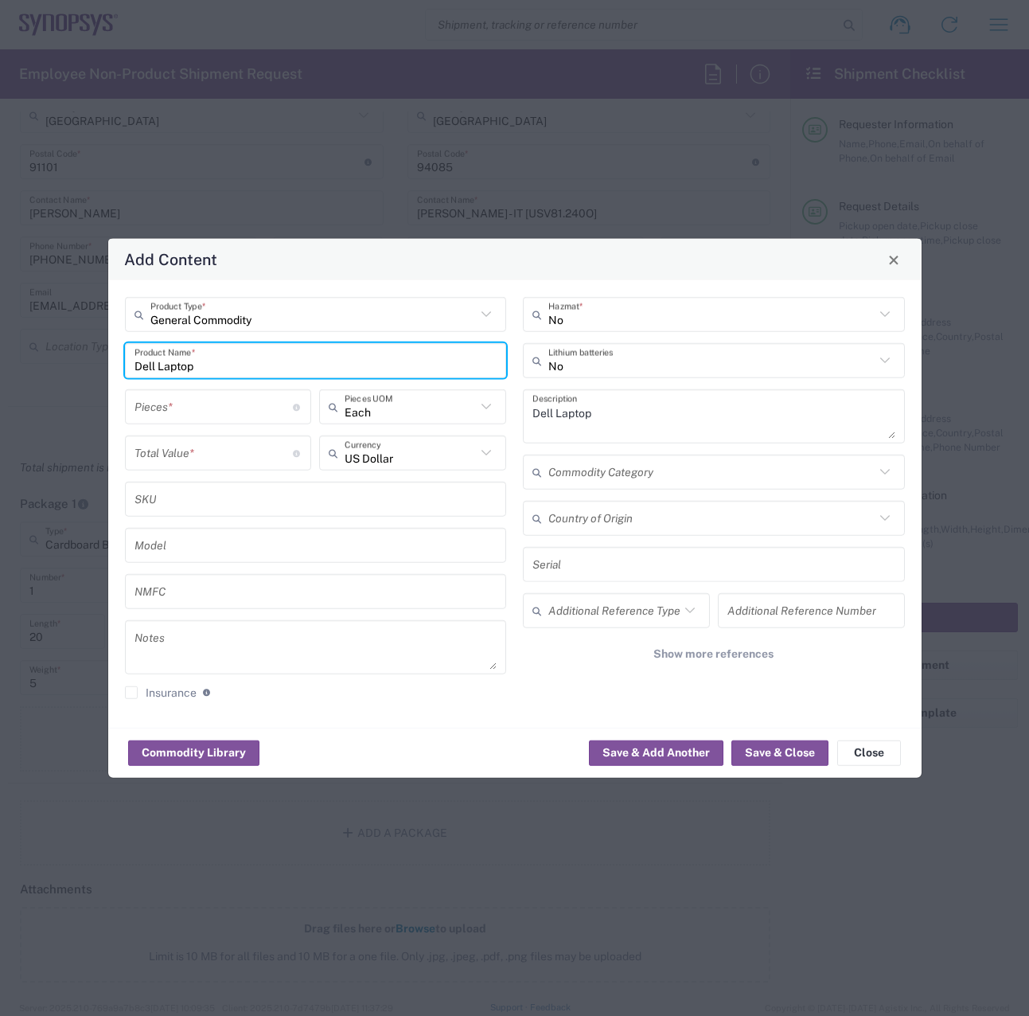
click at [215, 392] on div "Pieces * Number of pieces inside all the packages" at bounding box center [218, 406] width 187 height 35
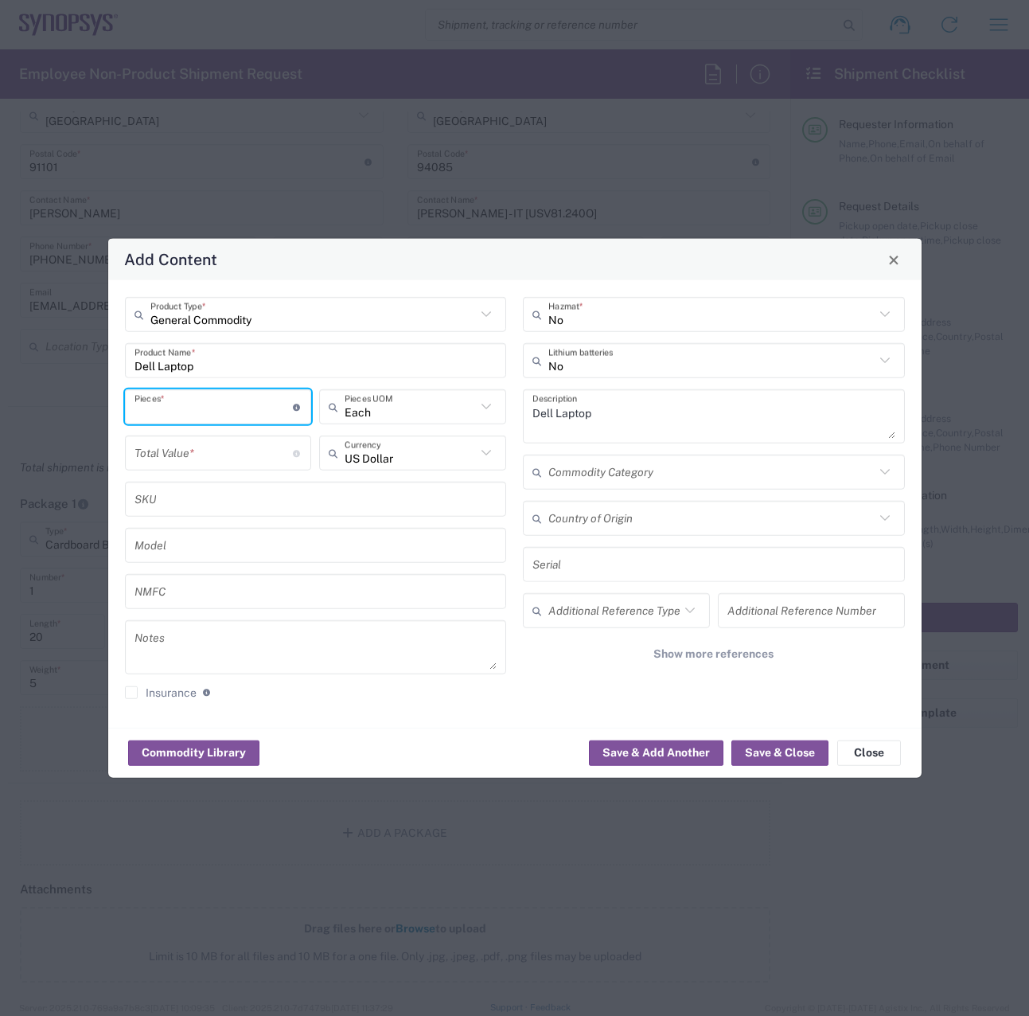
click at [215, 409] on input "number" at bounding box center [214, 406] width 159 height 28
type input "1"
click at [209, 443] on input "number" at bounding box center [214, 453] width 159 height 28
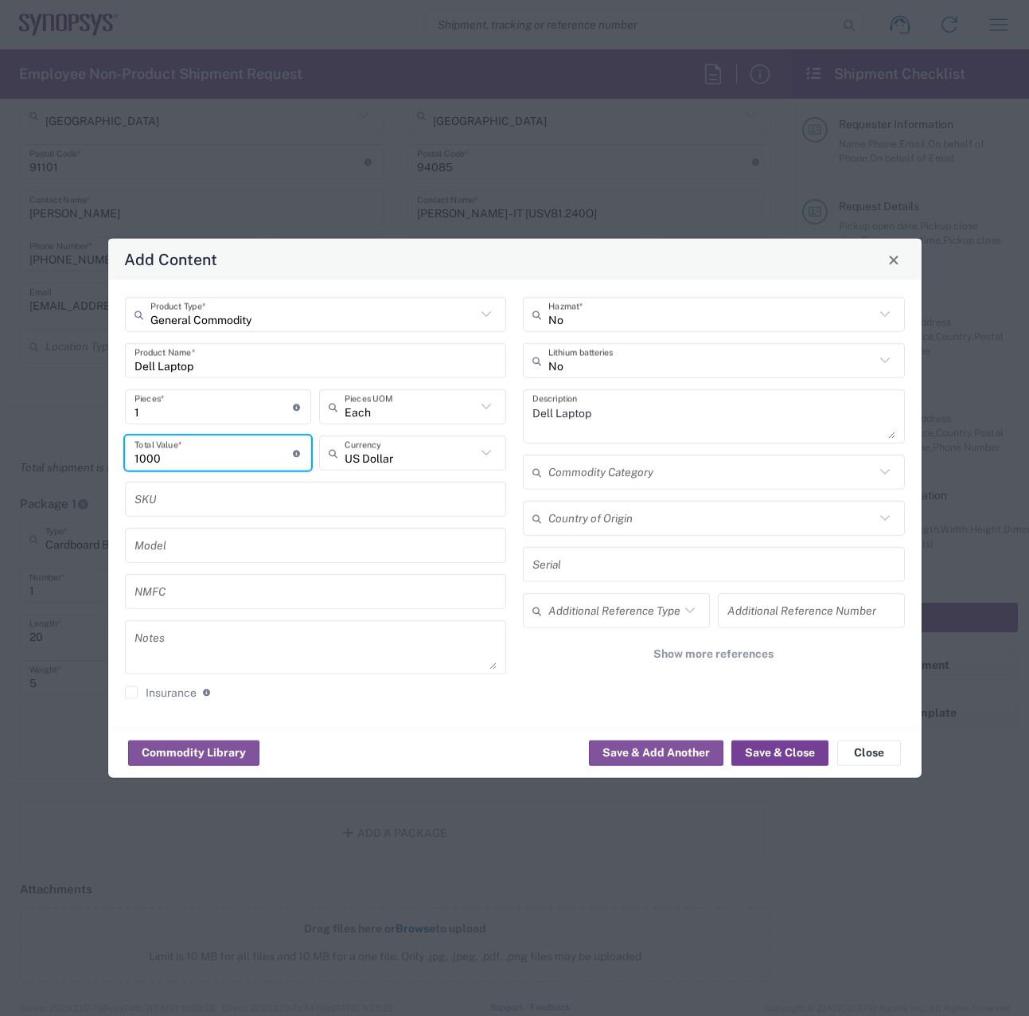
type input "1000"
click at [748, 750] on button "Save & Close" at bounding box center [779, 751] width 97 height 25
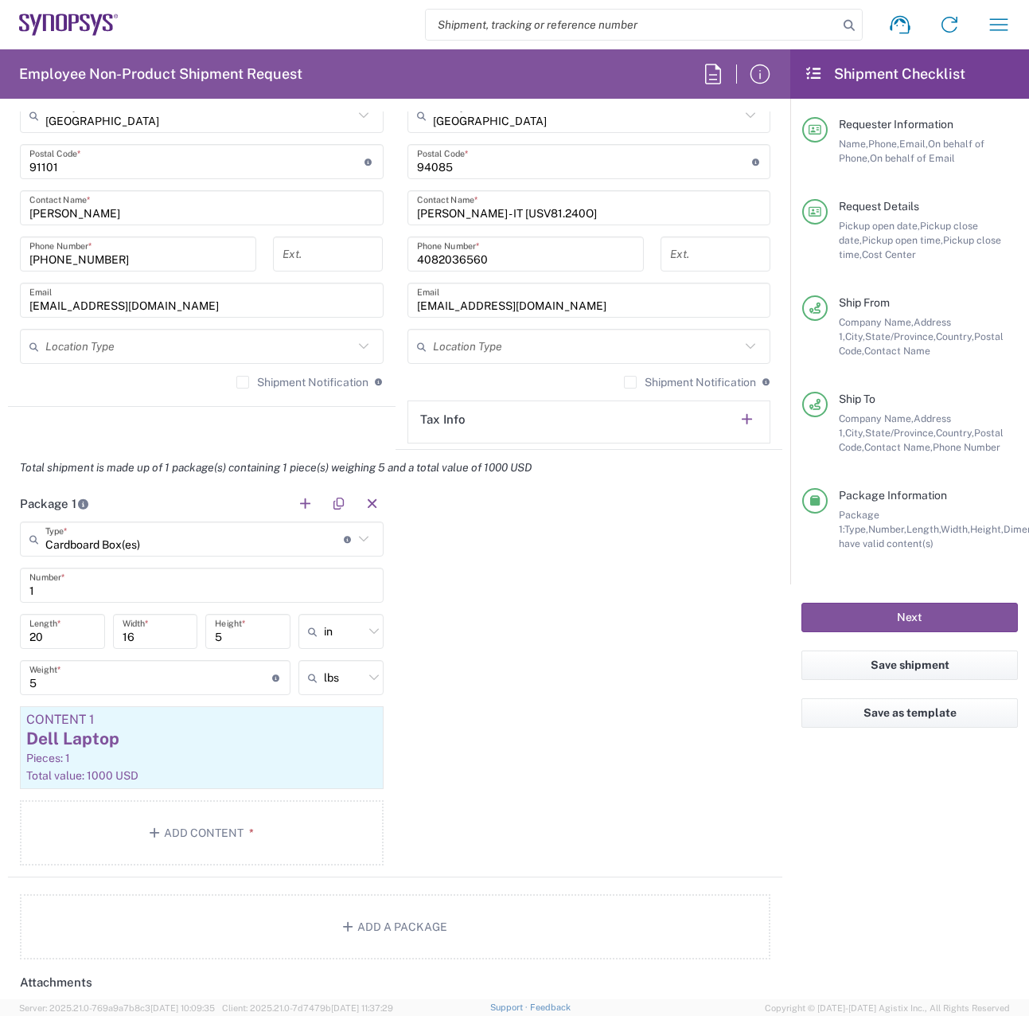
click at [683, 750] on div "Package 1 Cardboard Box(es) Type * Material used to package goods Bale(s) Baske…" at bounding box center [395, 681] width 774 height 392
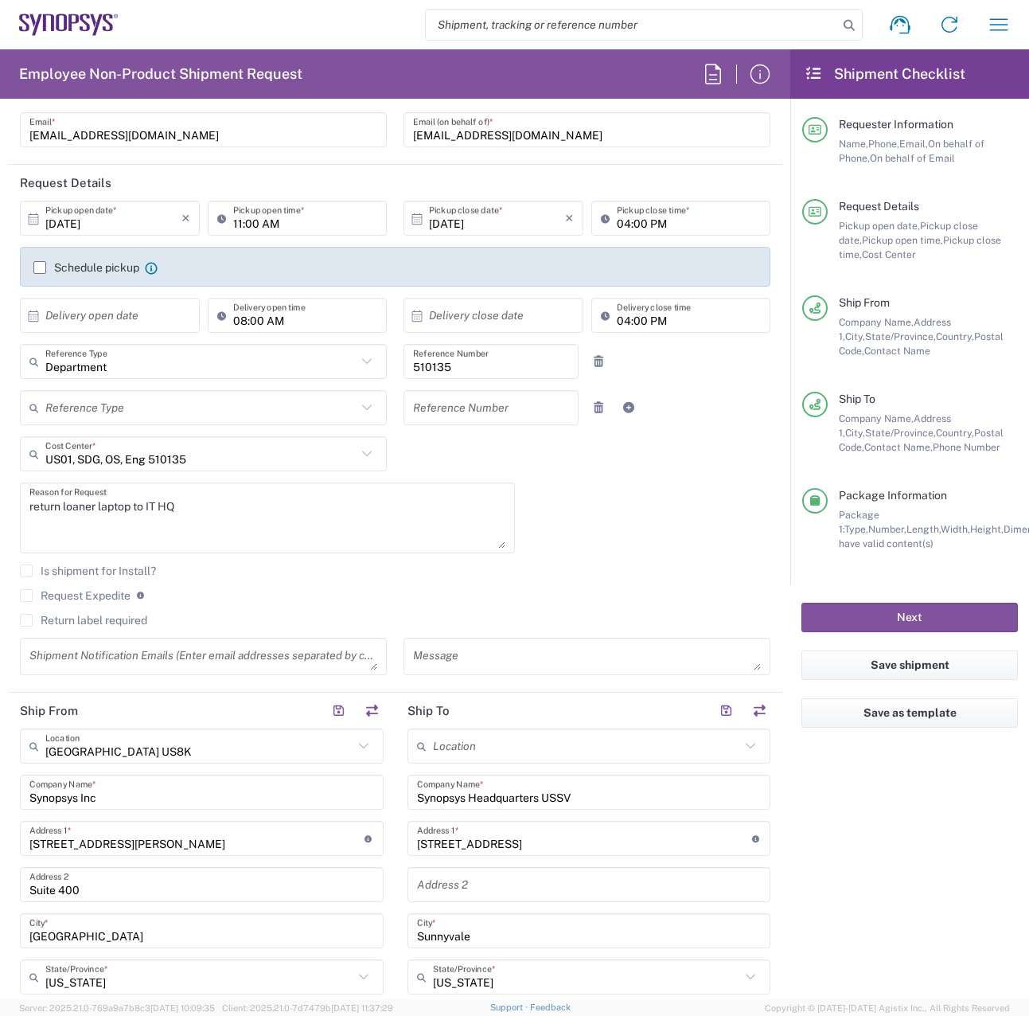
scroll to position [0, 0]
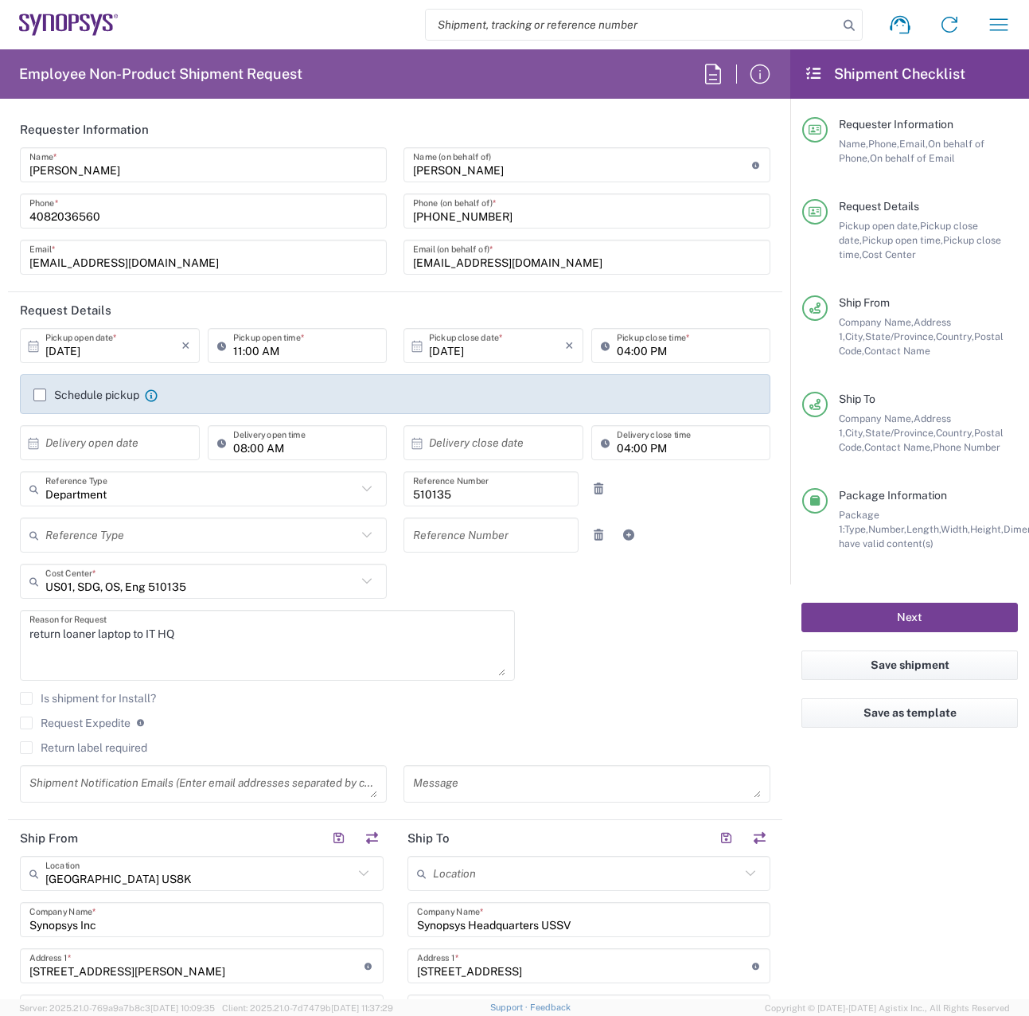
click at [859, 622] on button "Next" at bounding box center [909, 616] width 216 height 29
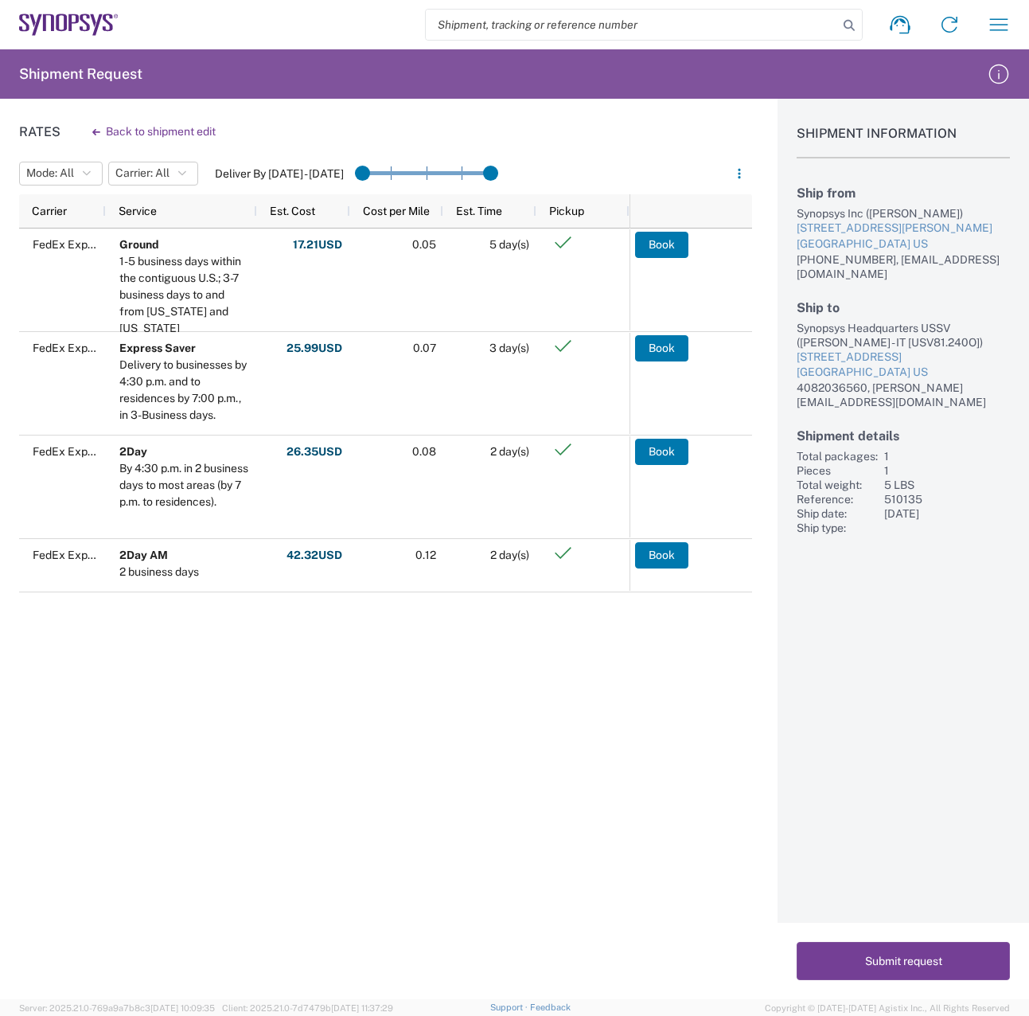
click at [955, 961] on button "Submit request" at bounding box center [903, 961] width 213 height 38
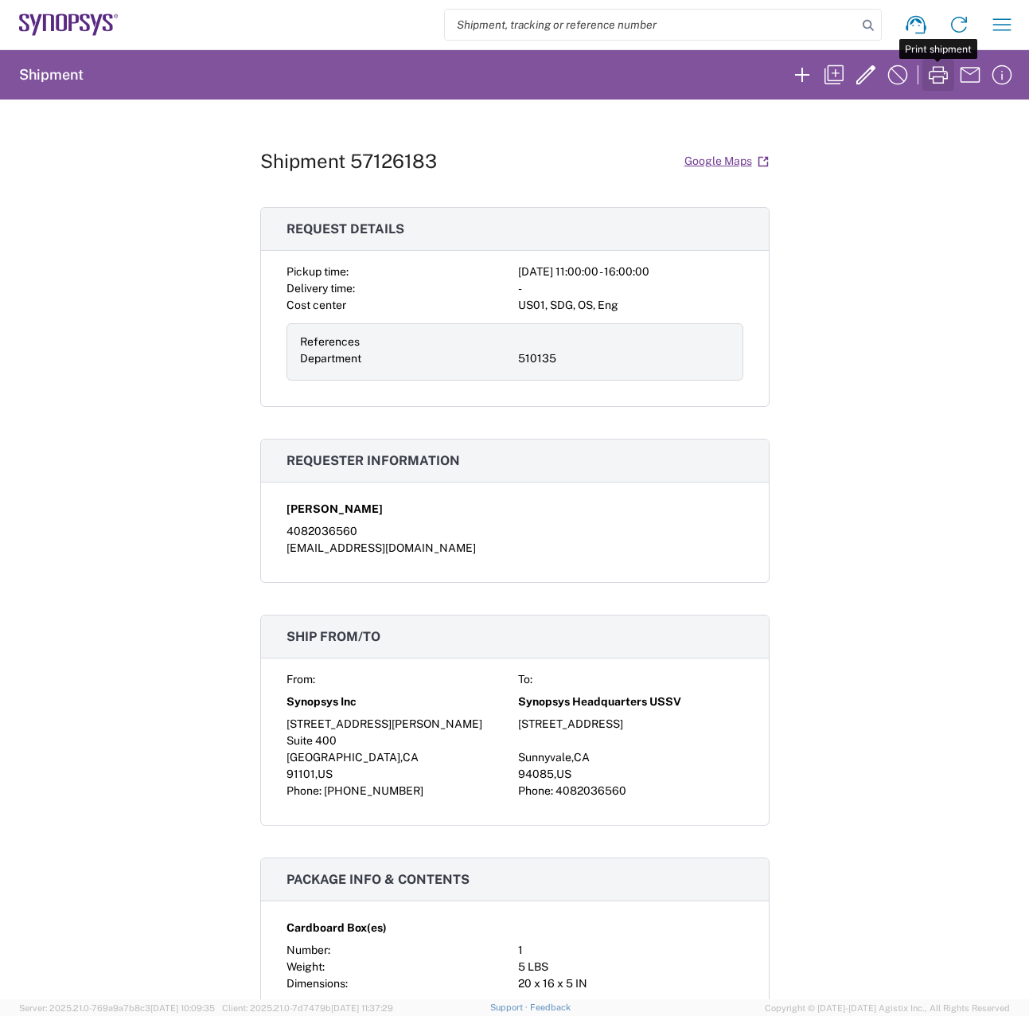
click at [934, 76] on icon "button" at bounding box center [938, 75] width 19 height 18
